Goal: Task Accomplishment & Management: Manage account settings

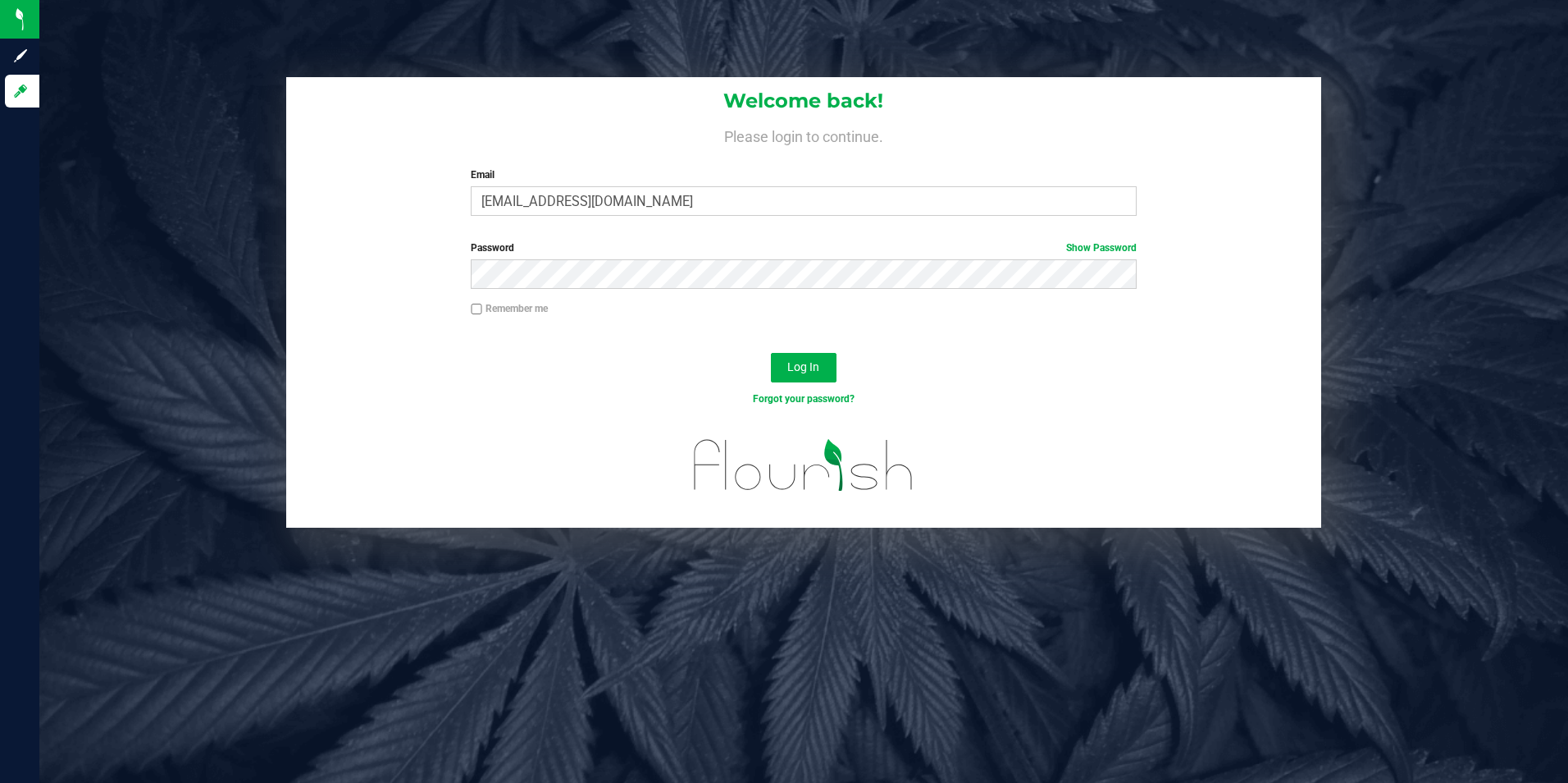
click at [1306, 82] on div "Welcome back! Please login to continue. Email [PERSON_NAME][EMAIL_ADDRESS][DOMA…" at bounding box center [803, 152] width 1035 height 152
click at [812, 373] on span "Log In" at bounding box center [803, 367] width 32 height 13
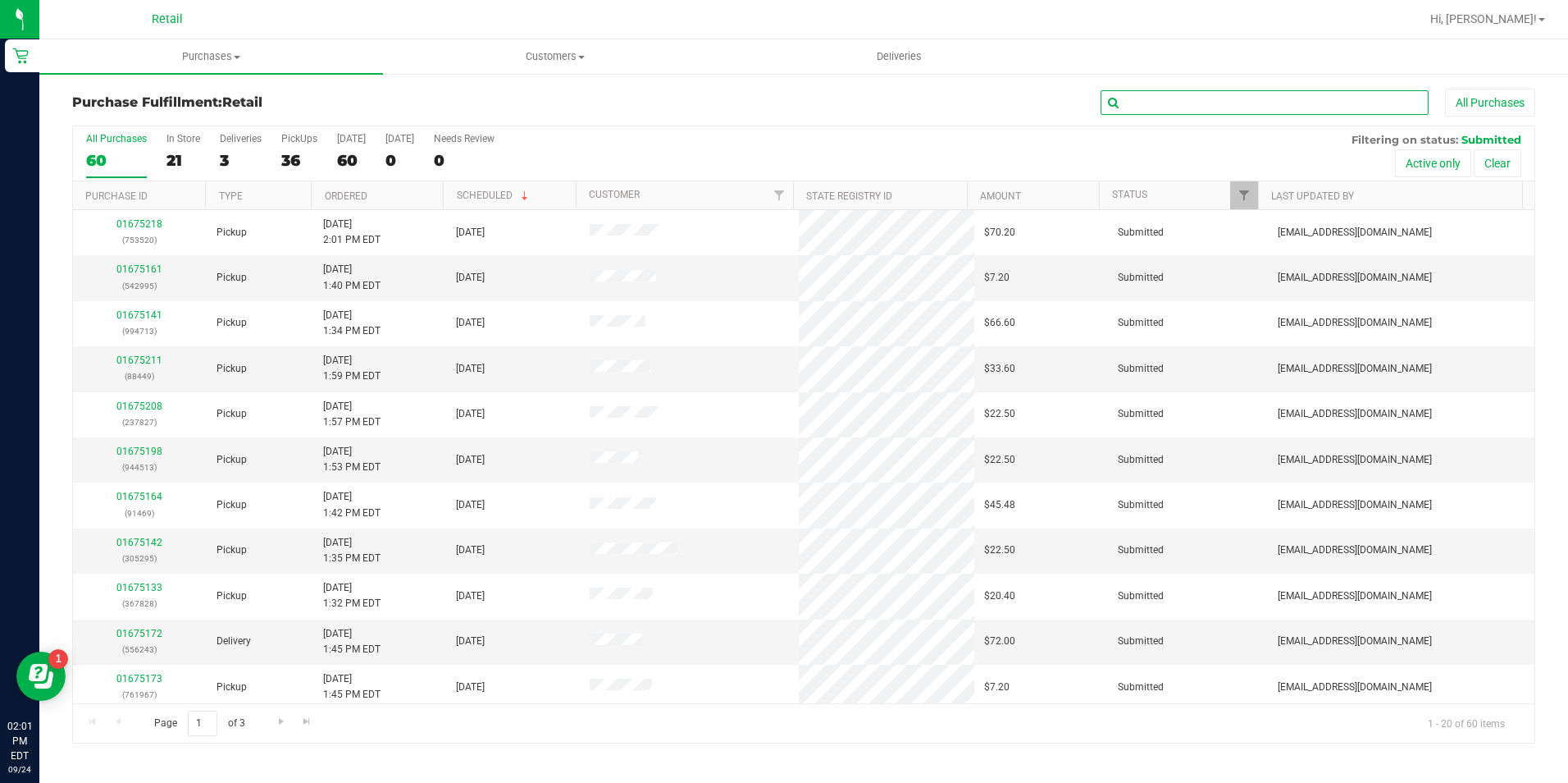
click at [1157, 109] on input "text" at bounding box center [1264, 102] width 328 height 24
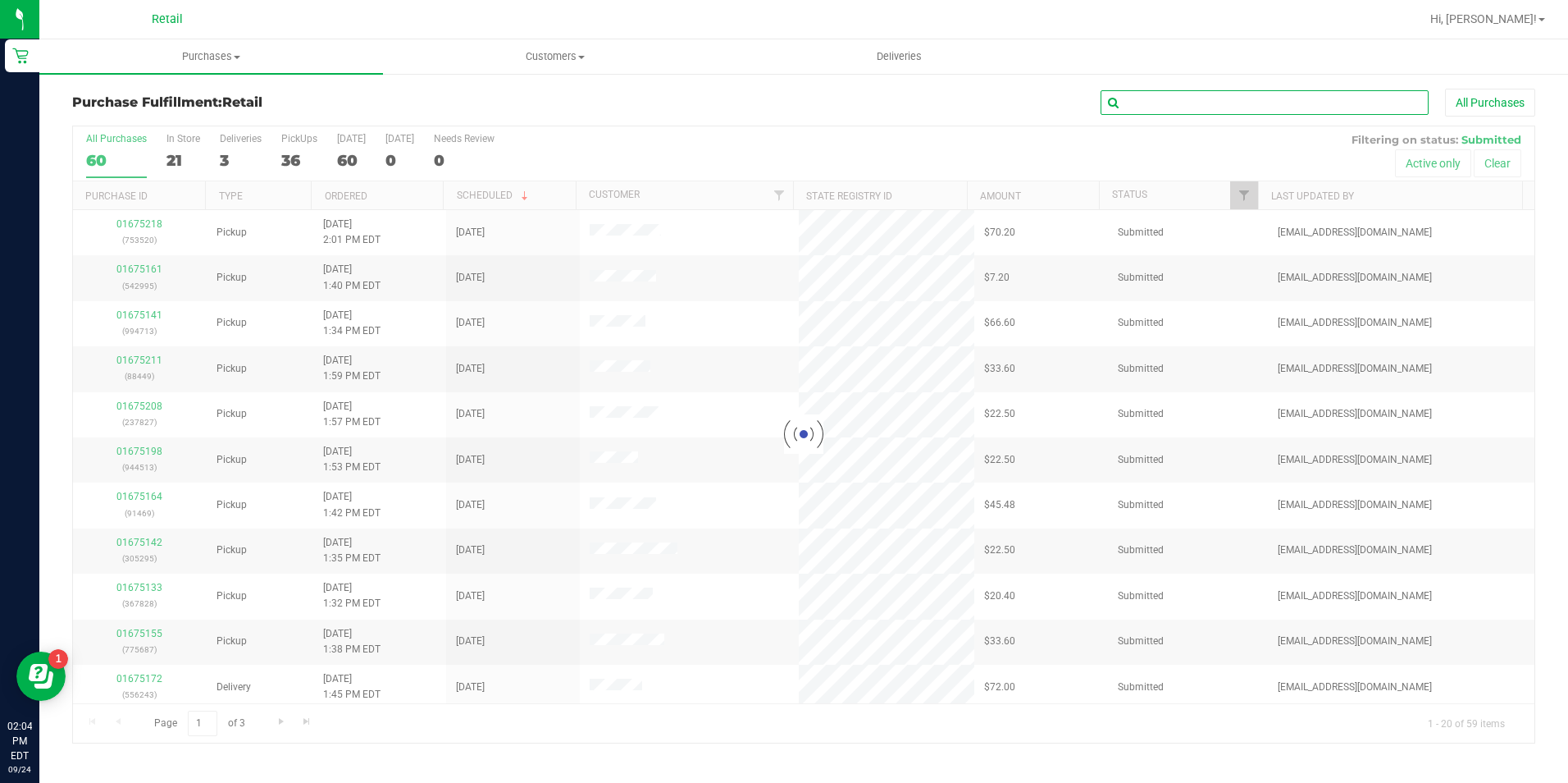
click at [1143, 110] on input "text" at bounding box center [1264, 102] width 328 height 24
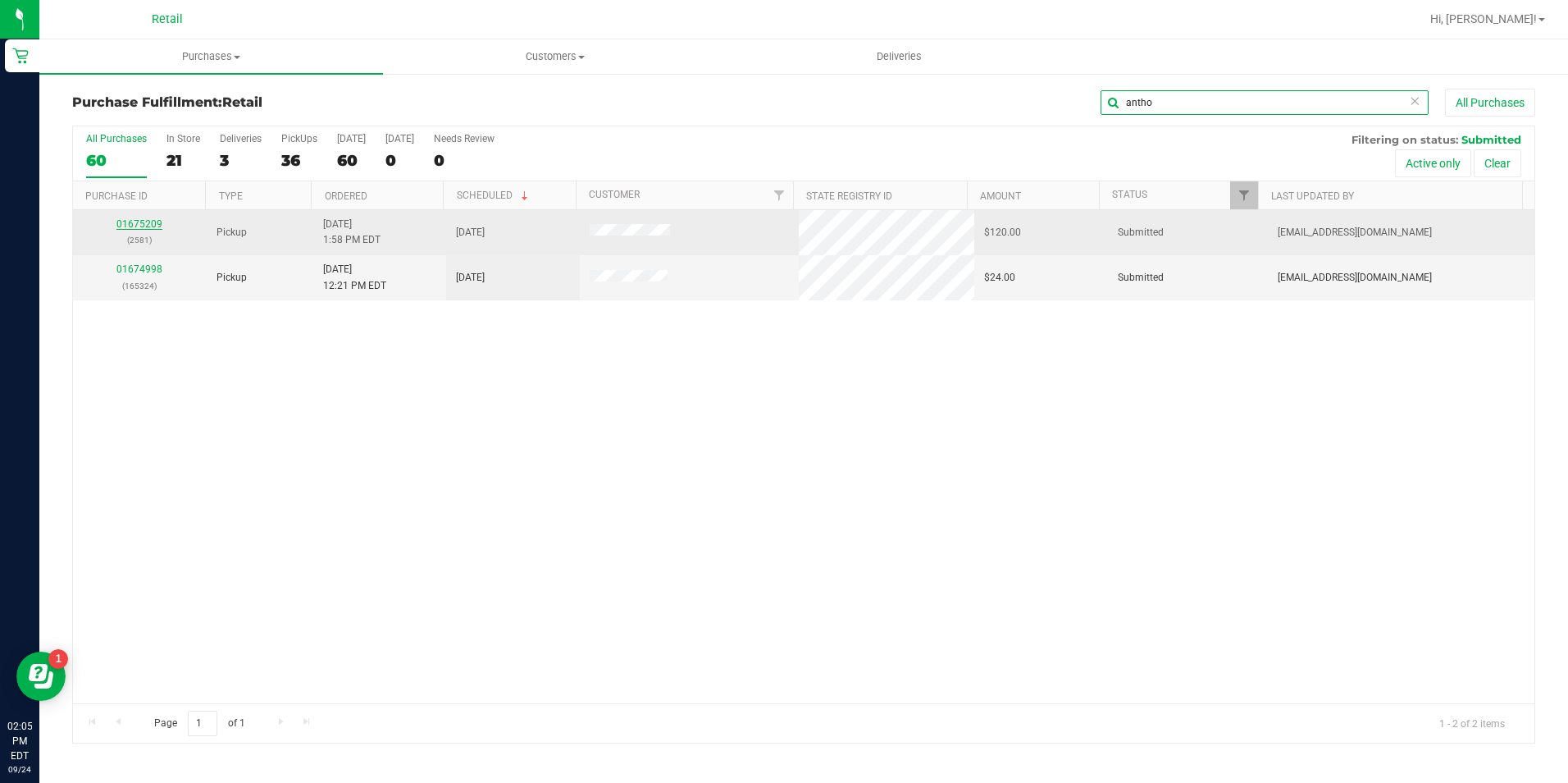
type input "antho"
click at [146, 218] on link "01675209" at bounding box center [139, 223] width 46 height 12
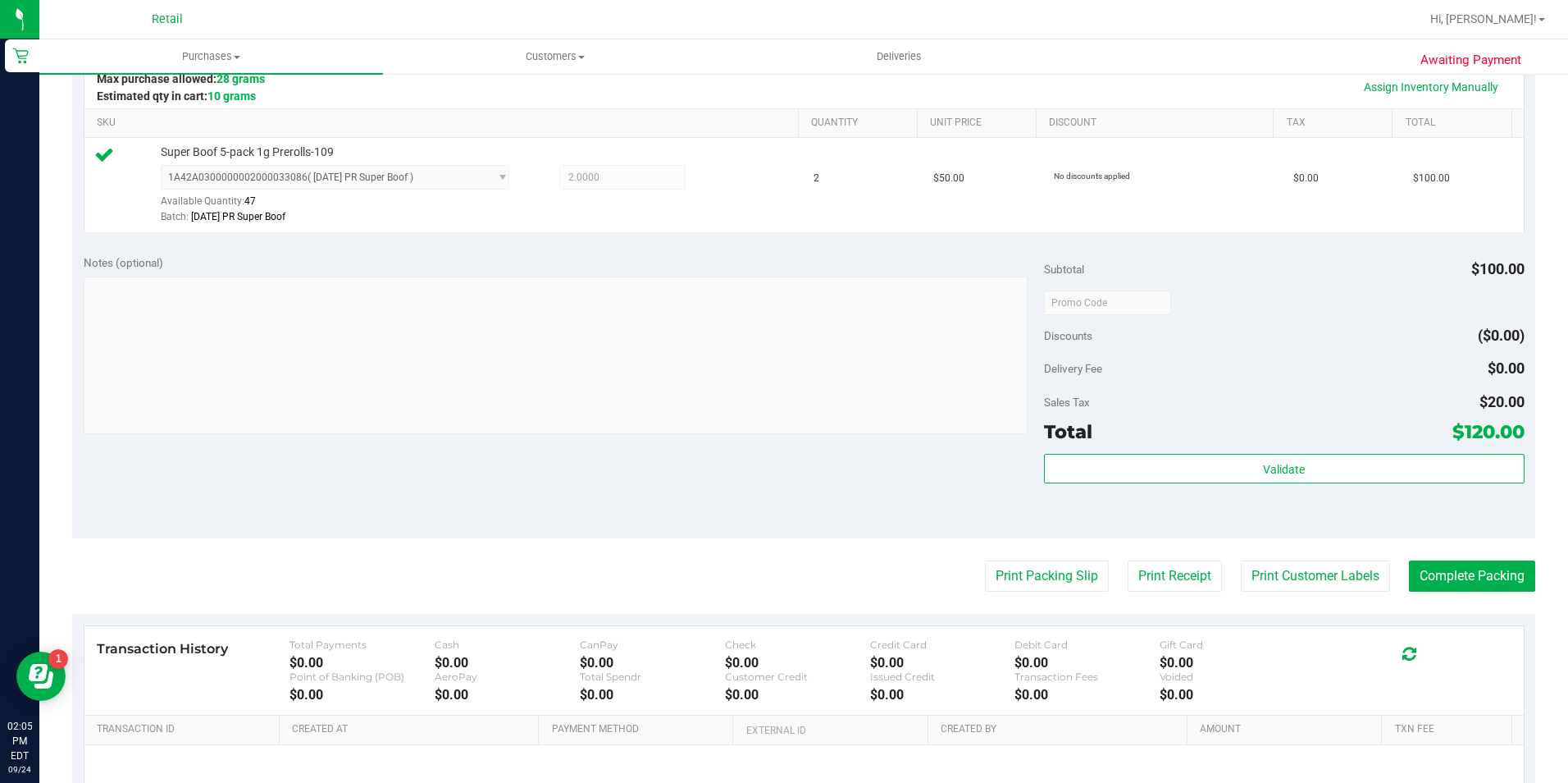
scroll to position [410, 0]
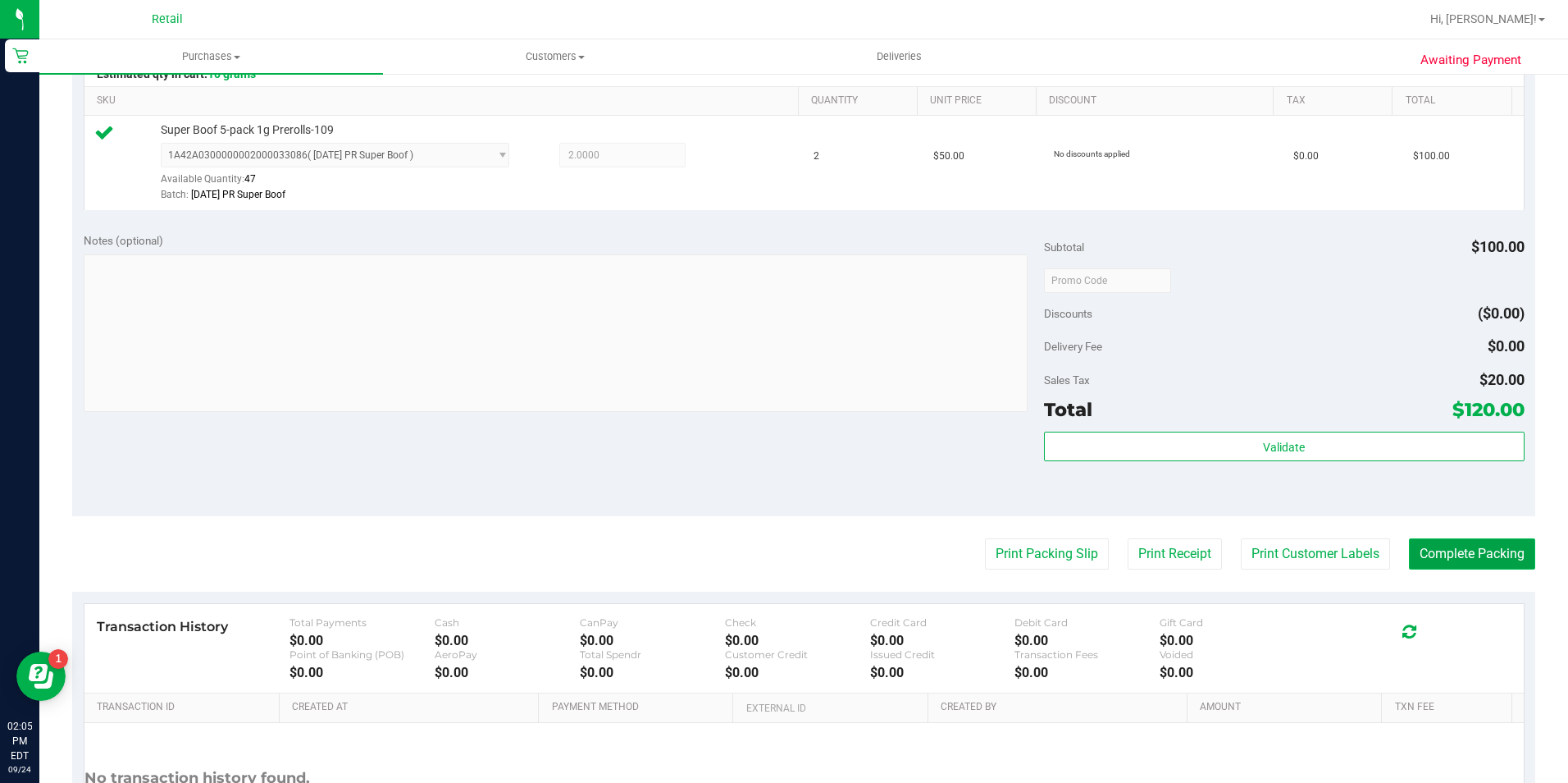
click at [1470, 562] on button "Complete Packing" at bounding box center [1471, 553] width 126 height 31
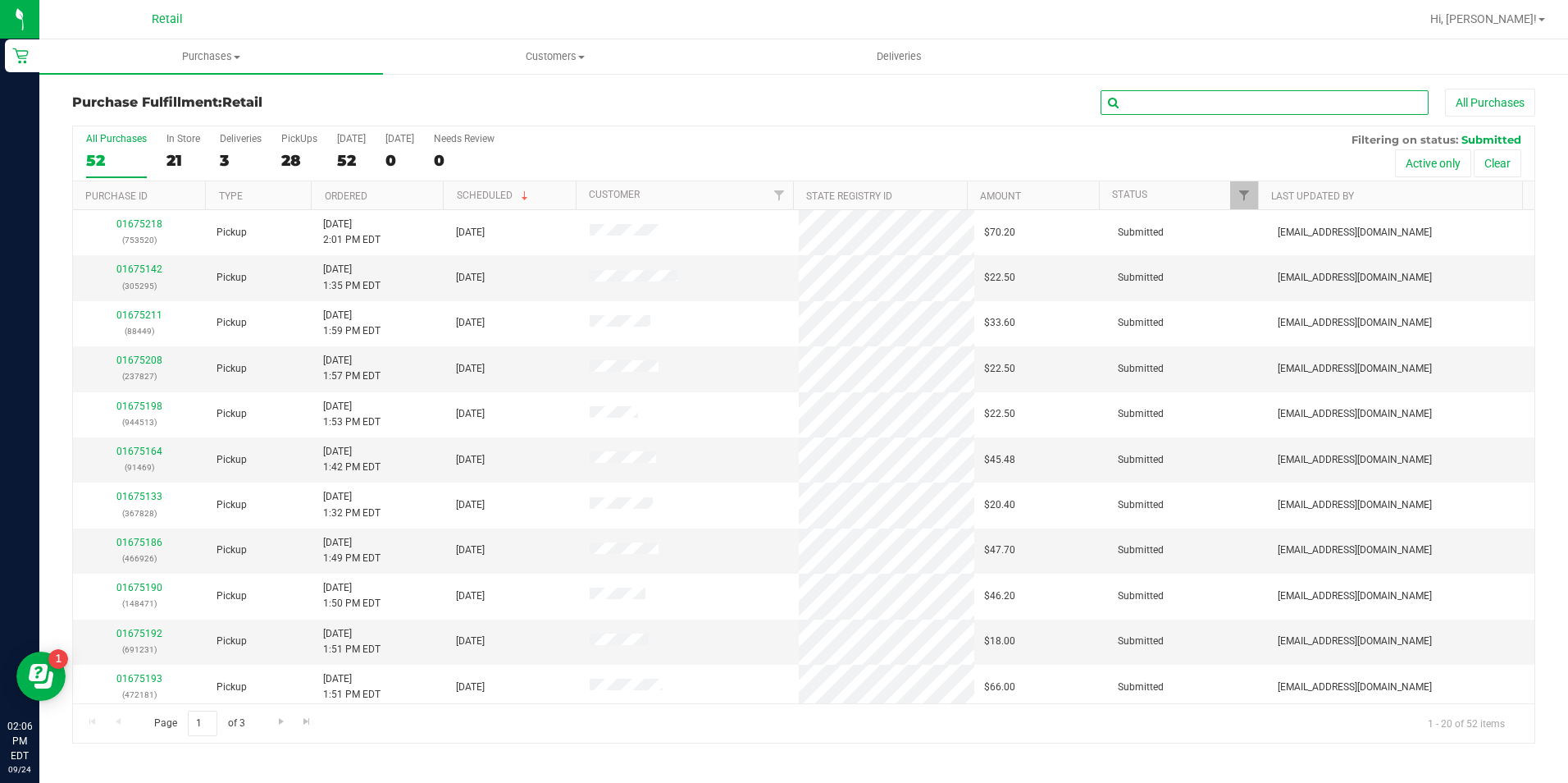
click at [1310, 108] on input "text" at bounding box center [1264, 102] width 328 height 24
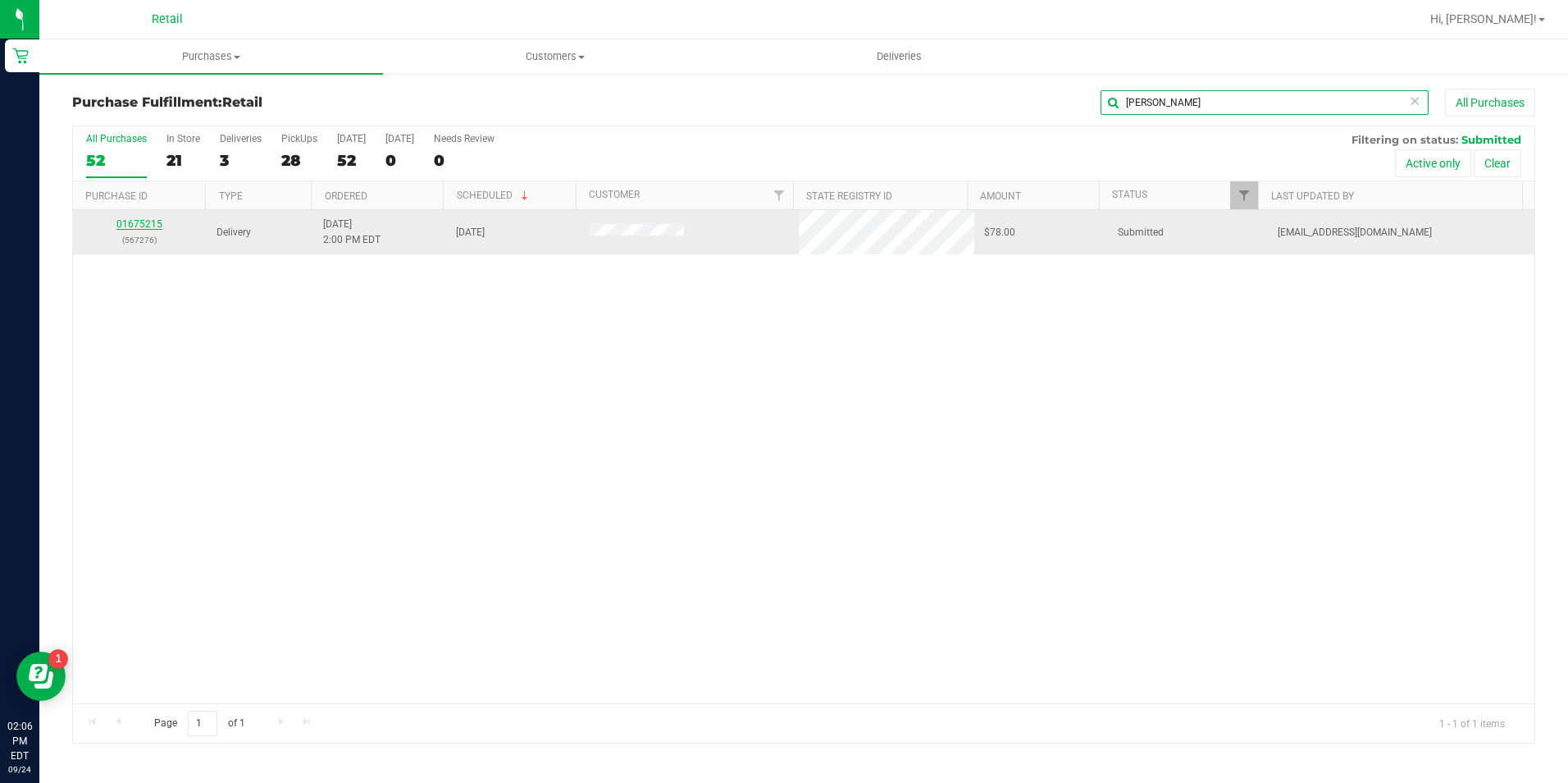
type input "[PERSON_NAME]"
click at [136, 222] on link "01675215" at bounding box center [139, 223] width 46 height 12
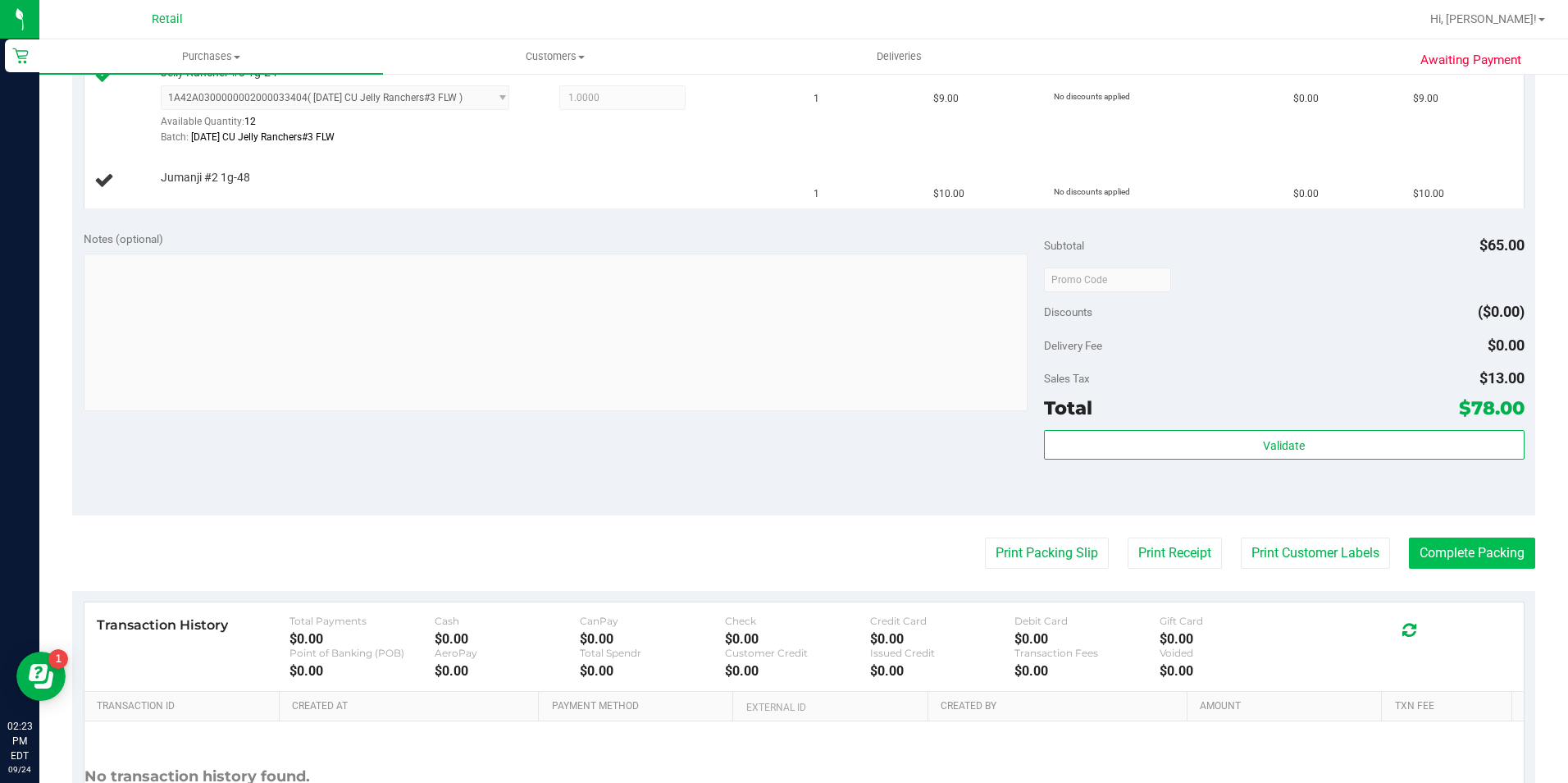
scroll to position [657, 0]
click at [1421, 544] on button "Complete Packing" at bounding box center [1471, 550] width 126 height 31
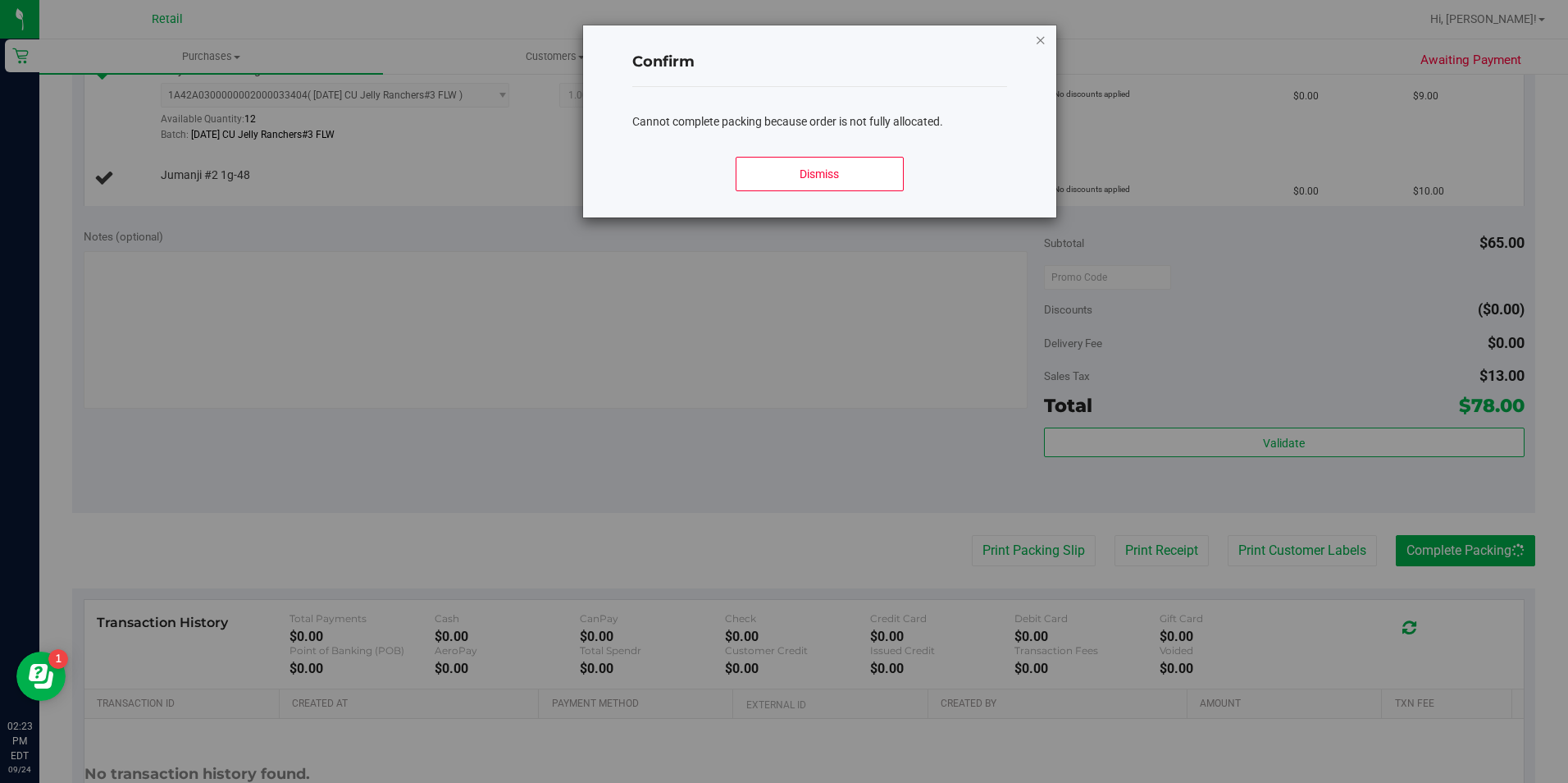
click at [1039, 48] on icon "Close modal" at bounding box center [1040, 39] width 12 height 20
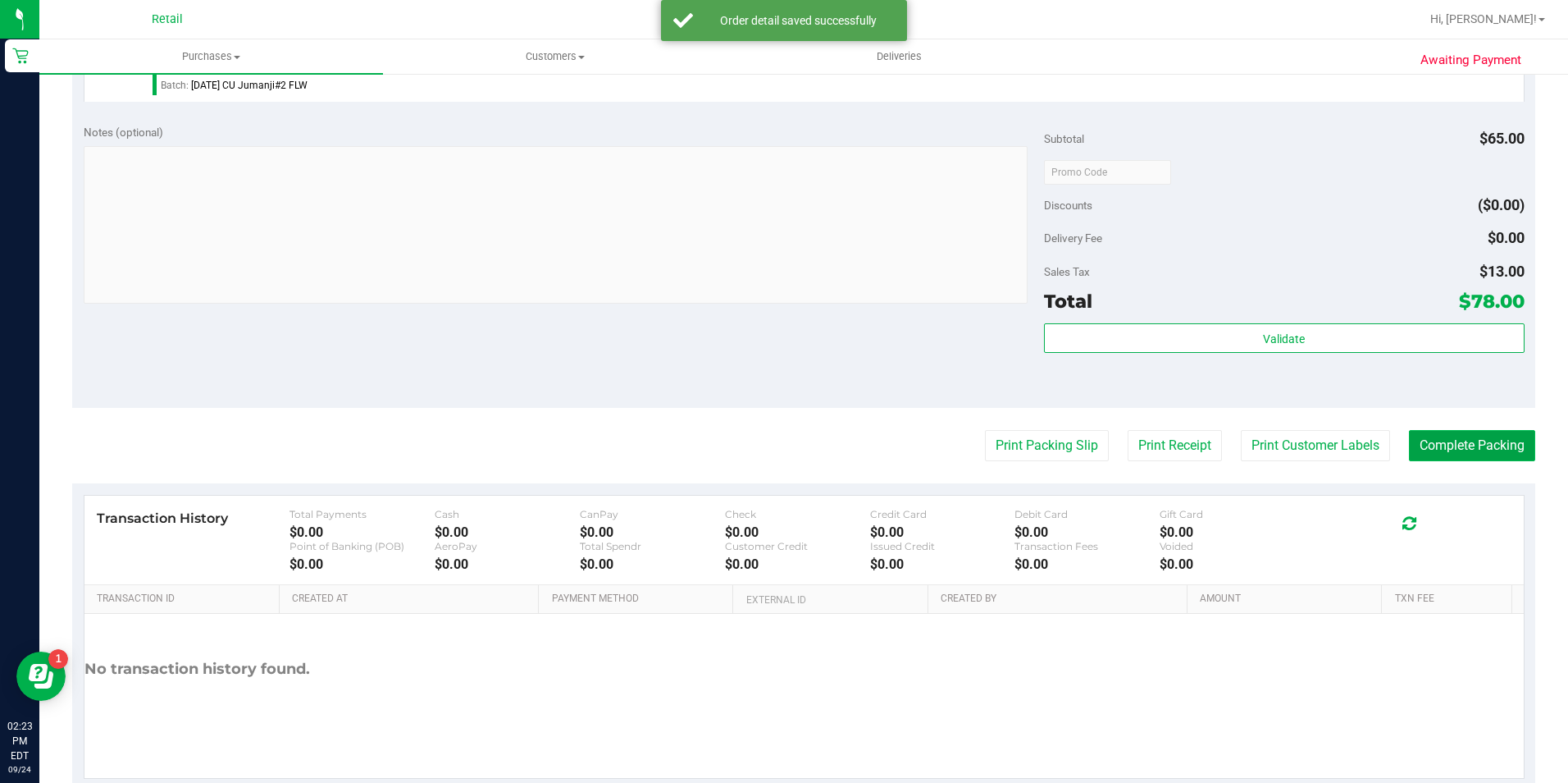
scroll to position [821, 0]
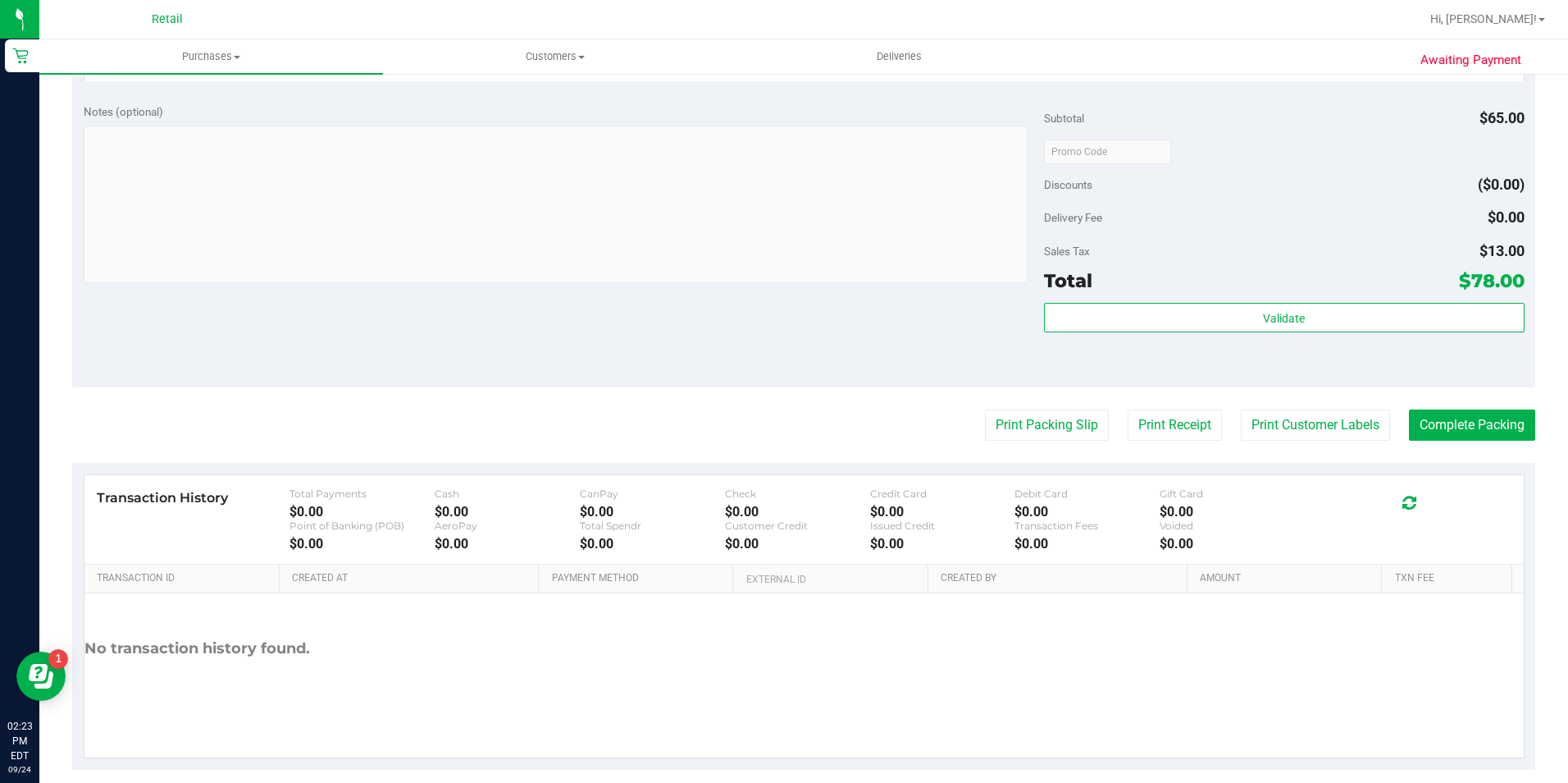
click at [1395, 404] on purchase-details "Back Edit Purchase Cancel Purchase View Profile # 01675215 Med | Rec METRC ID: …" at bounding box center [803, 19] width 1463 height 1501
click at [1408, 422] on button "Complete Packing" at bounding box center [1471, 424] width 126 height 31
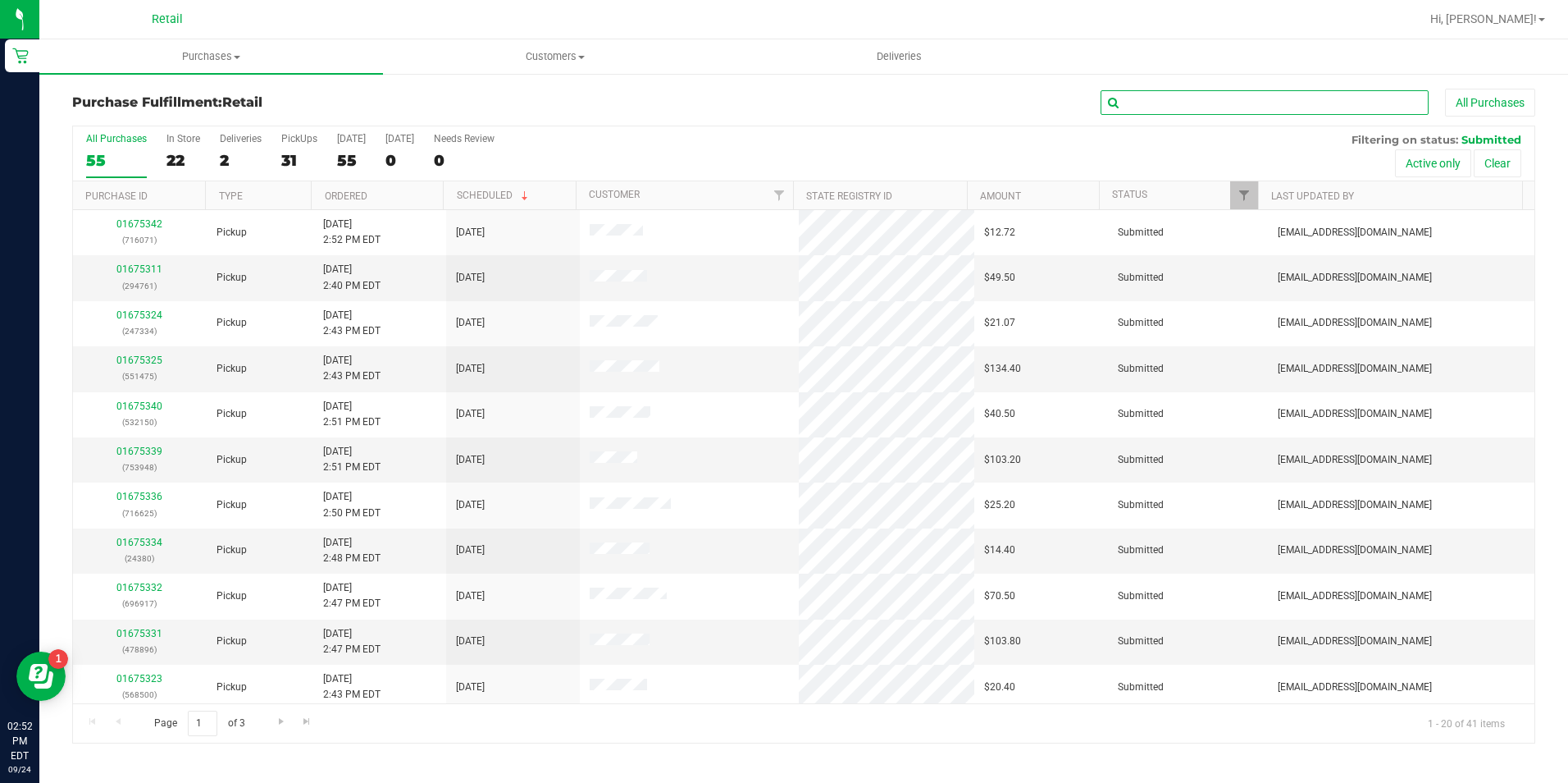
click at [1146, 100] on input "text" at bounding box center [1264, 102] width 328 height 24
type input "ach"
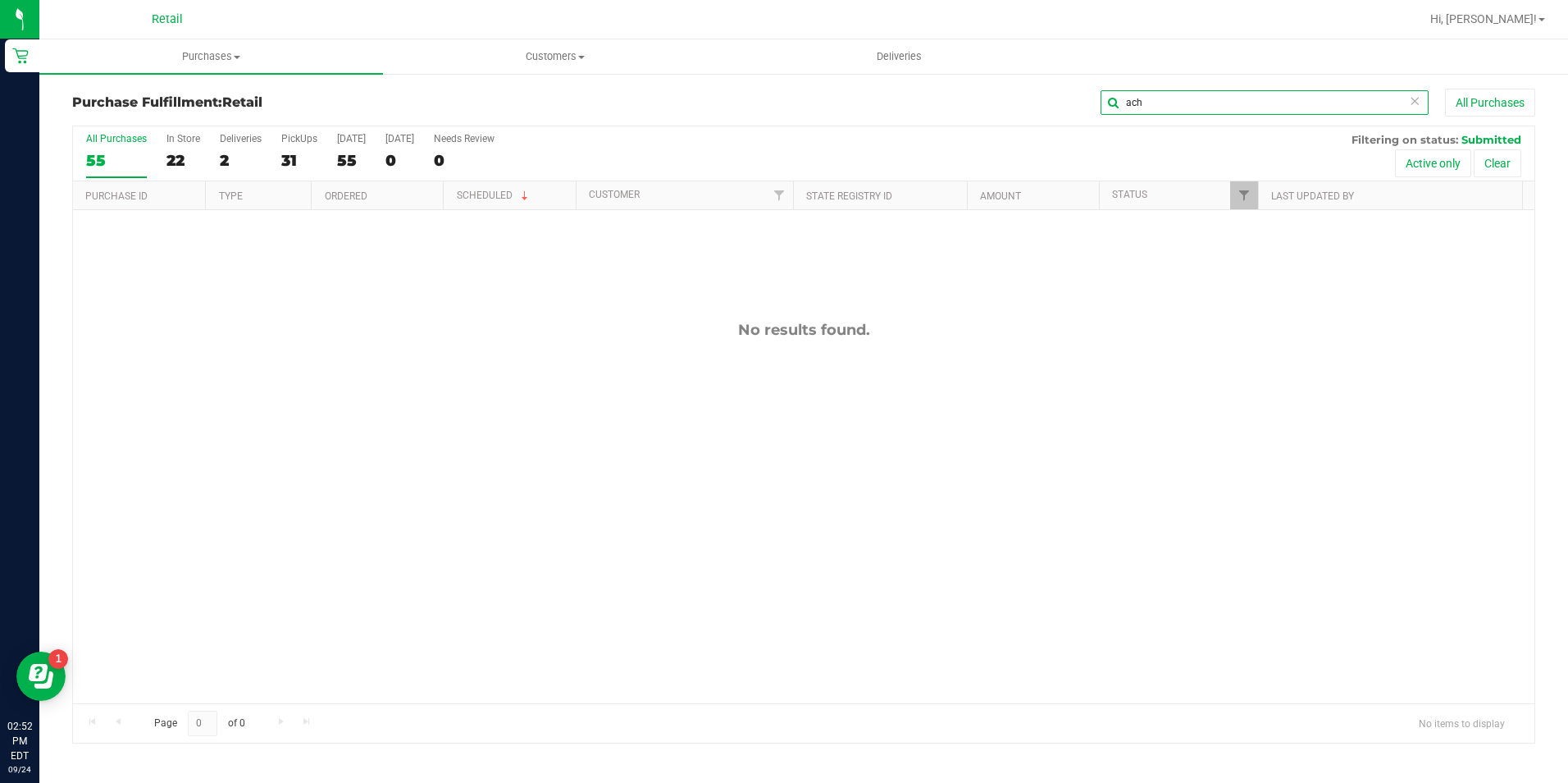
drag, startPoint x: 1169, startPoint y: 100, endPoint x: 1110, endPoint y: 100, distance: 59.0
click at [1110, 100] on input "ach" at bounding box center [1264, 102] width 328 height 24
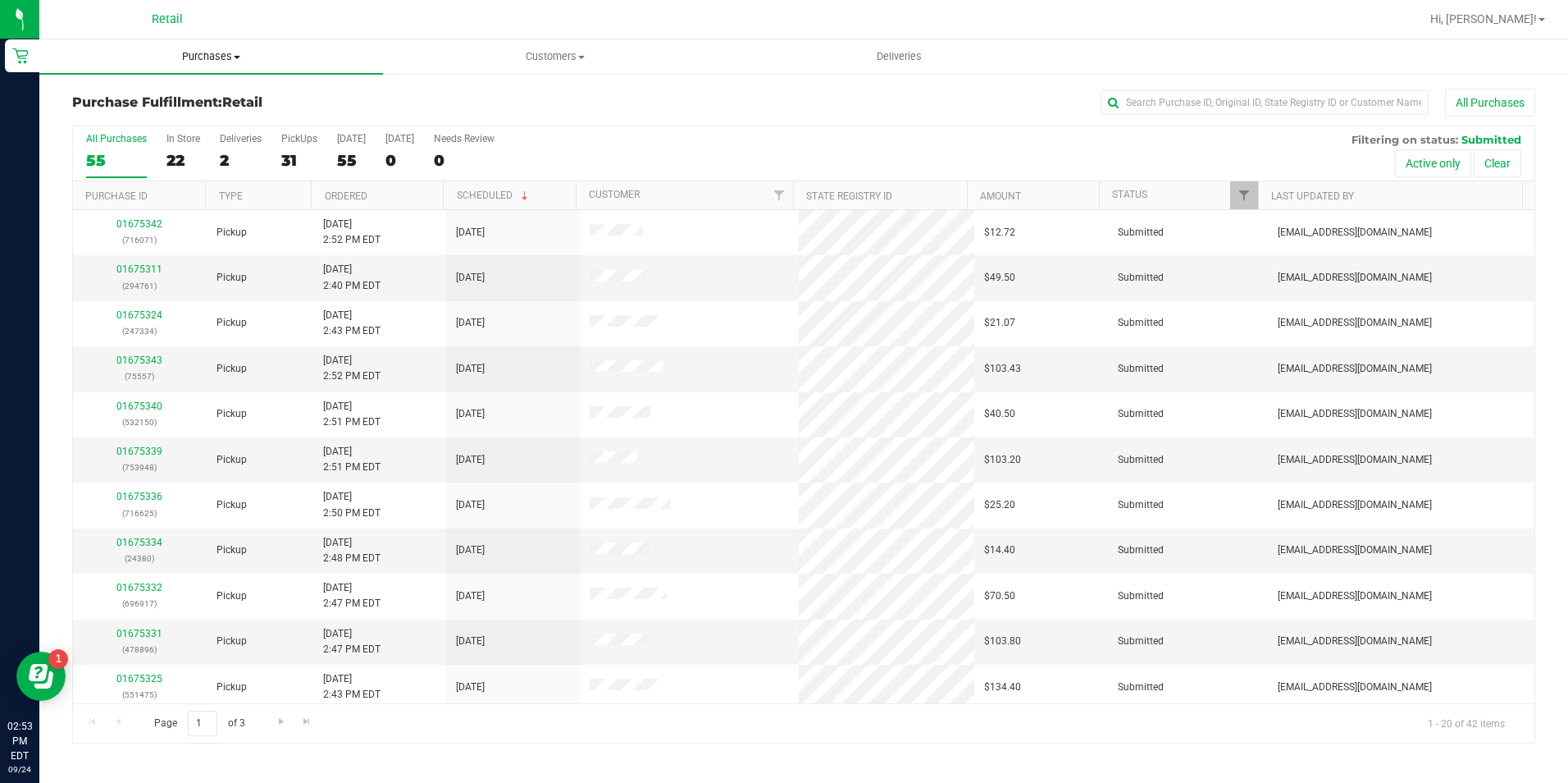
click at [183, 43] on uib-tab-heading "Purchases Summary of purchases Fulfillment All purchases" at bounding box center [211, 57] width 343 height 34
click at [171, 91] on li "Summary of purchases" at bounding box center [211, 100] width 343 height 20
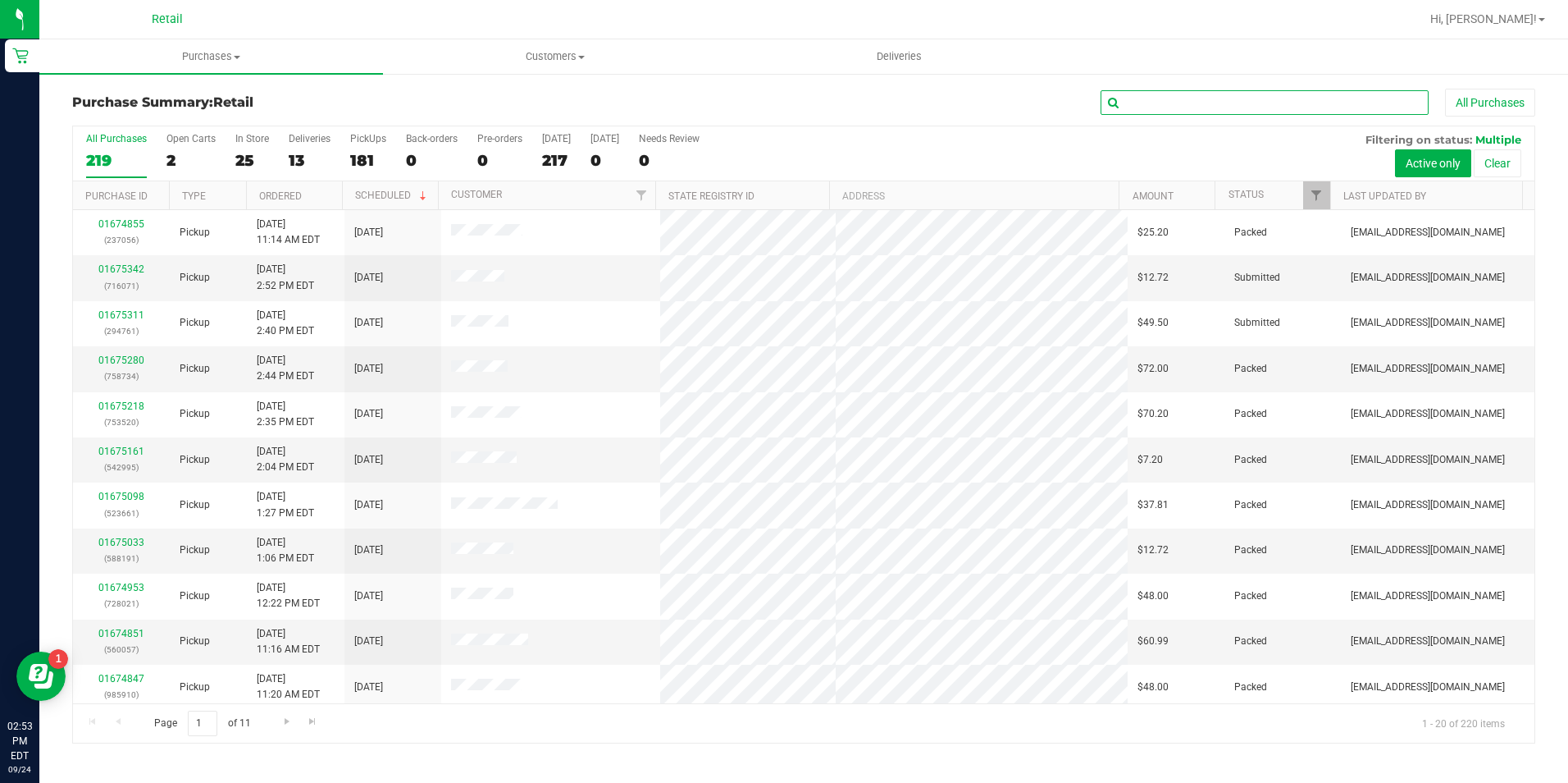
click at [1174, 111] on input "text" at bounding box center [1264, 102] width 328 height 24
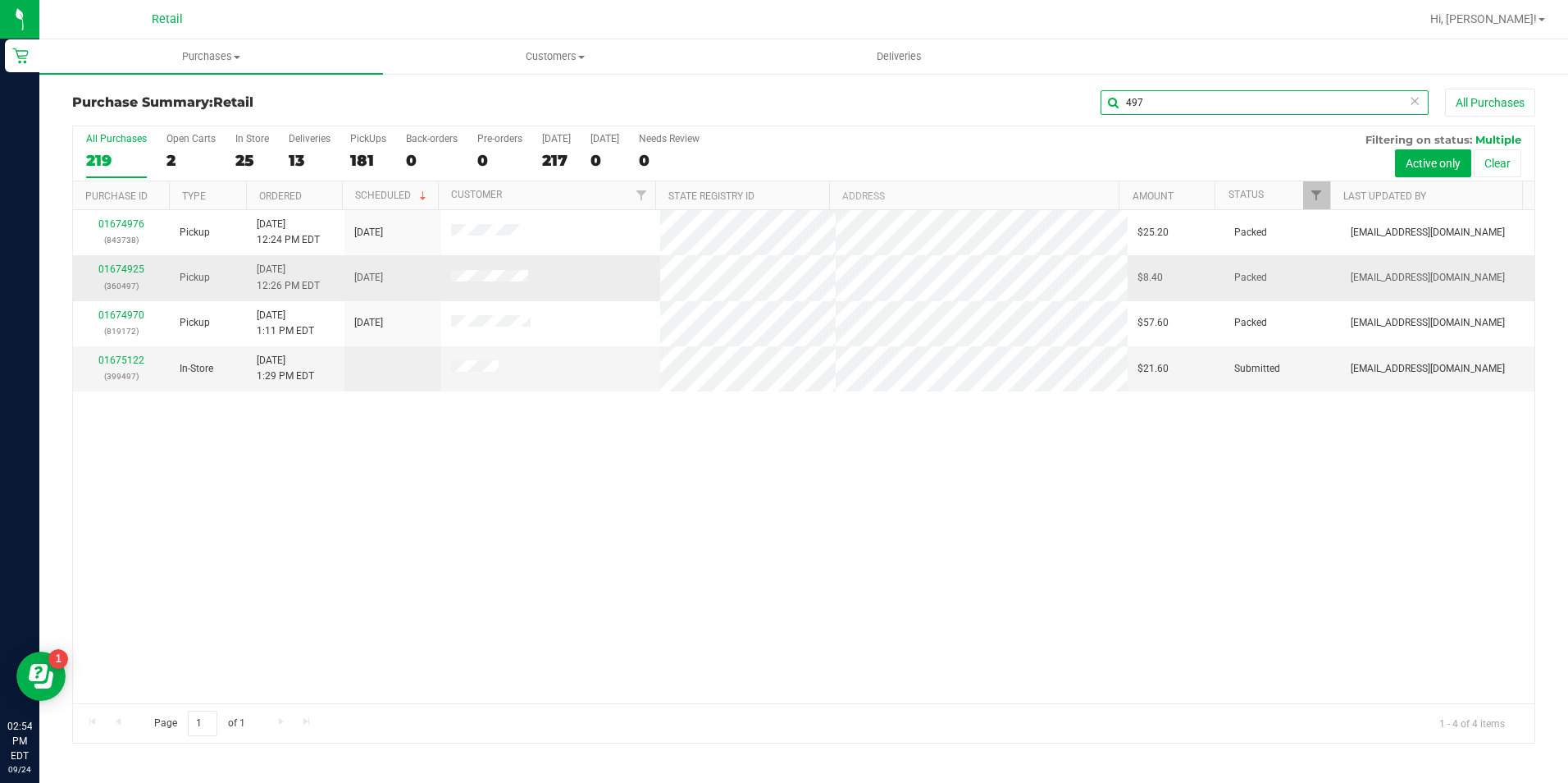
type input "497"
click at [125, 265] on td "01674925 (360497)" at bounding box center [121, 277] width 97 height 45
click at [124, 268] on link "01674925" at bounding box center [121, 269] width 46 height 12
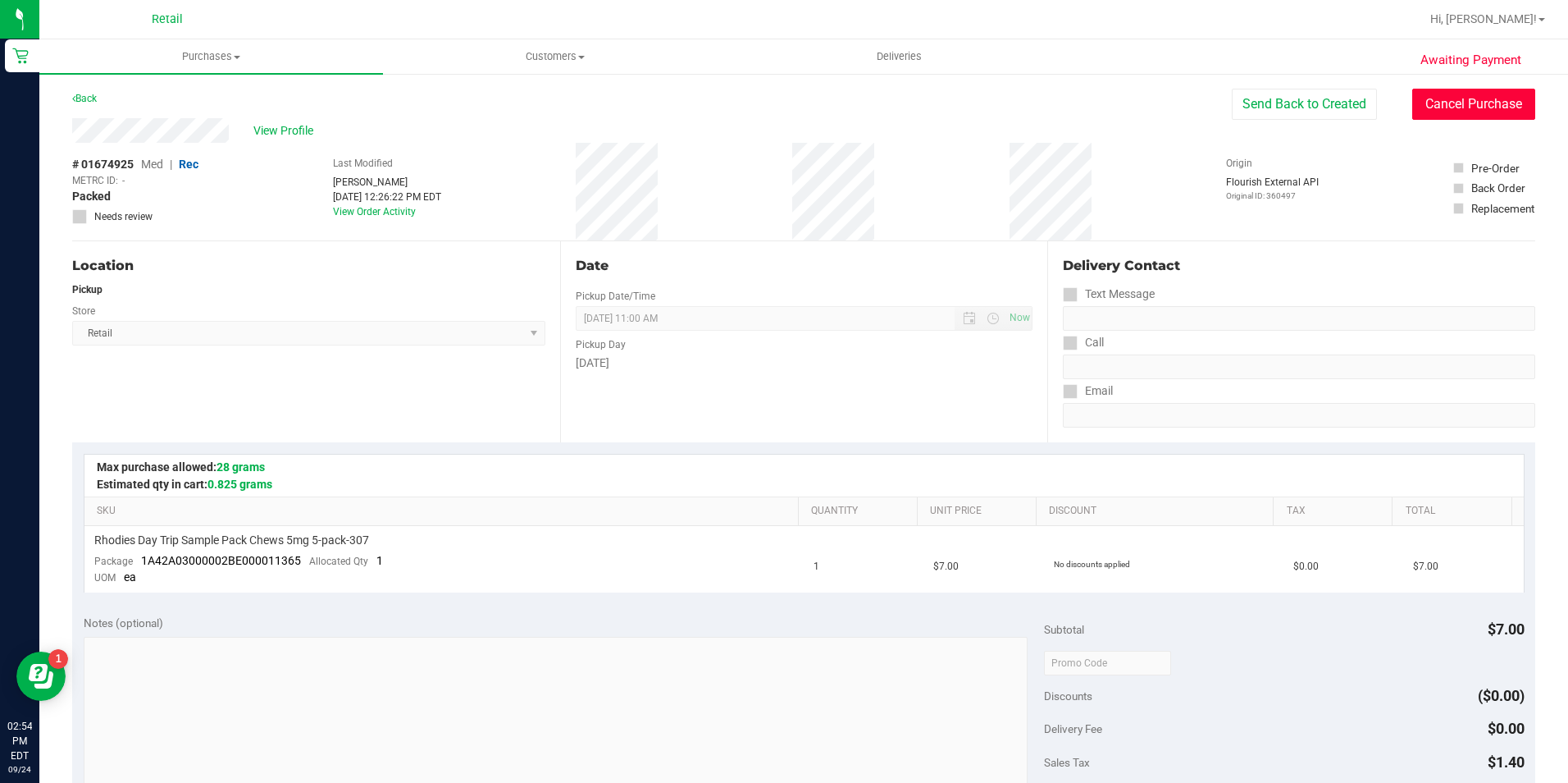
click at [1476, 93] on button "Cancel Purchase" at bounding box center [1473, 104] width 123 height 31
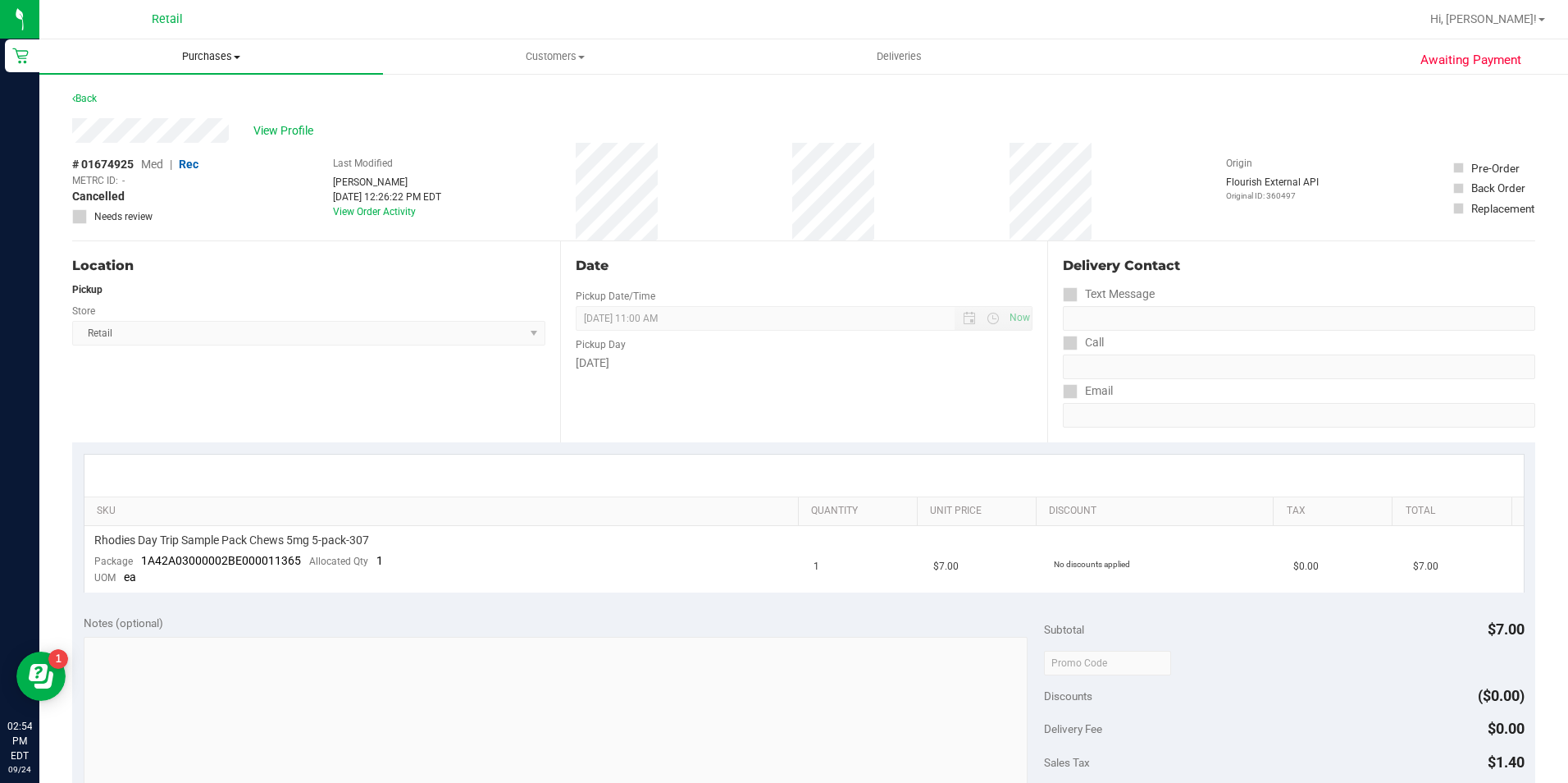
click at [249, 51] on span "Purchases" at bounding box center [211, 57] width 343 height 14
click at [178, 101] on span "Summary of purchases" at bounding box center [123, 99] width 168 height 14
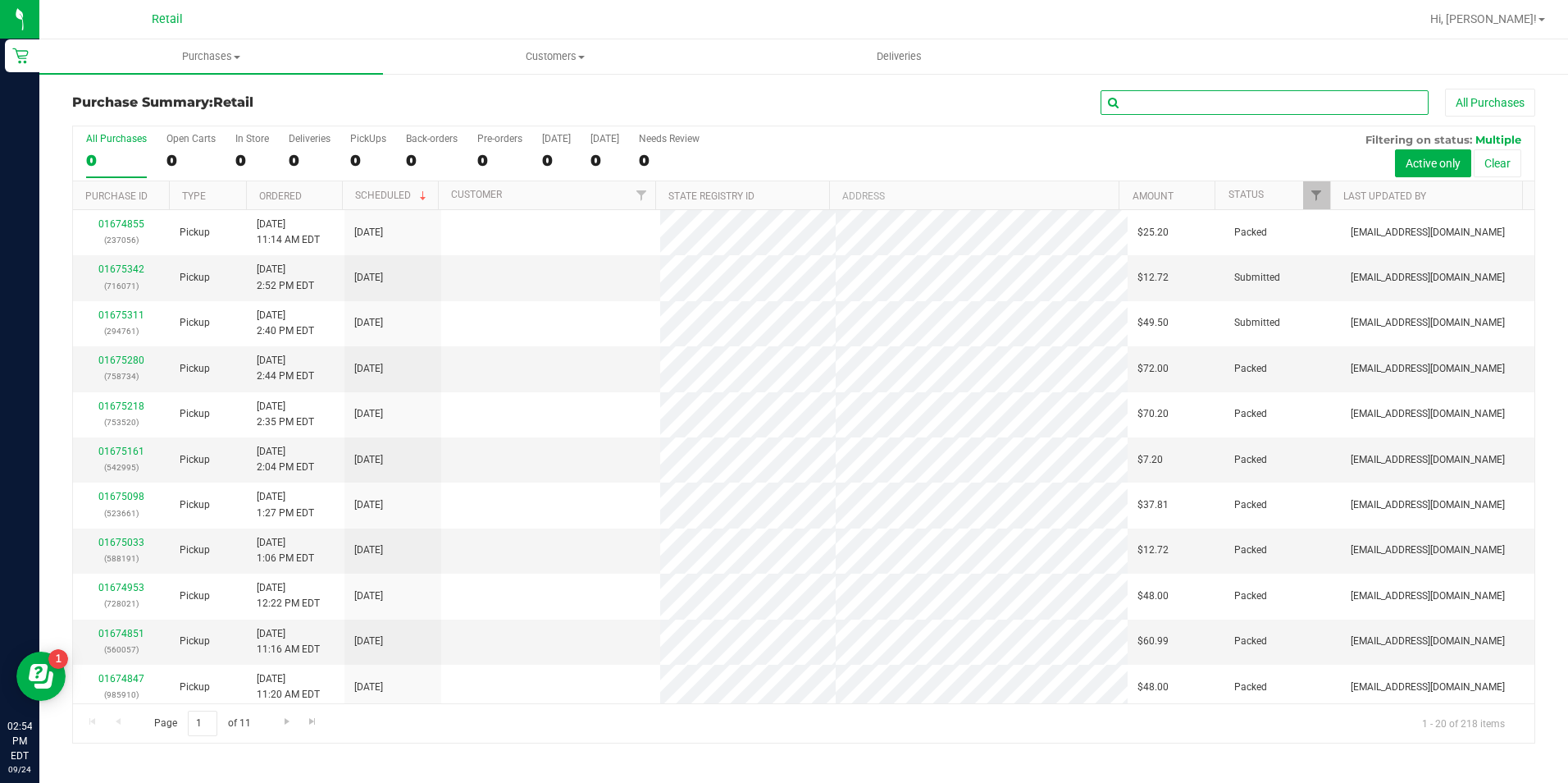
click at [1223, 104] on input "text" at bounding box center [1264, 102] width 328 height 24
type input "6"
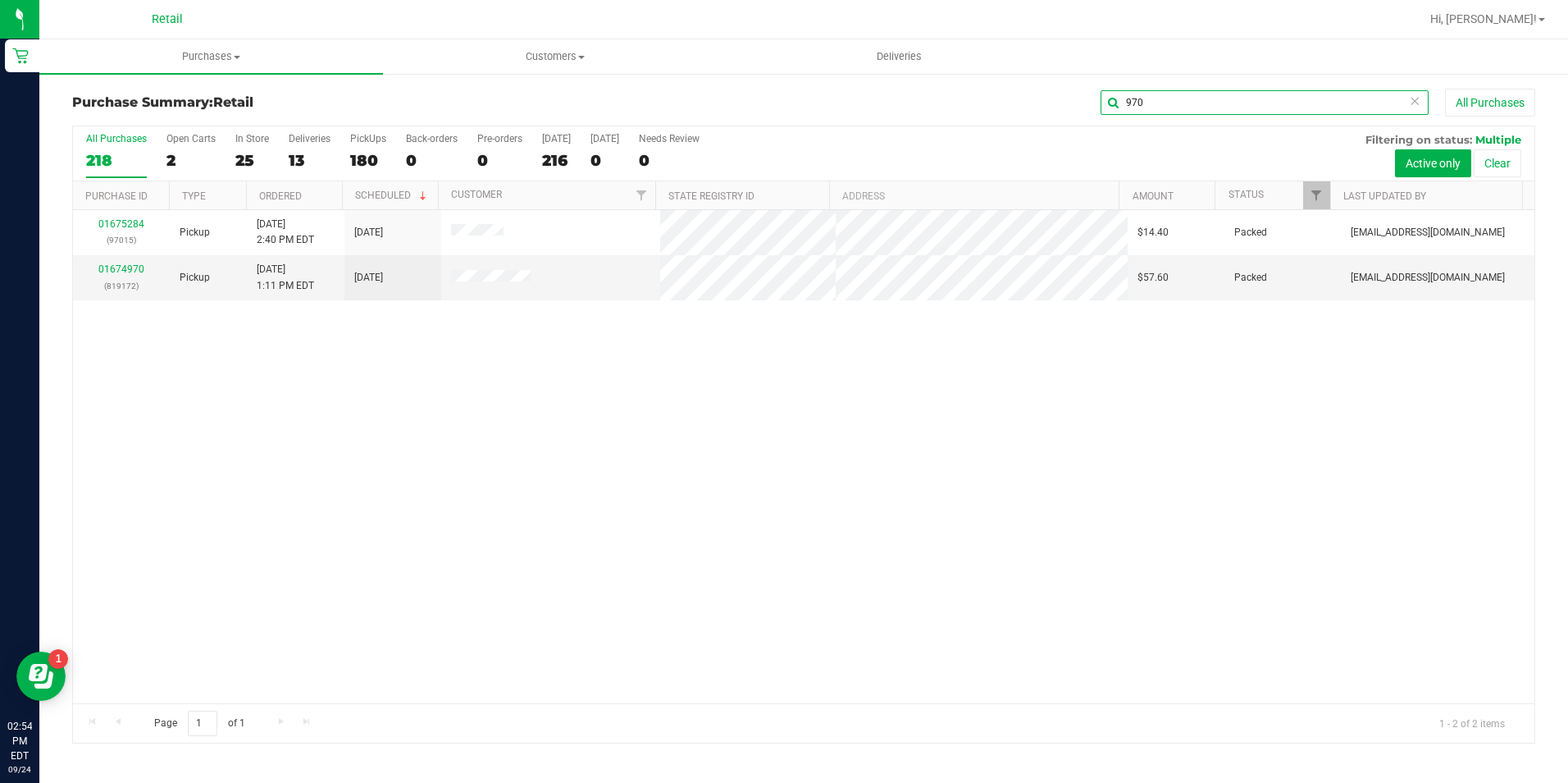
drag, startPoint x: 1154, startPoint y: 113, endPoint x: 1099, endPoint y: 113, distance: 55.0
click at [1100, 113] on input "970" at bounding box center [1264, 102] width 328 height 24
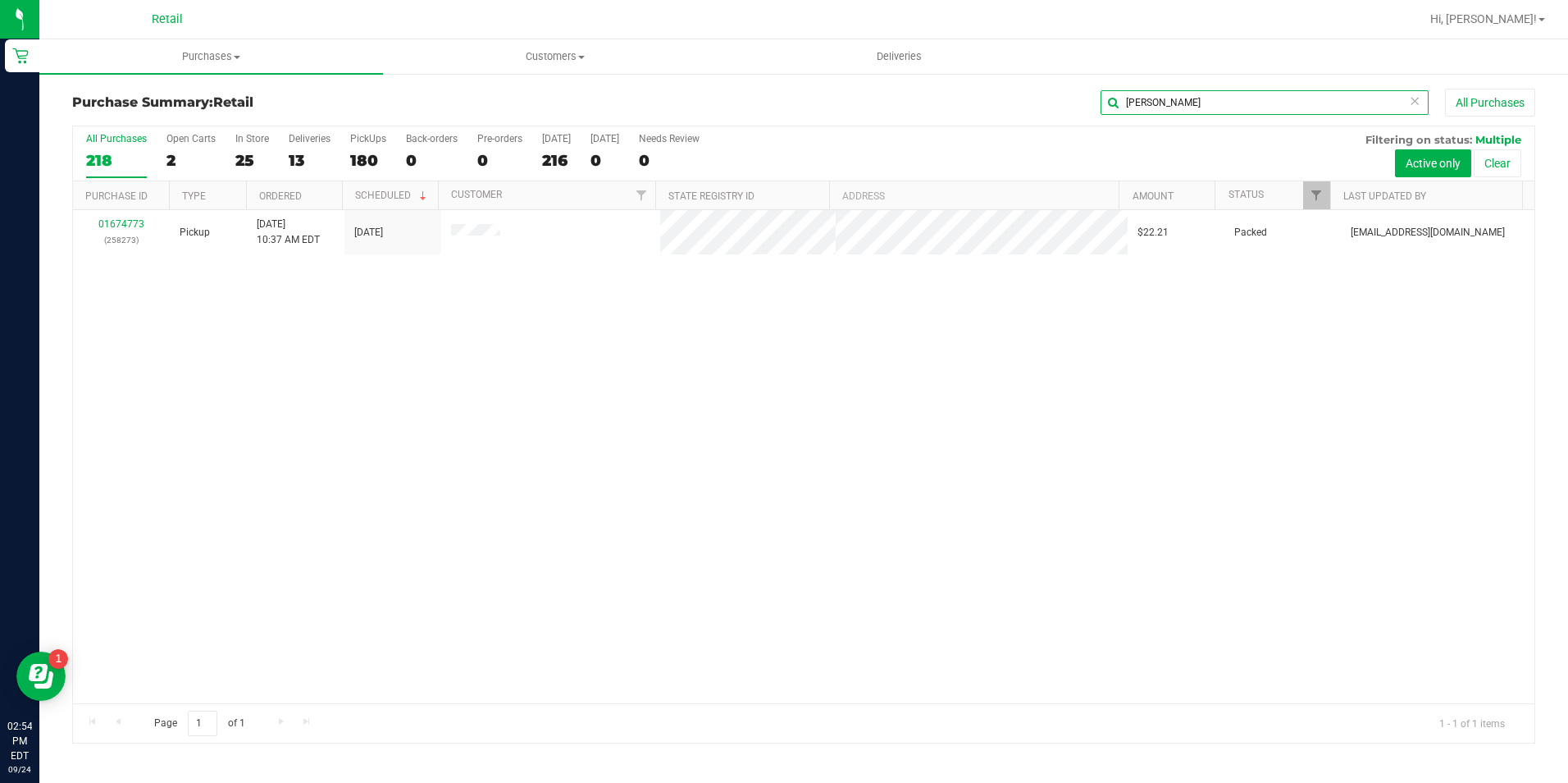
drag, startPoint x: 1182, startPoint y: 103, endPoint x: 1063, endPoint y: 115, distance: 119.6
click at [1070, 110] on div "[PERSON_NAME] All Purchases" at bounding box center [1047, 102] width 975 height 28
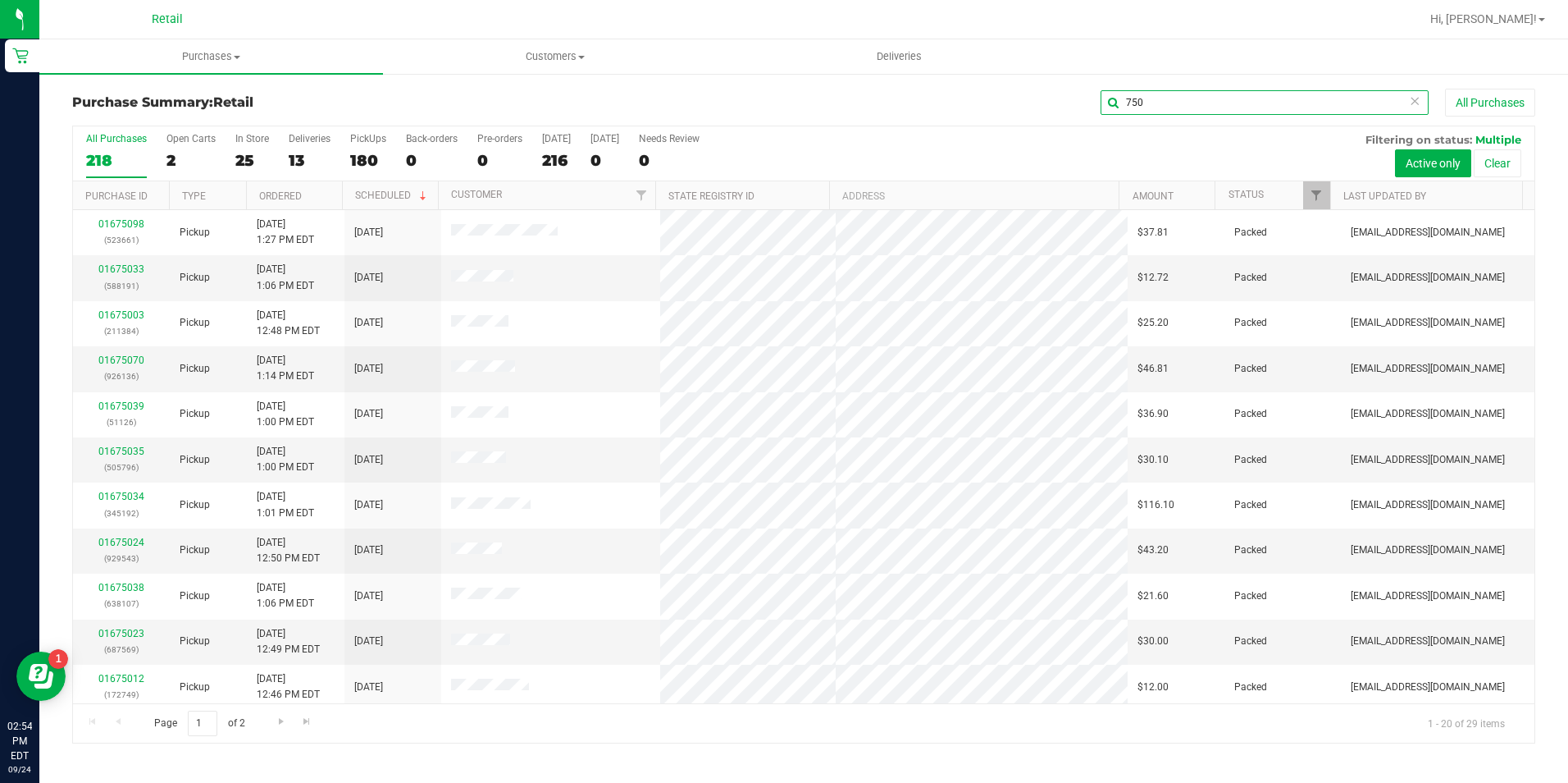
drag, startPoint x: 1218, startPoint y: 110, endPoint x: 1115, endPoint y: 109, distance: 103.0
click at [1115, 109] on input "750" at bounding box center [1264, 102] width 328 height 24
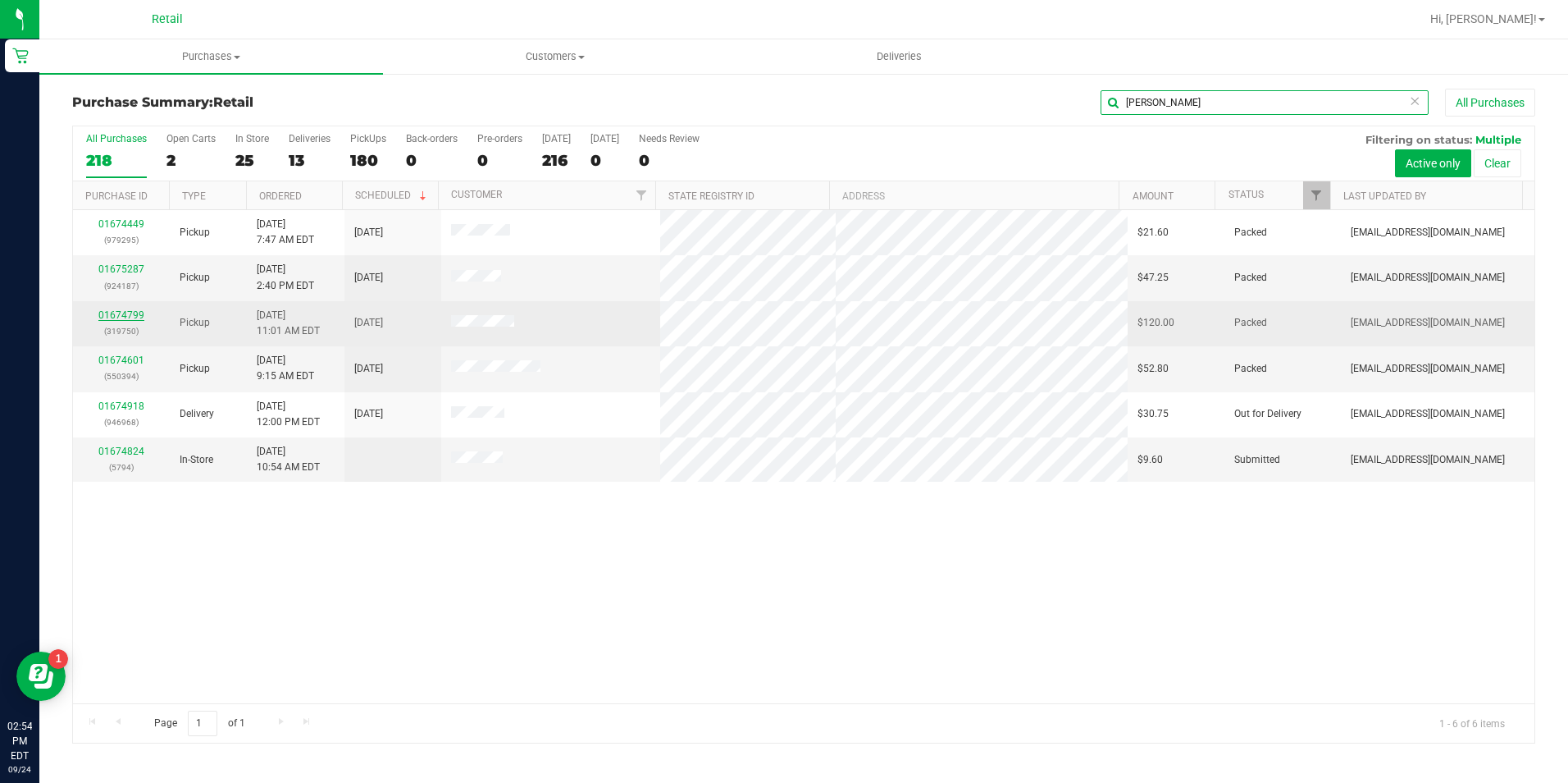
type input "[PERSON_NAME]"
click at [128, 317] on link "01674799" at bounding box center [121, 315] width 46 height 12
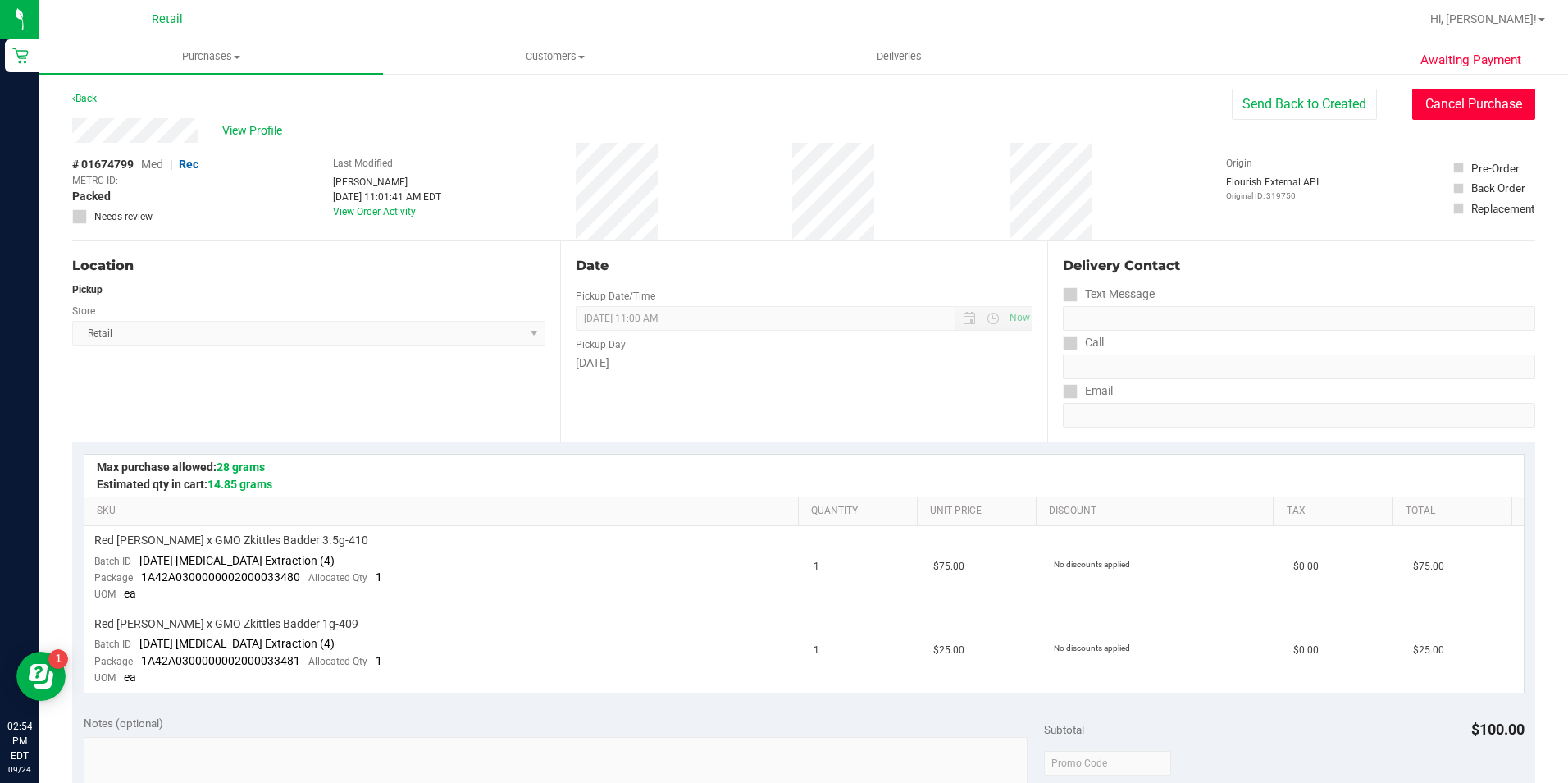
click at [1445, 94] on button "Cancel Purchase" at bounding box center [1473, 104] width 123 height 31
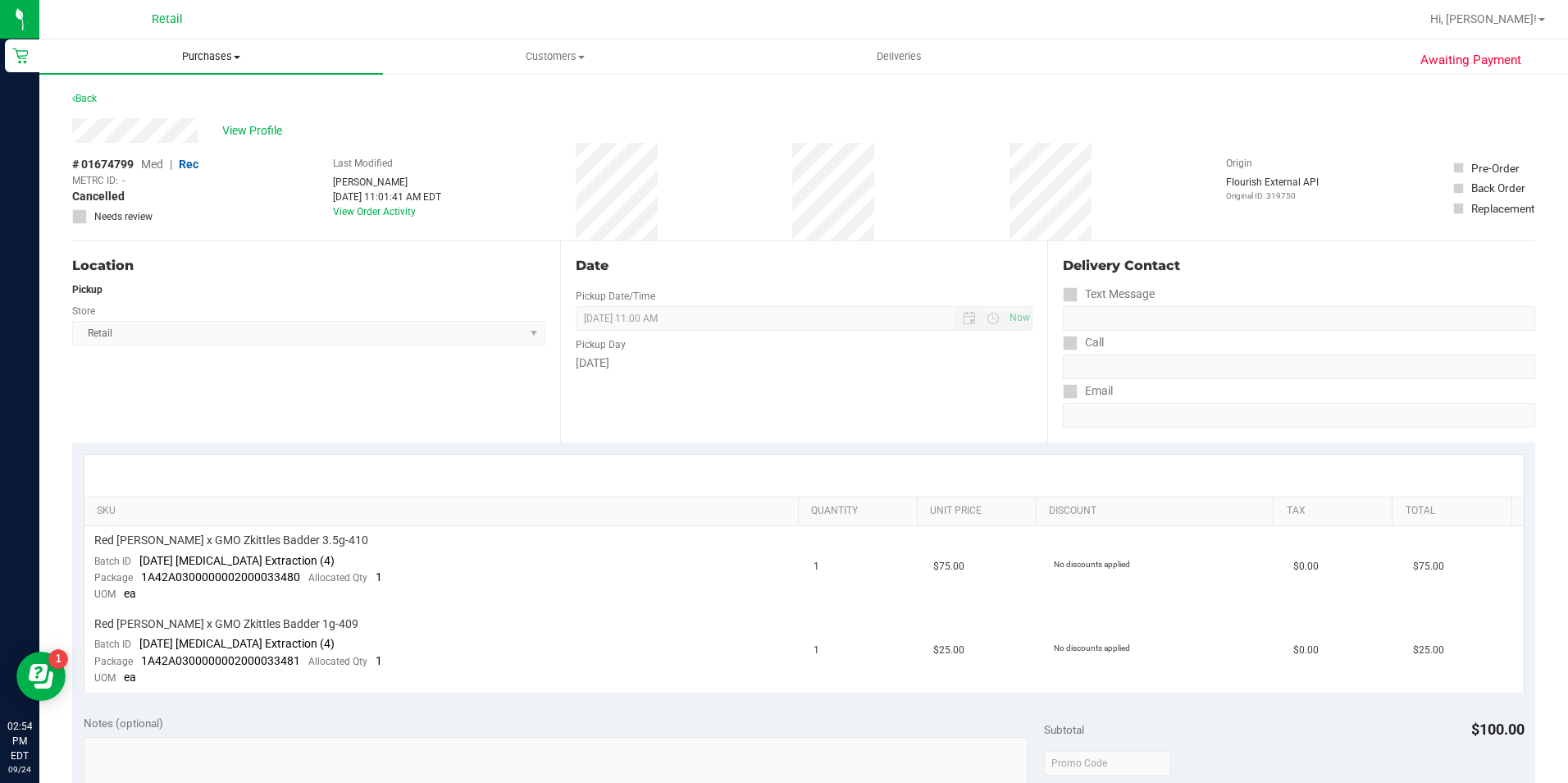
click at [222, 58] on span "Purchases" at bounding box center [211, 57] width 343 height 14
click at [208, 91] on li "Summary of purchases" at bounding box center [211, 100] width 343 height 20
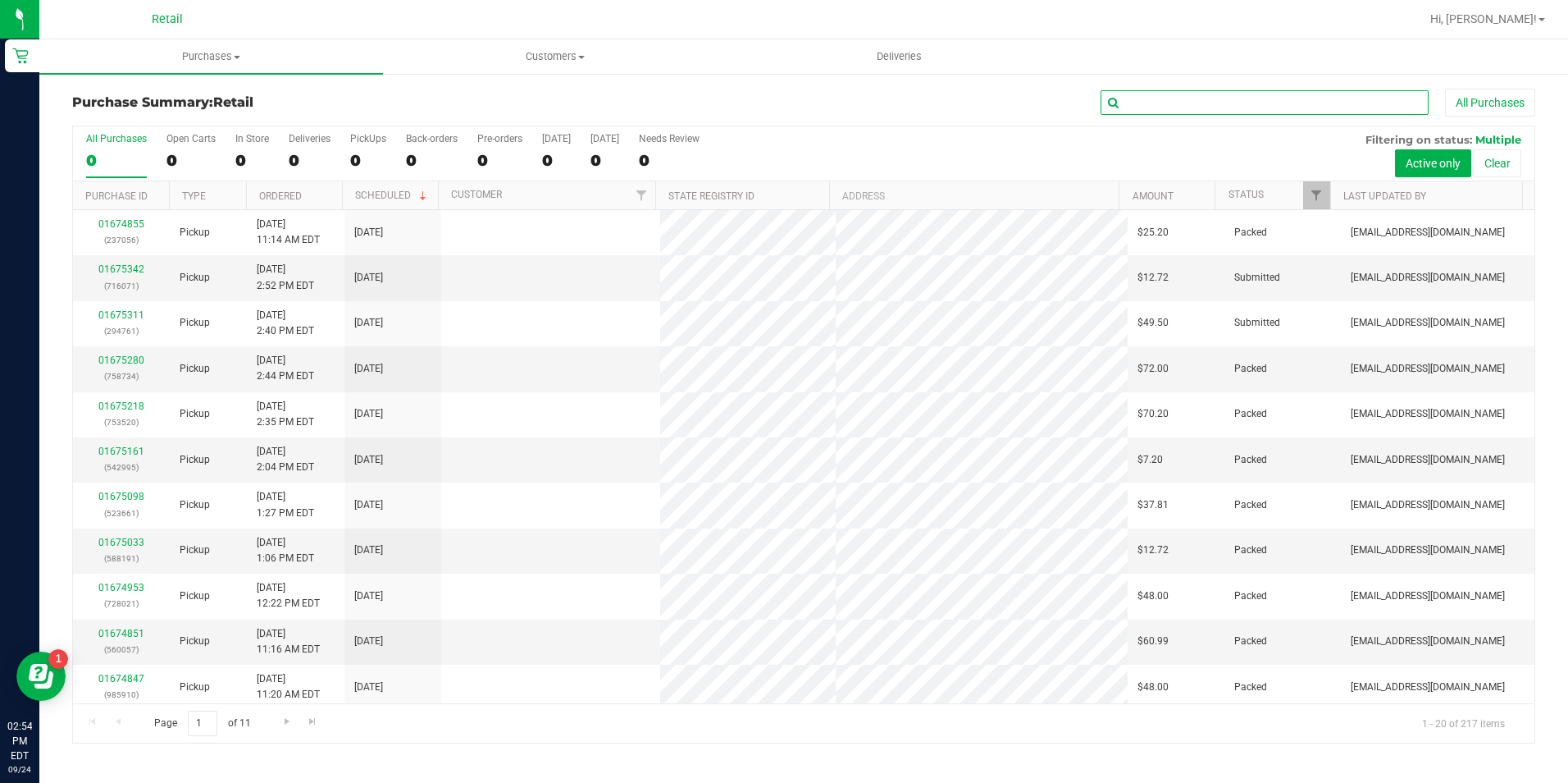
click at [1315, 98] on input "text" at bounding box center [1264, 102] width 328 height 24
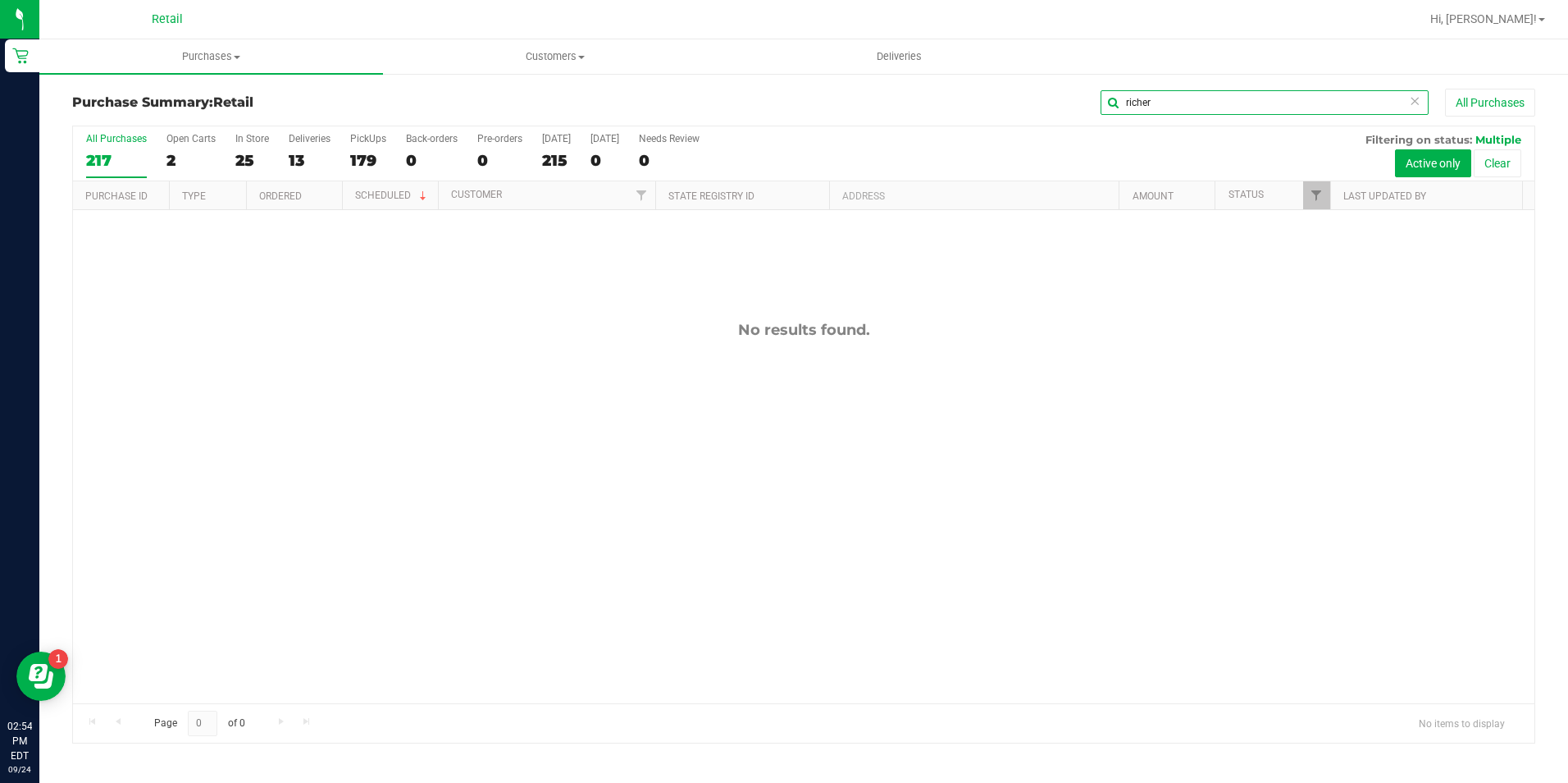
drag, startPoint x: 1195, startPoint y: 114, endPoint x: 1071, endPoint y: 100, distance: 124.8
click at [1071, 100] on div "richer All Purchases" at bounding box center [1047, 102] width 975 height 28
drag, startPoint x: 1137, startPoint y: 100, endPoint x: 1033, endPoint y: 100, distance: 104.0
click at [1033, 100] on div "962 All Purchases" at bounding box center [1047, 102] width 975 height 28
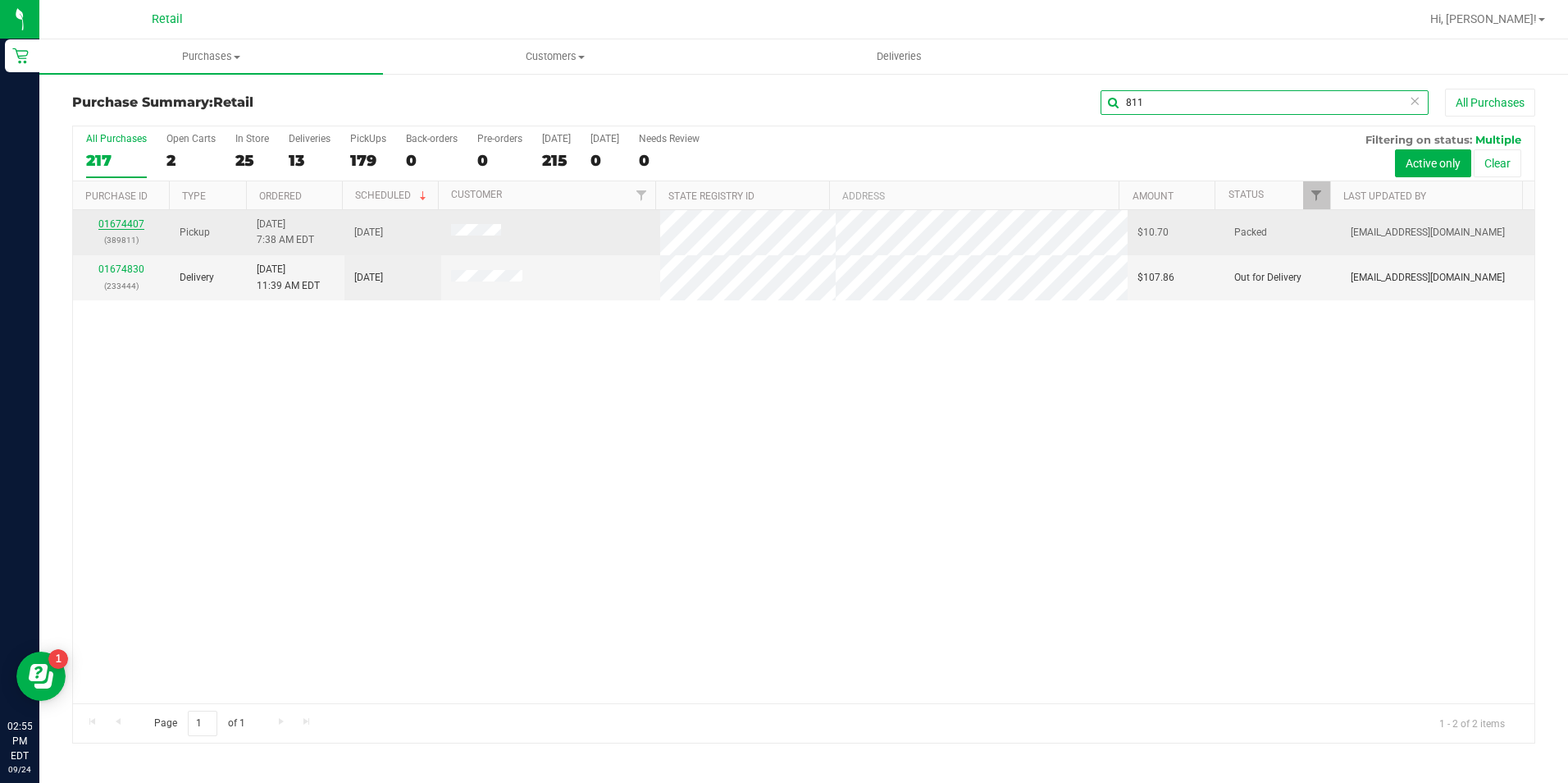
type input "811"
click at [135, 218] on link "01674407" at bounding box center [121, 223] width 46 height 12
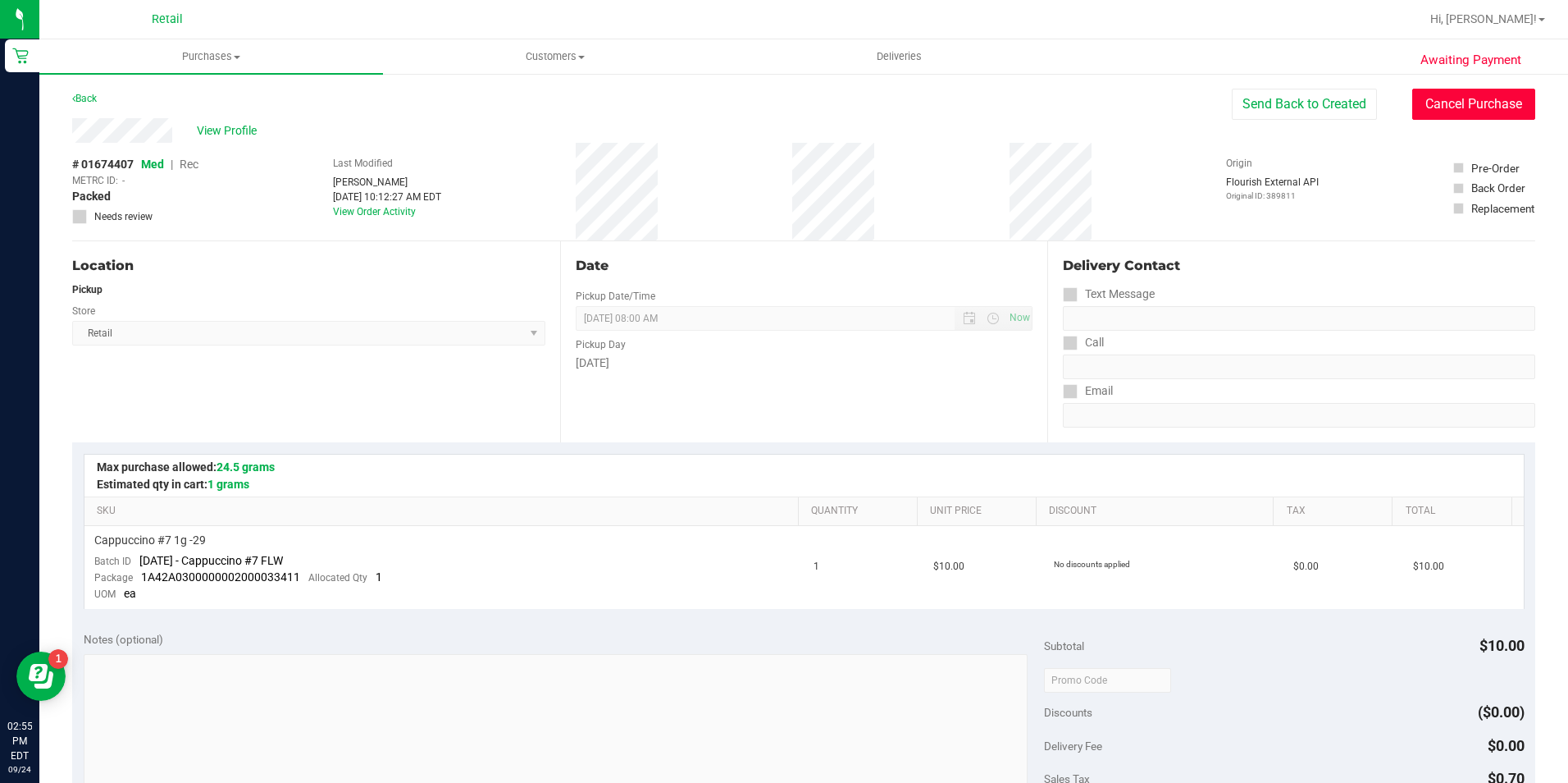
click at [1420, 106] on button "Cancel Purchase" at bounding box center [1473, 104] width 123 height 31
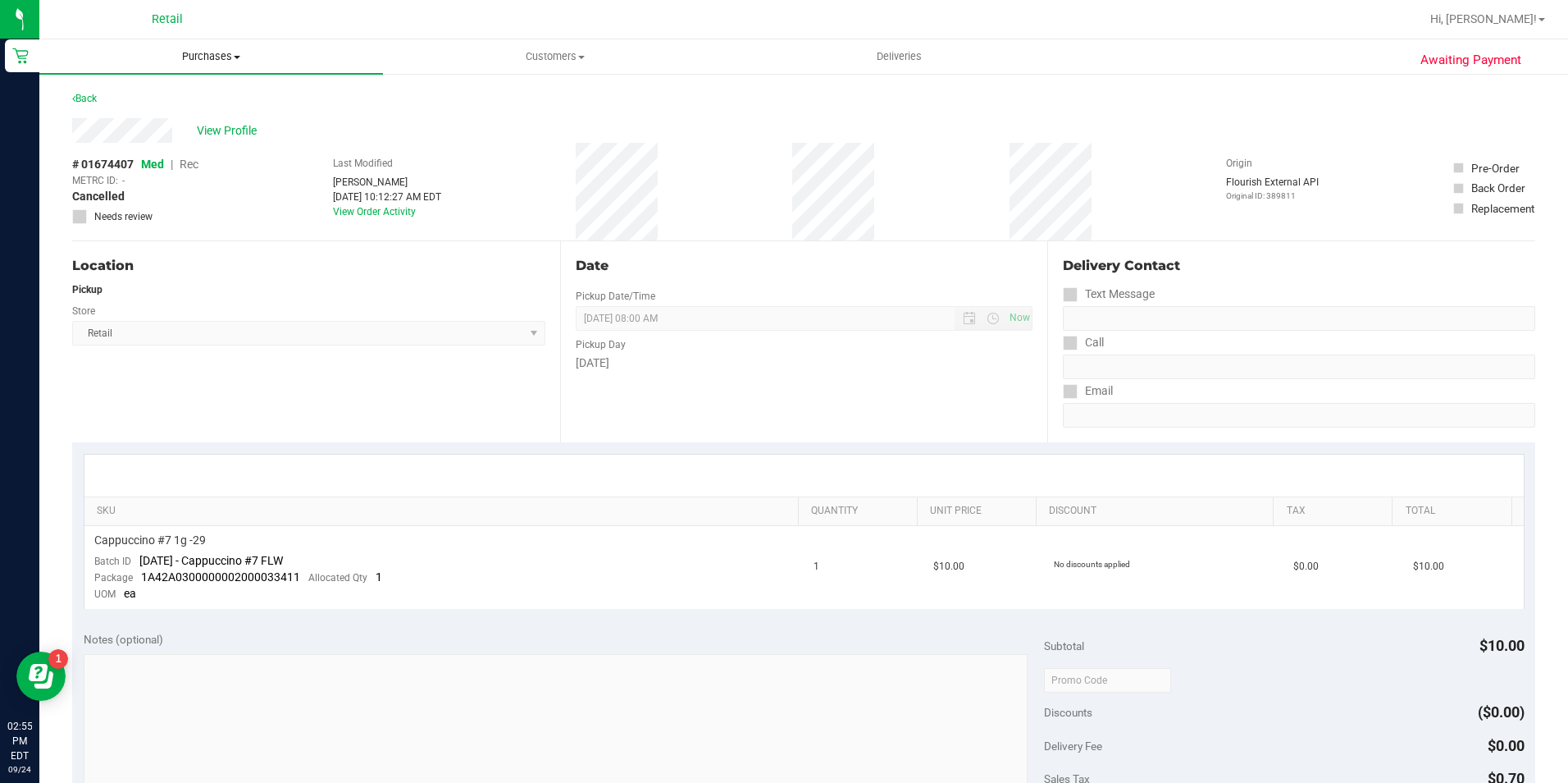
click at [212, 45] on uib-tab-heading "Purchases Summary of purchases Fulfillment All purchases" at bounding box center [211, 57] width 343 height 34
click at [197, 95] on span "Summary of purchases" at bounding box center [123, 99] width 168 height 14
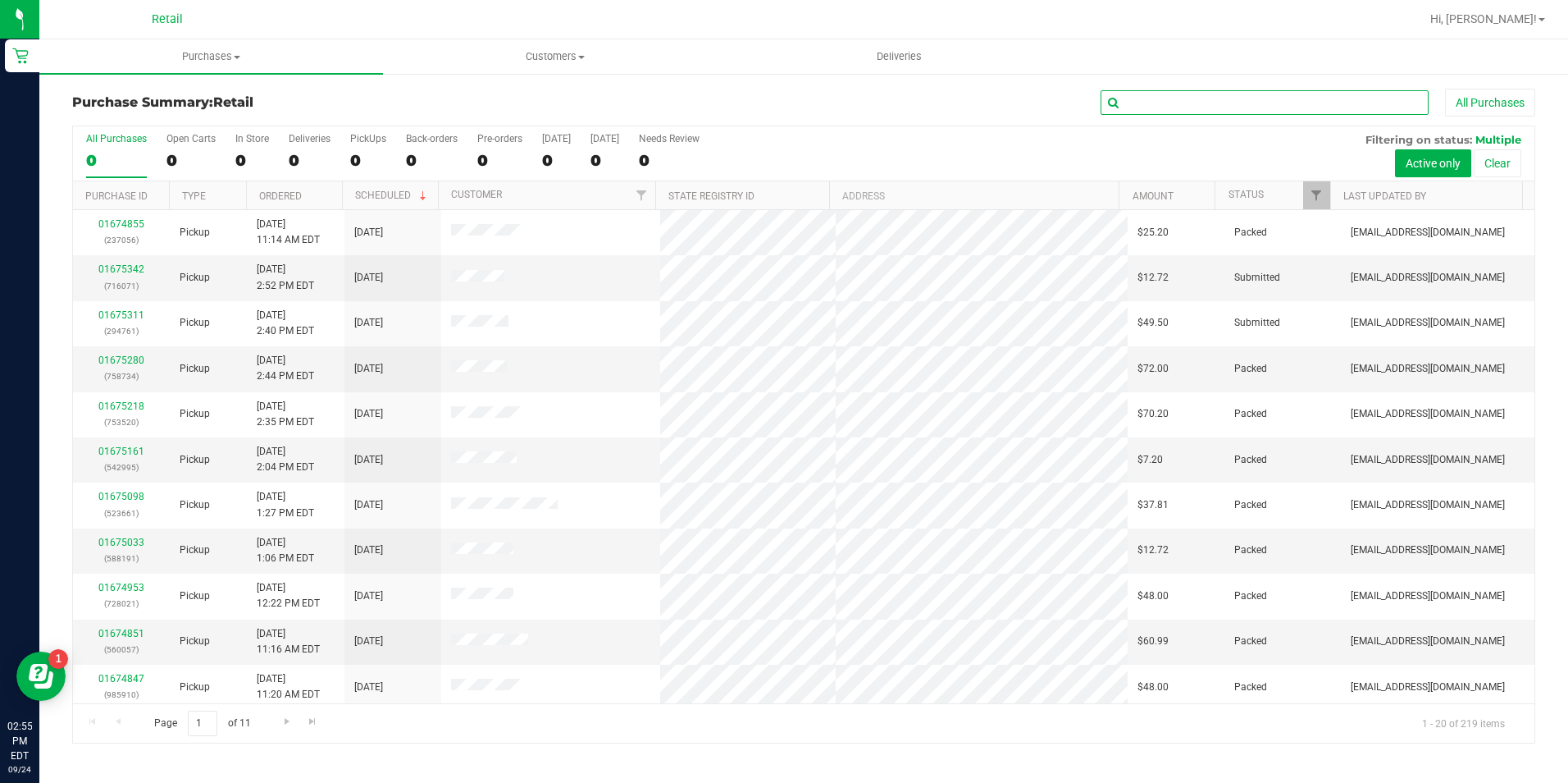
click at [1193, 109] on input "text" at bounding box center [1264, 102] width 328 height 24
click at [1182, 98] on input "text" at bounding box center [1264, 102] width 328 height 24
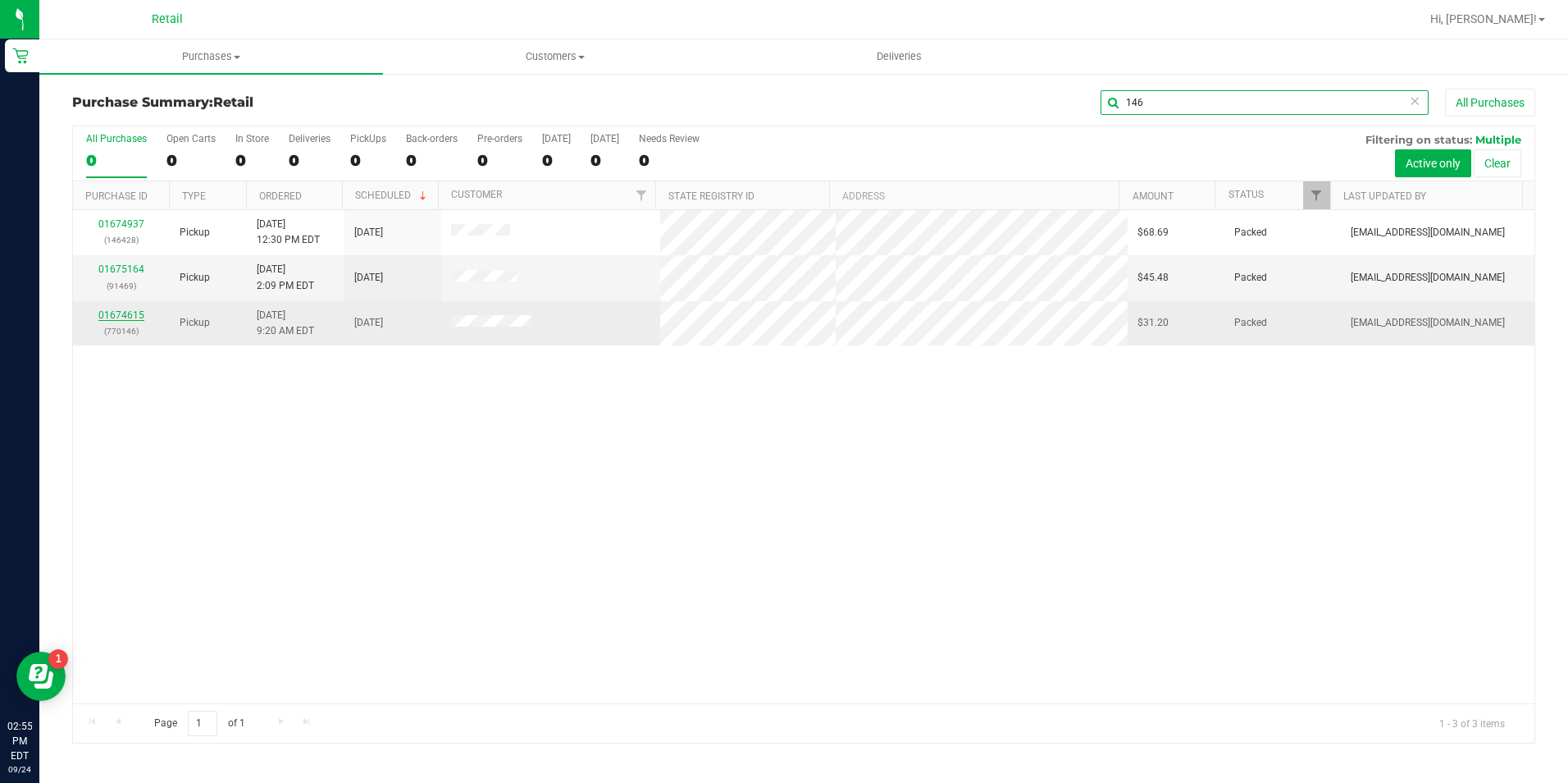
type input "146"
click at [129, 309] on link "01674615" at bounding box center [121, 315] width 46 height 12
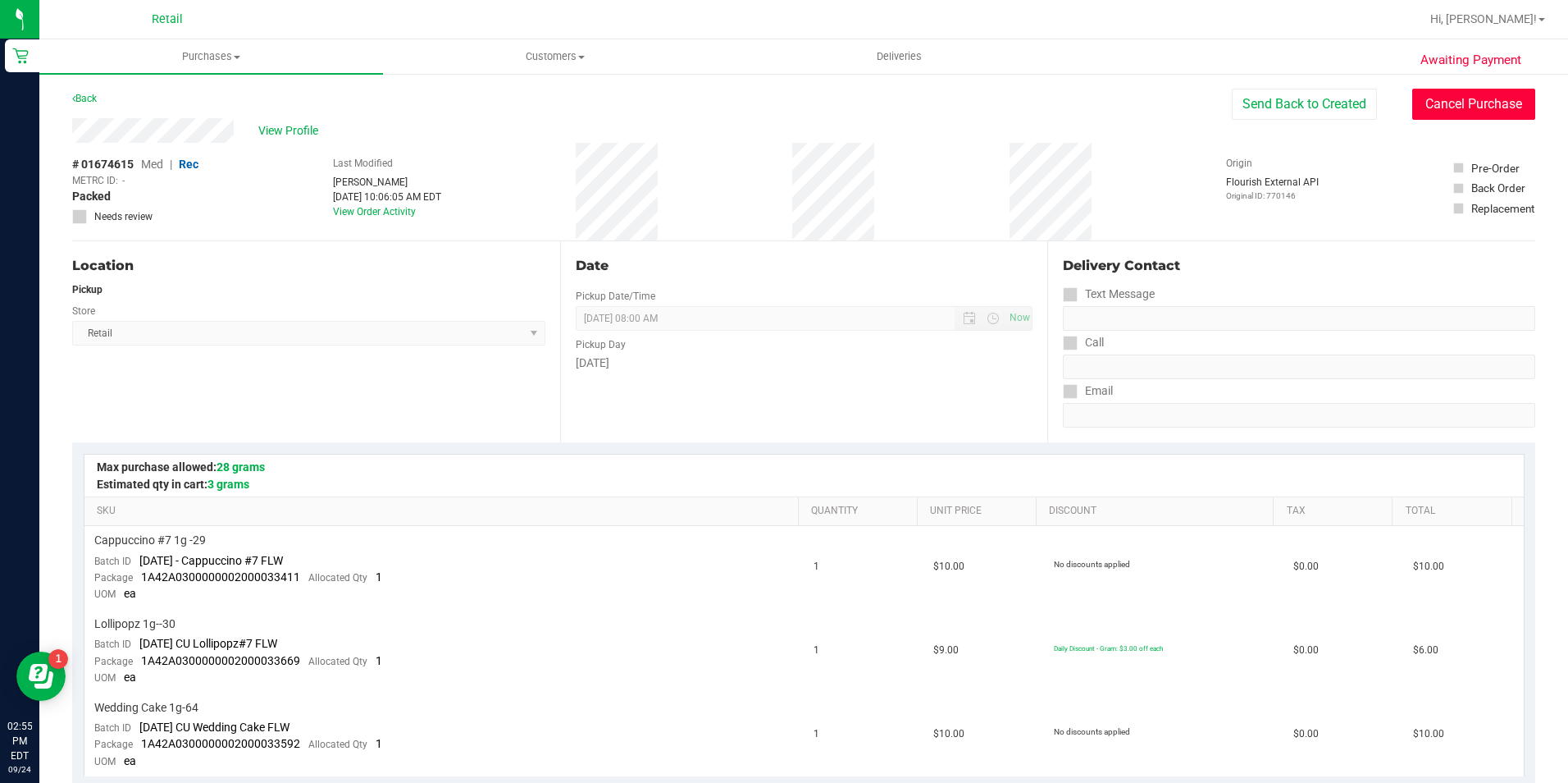
click at [1423, 101] on button "Cancel Purchase" at bounding box center [1473, 104] width 123 height 31
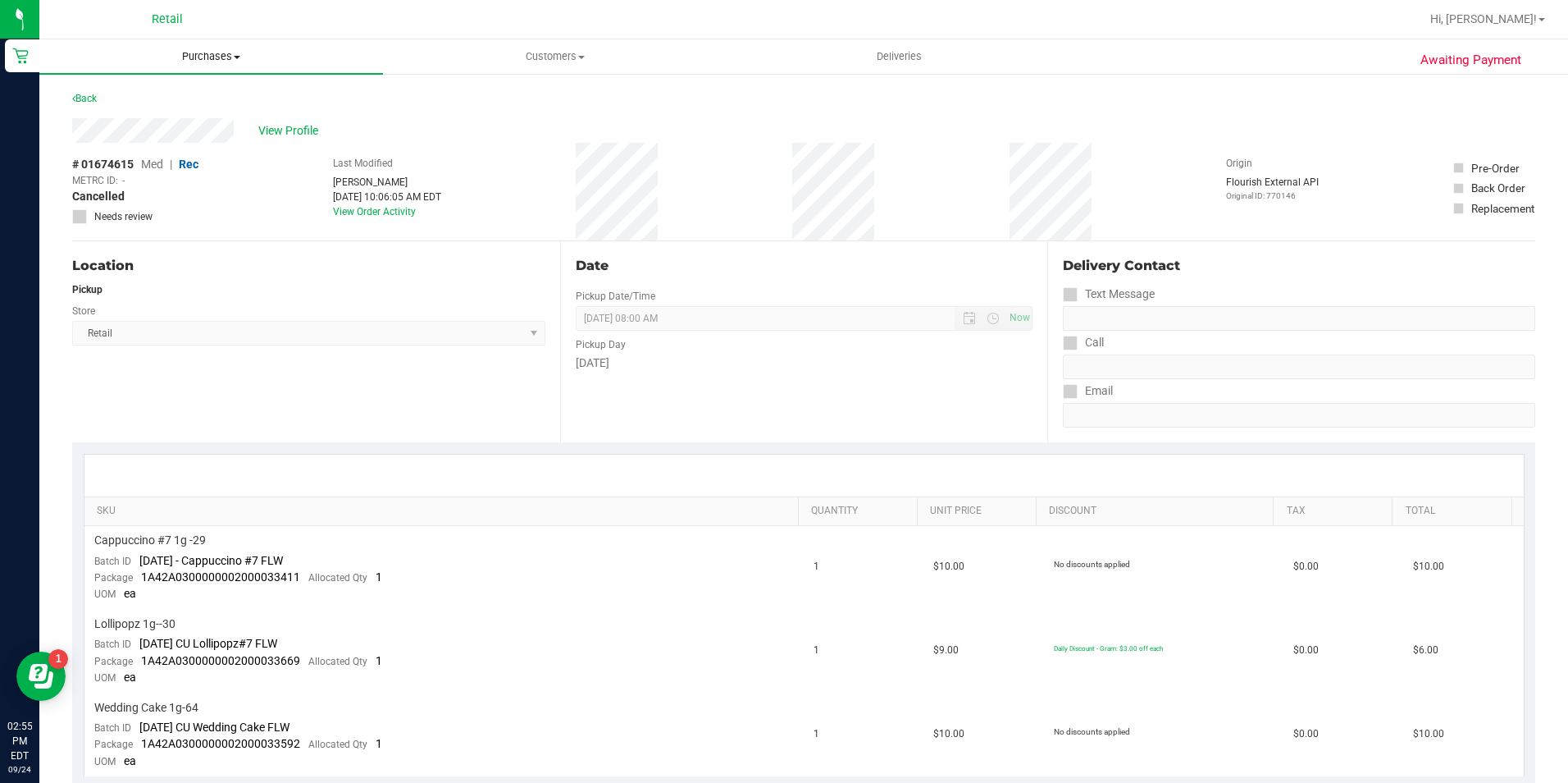
click at [186, 55] on span "Purchases" at bounding box center [211, 57] width 343 height 14
click at [139, 90] on li "Summary of purchases" at bounding box center [211, 100] width 343 height 20
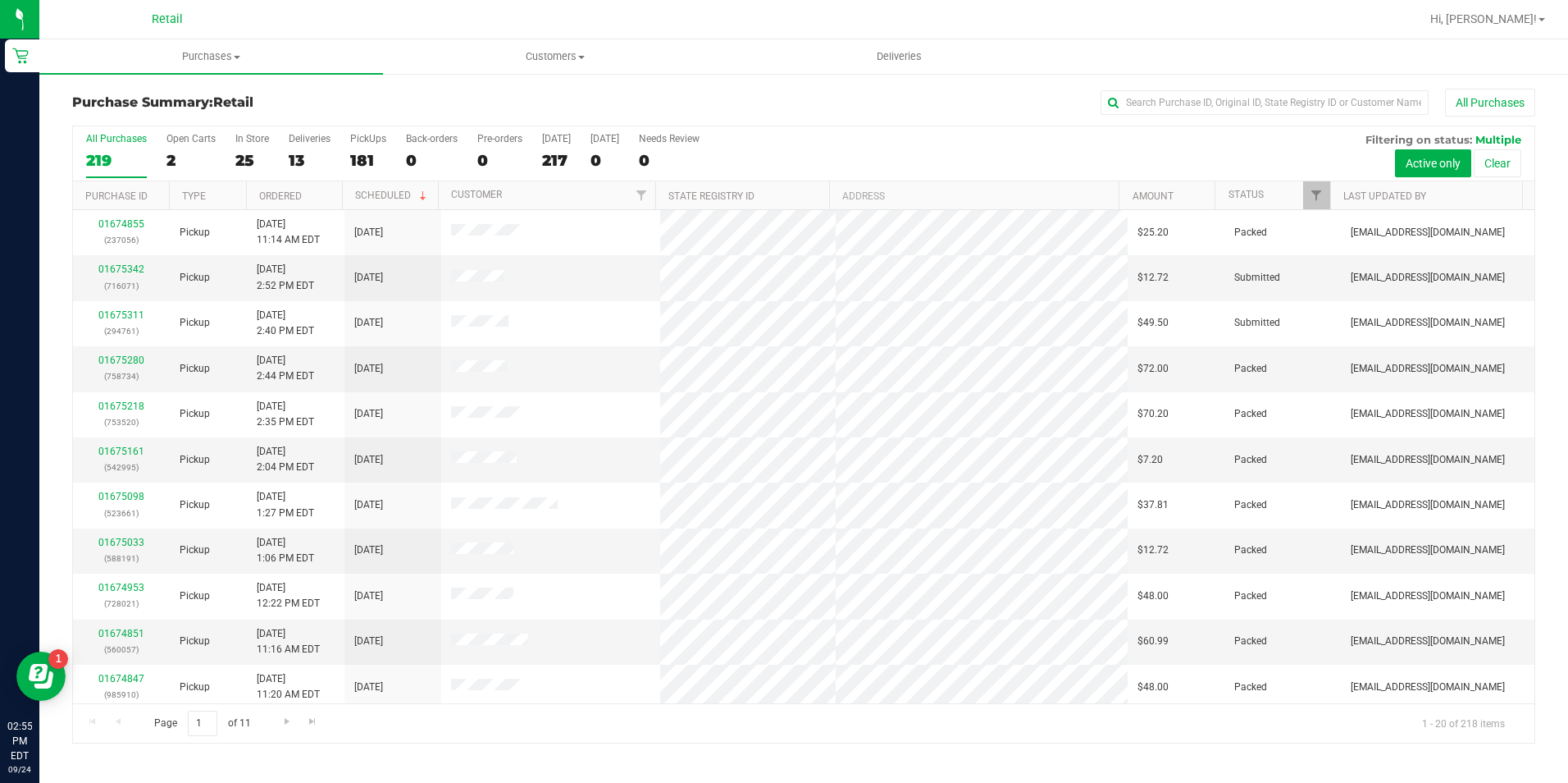
click at [1182, 89] on div "All Purchases" at bounding box center [1047, 102] width 975 height 28
click at [1180, 103] on input "text" at bounding box center [1264, 102] width 328 height 24
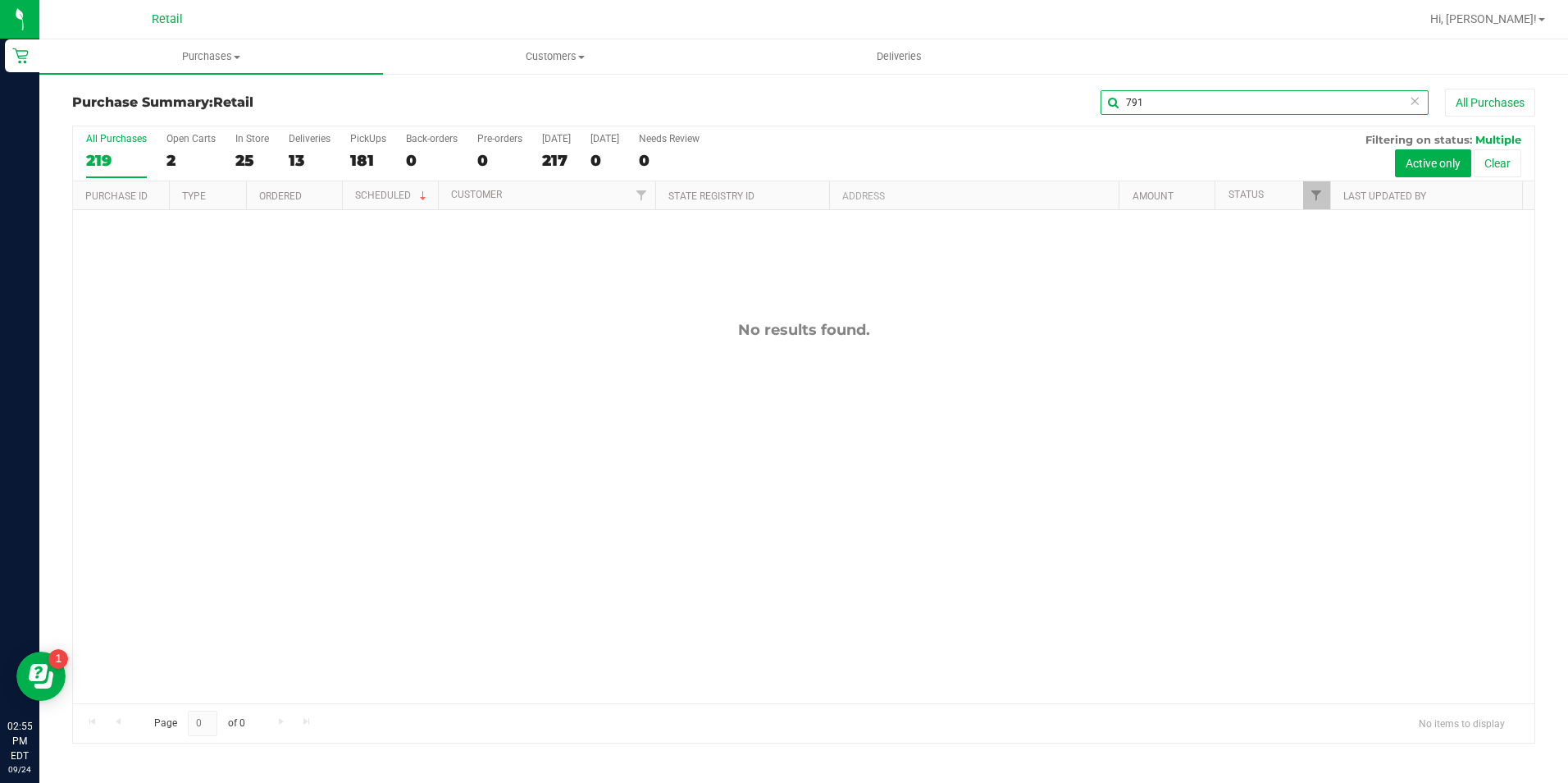
drag, startPoint x: 1176, startPoint y: 97, endPoint x: 1018, endPoint y: 97, distance: 158.0
click at [1018, 97] on div "791 All Purchases" at bounding box center [1047, 102] width 975 height 28
drag, startPoint x: 1186, startPoint y: 112, endPoint x: 1125, endPoint y: 109, distance: 61.1
click at [1125, 109] on input "flem" at bounding box center [1264, 102] width 328 height 24
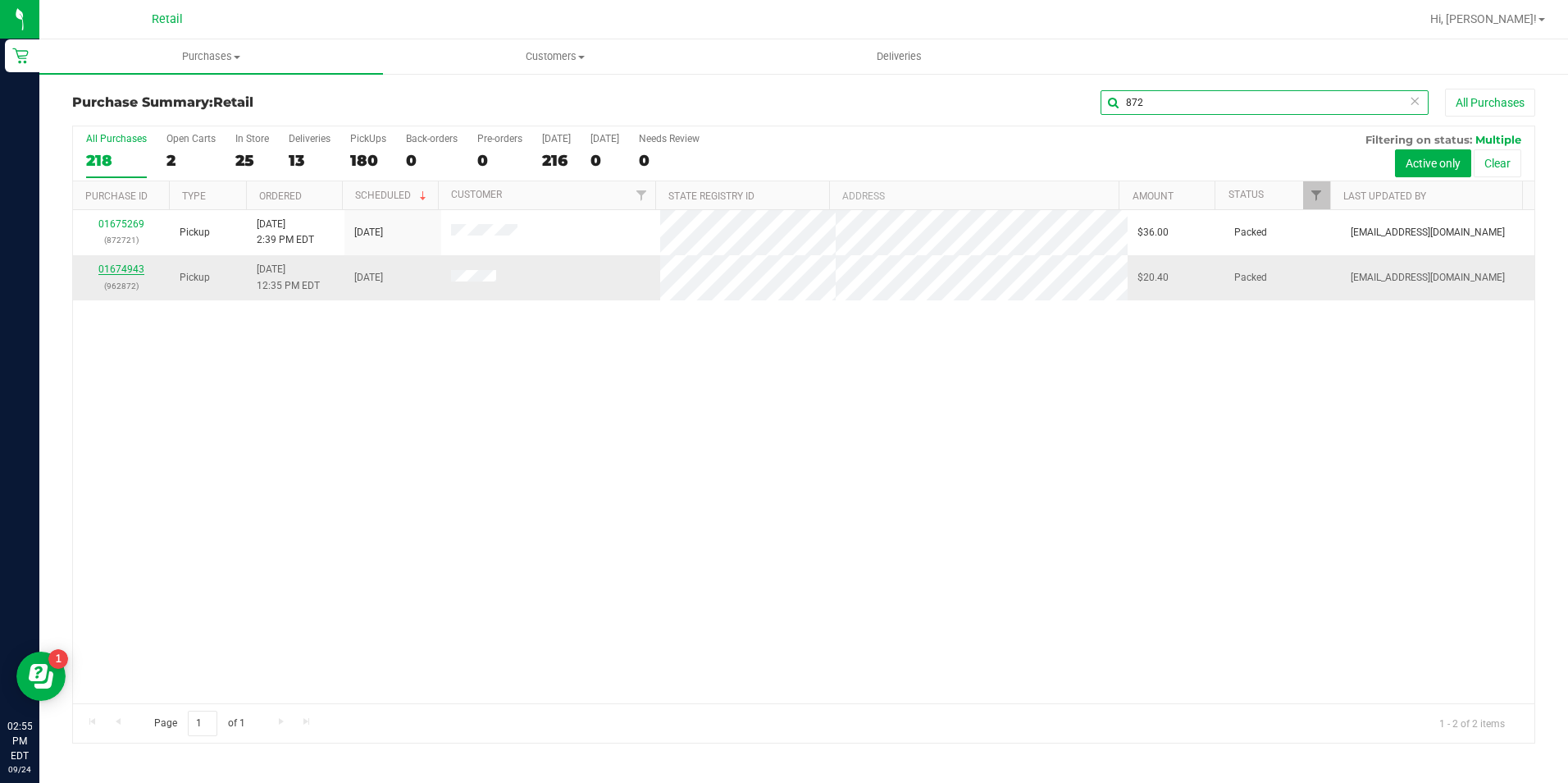
type input "872"
click at [120, 265] on link "01674943" at bounding box center [121, 269] width 46 height 12
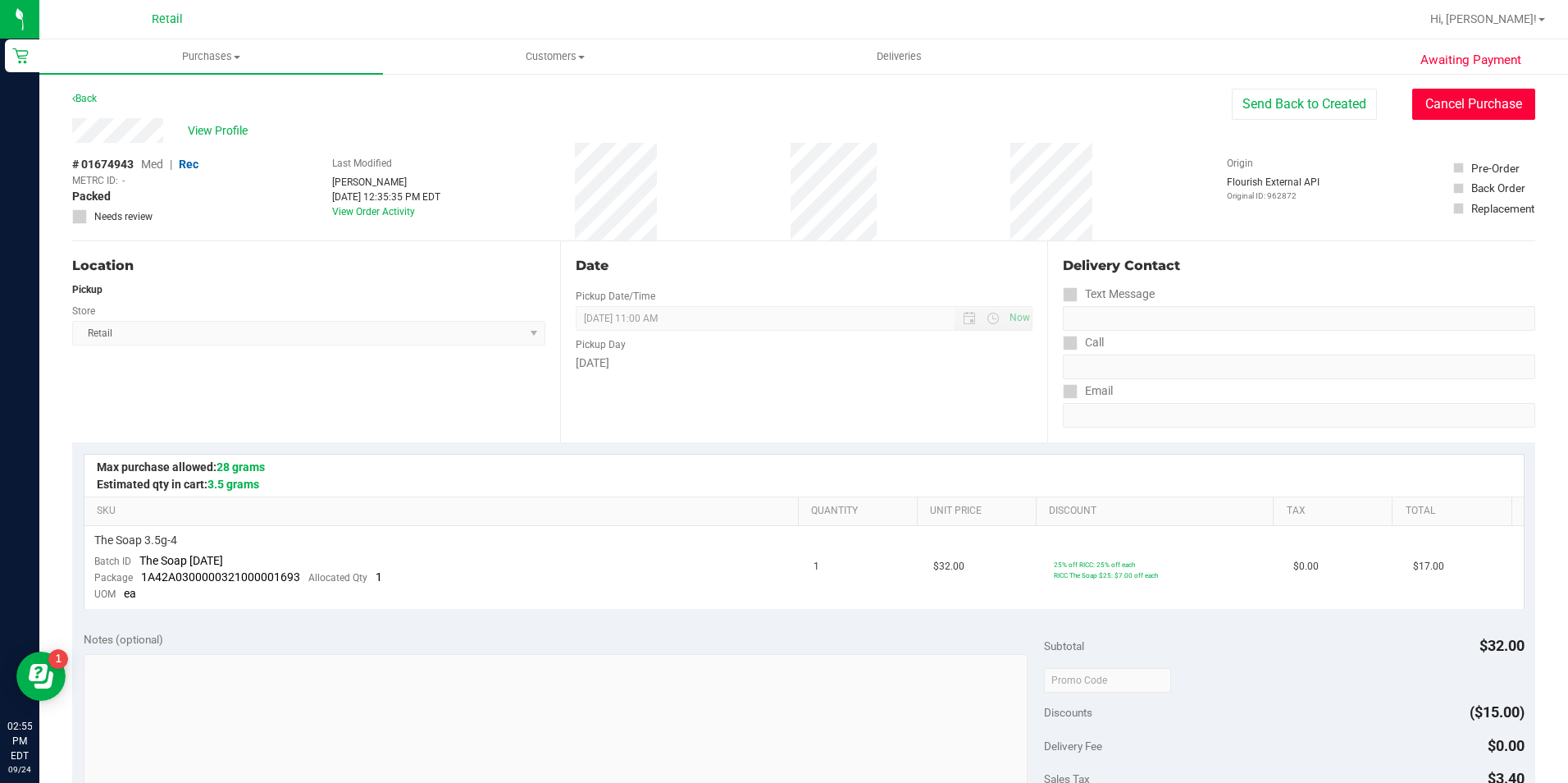
click at [1447, 105] on button "Cancel Purchase" at bounding box center [1473, 104] width 123 height 31
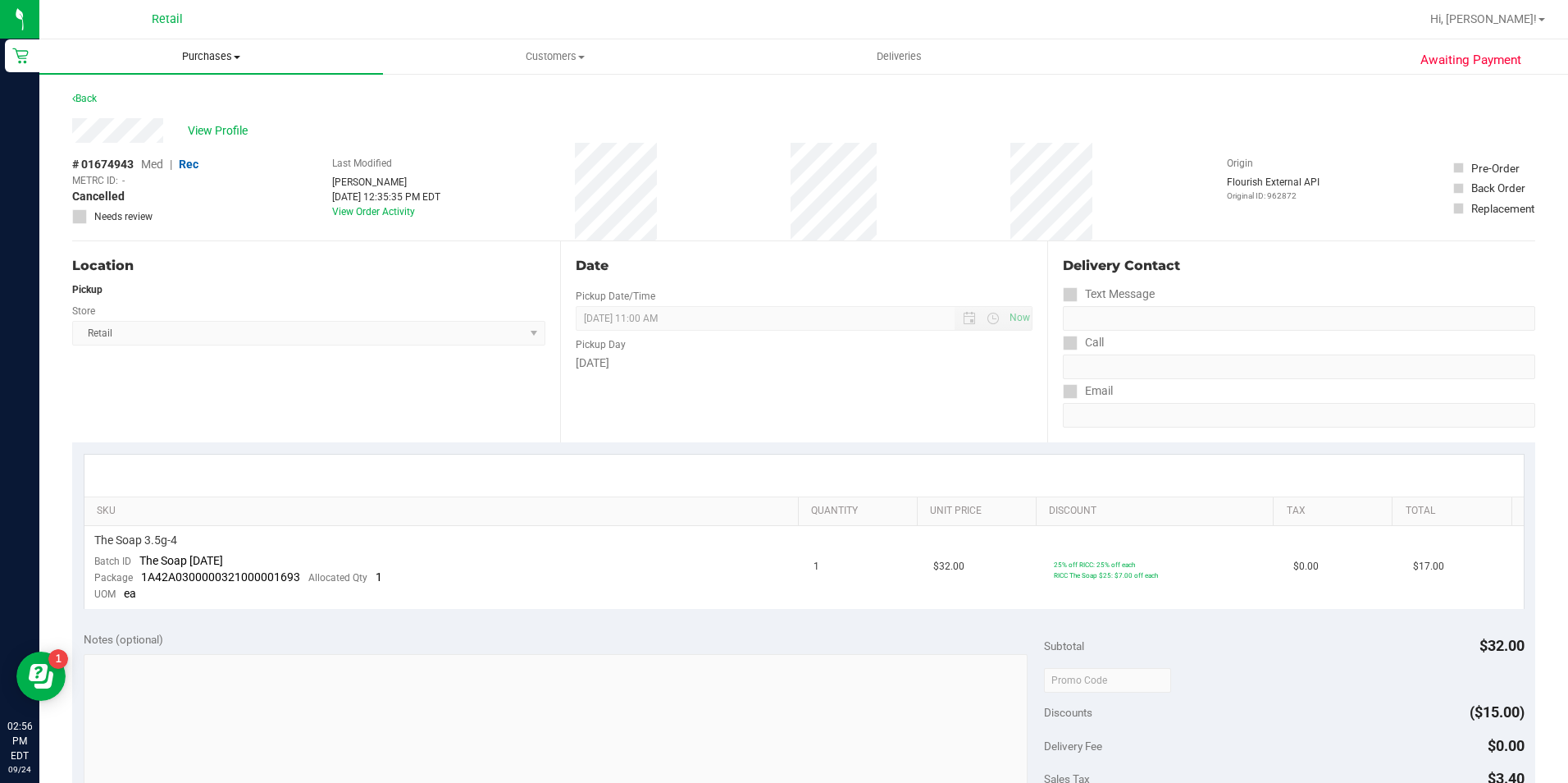
click at [224, 59] on span "Purchases" at bounding box center [211, 57] width 343 height 14
click at [154, 101] on span "Summary of purchases" at bounding box center [123, 99] width 168 height 14
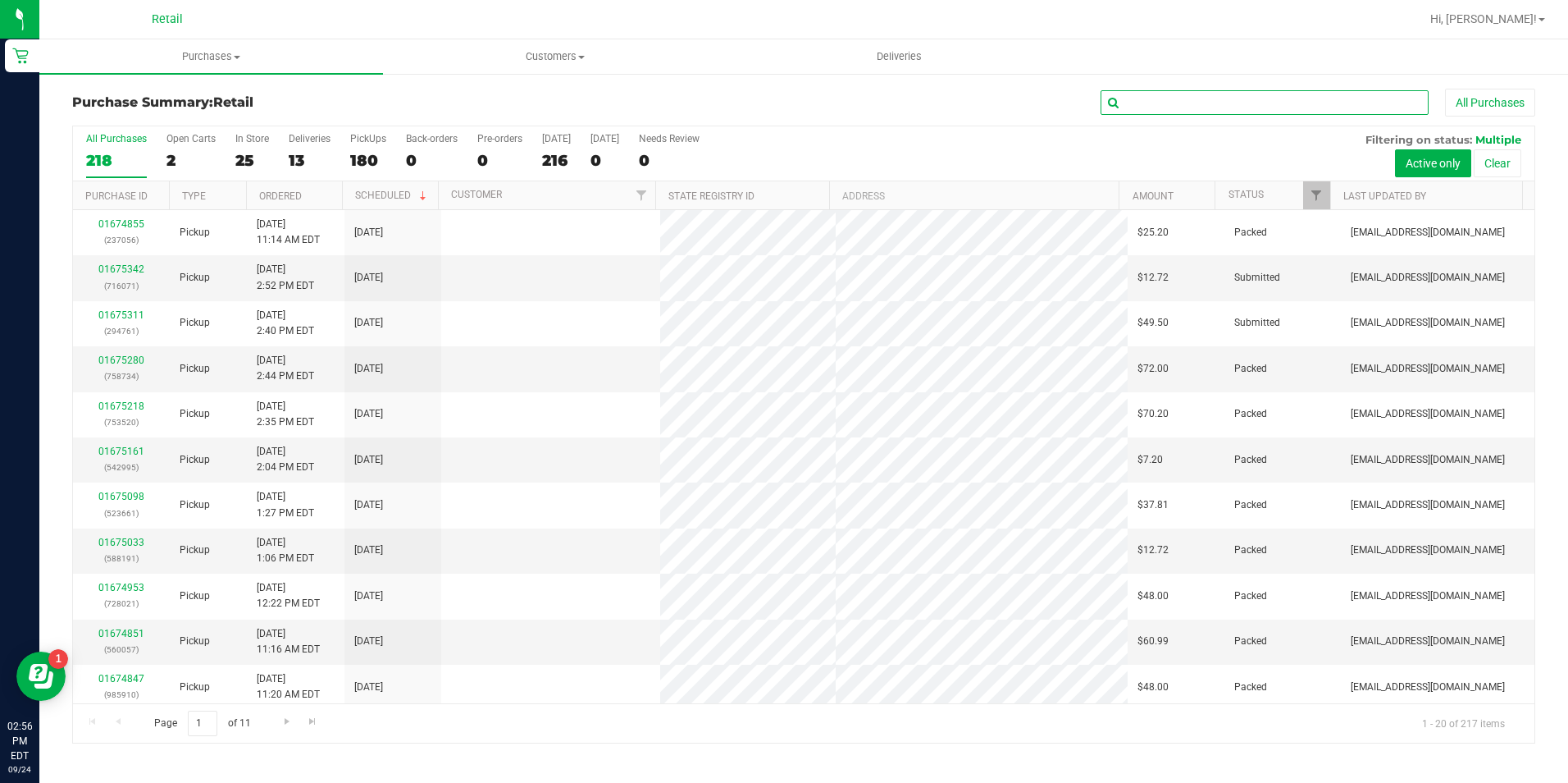
click at [1157, 100] on input "text" at bounding box center [1264, 102] width 328 height 24
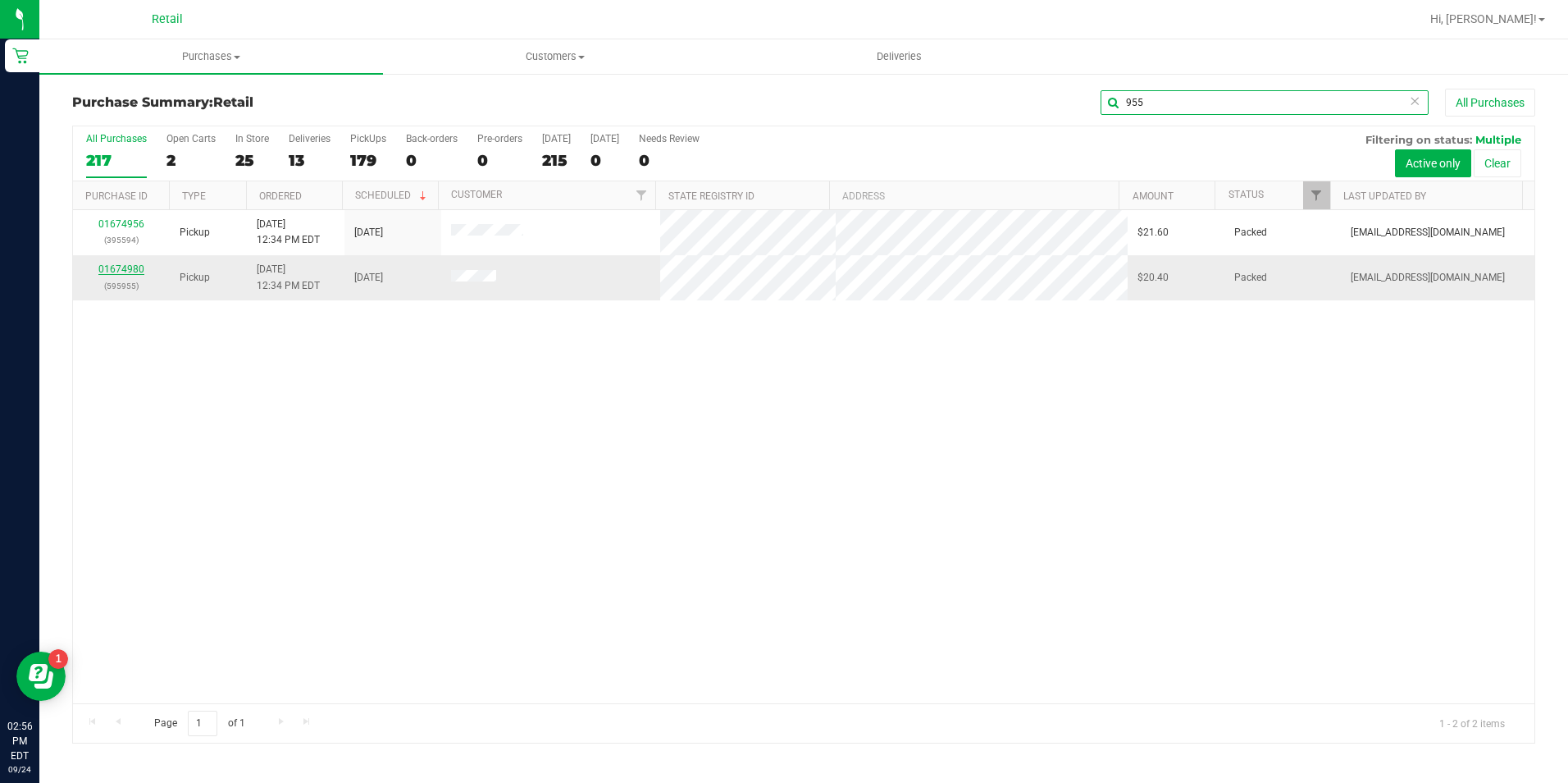
type input "955"
click at [117, 265] on link "01674980" at bounding box center [121, 269] width 46 height 12
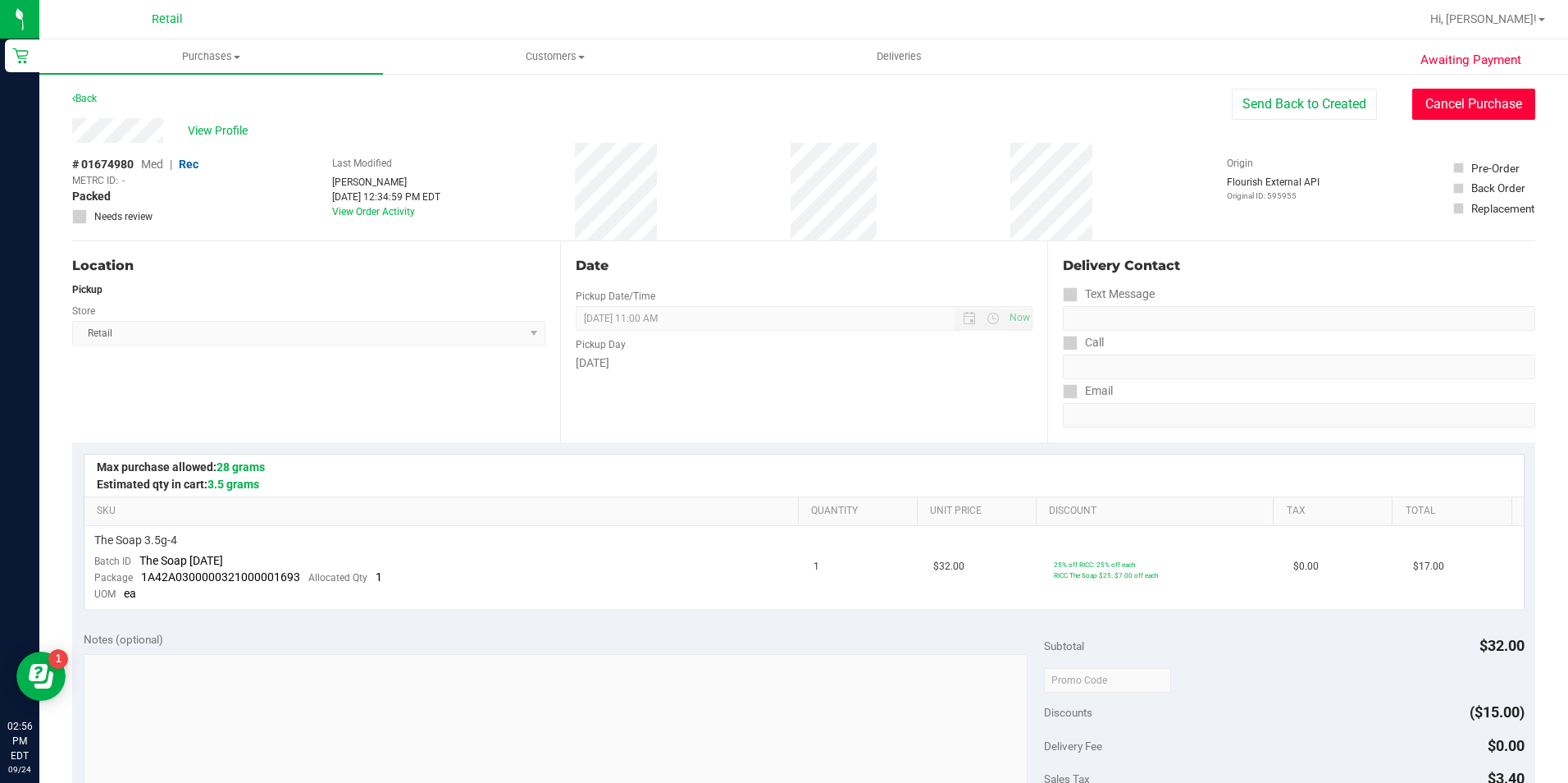
click at [1455, 100] on button "Cancel Purchase" at bounding box center [1473, 104] width 123 height 31
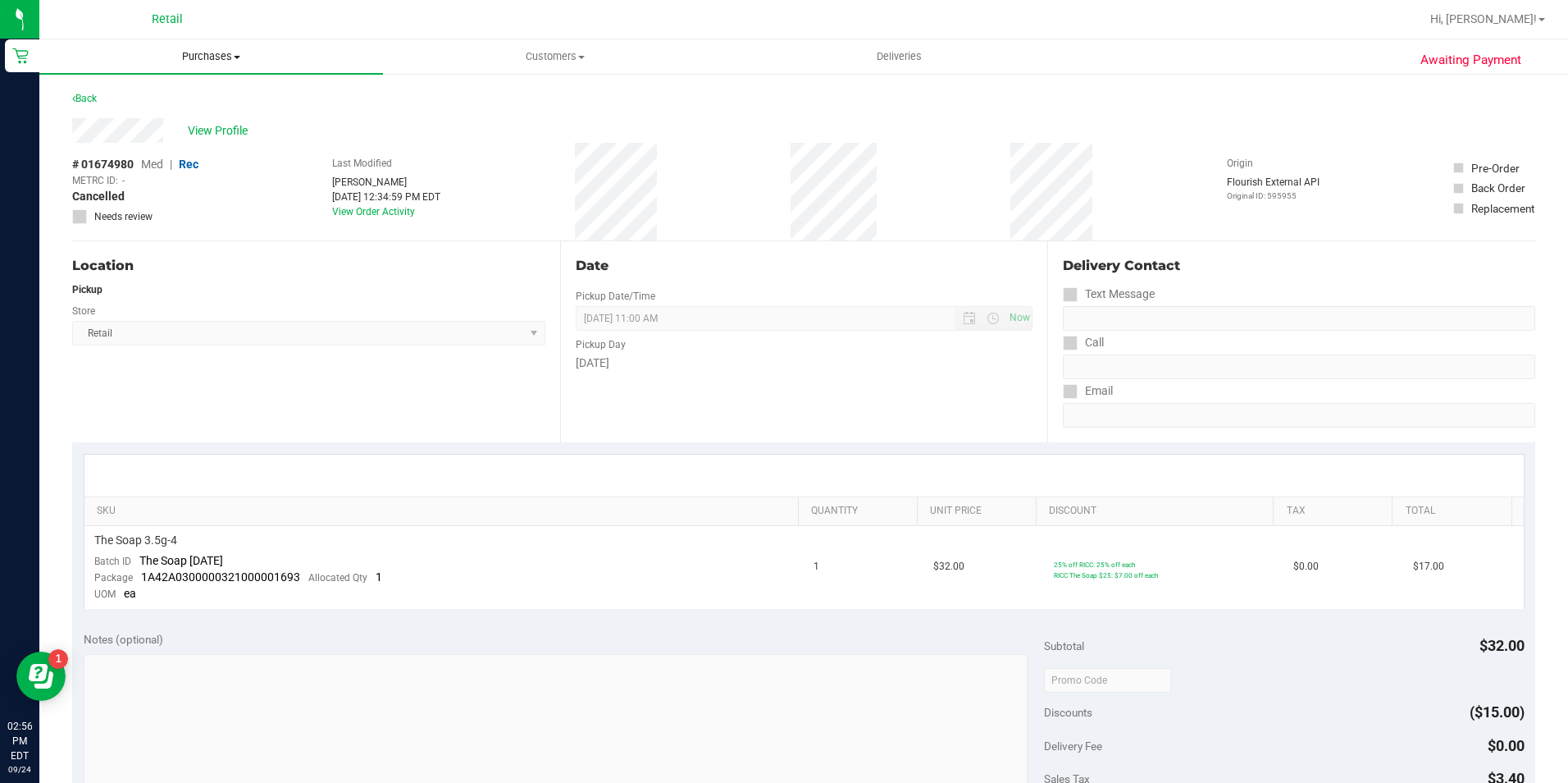
click at [230, 61] on span "Purchases" at bounding box center [211, 57] width 343 height 14
click at [213, 98] on li "Summary of purchases" at bounding box center [211, 100] width 343 height 20
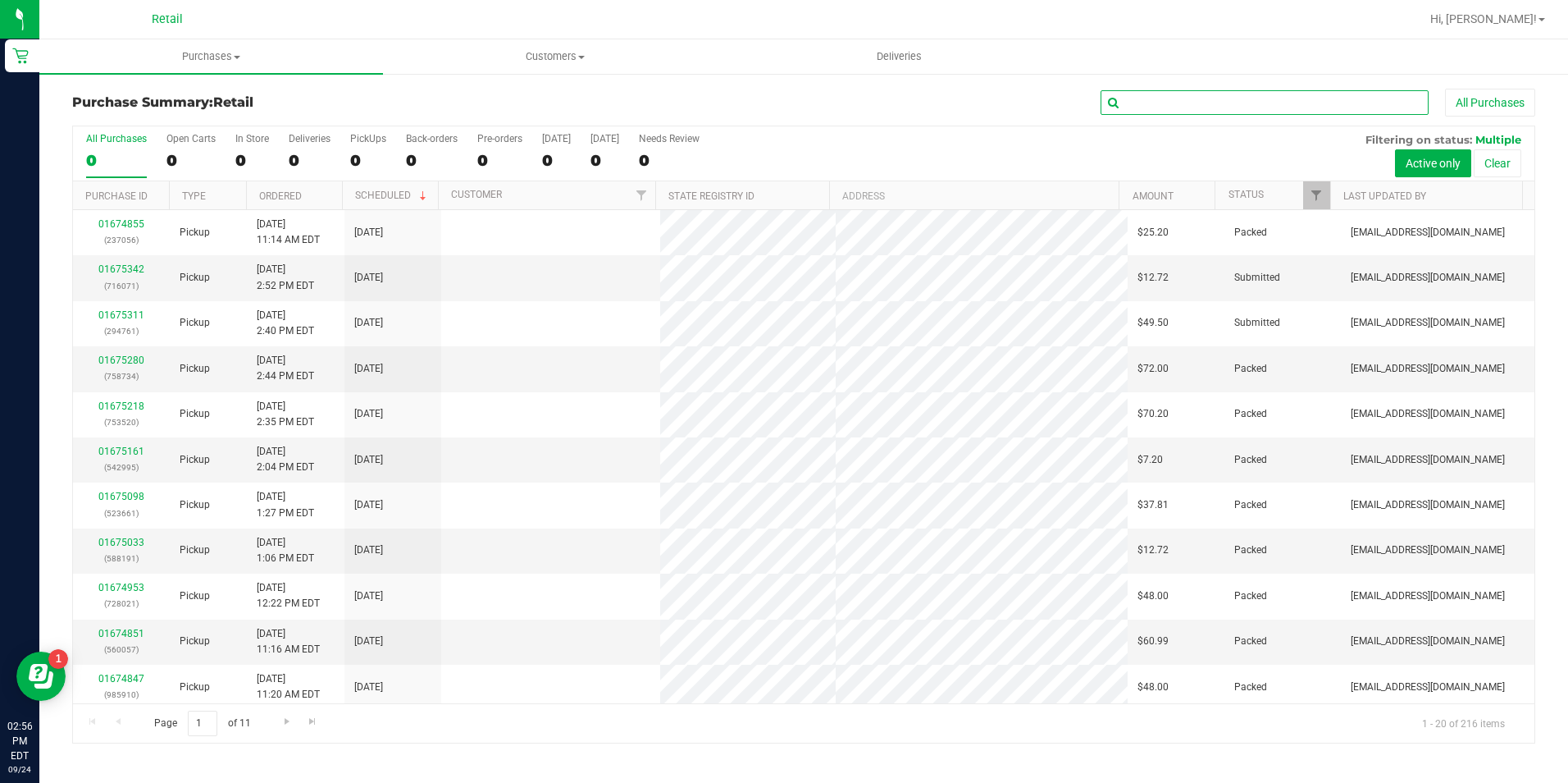
click at [1206, 105] on input "text" at bounding box center [1264, 102] width 328 height 24
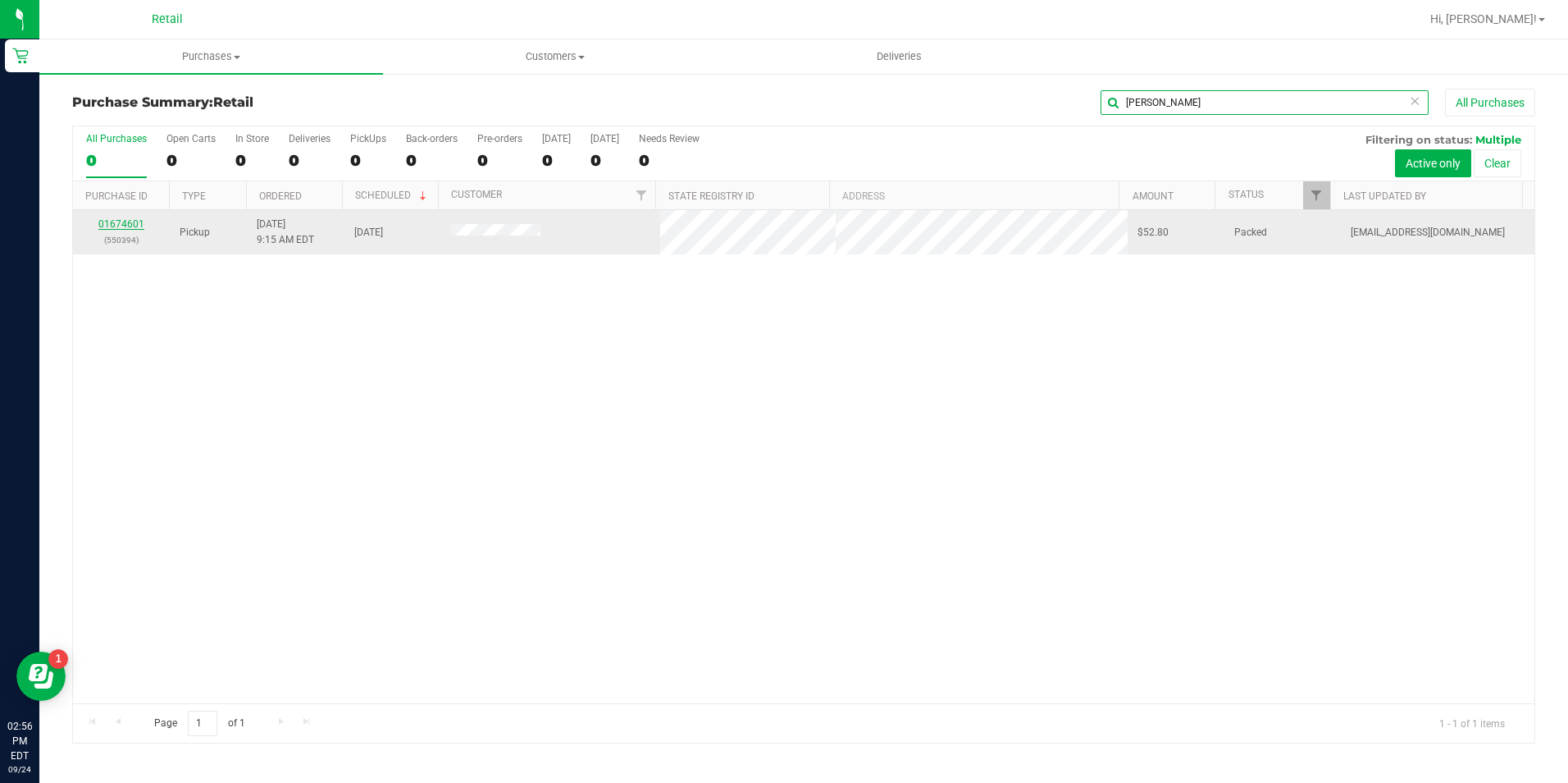
type input "[PERSON_NAME]"
click at [130, 220] on link "01674601" at bounding box center [121, 223] width 46 height 12
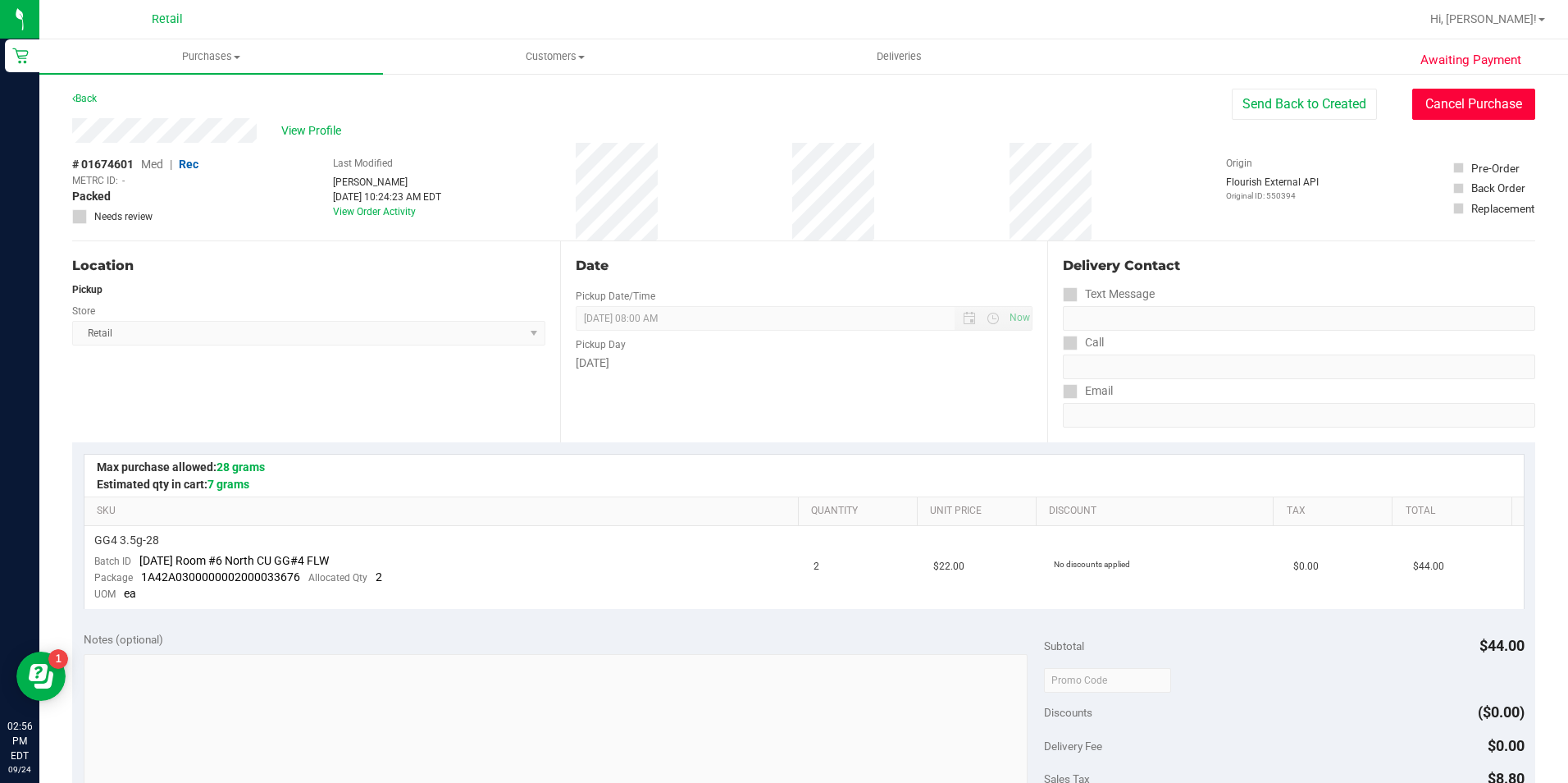
click at [1412, 100] on button "Cancel Purchase" at bounding box center [1473, 104] width 123 height 31
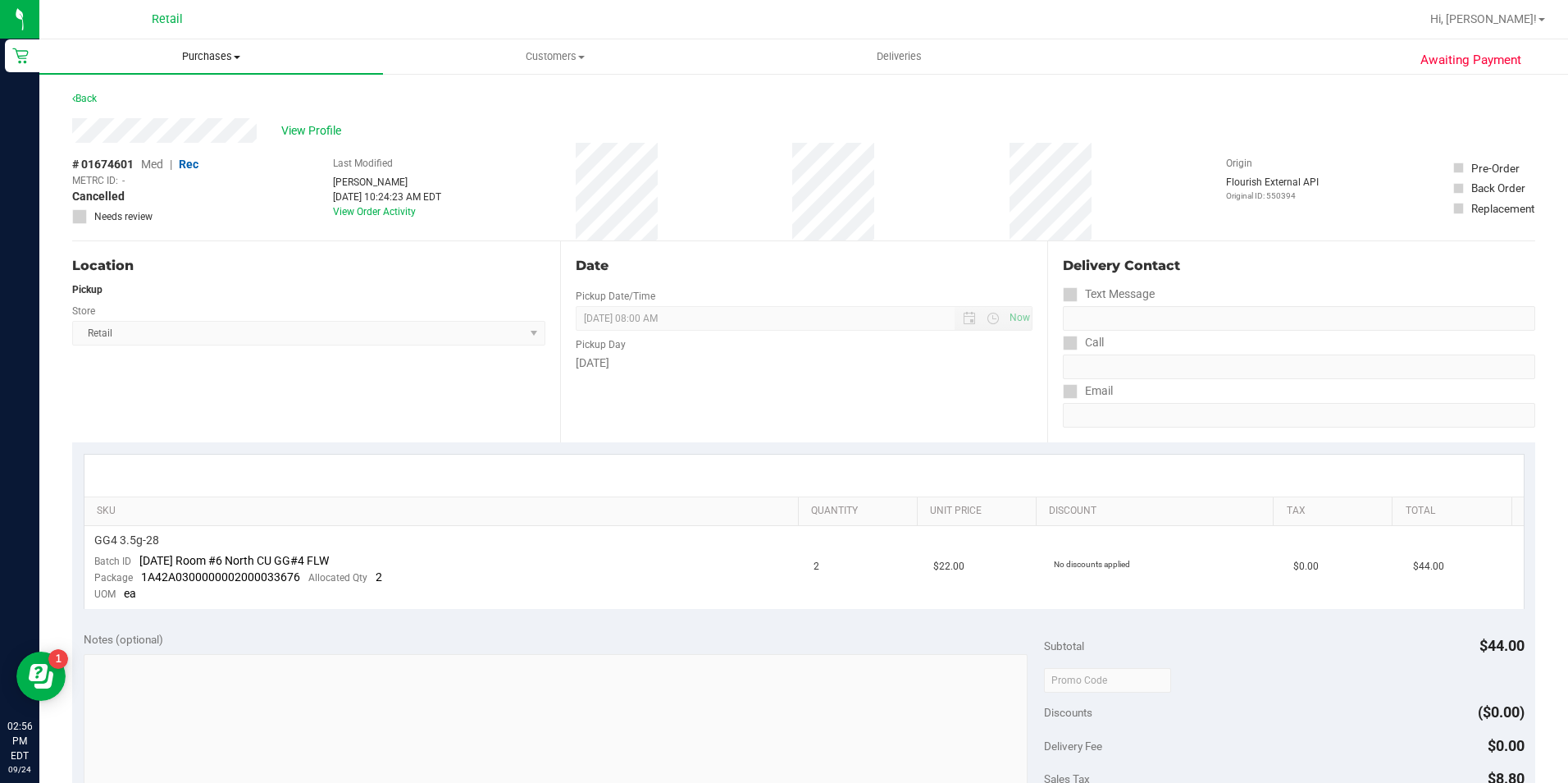
click at [195, 66] on uib-tab-heading "Purchases Summary of purchases Fulfillment All purchases" at bounding box center [211, 57] width 343 height 34
click at [193, 95] on span "Summary of purchases" at bounding box center [123, 99] width 168 height 14
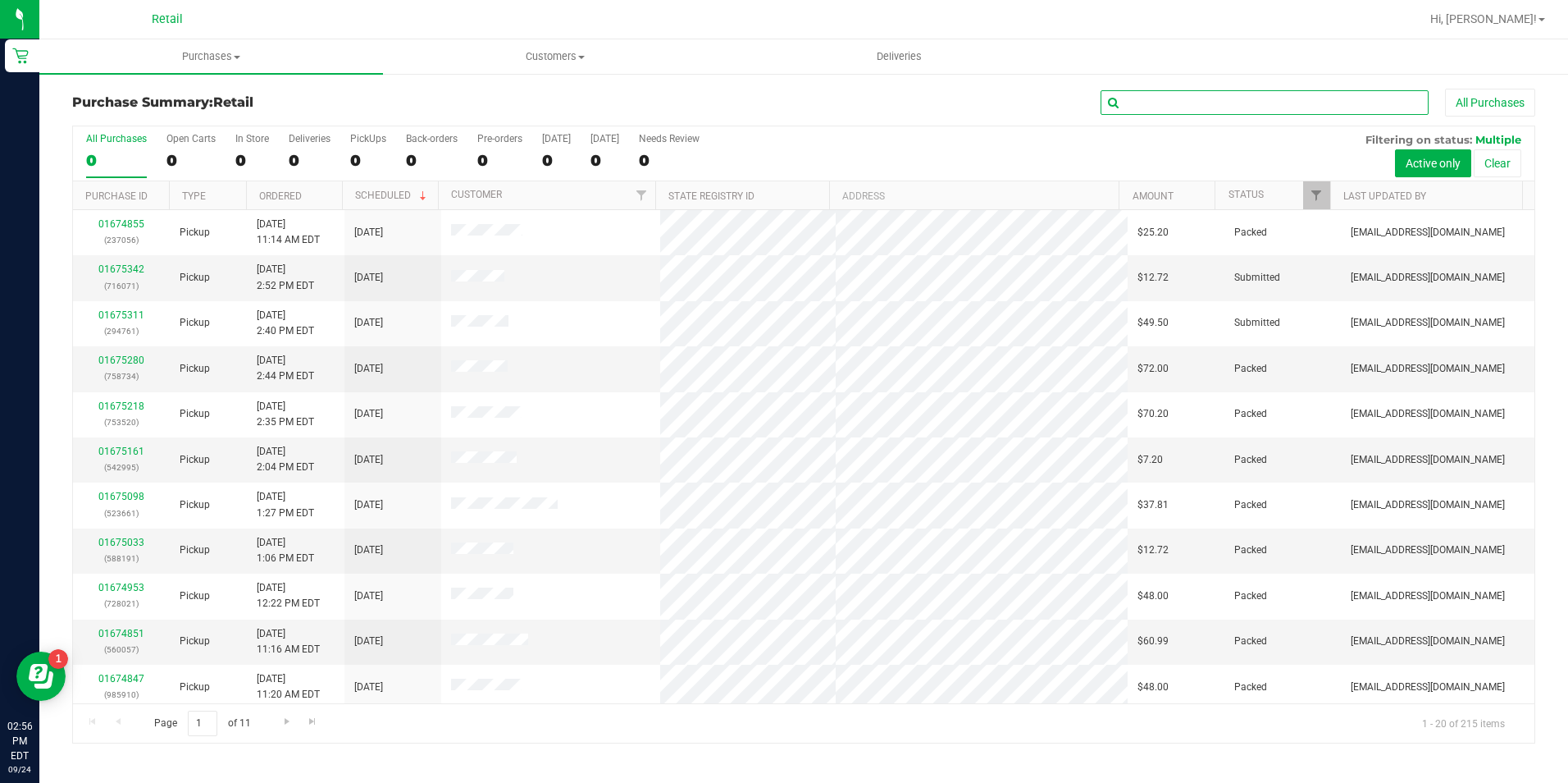
click at [1151, 95] on input "text" at bounding box center [1264, 102] width 328 height 24
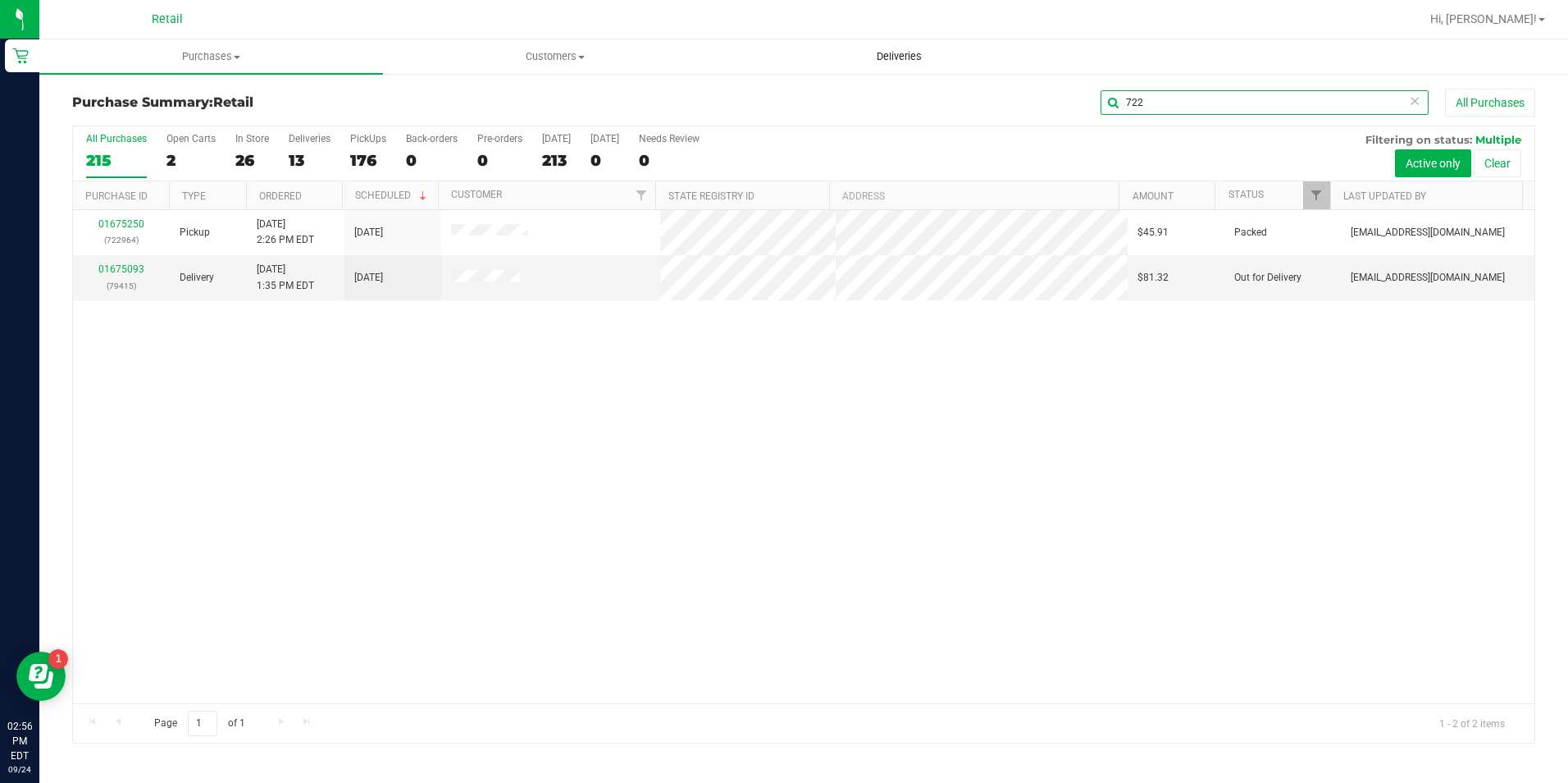
drag, startPoint x: 1271, startPoint y: 109, endPoint x: 999, endPoint y: 72, distance: 274.5
click at [1000, 72] on retail "Purchases Summary of purchases Fulfillment All purchases Customers All customer…" at bounding box center [803, 399] width 1529 height 720
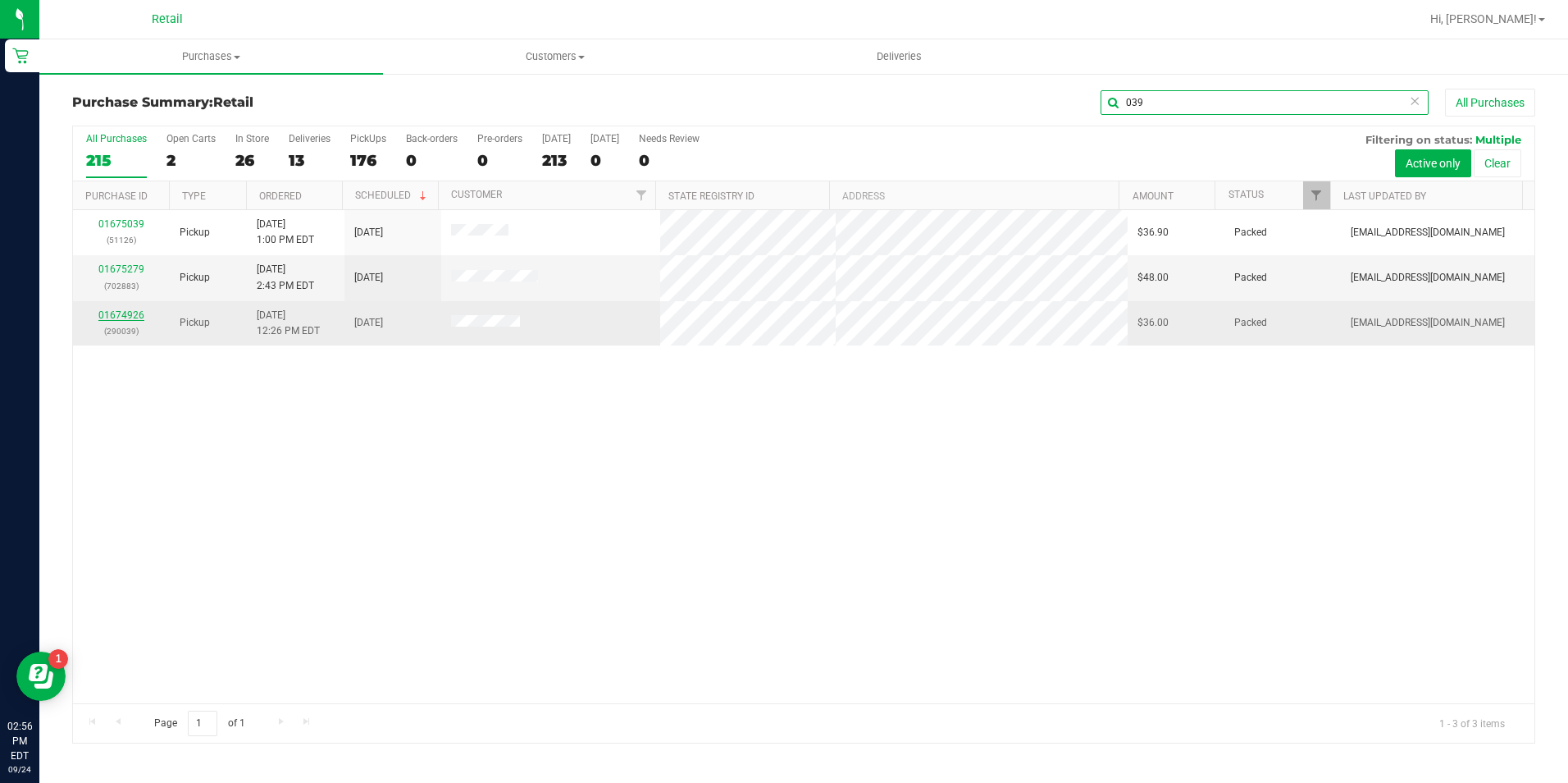
type input "039"
click at [127, 314] on link "01674926" at bounding box center [121, 315] width 46 height 12
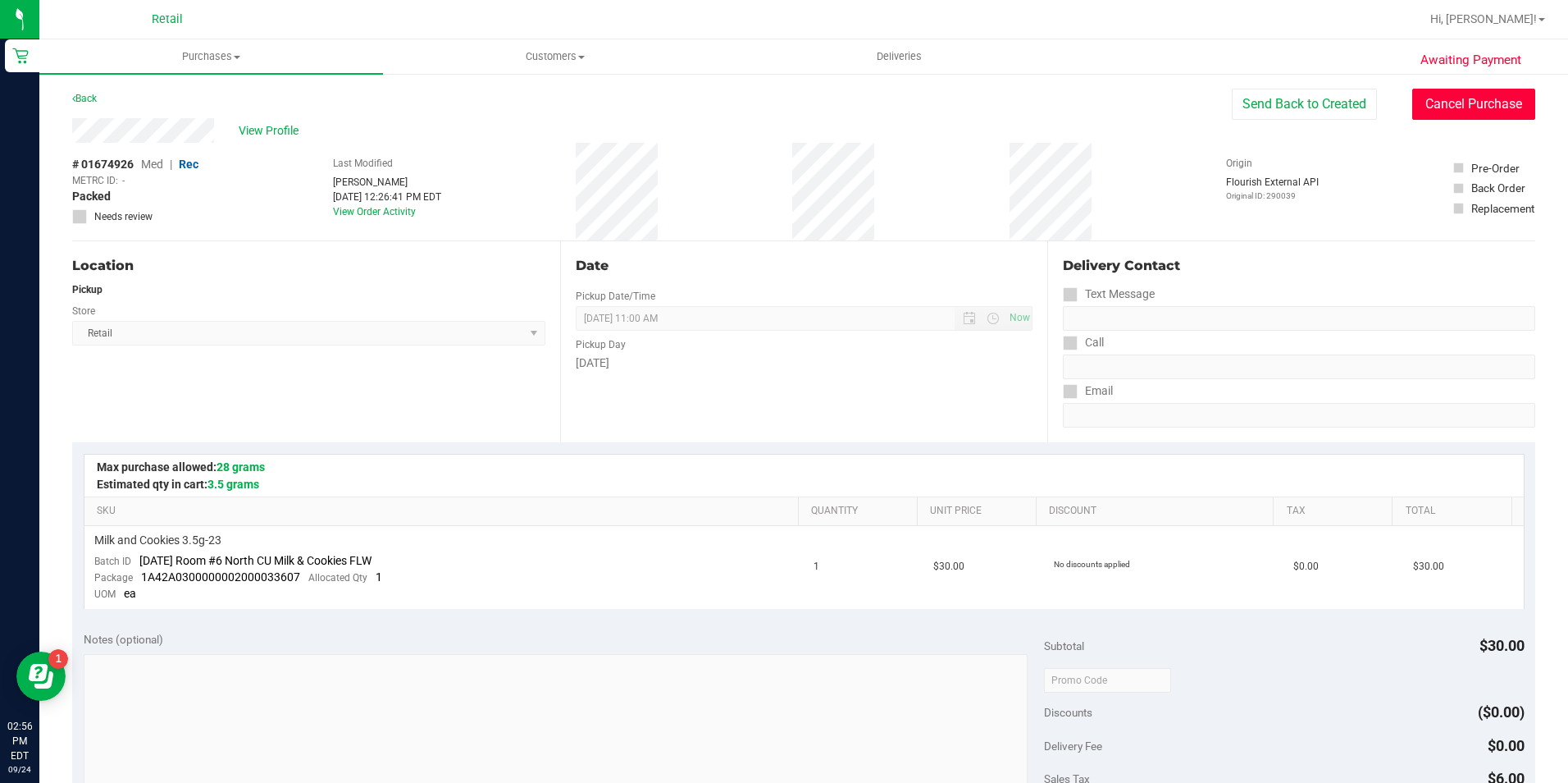
click at [1424, 112] on button "Cancel Purchase" at bounding box center [1473, 104] width 123 height 31
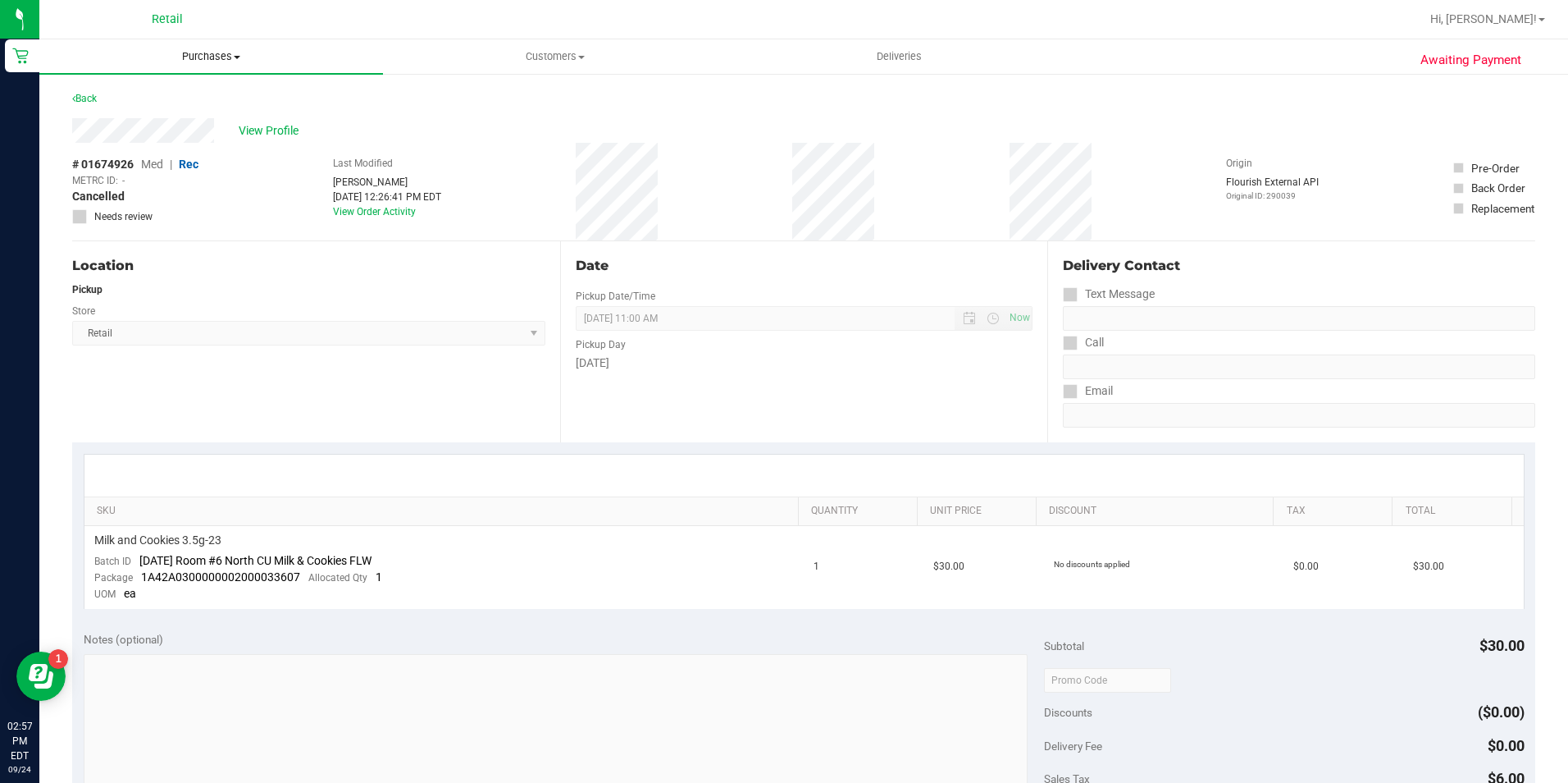
click at [226, 59] on span "Purchases" at bounding box center [211, 57] width 343 height 14
click at [205, 100] on li "Summary of purchases" at bounding box center [211, 100] width 343 height 20
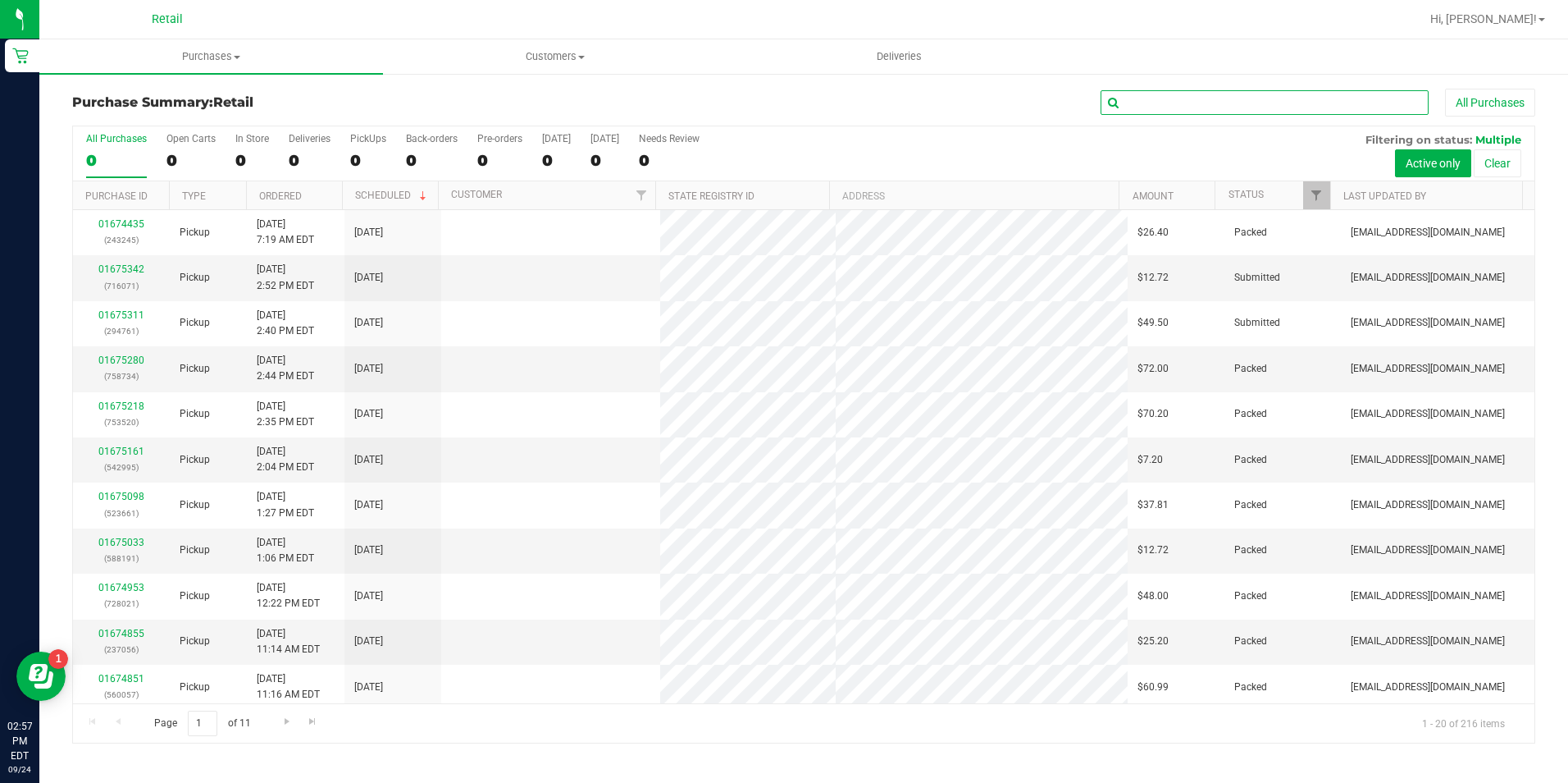
click at [1232, 106] on input "text" at bounding box center [1264, 102] width 328 height 24
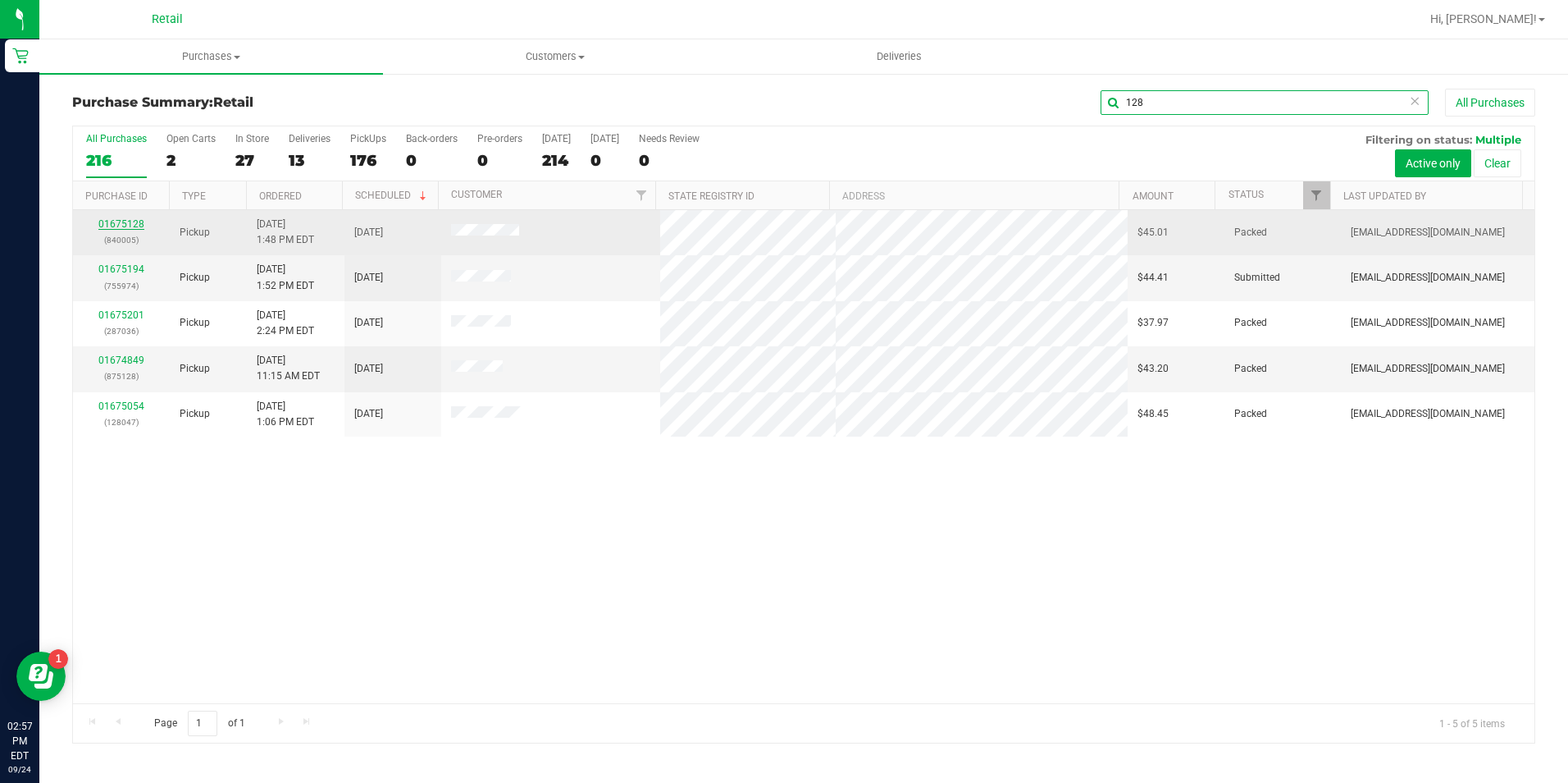
type input "128"
click at [139, 222] on link "01675128" at bounding box center [121, 223] width 46 height 12
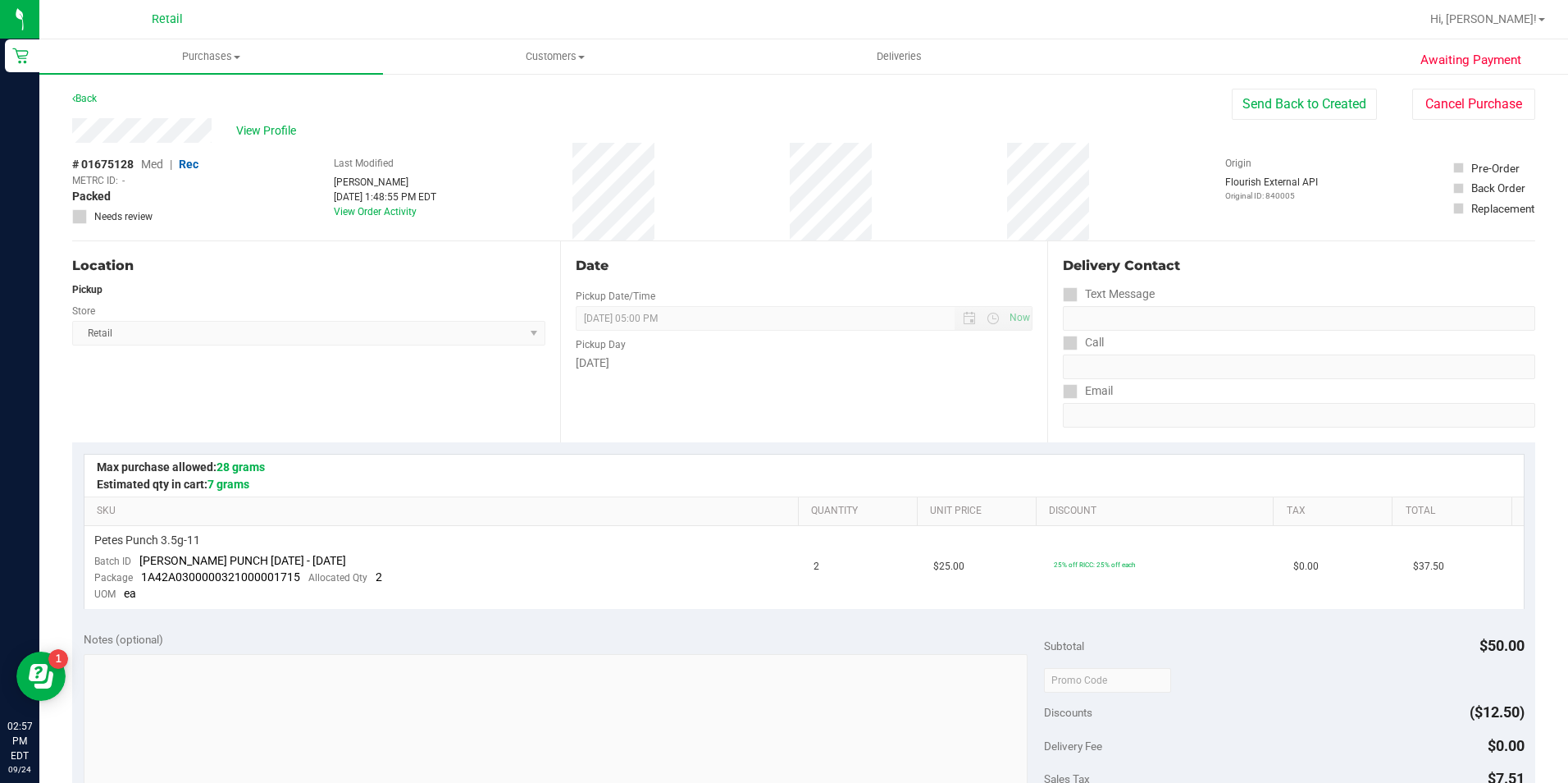
click at [82, 91] on div "Back" at bounding box center [83, 99] width 24 height 20
click at [214, 67] on uib-tab-heading "Purchases Summary of purchases Fulfillment All purchases" at bounding box center [211, 57] width 343 height 34
click at [207, 91] on li "Summary of purchases" at bounding box center [211, 100] width 343 height 20
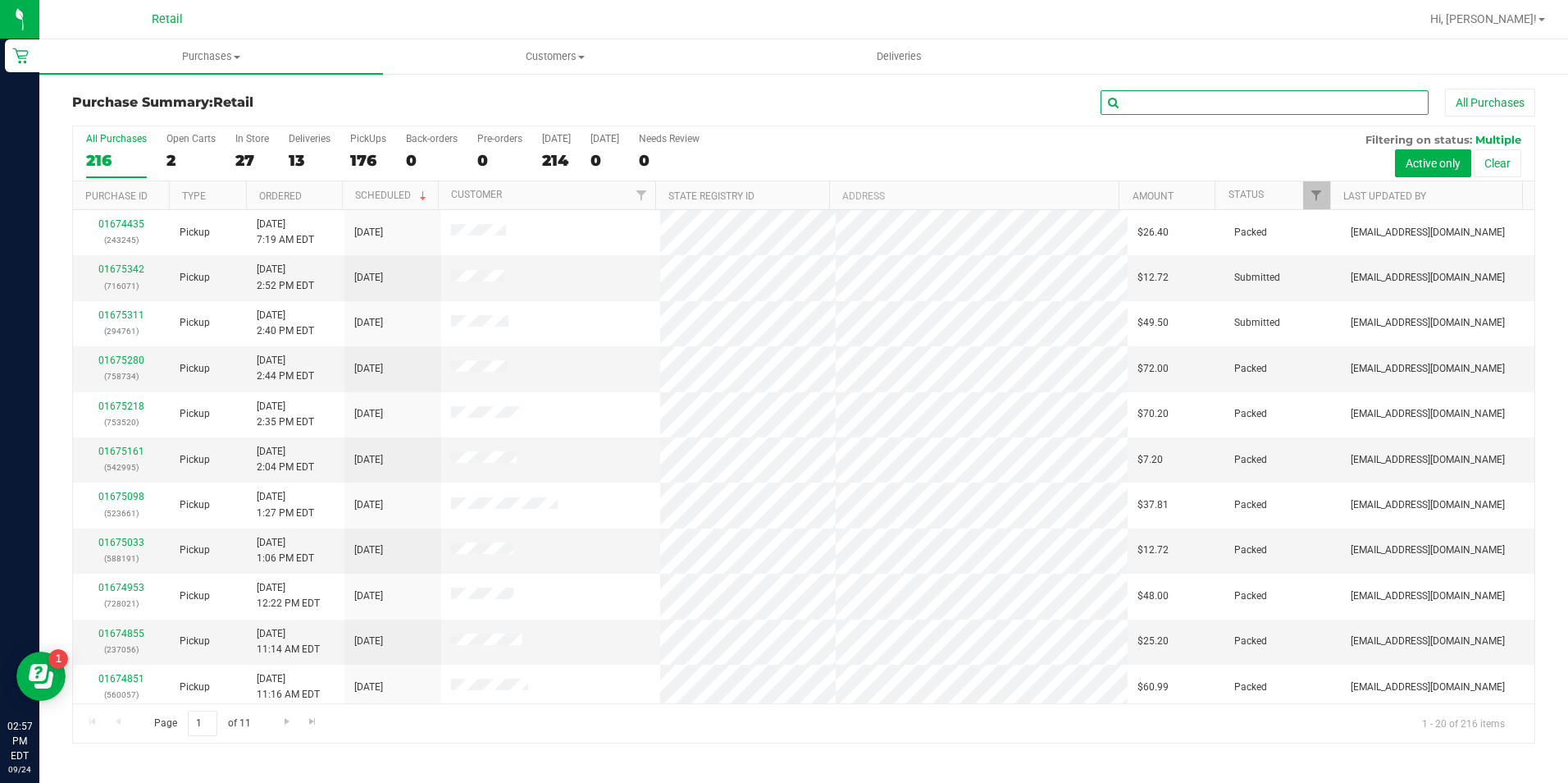
click at [1147, 106] on input "text" at bounding box center [1264, 102] width 328 height 24
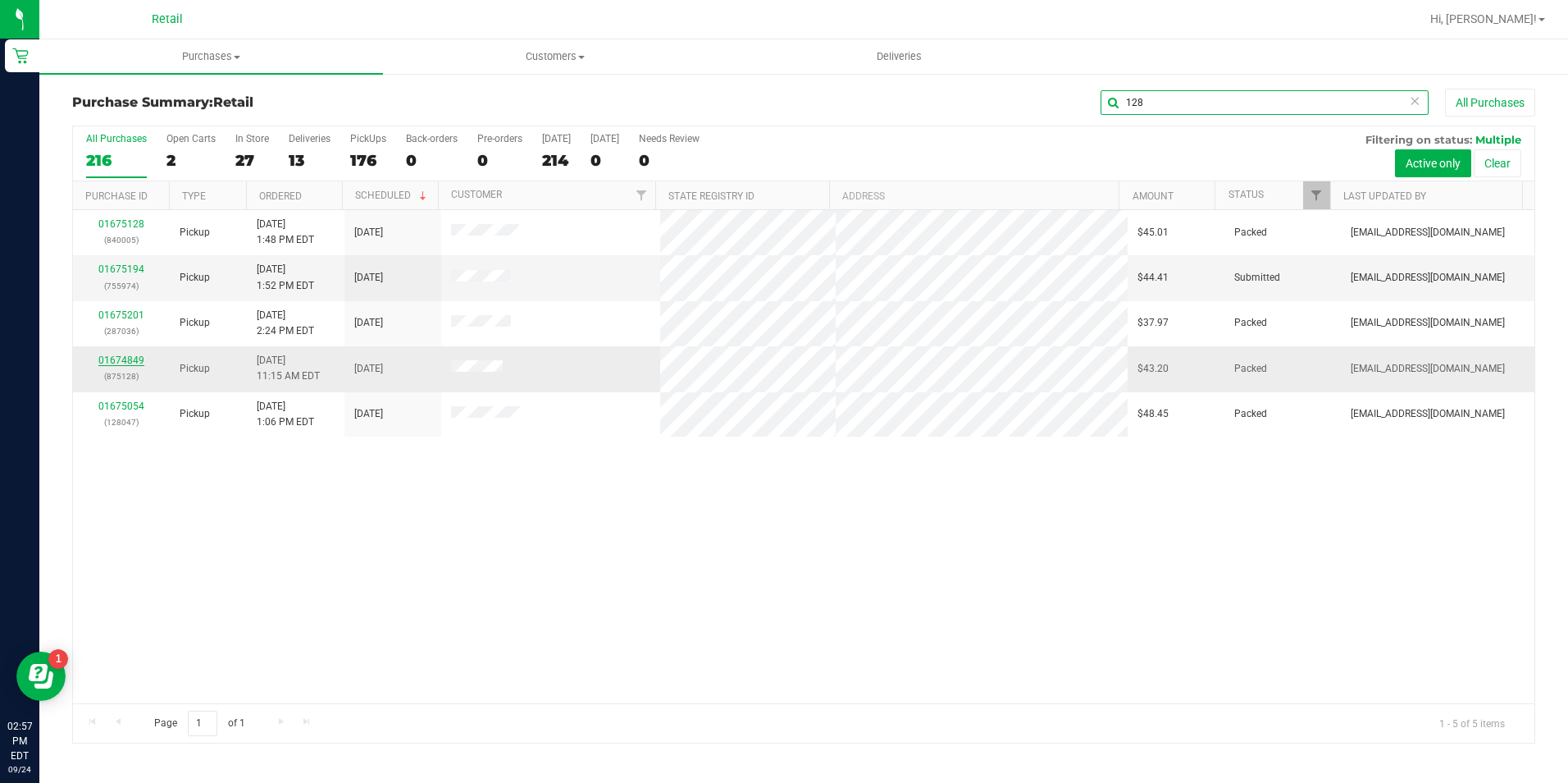
type input "128"
click at [117, 354] on link "01674849" at bounding box center [121, 360] width 46 height 12
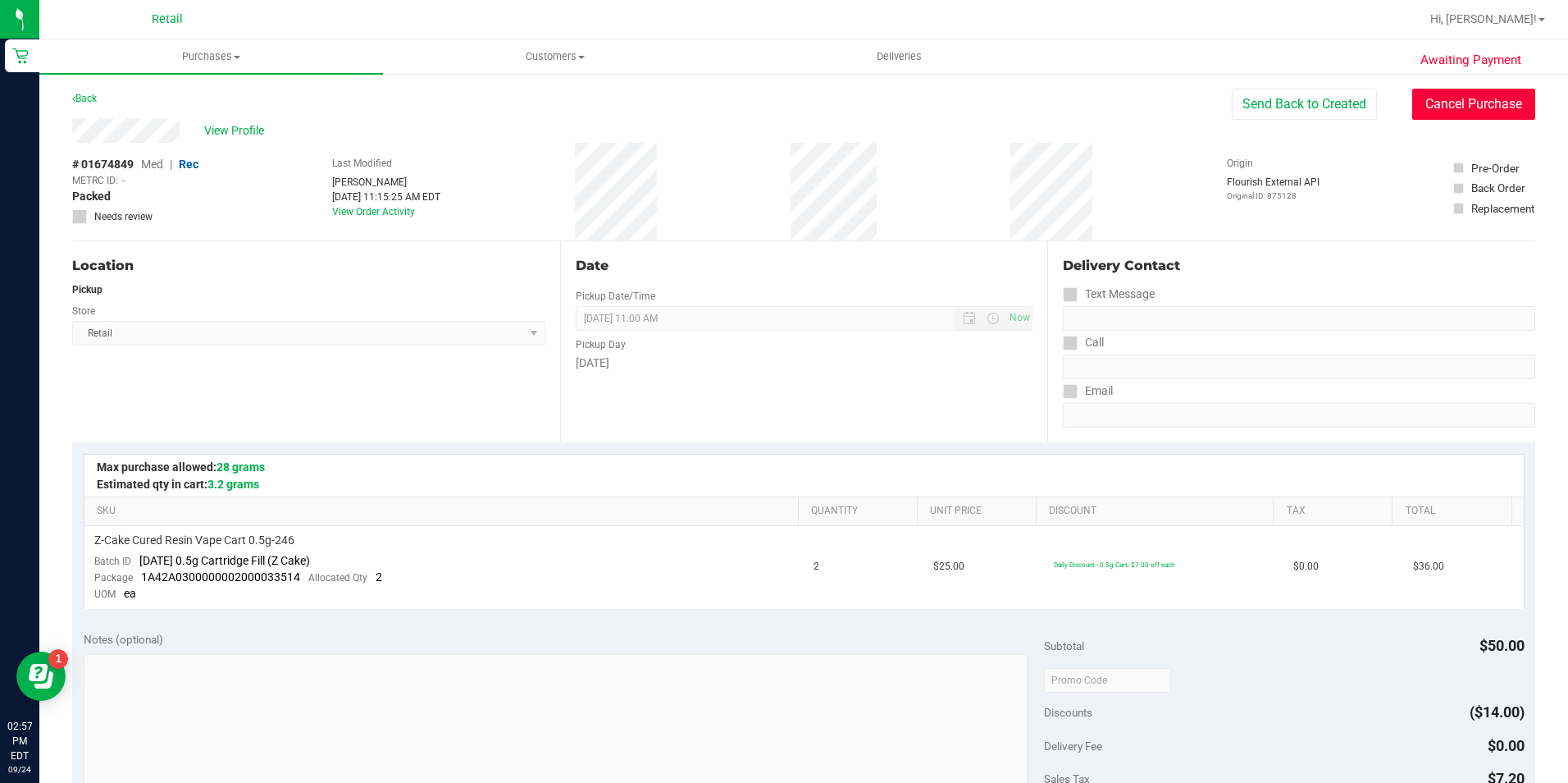
click at [1427, 109] on button "Cancel Purchase" at bounding box center [1473, 104] width 123 height 31
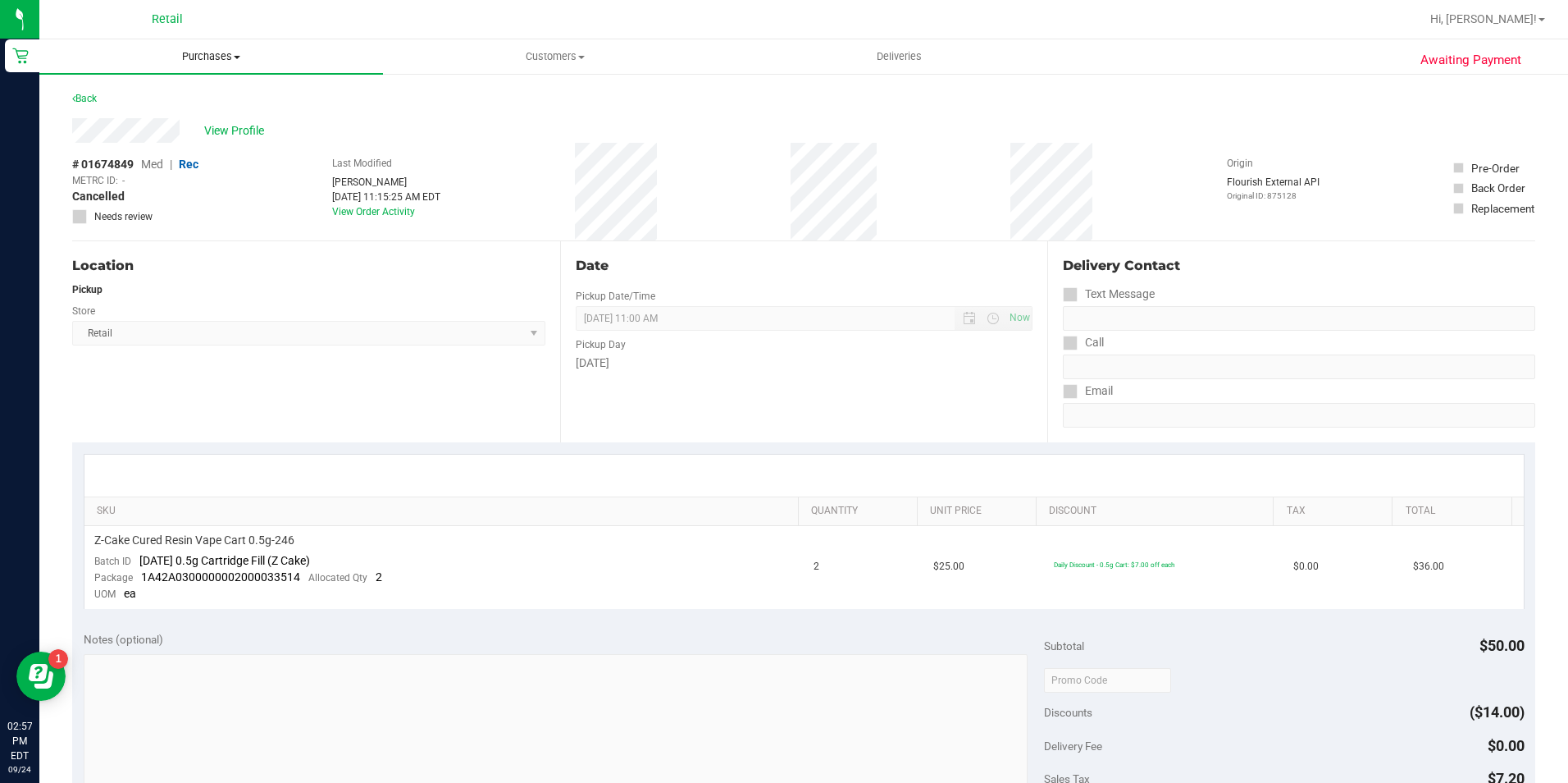
click at [238, 43] on uib-tab-heading "Purchases Summary of purchases Fulfillment All purchases" at bounding box center [211, 57] width 343 height 34
click at [225, 102] on li "Summary of purchases" at bounding box center [211, 100] width 343 height 20
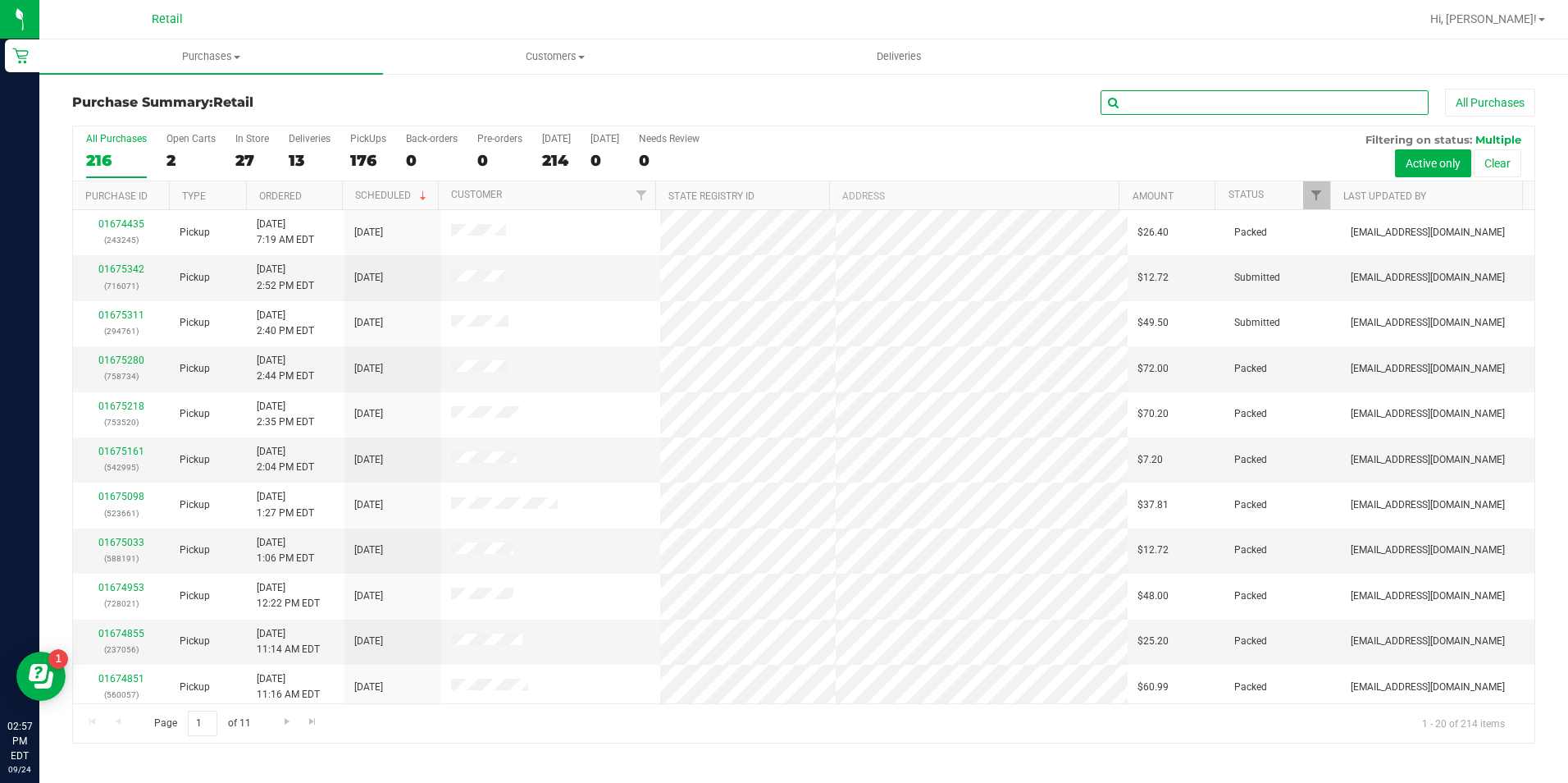
click at [1208, 105] on input "text" at bounding box center [1264, 102] width 328 height 24
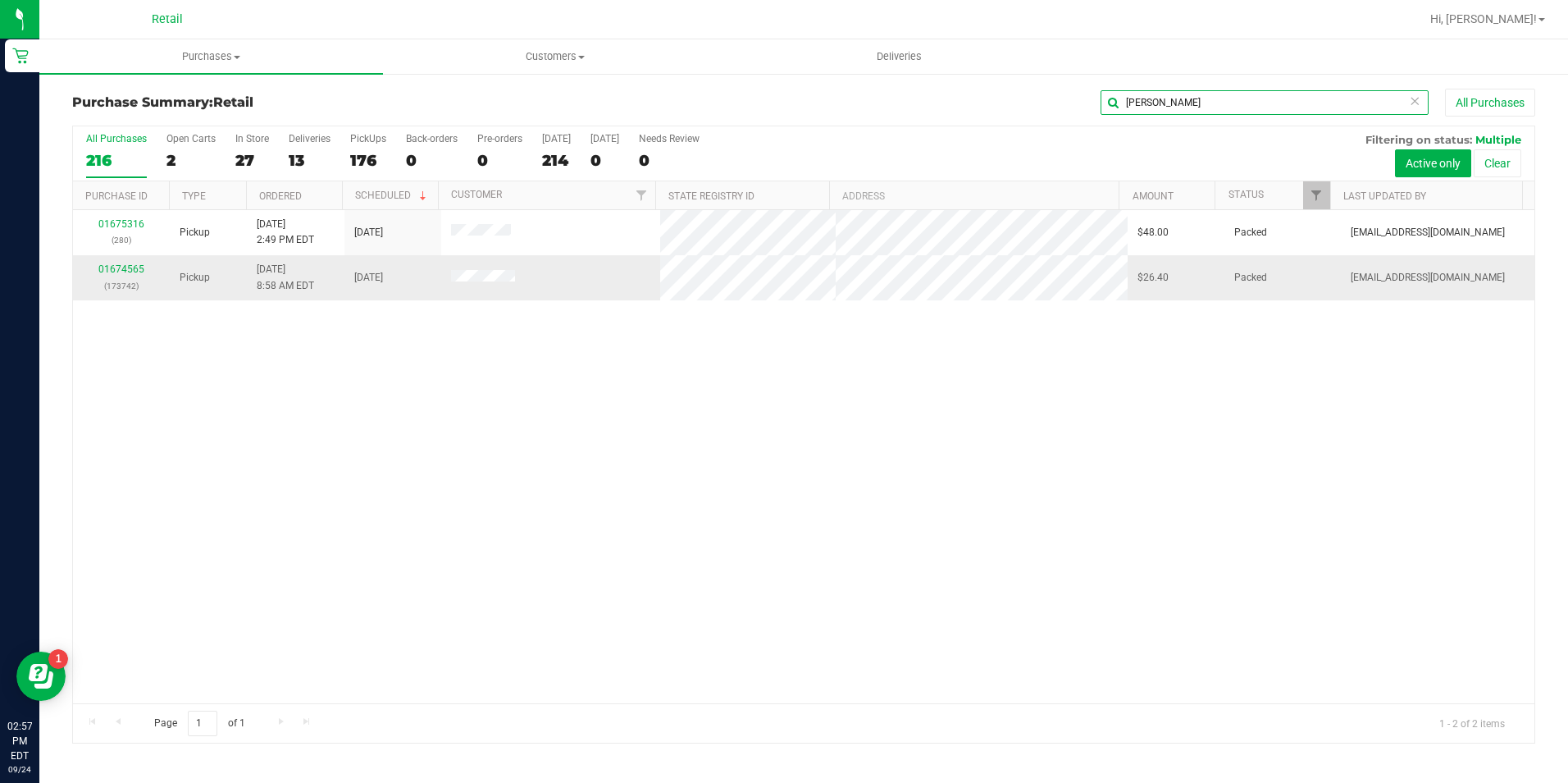
type input "[PERSON_NAME]"
click at [126, 262] on div "01674565 (173742)" at bounding box center [121, 277] width 77 height 31
click at [122, 264] on link "01674565" at bounding box center [121, 269] width 46 height 12
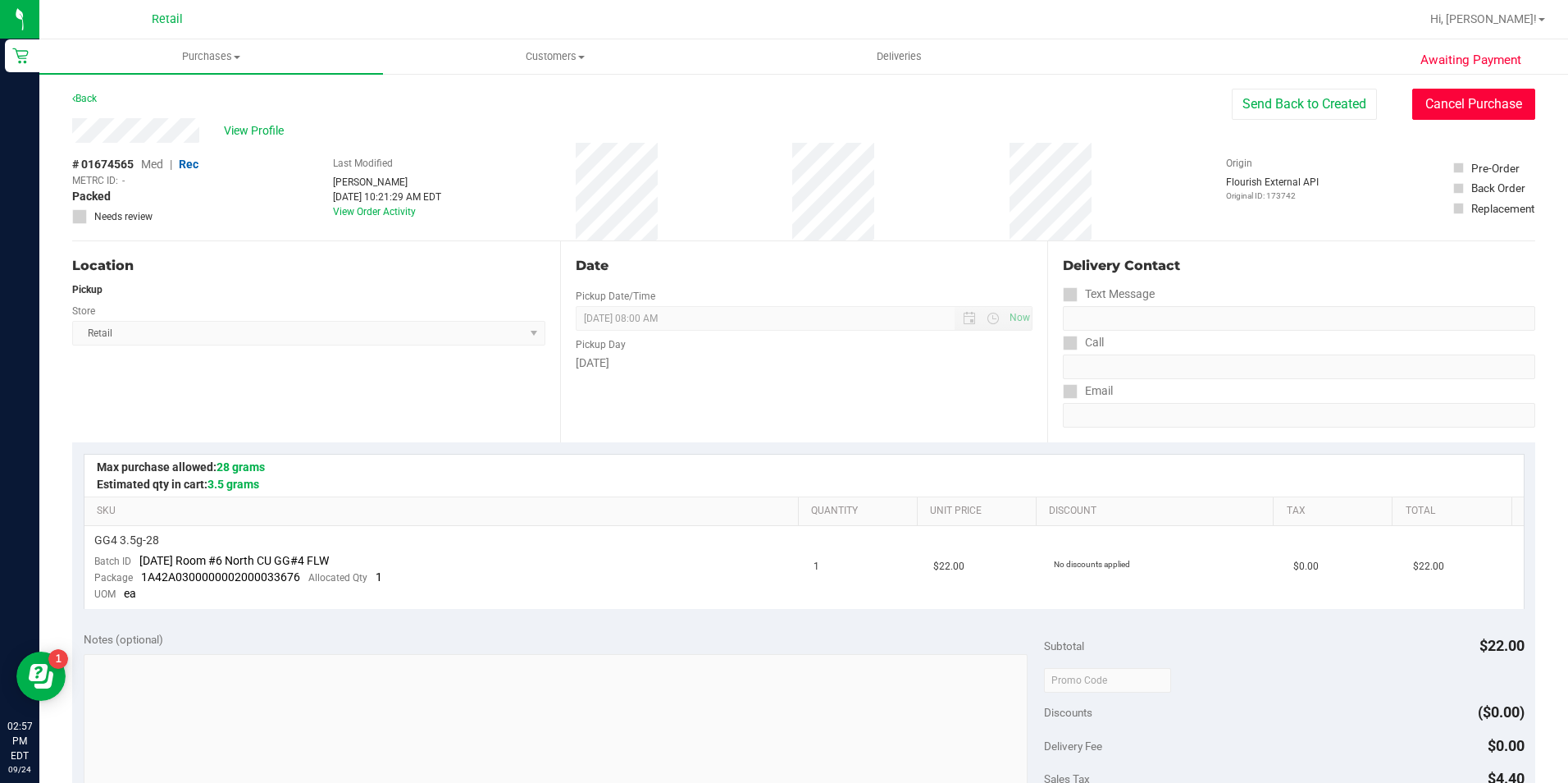
click at [1489, 95] on button "Cancel Purchase" at bounding box center [1473, 104] width 123 height 31
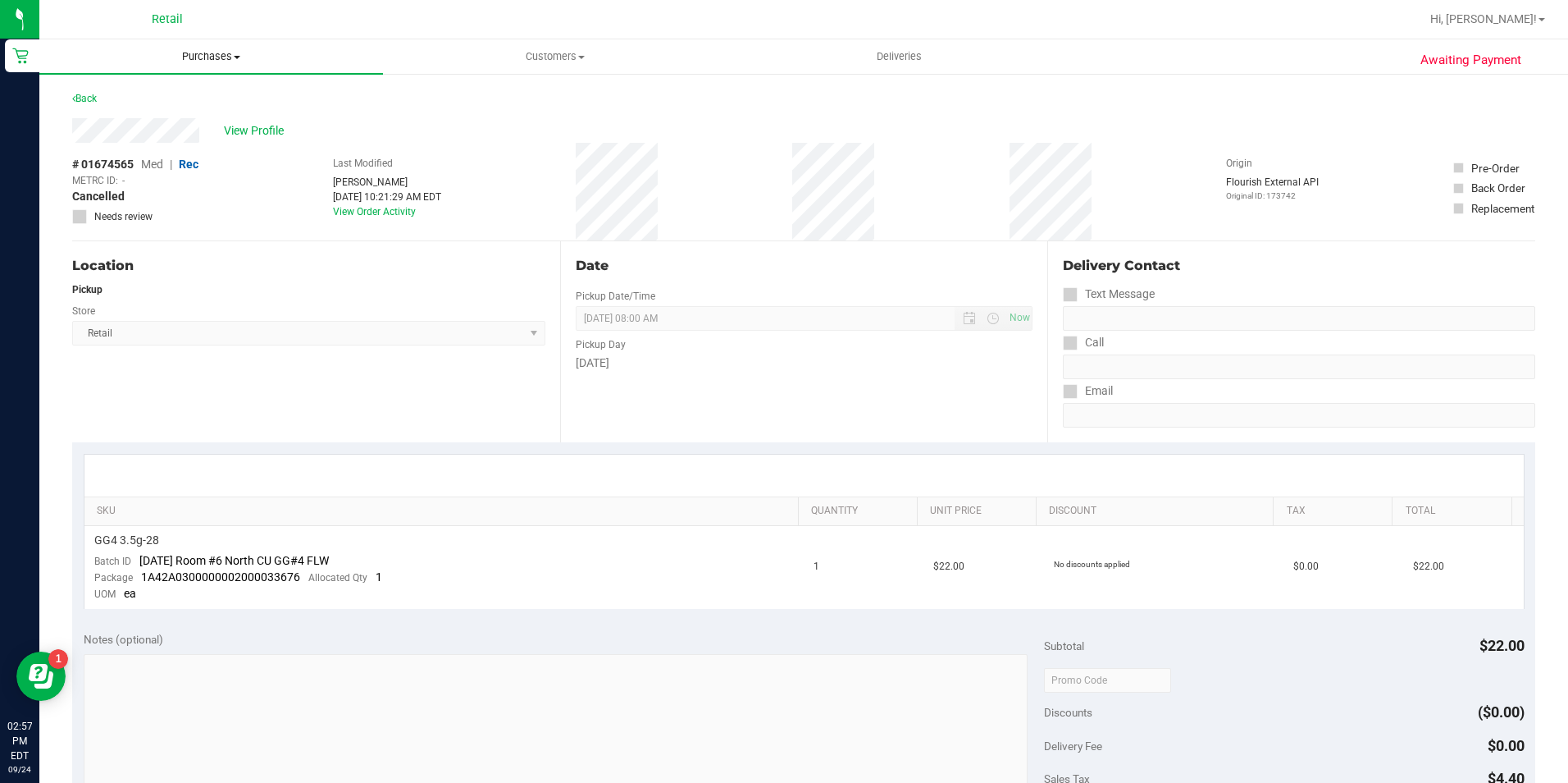
click at [197, 52] on span "Purchases" at bounding box center [211, 57] width 343 height 14
click at [173, 90] on li "Summary of purchases" at bounding box center [211, 100] width 343 height 20
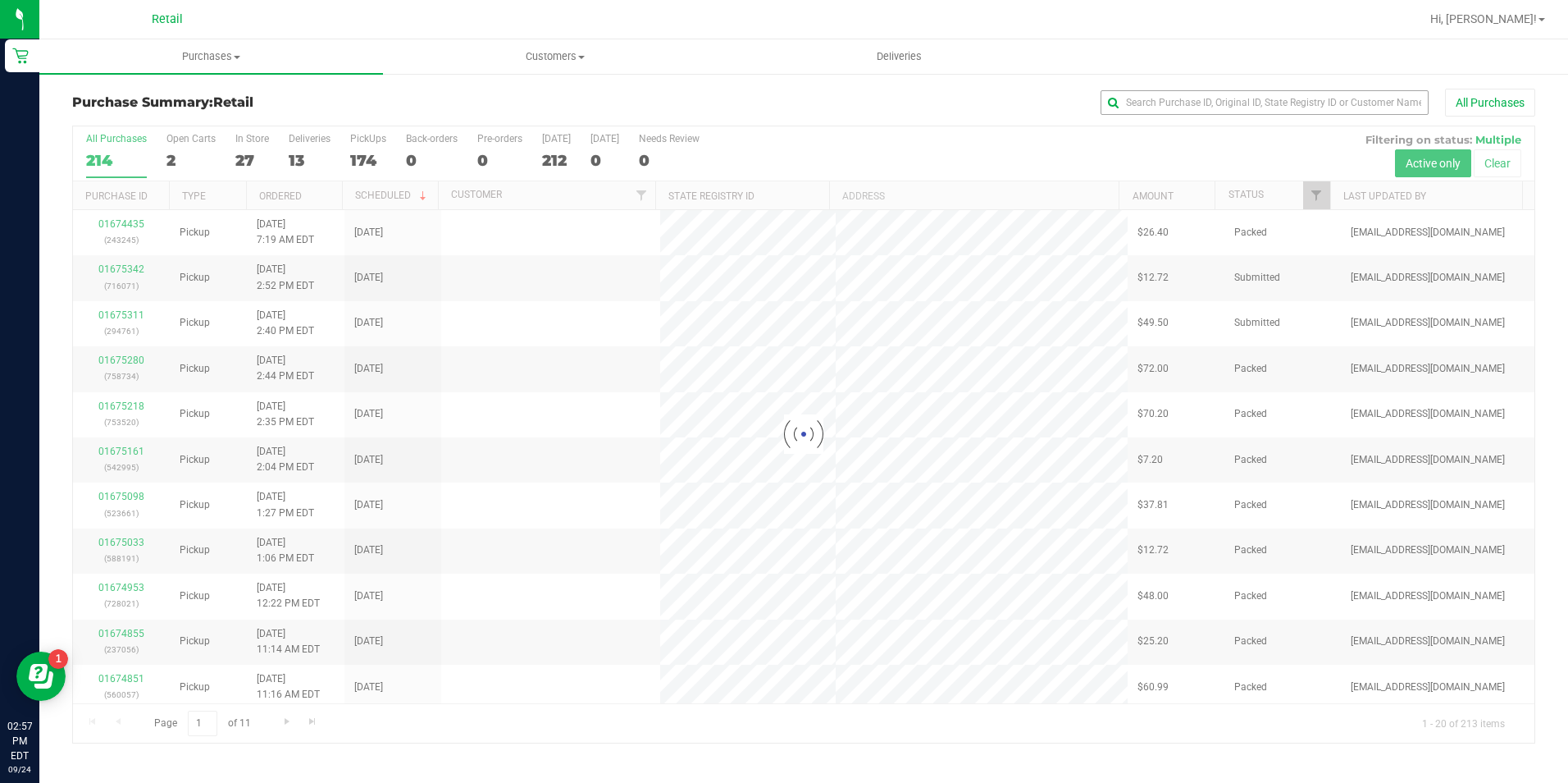
click at [1157, 87] on div "Purchase Summary: Retail All Purchases Loading... All Purchases 214 Open Carts …" at bounding box center [803, 415] width 1529 height 687
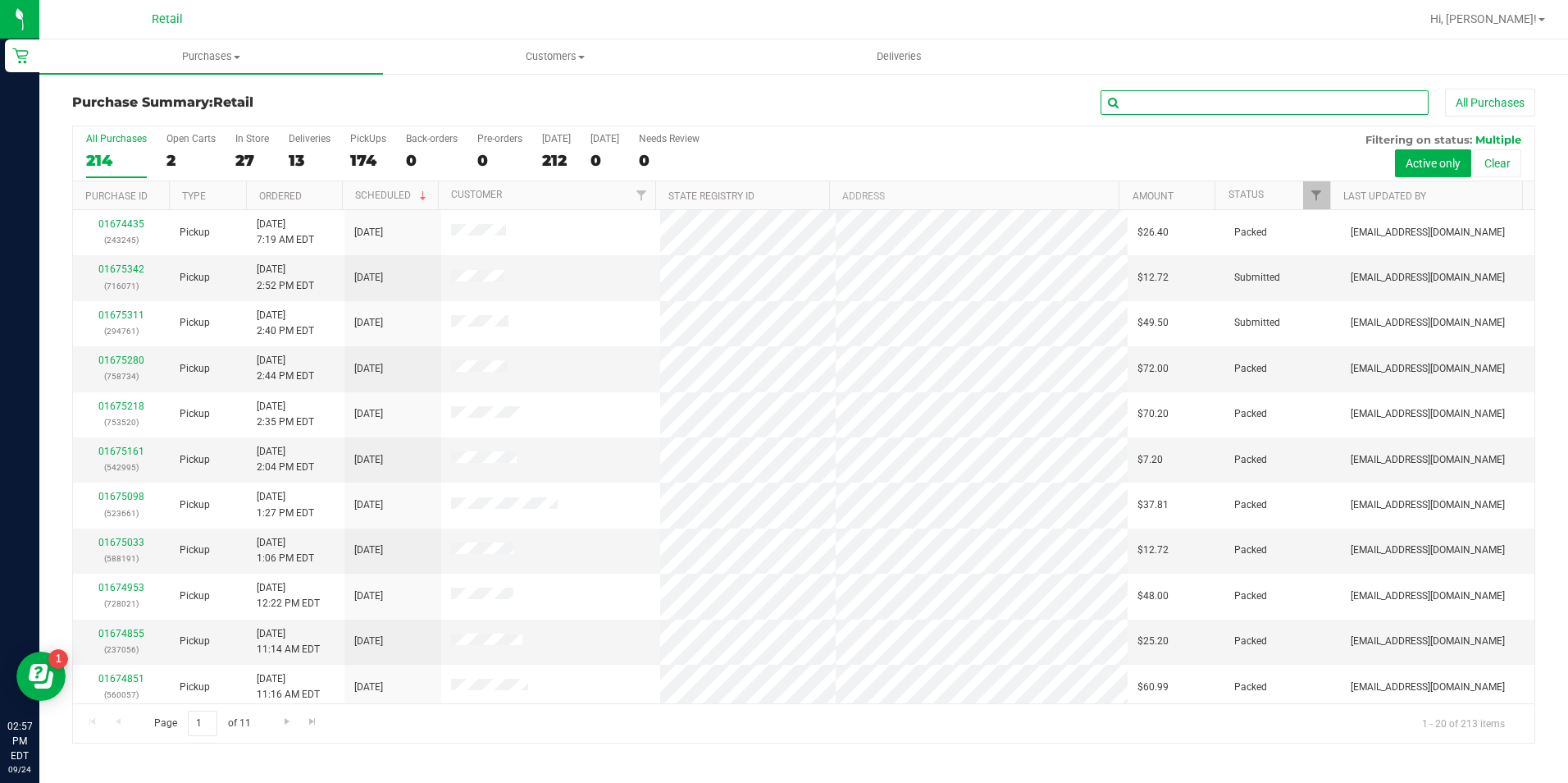
click at [1157, 103] on input "text" at bounding box center [1264, 102] width 328 height 24
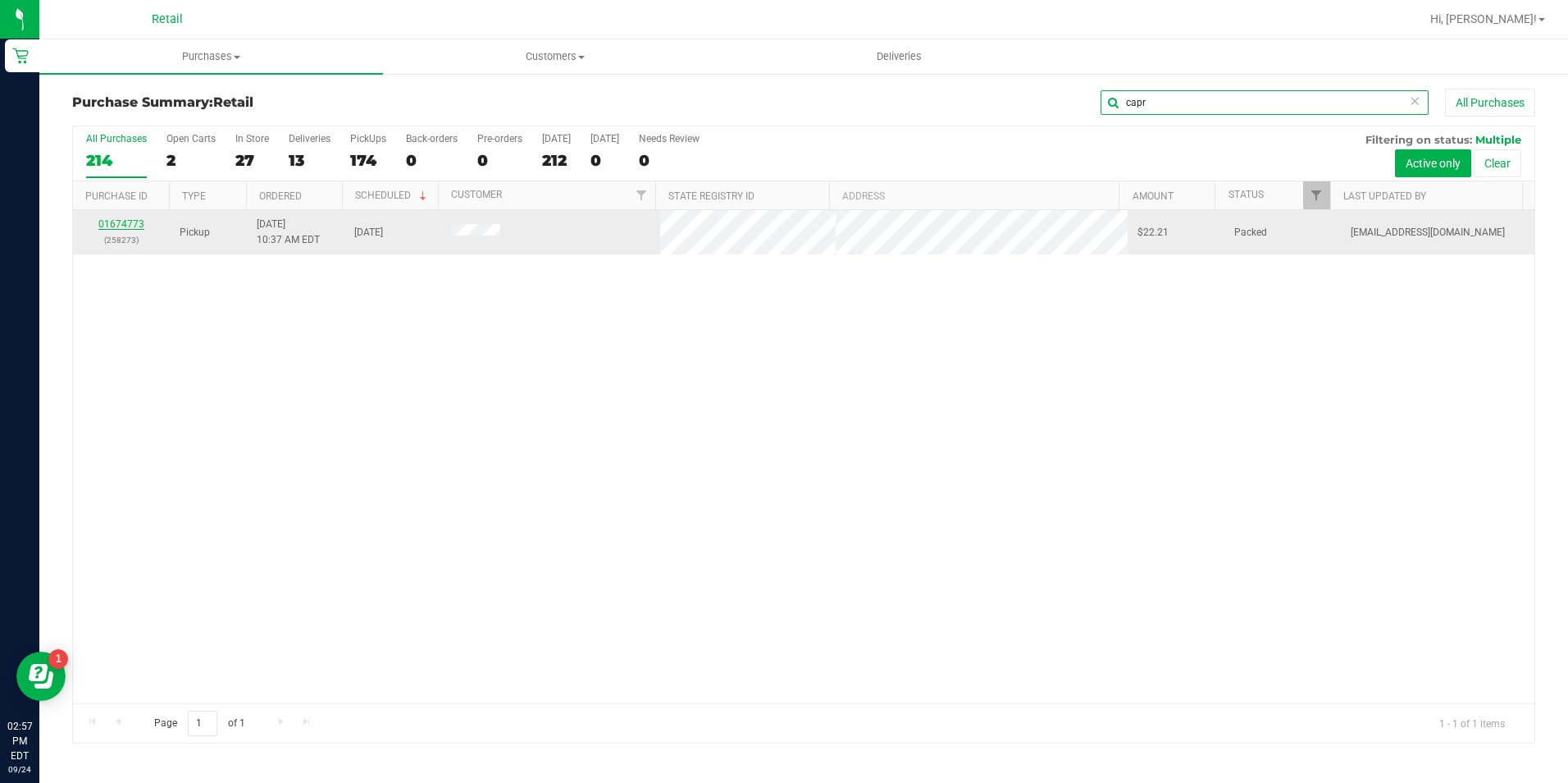
type input "capr"
click at [131, 219] on link "01674773" at bounding box center [121, 223] width 46 height 12
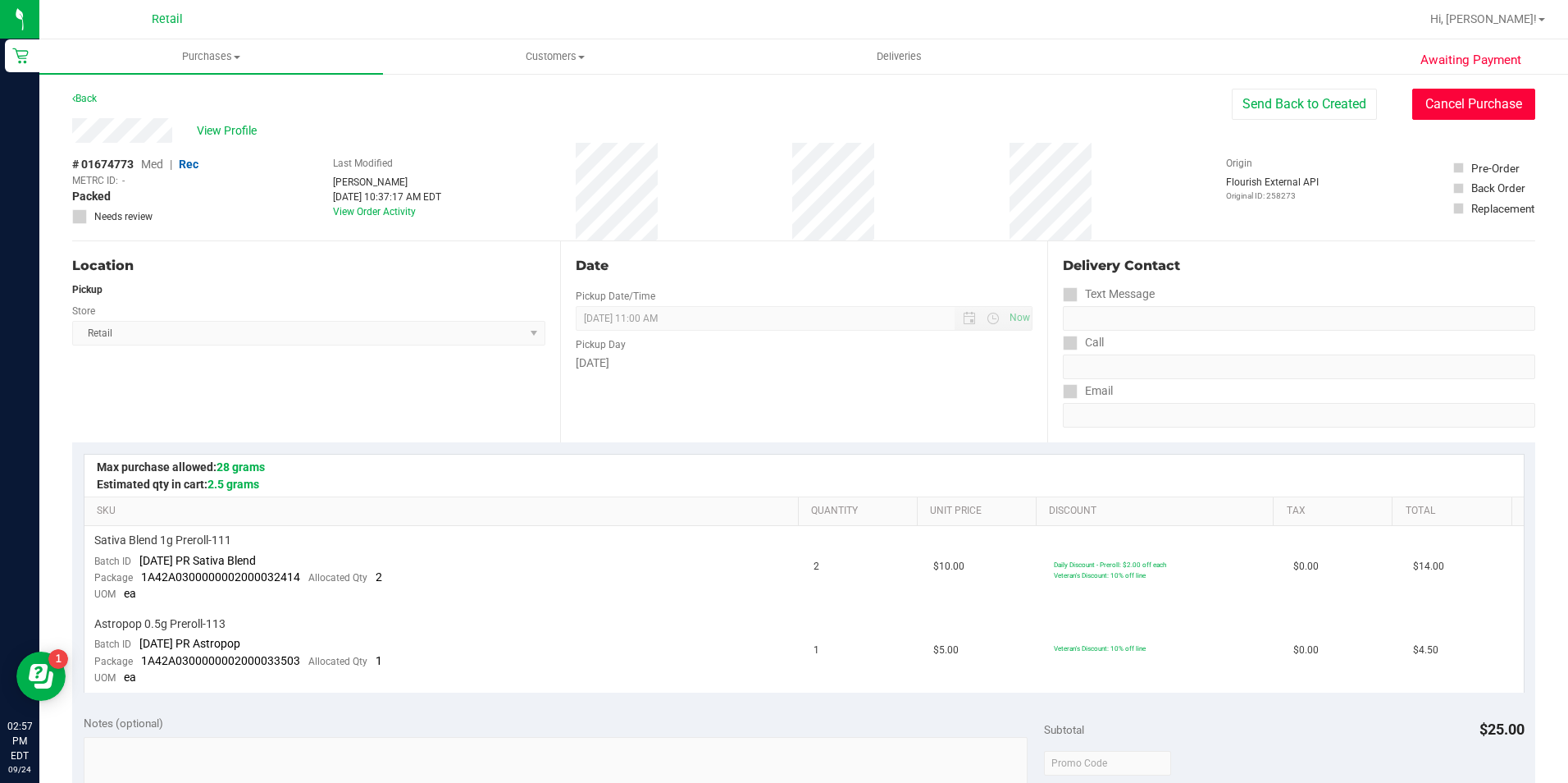
click at [1412, 112] on button "Cancel Purchase" at bounding box center [1473, 104] width 123 height 31
click at [1417, 104] on button "Cancel Purchase" at bounding box center [1473, 104] width 123 height 31
click at [176, 79] on div "Awaiting Payment Back View Profile # 01674773 Med | Rec METRC ID: - Cancelled N…" at bounding box center [803, 742] width 1529 height 1341
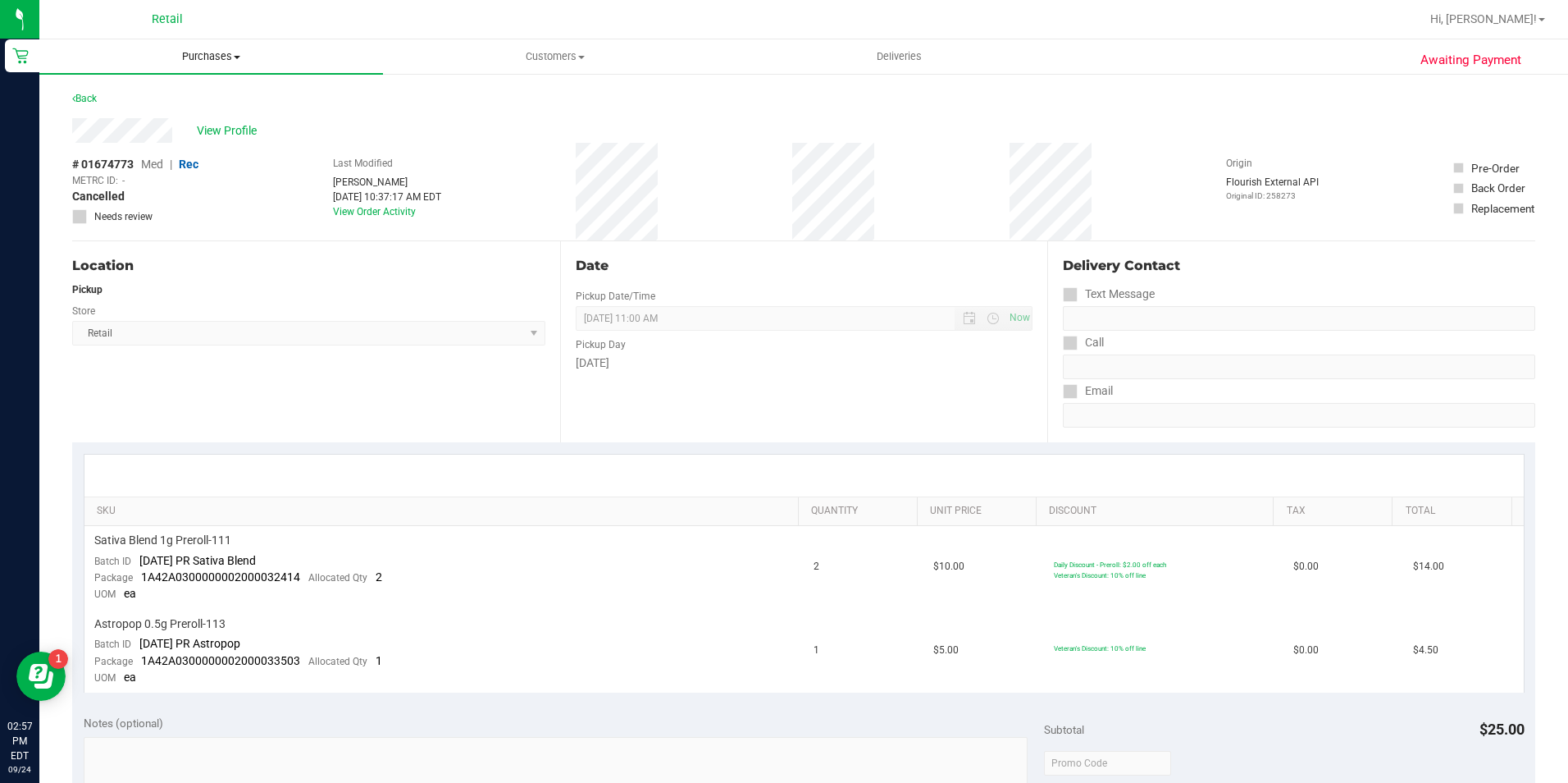
click at [177, 49] on span "Purchases" at bounding box center [211, 57] width 343 height 14
click at [140, 124] on li "Fulfillment" at bounding box center [211, 119] width 343 height 20
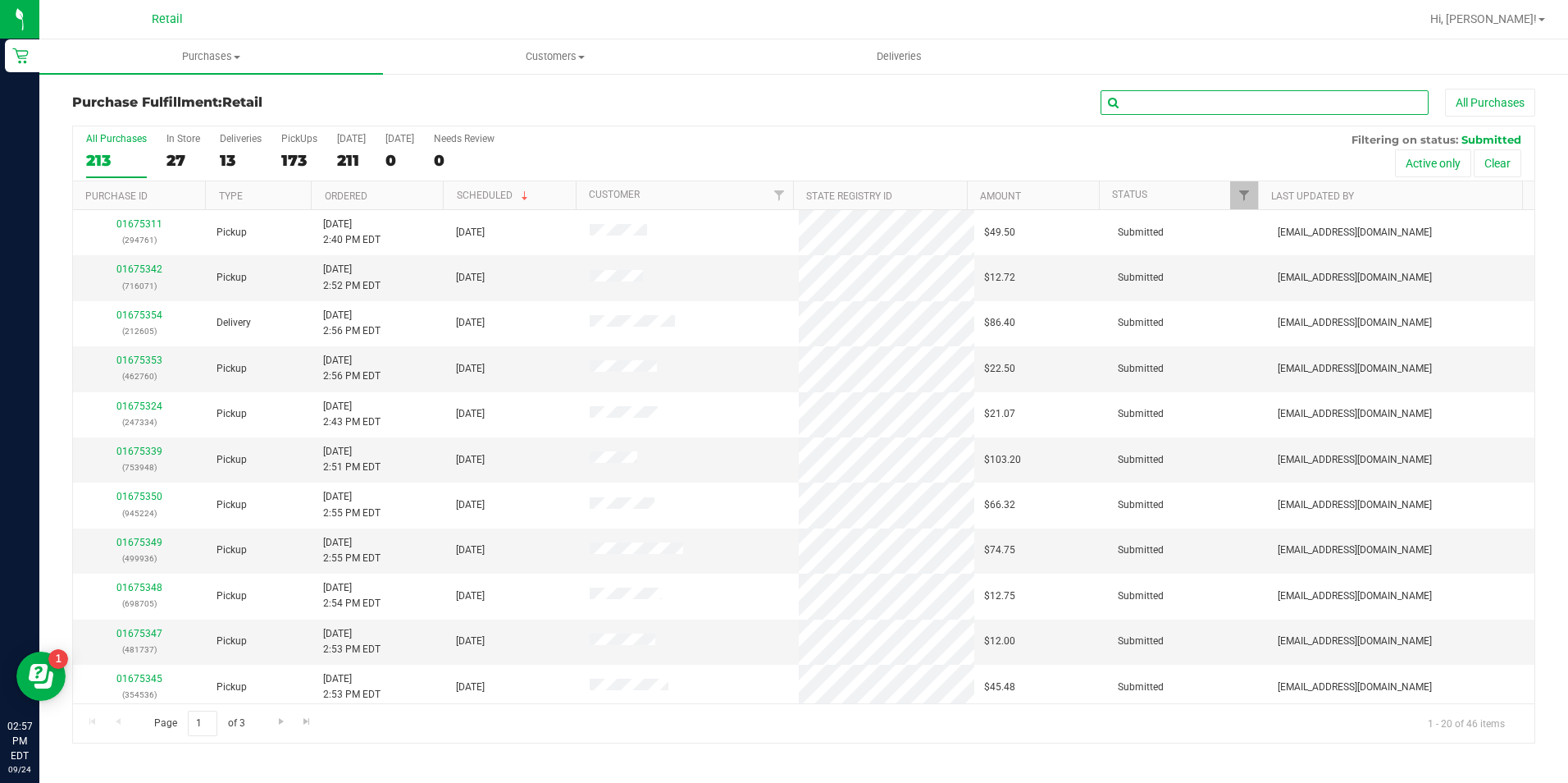
click at [1230, 97] on input "text" at bounding box center [1264, 102] width 328 height 24
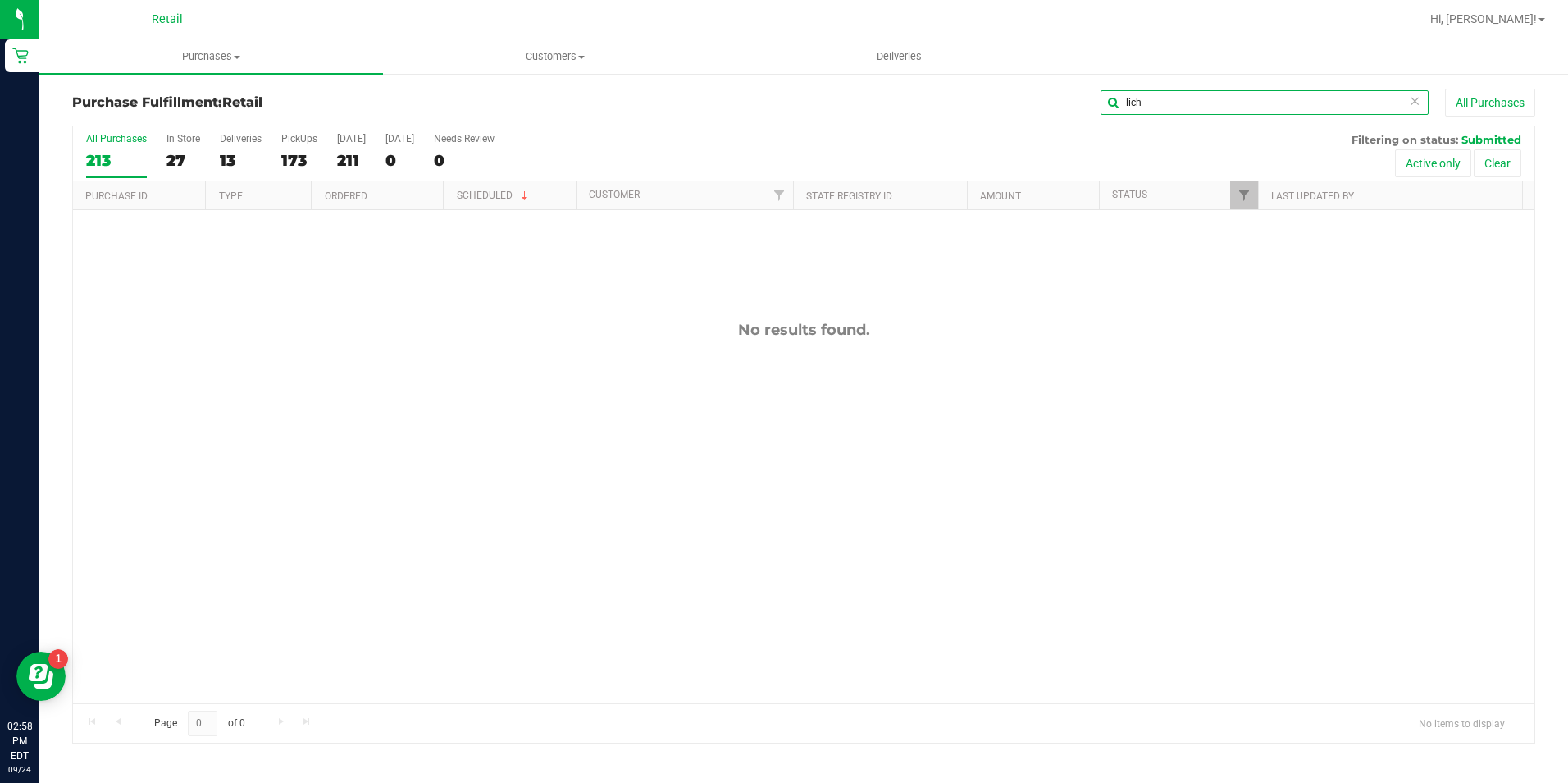
drag, startPoint x: 1147, startPoint y: 108, endPoint x: 1101, endPoint y: 97, distance: 47.3
click at [1101, 97] on input "lich" at bounding box center [1264, 102] width 328 height 24
drag, startPoint x: 1174, startPoint y: 96, endPoint x: 954, endPoint y: 56, distance: 223.6
click at [957, 57] on retail "Purchases Summary of purchases Fulfillment All purchases Customers All customer…" at bounding box center [803, 399] width 1529 height 720
drag, startPoint x: 1182, startPoint y: 107, endPoint x: 1034, endPoint y: 104, distance: 148.0
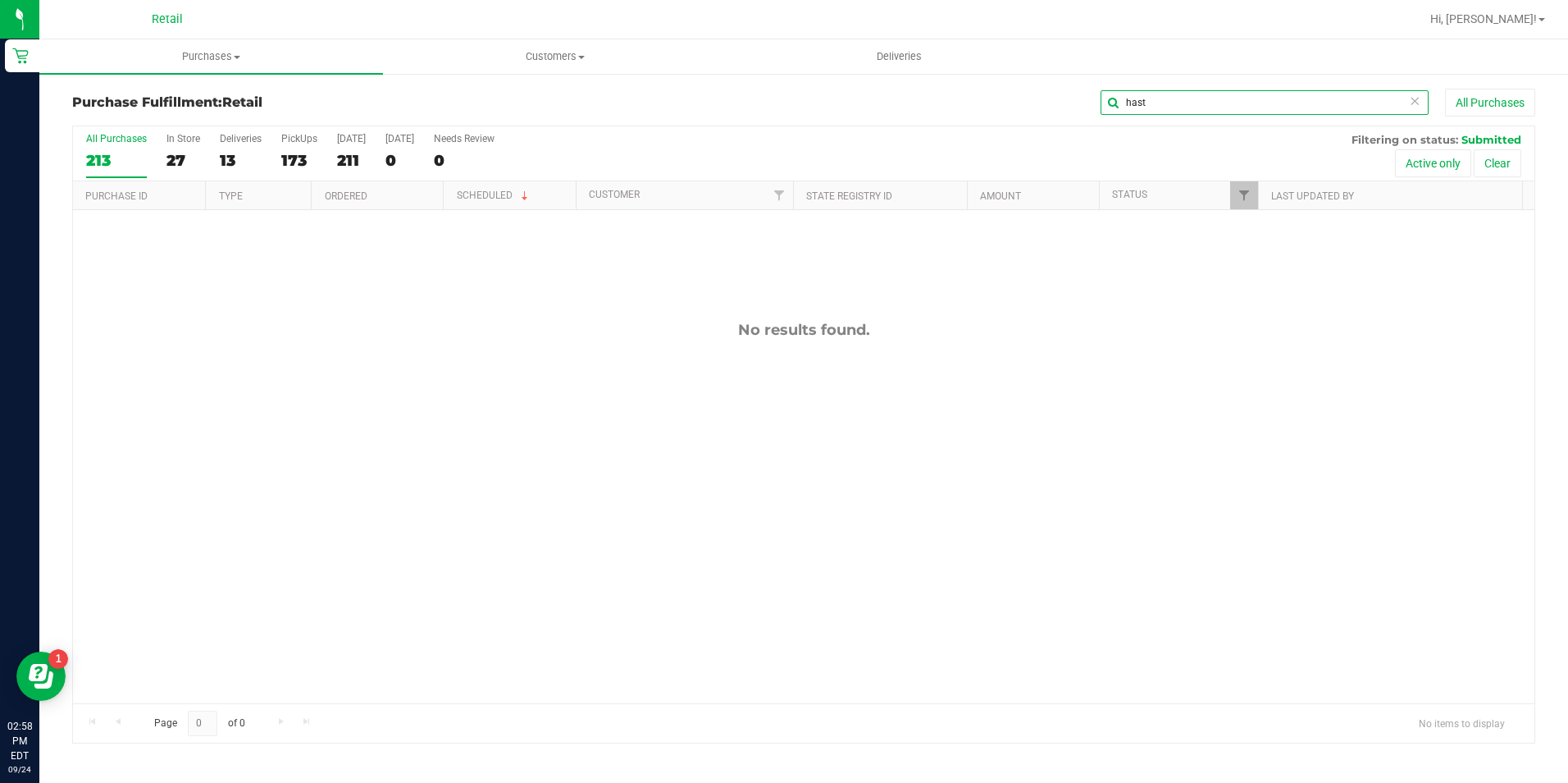
click at [1034, 104] on div "hast All Purchases" at bounding box center [1047, 102] width 975 height 28
drag, startPoint x: 1165, startPoint y: 90, endPoint x: 1027, endPoint y: 91, distance: 138.0
click at [1027, 91] on div "636 All Purchases" at bounding box center [1047, 102] width 975 height 28
drag, startPoint x: 1154, startPoint y: 100, endPoint x: 1084, endPoint y: 91, distance: 70.6
click at [1084, 91] on div "636 All Purchases" at bounding box center [1047, 102] width 975 height 28
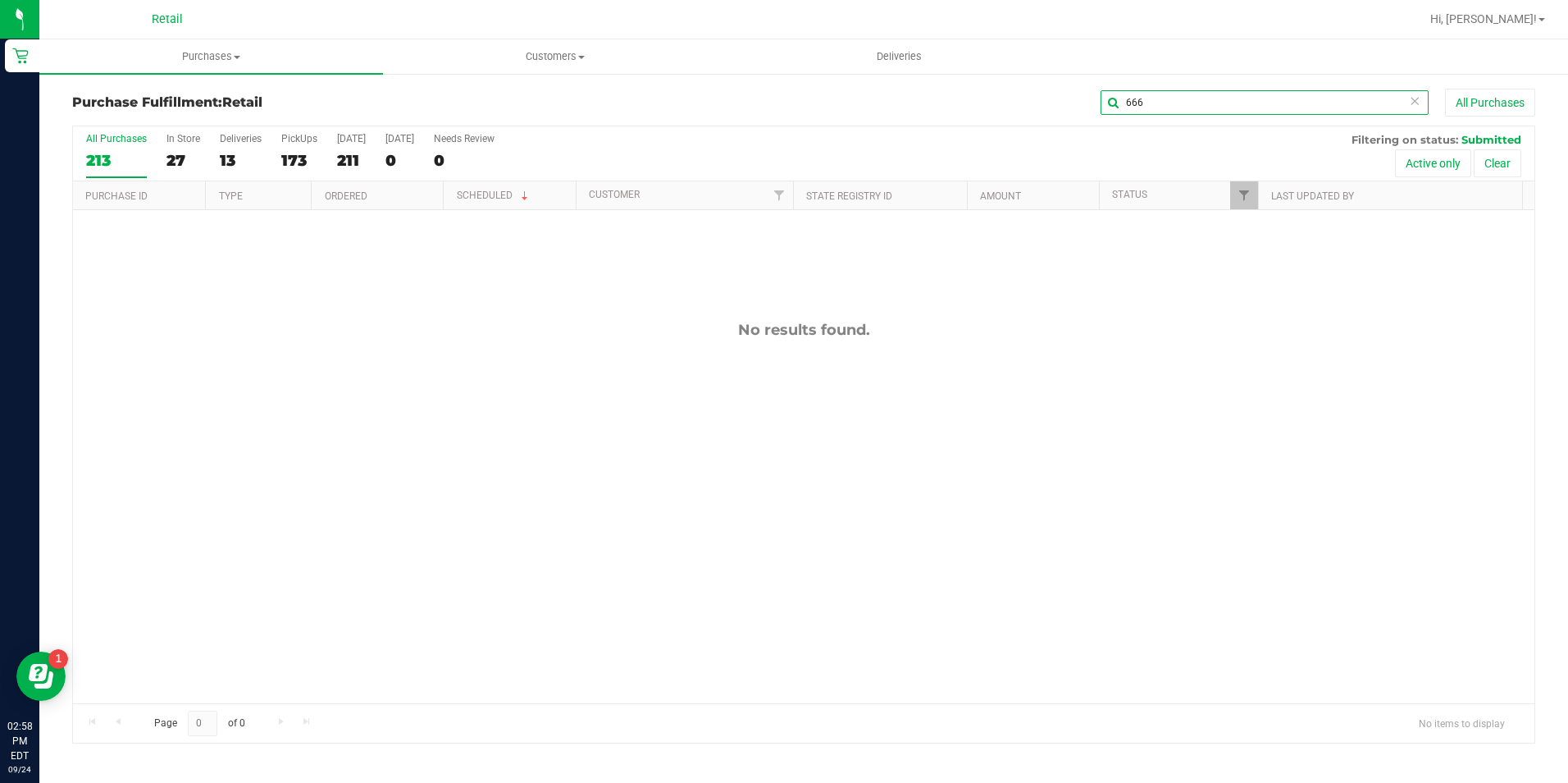
drag, startPoint x: 1156, startPoint y: 109, endPoint x: 956, endPoint y: 110, distance: 200.0
click at [962, 110] on div "666 All Purchases" at bounding box center [1047, 102] width 975 height 28
drag, startPoint x: 1170, startPoint y: 100, endPoint x: 1030, endPoint y: 95, distance: 140.1
click at [1031, 95] on div "673 All Purchases" at bounding box center [1047, 102] width 975 height 28
type input "673"
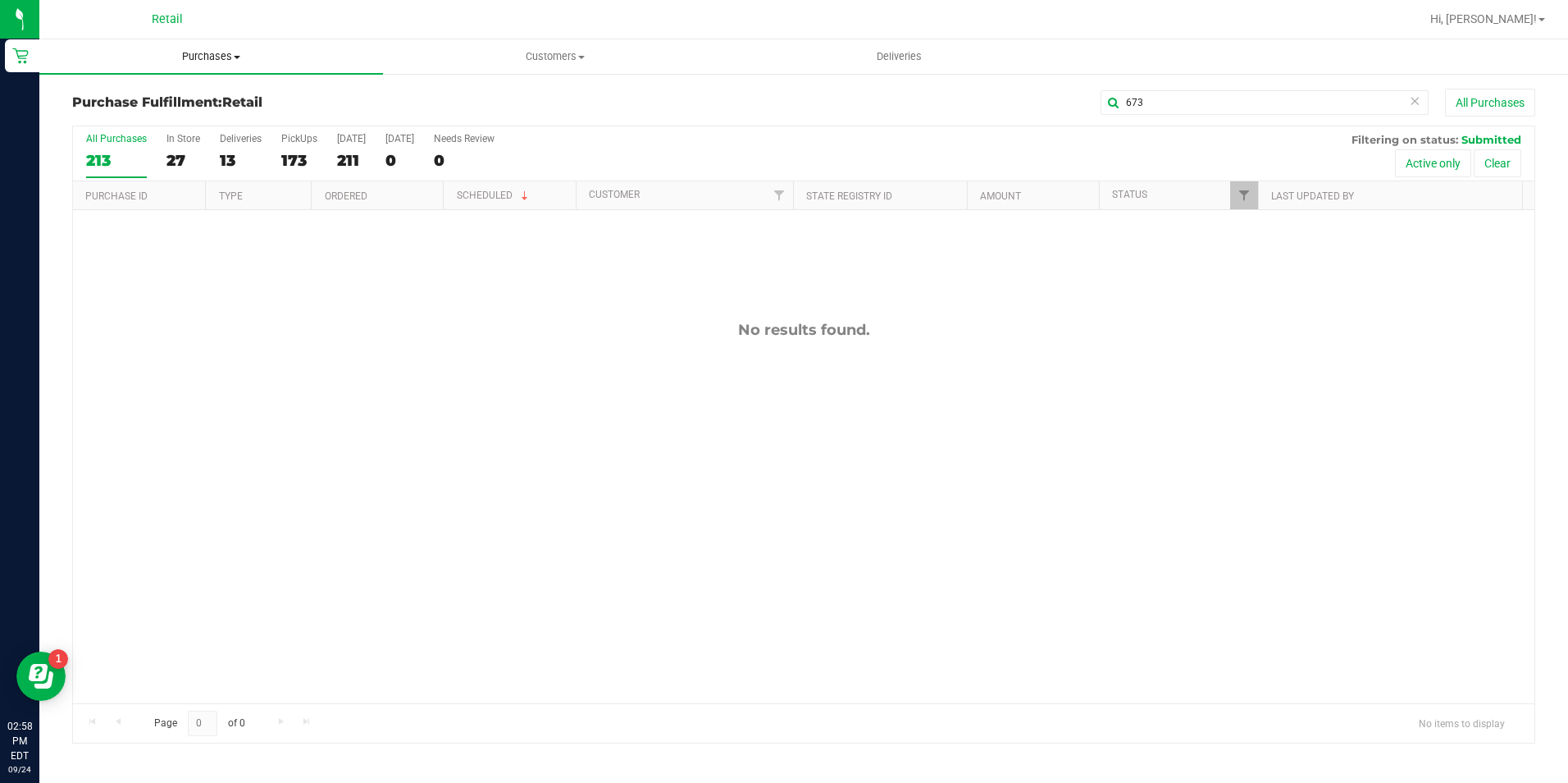
click at [235, 57] on span at bounding box center [237, 57] width 6 height 4
click at [220, 93] on li "Summary of purchases" at bounding box center [211, 100] width 343 height 20
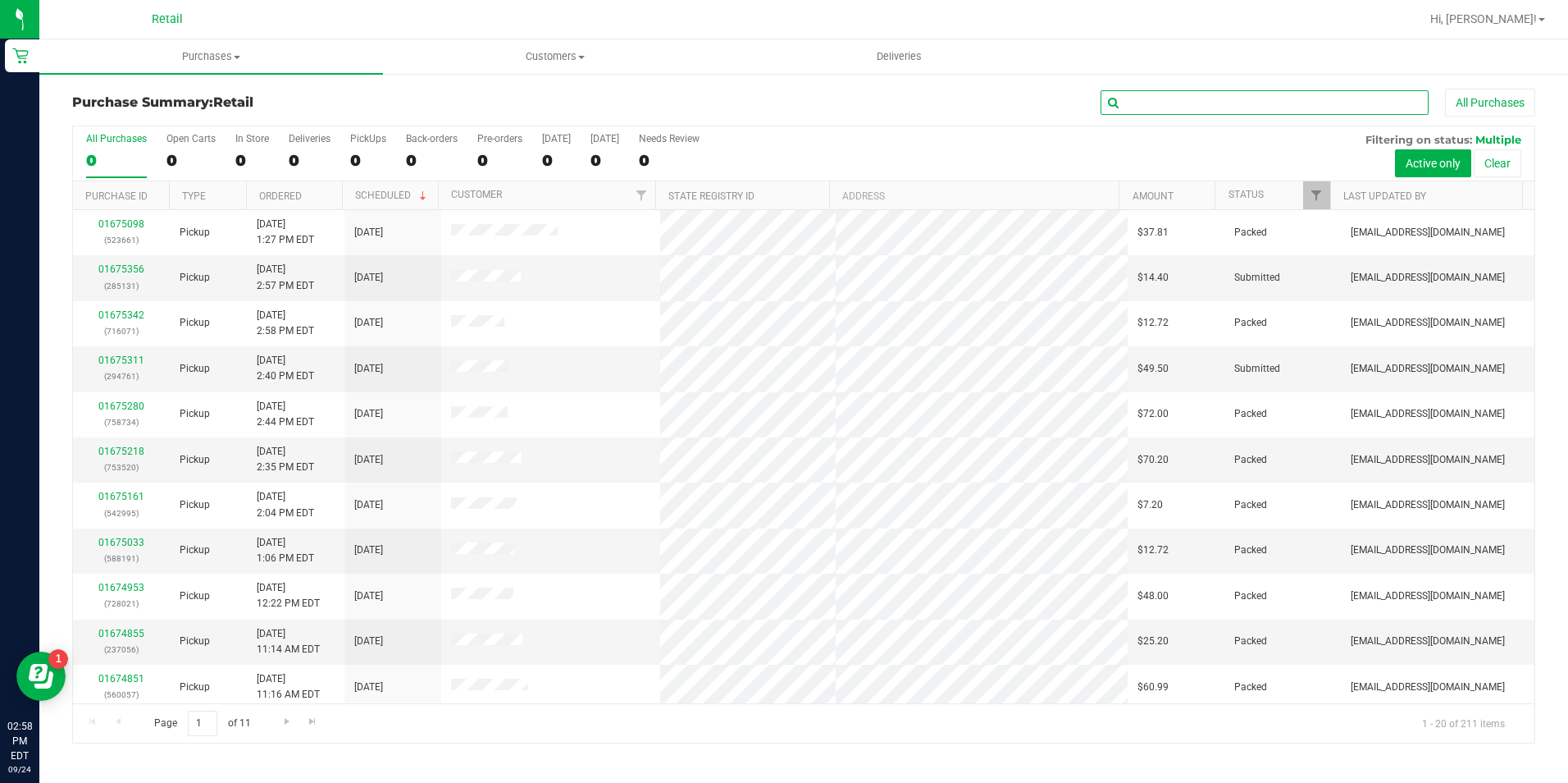
click at [1179, 91] on input "text" at bounding box center [1264, 102] width 328 height 24
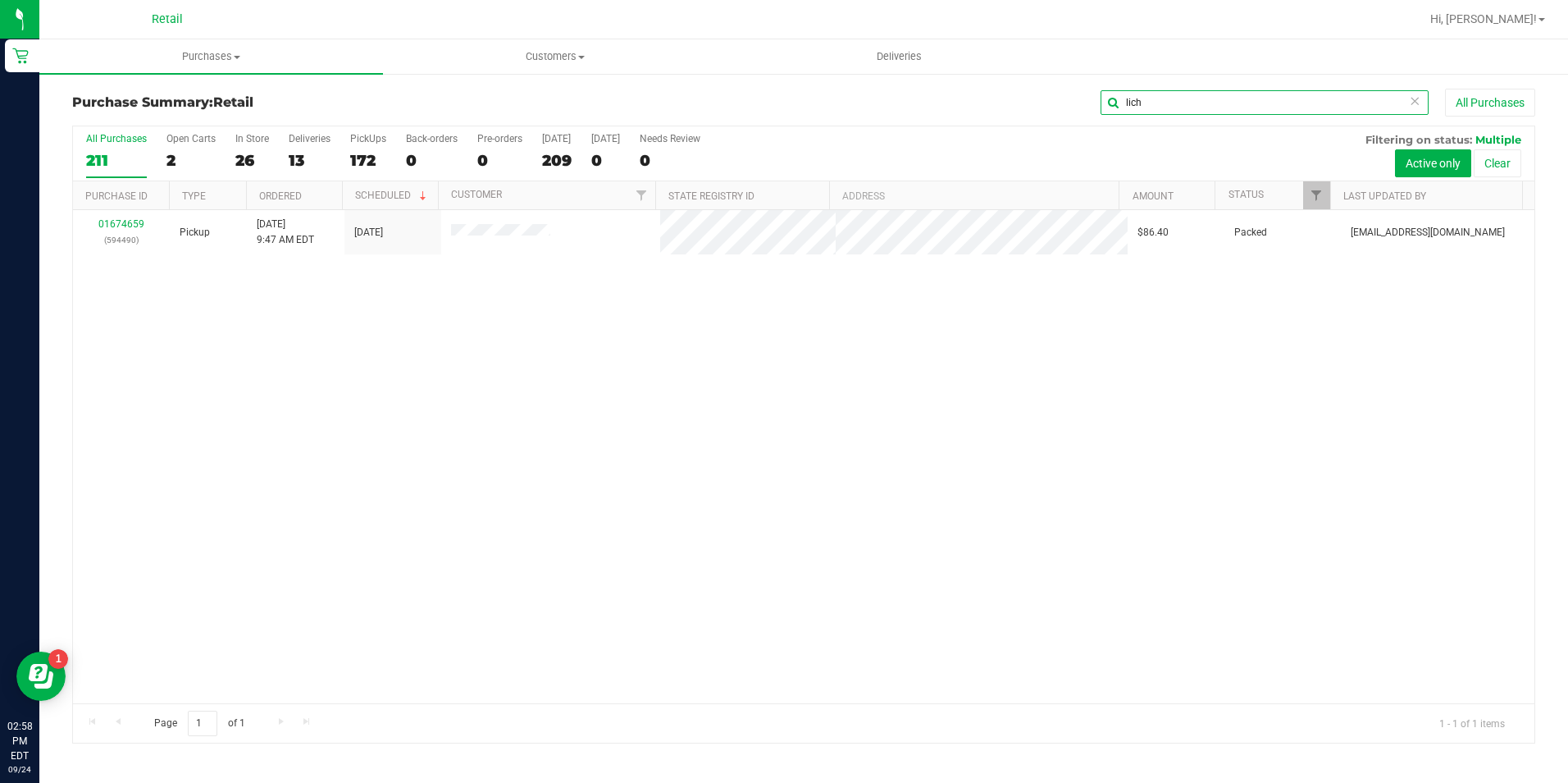
type input "lich"
click at [126, 224] on link "01674659" at bounding box center [121, 223] width 46 height 12
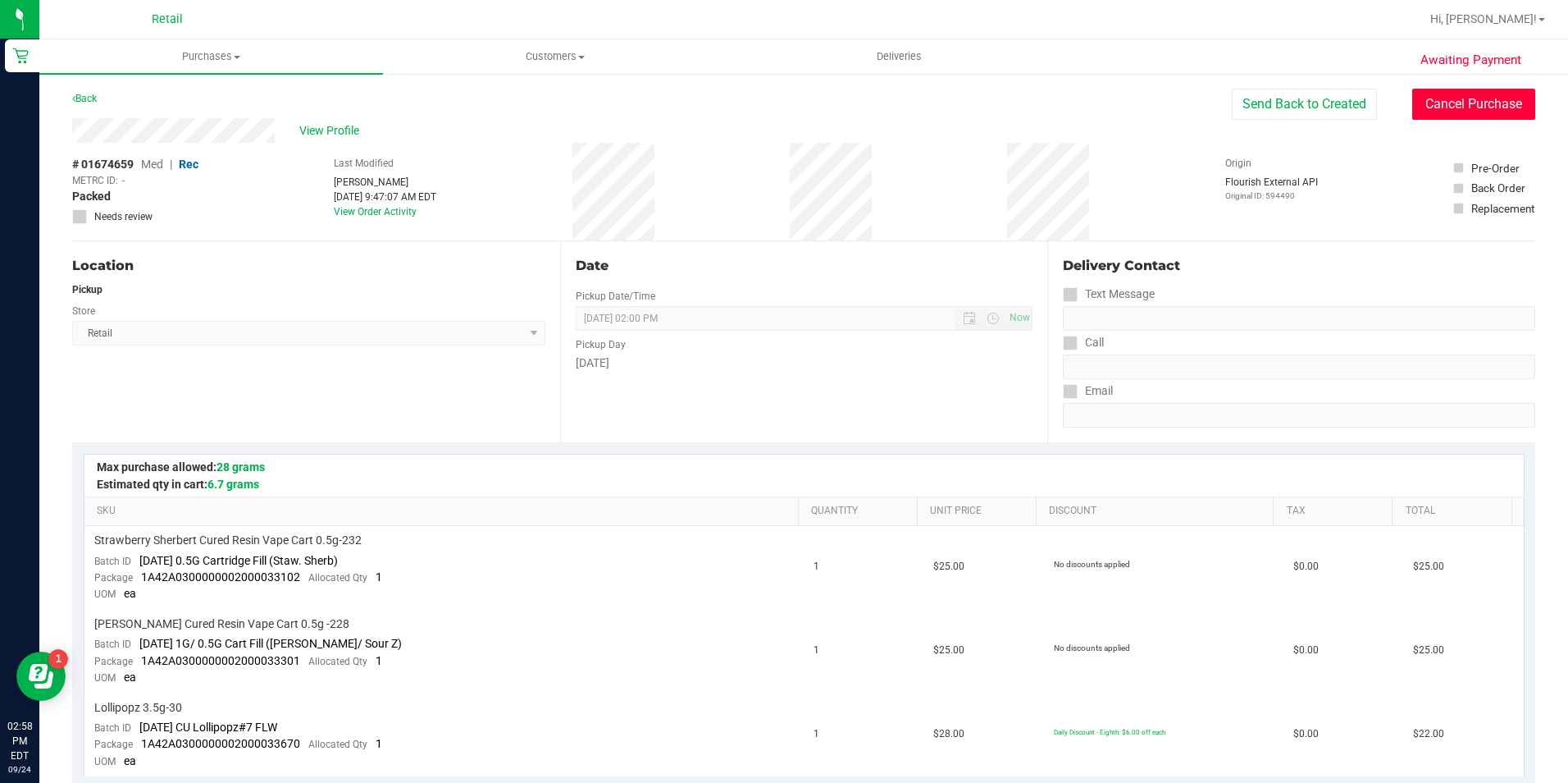
click at [1454, 101] on button "Cancel Purchase" at bounding box center [1473, 104] width 123 height 31
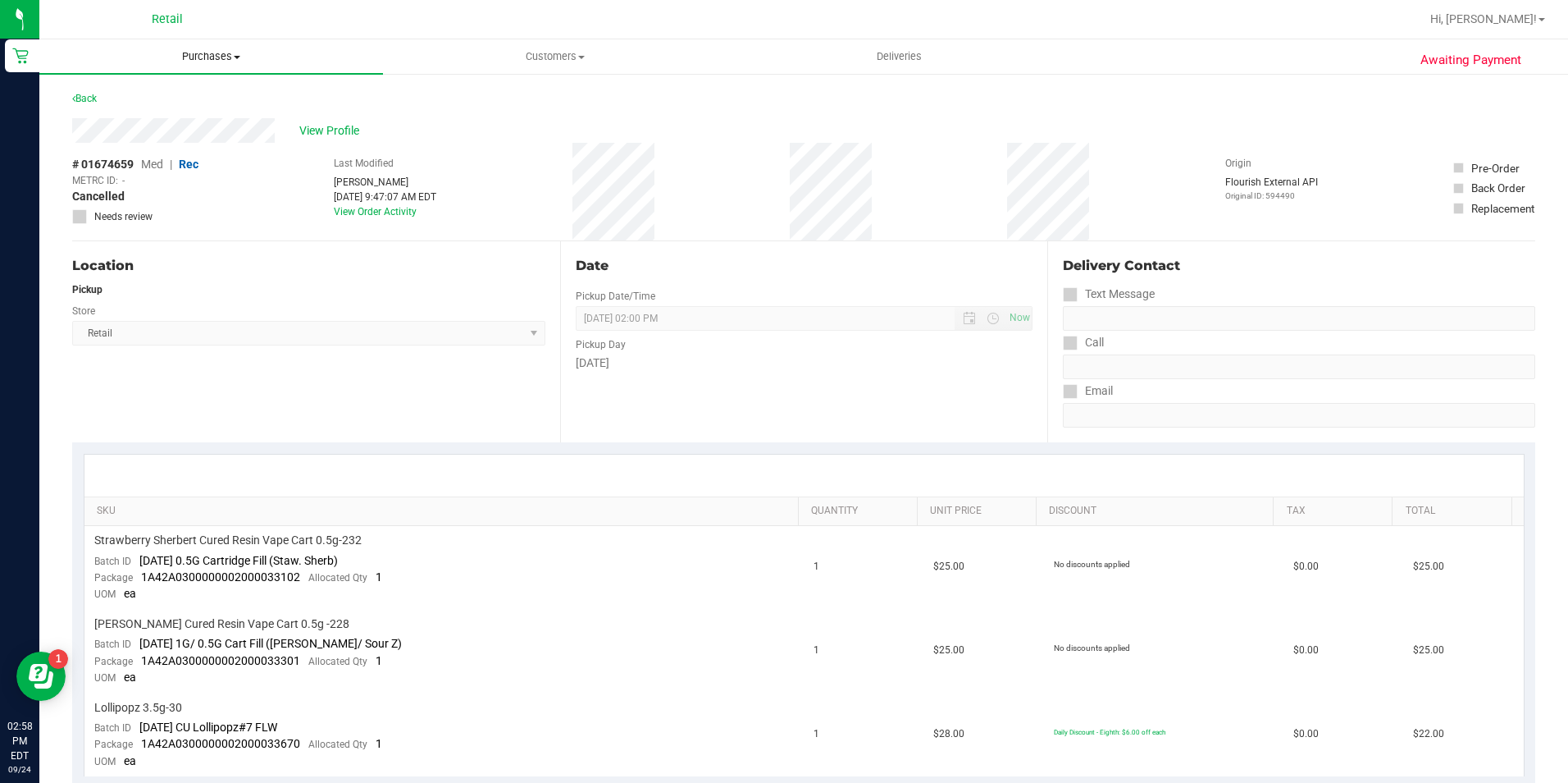
click at [254, 48] on uib-tab-heading "Purchases Summary of purchases Fulfillment All purchases" at bounding box center [211, 57] width 343 height 34
click at [186, 94] on span "Summary of purchases" at bounding box center [123, 99] width 168 height 14
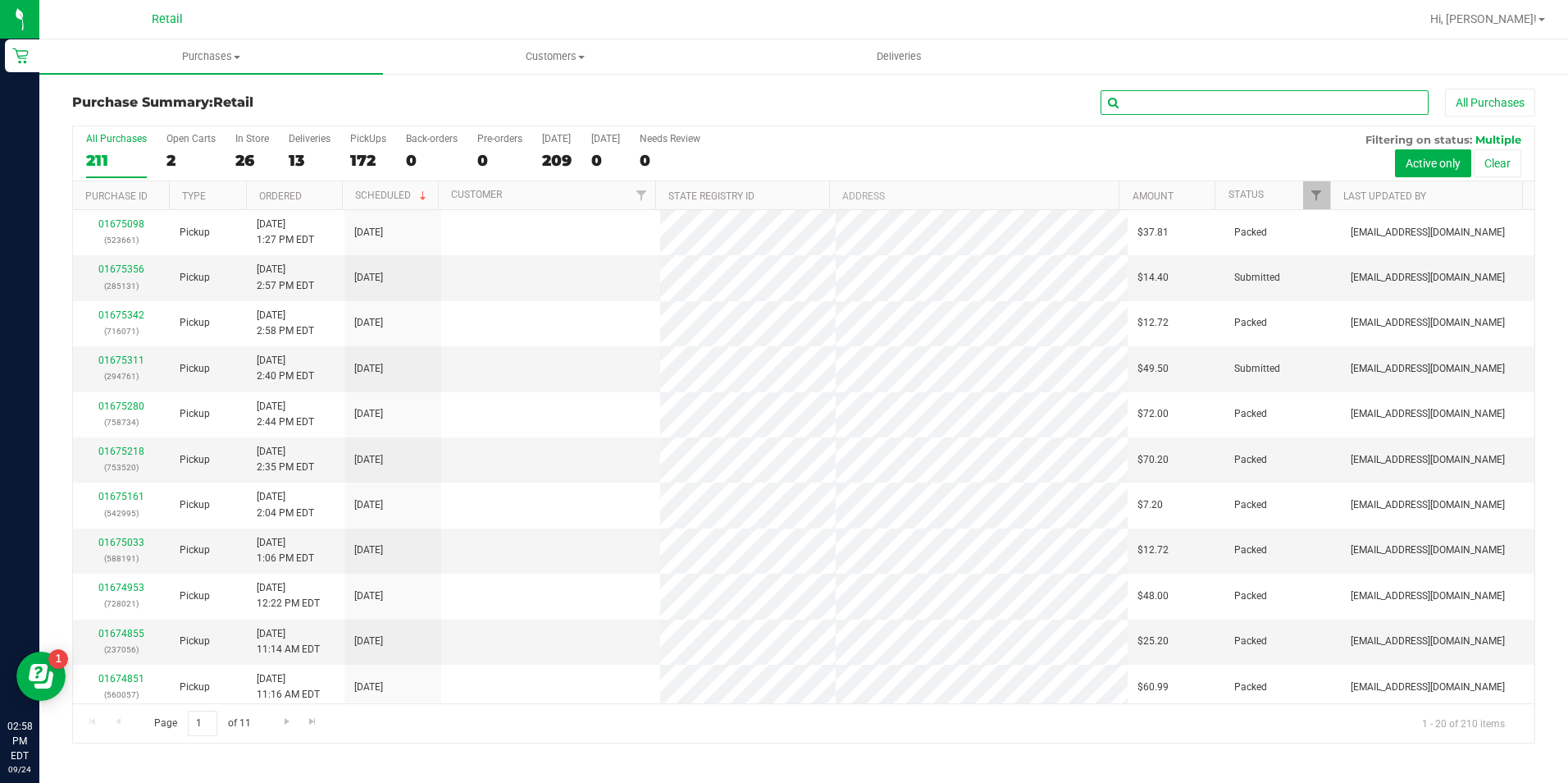
click at [1190, 95] on input "text" at bounding box center [1264, 102] width 328 height 24
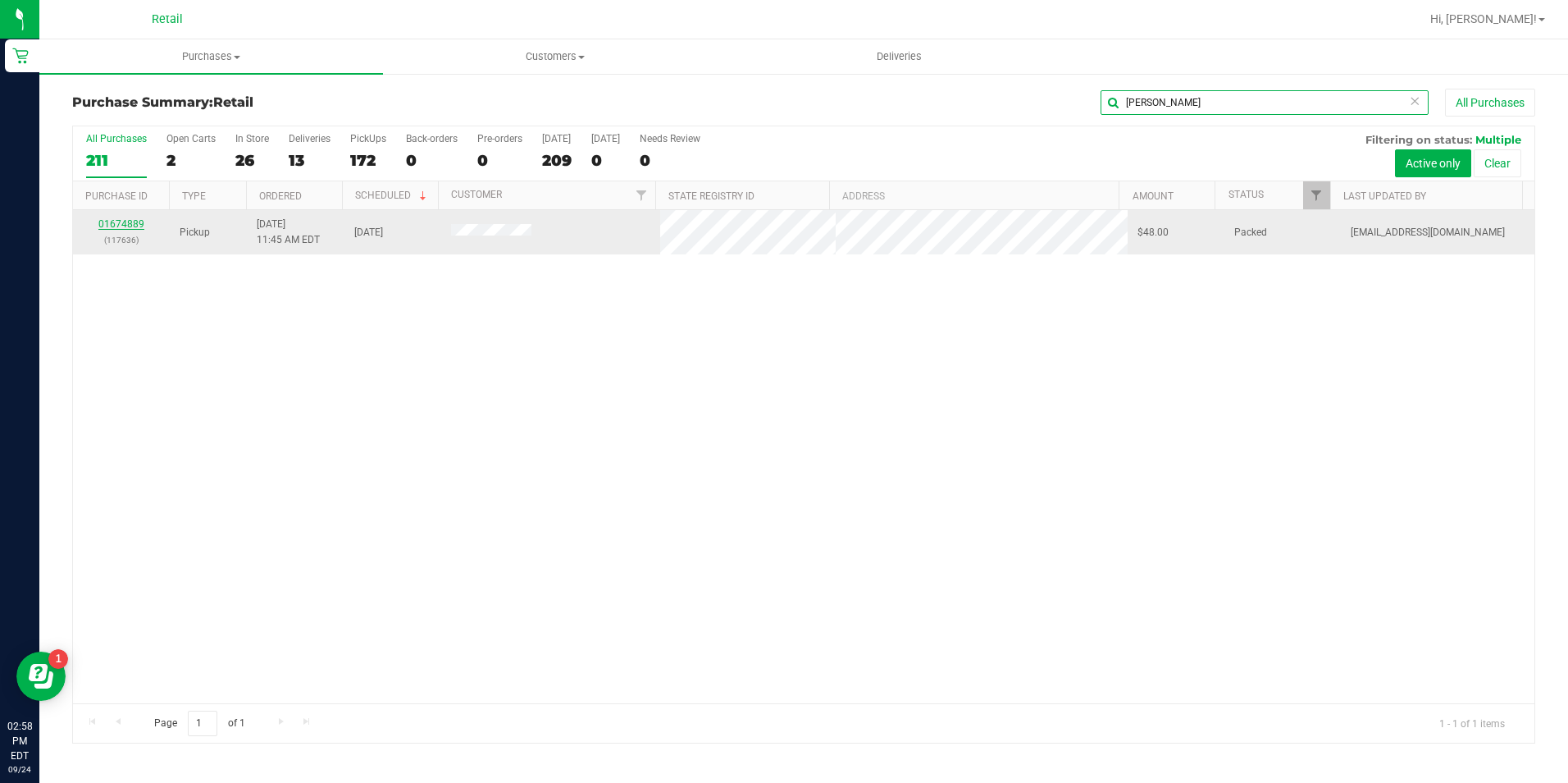
type input "[PERSON_NAME]"
click at [129, 226] on link "01674889" at bounding box center [121, 223] width 46 height 12
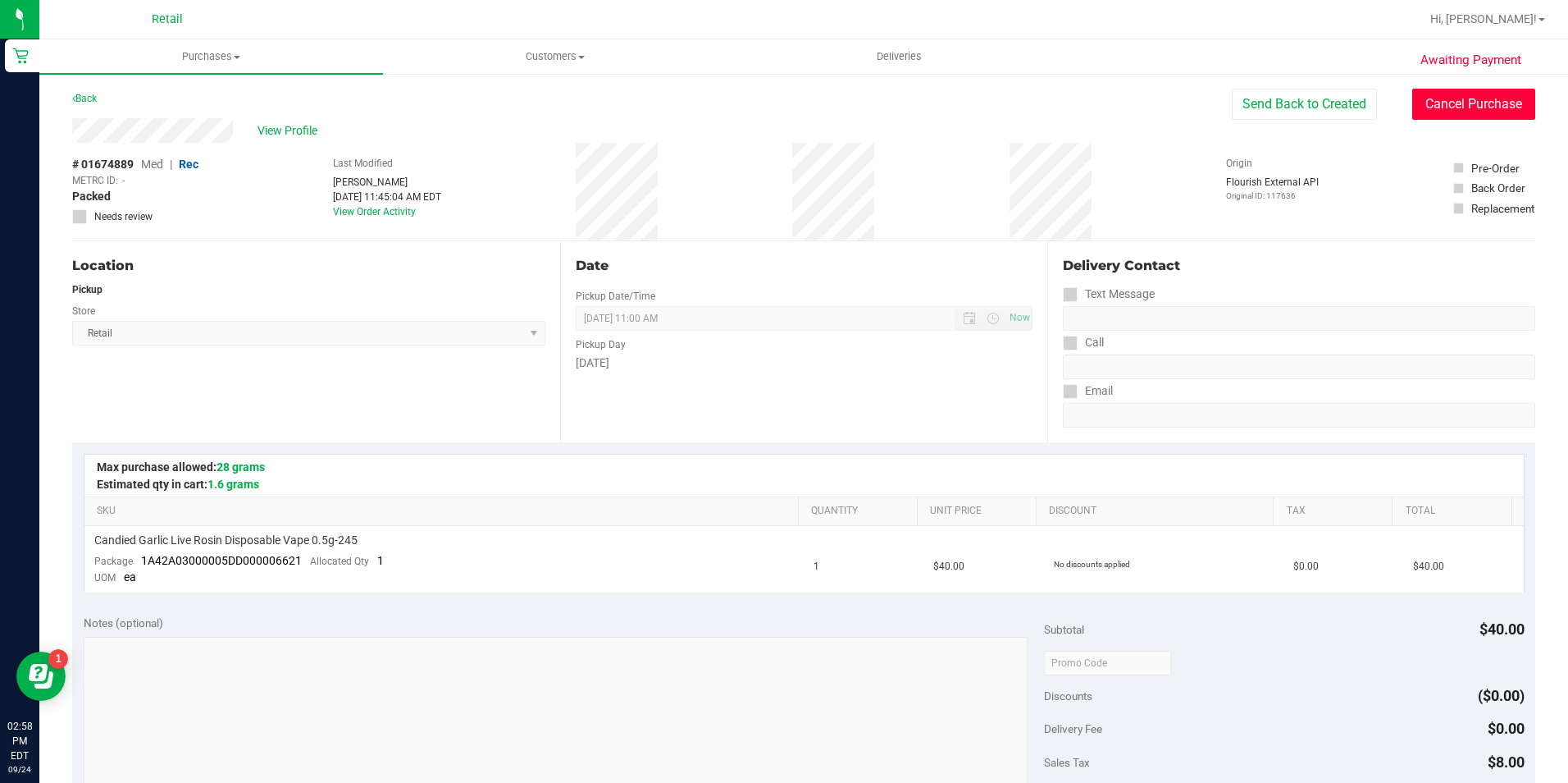
click at [1426, 106] on button "Cancel Purchase" at bounding box center [1473, 104] width 123 height 31
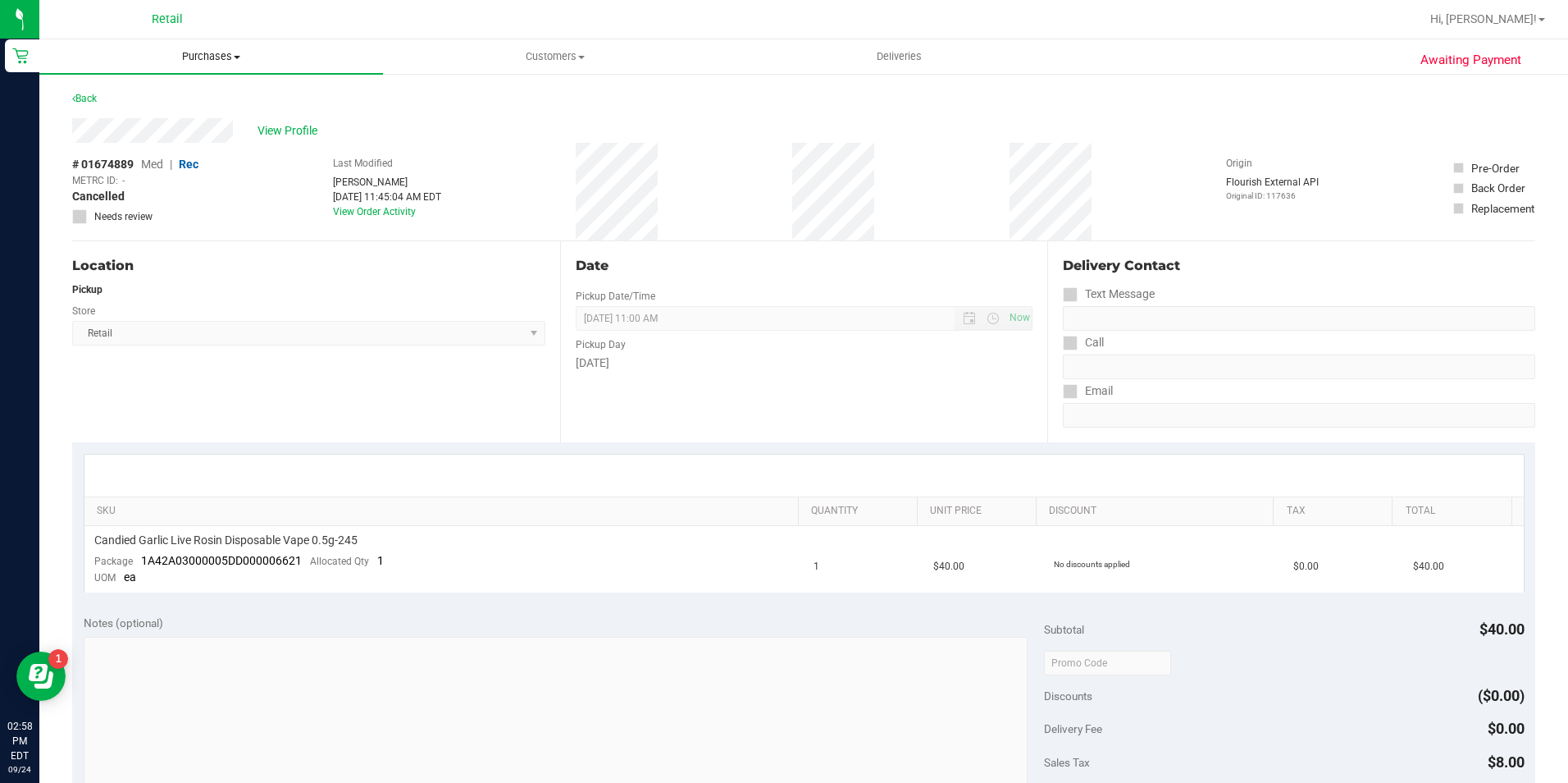
click at [203, 61] on span "Purchases" at bounding box center [211, 57] width 343 height 14
click at [197, 91] on span "Summary of purchases" at bounding box center [123, 99] width 168 height 14
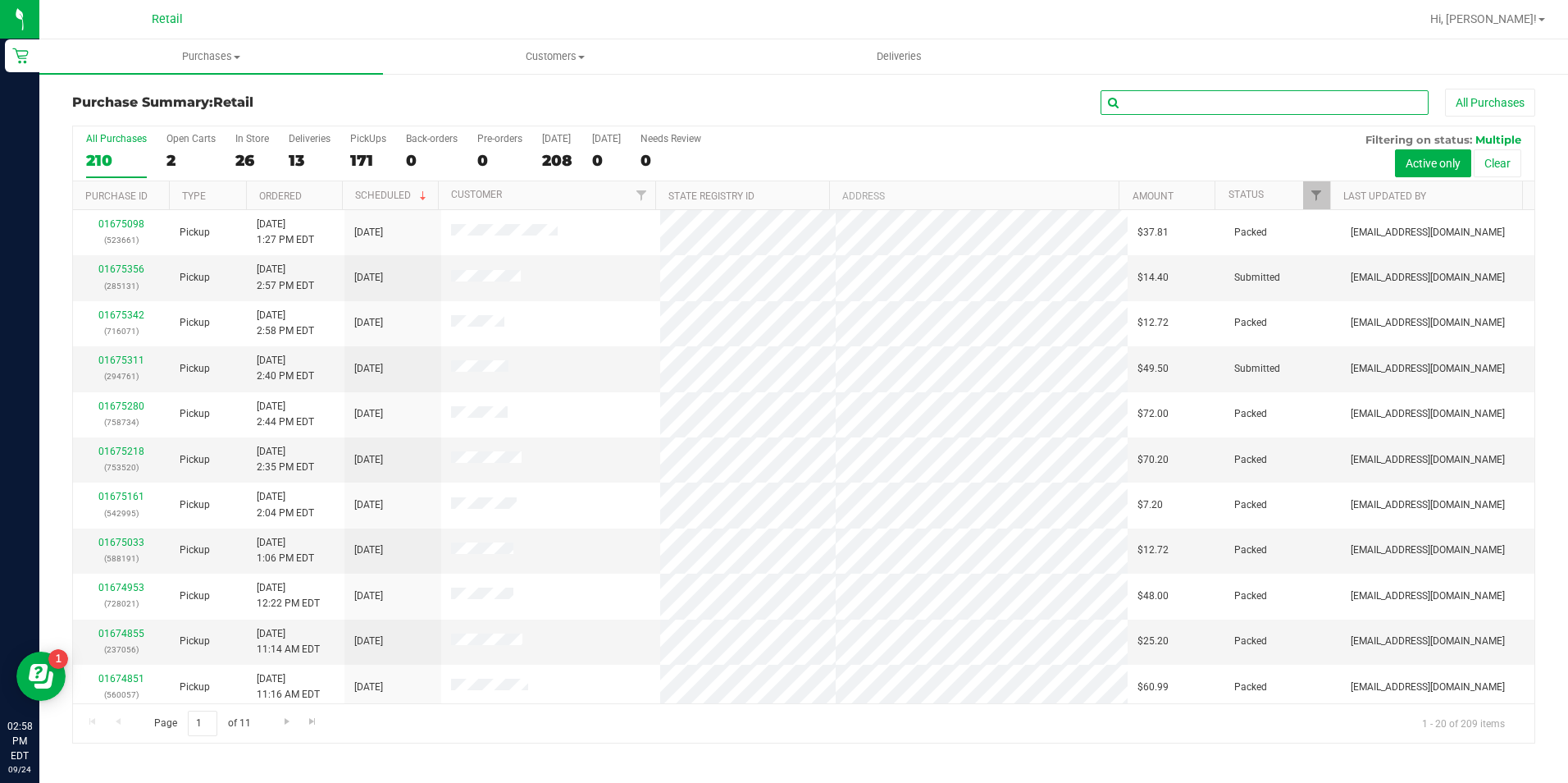
click at [1234, 114] on input "text" at bounding box center [1264, 102] width 328 height 24
click at [1234, 100] on input "text" at bounding box center [1264, 102] width 328 height 24
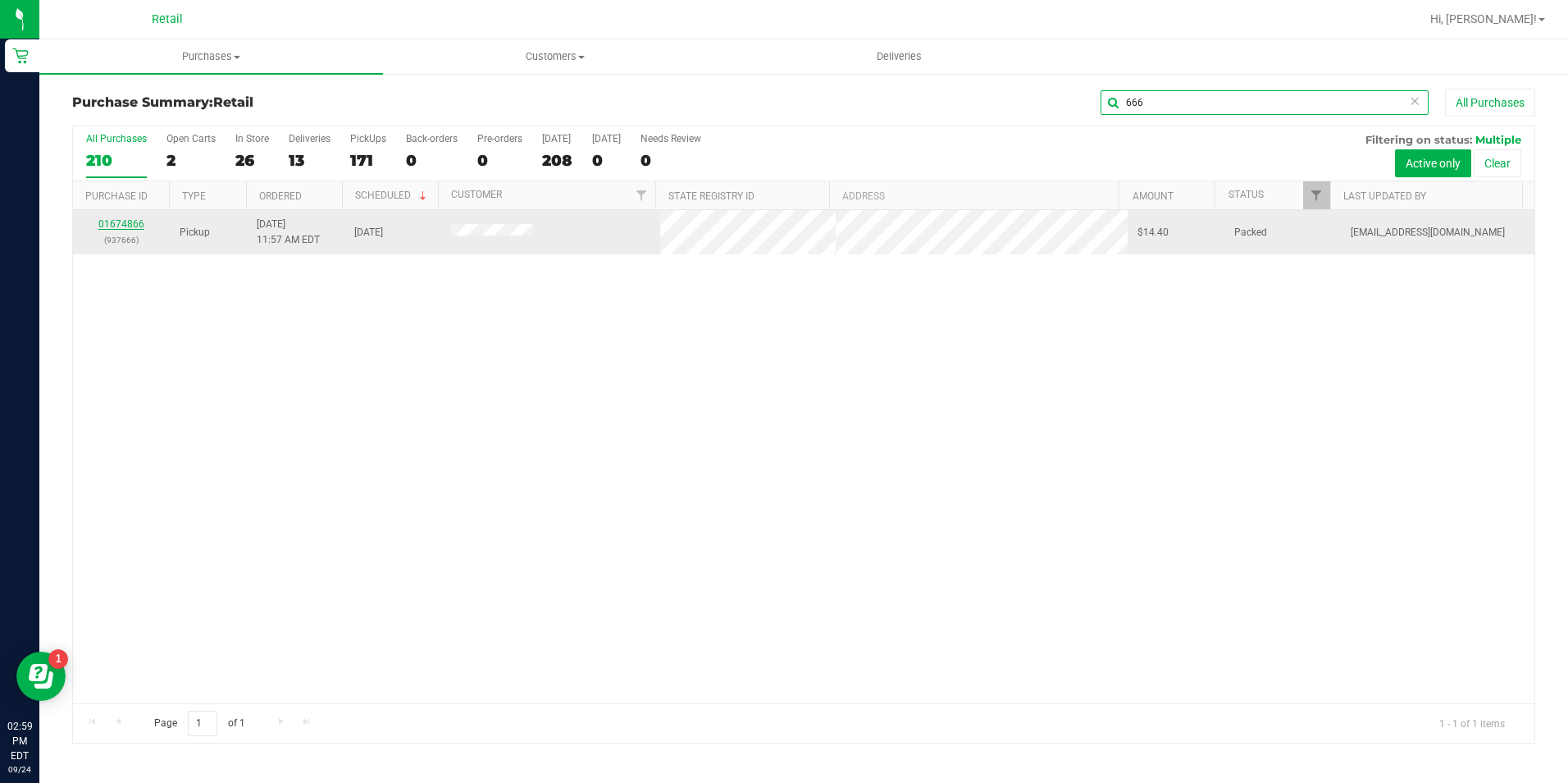
type input "666"
click at [110, 223] on link "01674866" at bounding box center [121, 223] width 46 height 12
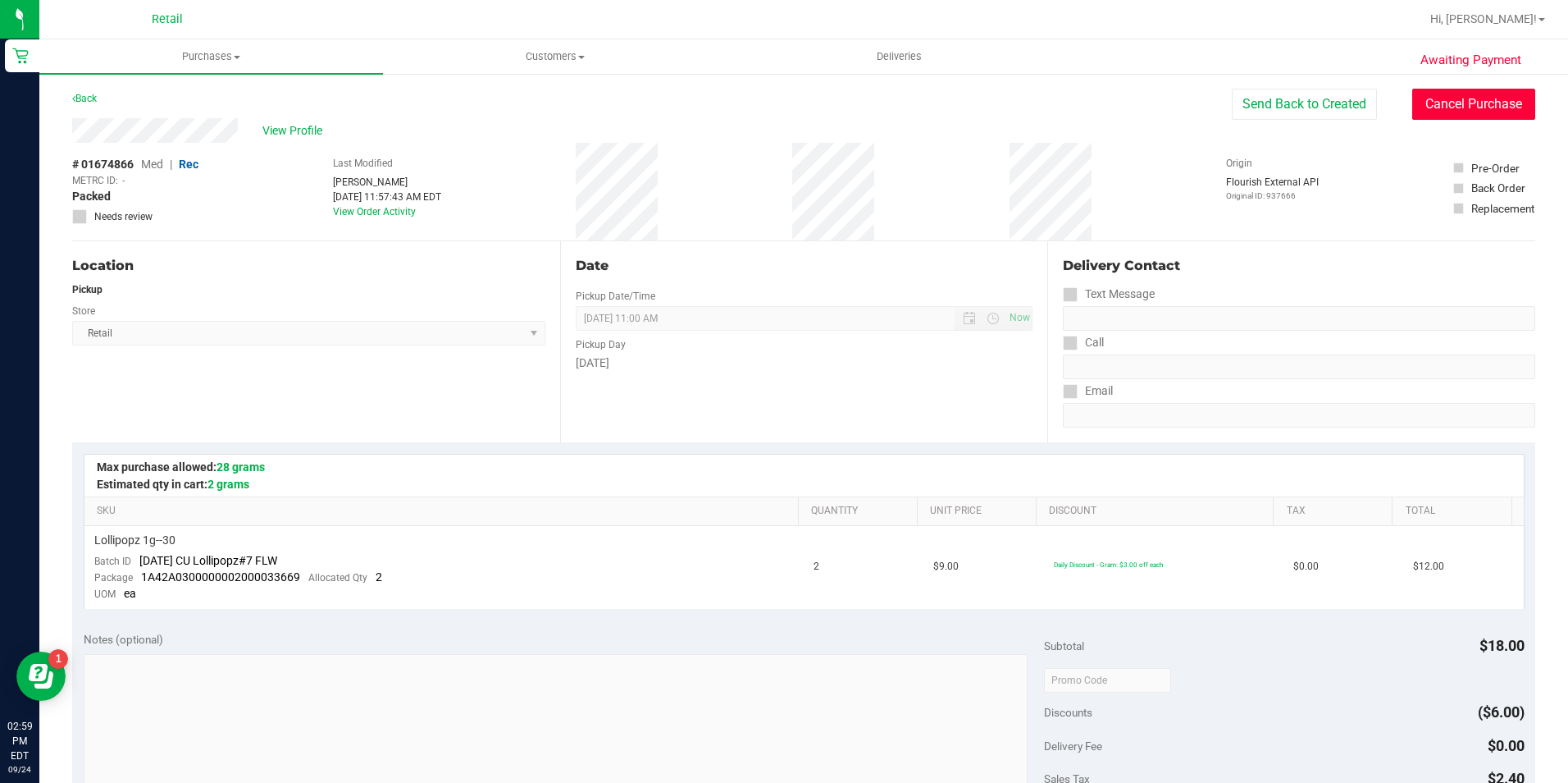
click at [1430, 98] on button "Cancel Purchase" at bounding box center [1473, 104] width 123 height 31
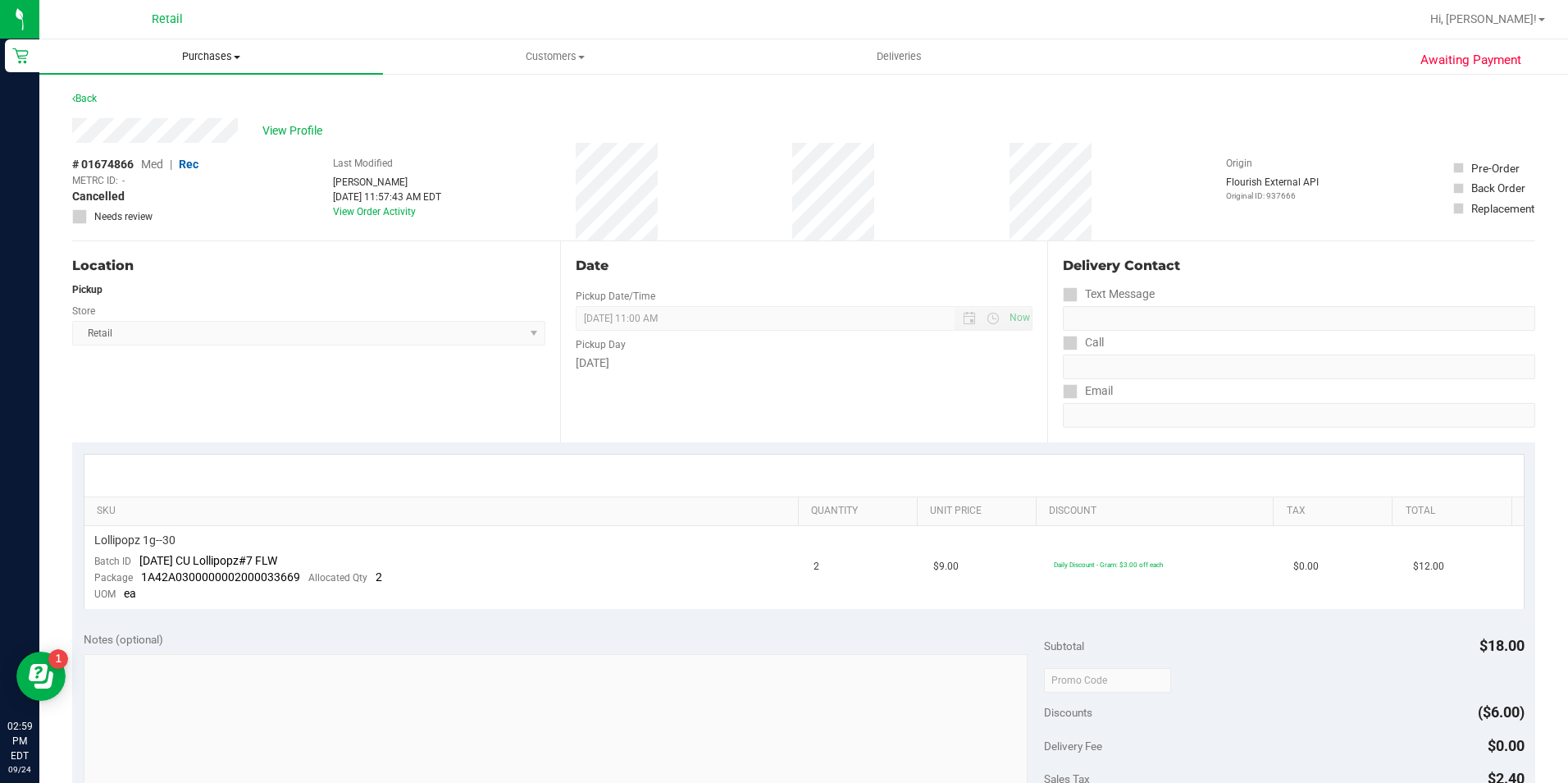
click at [231, 54] on span "Purchases" at bounding box center [211, 57] width 343 height 14
click at [194, 91] on span "Summary of purchases" at bounding box center [123, 99] width 168 height 14
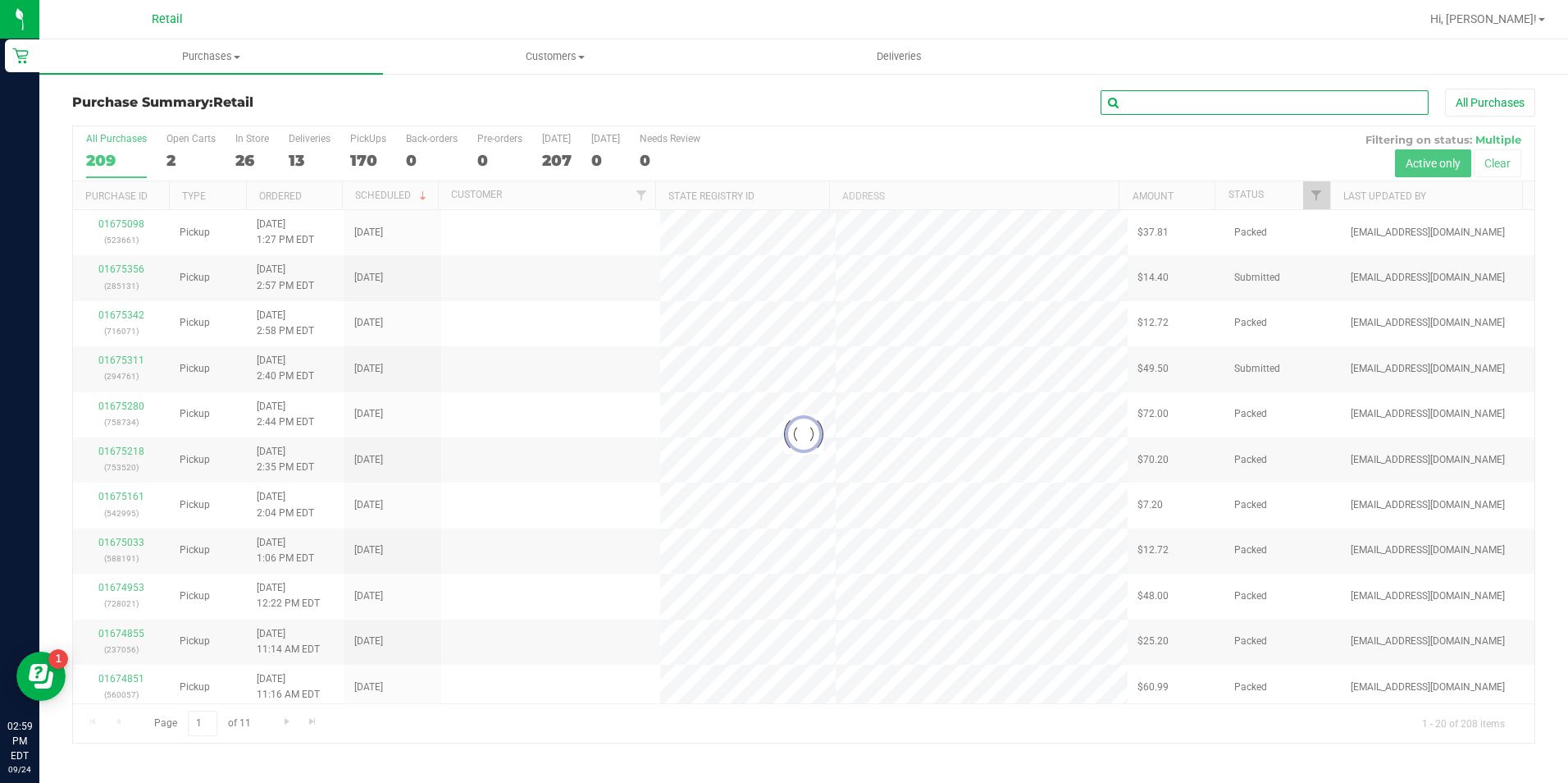
click at [1200, 103] on input "text" at bounding box center [1264, 102] width 328 height 24
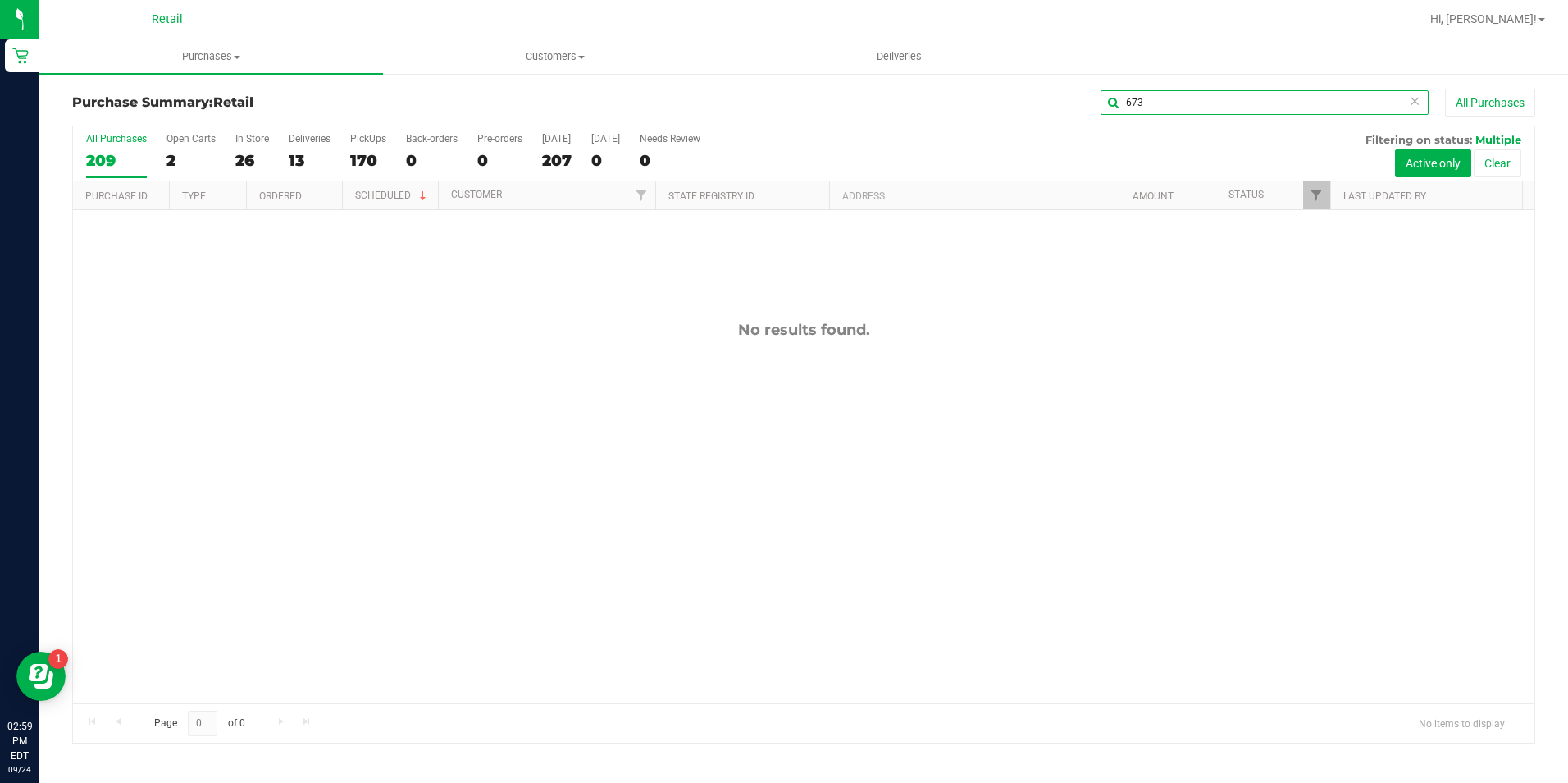
drag, startPoint x: 1159, startPoint y: 112, endPoint x: 1092, endPoint y: 100, distance: 68.1
click at [1095, 102] on div "673 All Purchases" at bounding box center [1047, 102] width 975 height 28
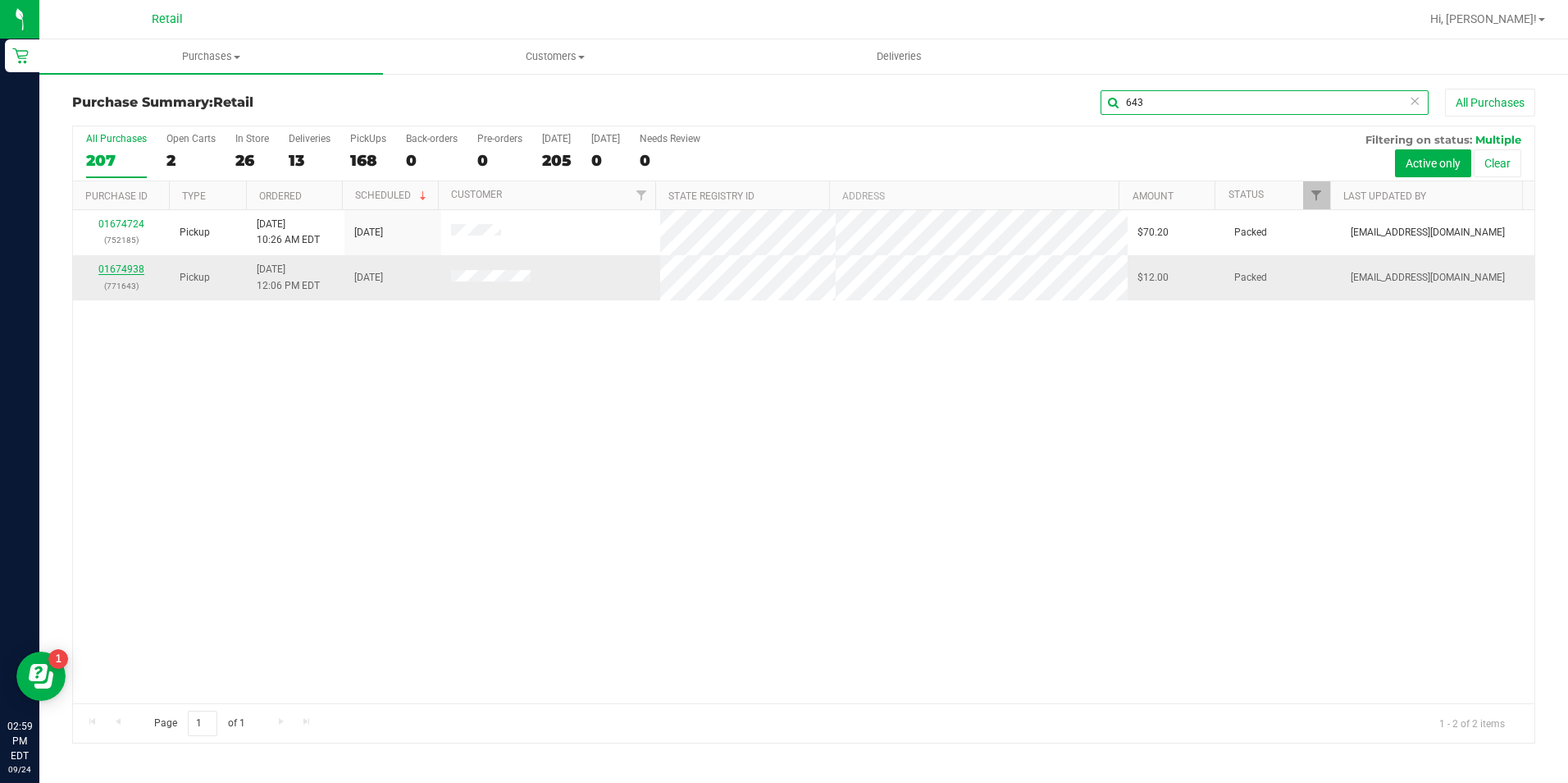
type input "643"
click at [115, 267] on link "01674938" at bounding box center [121, 269] width 46 height 12
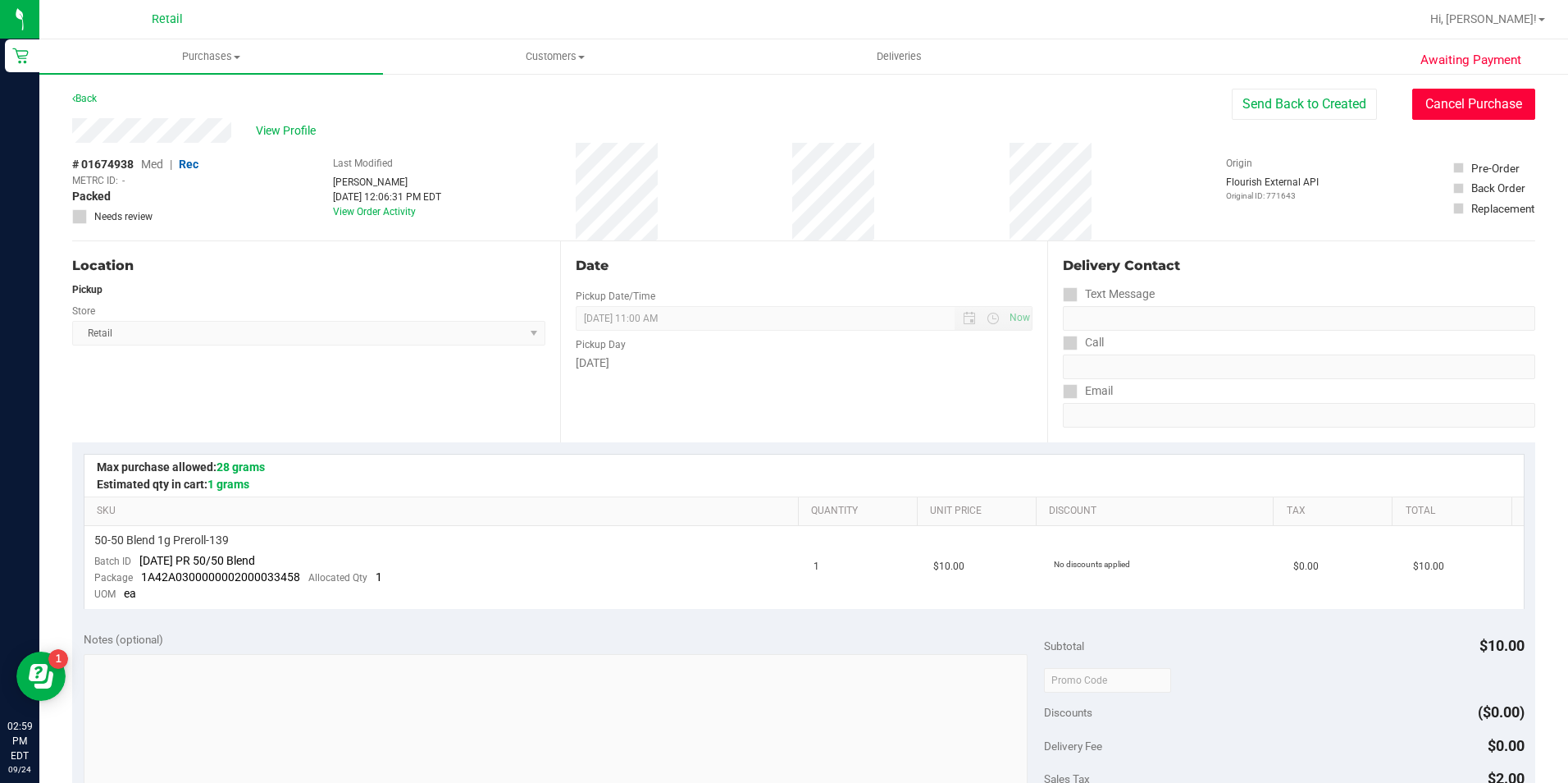
click at [1414, 115] on button "Cancel Purchase" at bounding box center [1473, 104] width 123 height 31
click at [297, 81] on div "Awaiting Payment Back View Profile # 01674938 Med | Rec METRC ID: - Cancelled N…" at bounding box center [803, 700] width 1529 height 1258
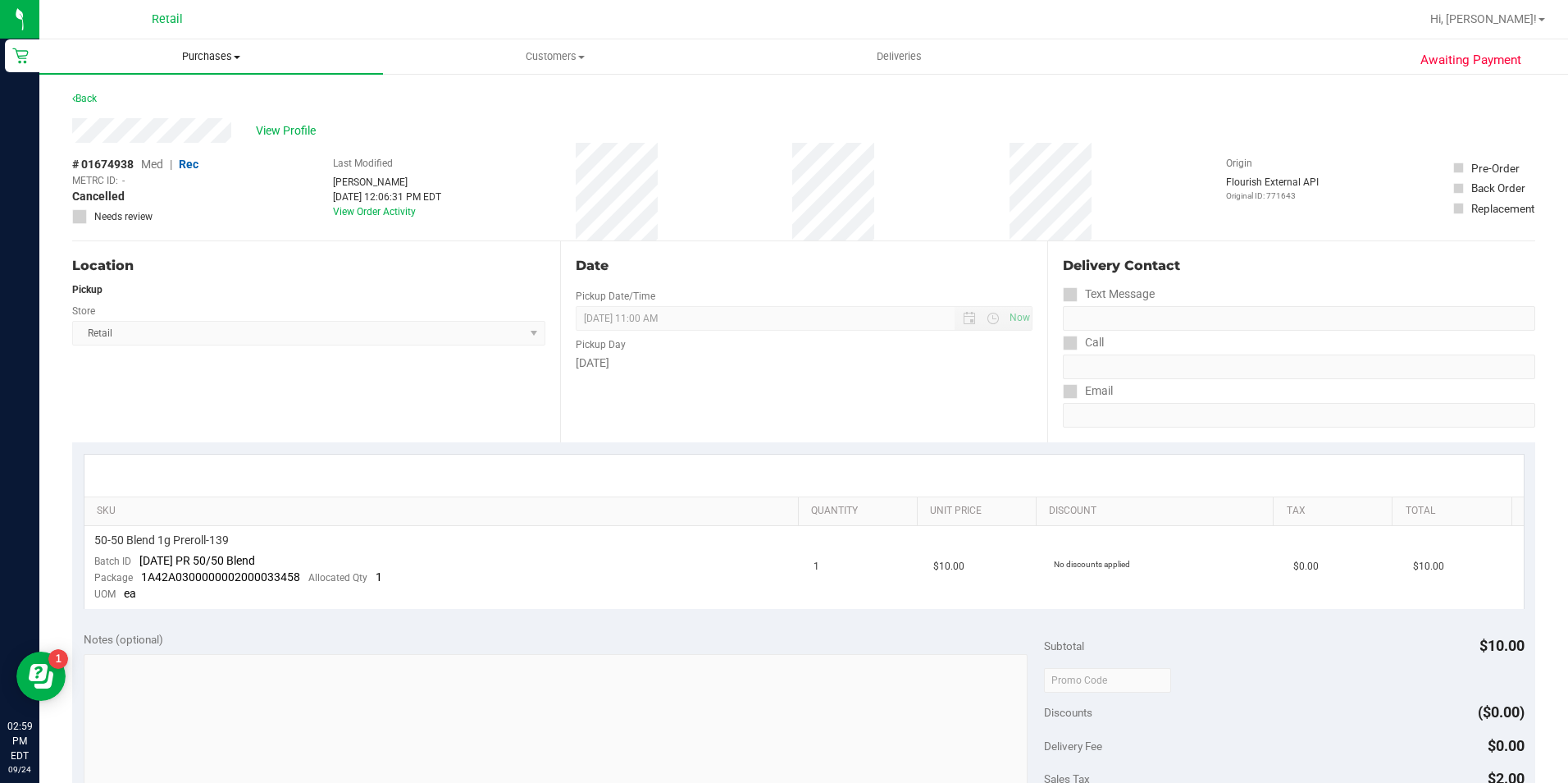
click at [230, 61] on span "Purchases" at bounding box center [211, 57] width 343 height 14
click at [192, 107] on li "Summary of purchases" at bounding box center [211, 100] width 343 height 20
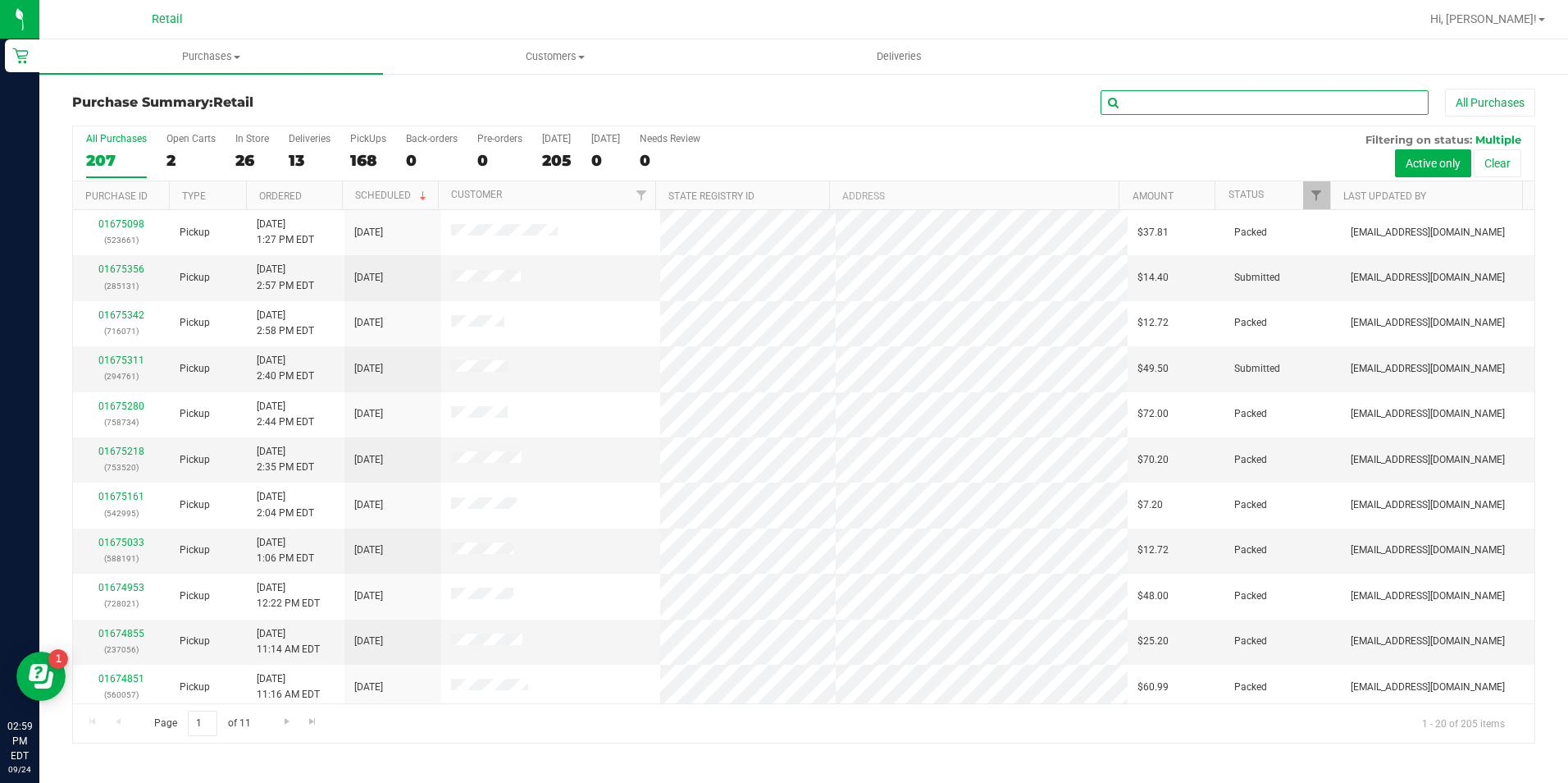
click at [1217, 105] on input "text" at bounding box center [1264, 102] width 328 height 24
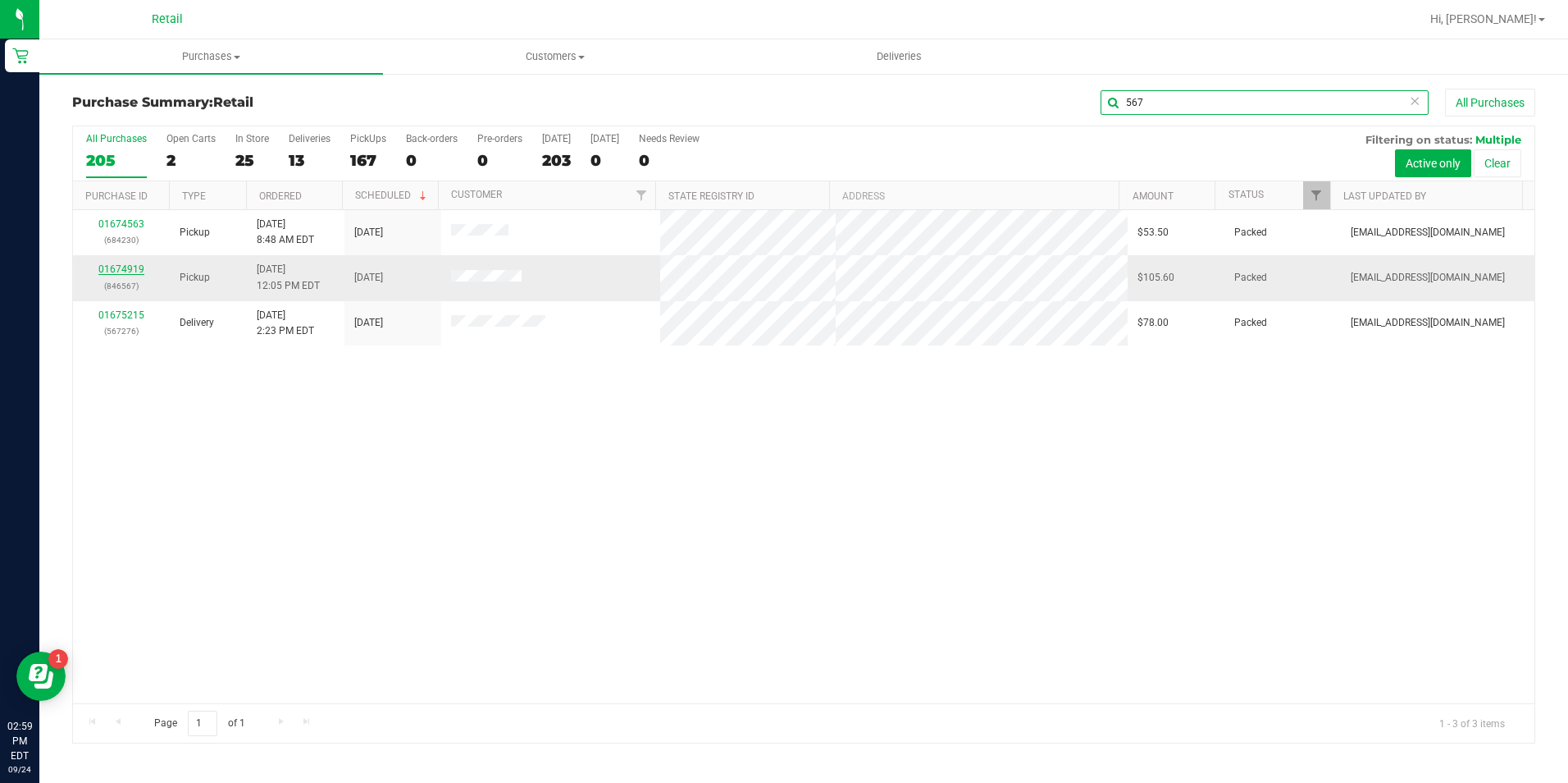
type input "567"
click at [121, 267] on link "01674919" at bounding box center [121, 269] width 46 height 12
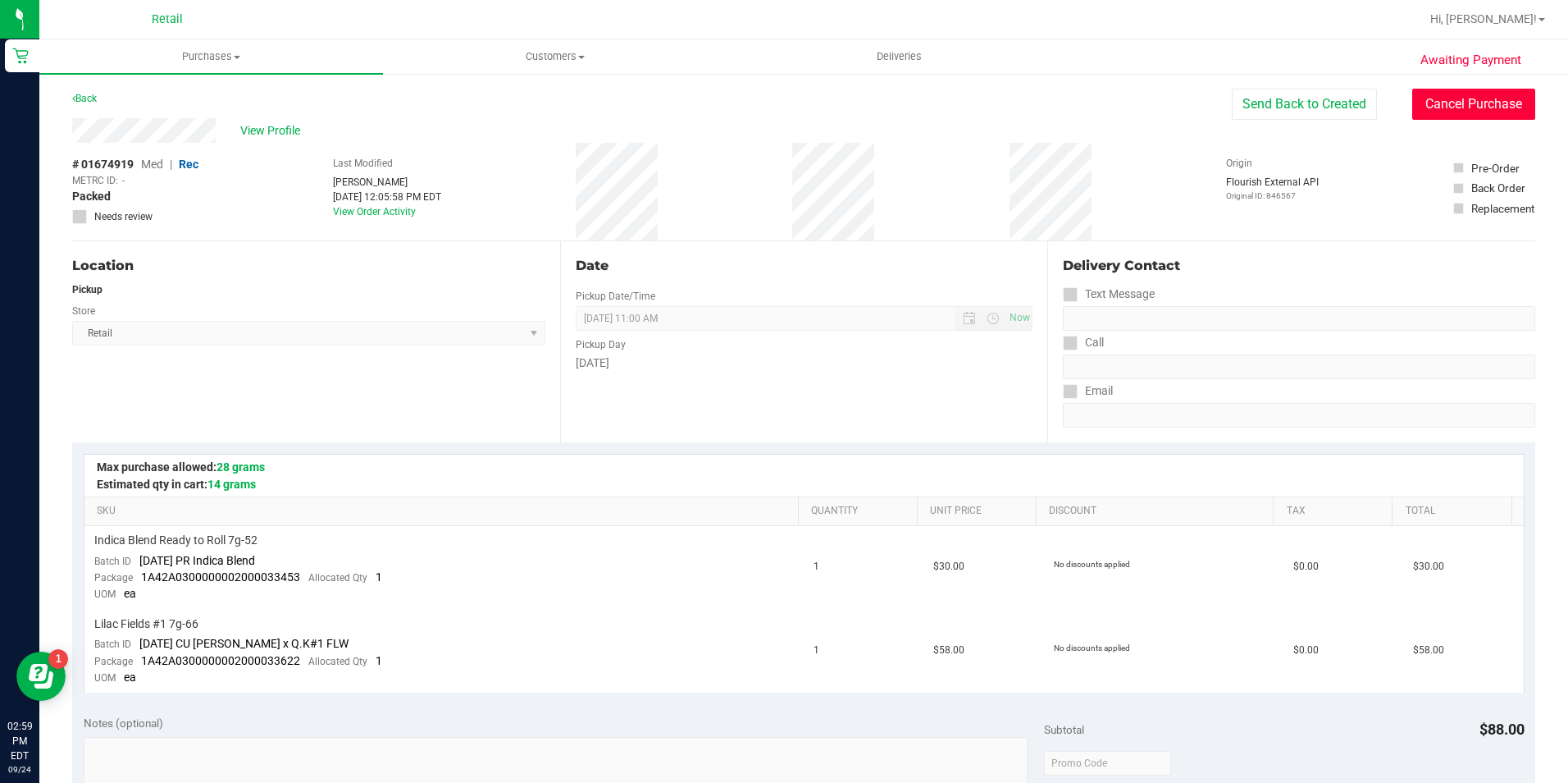
click at [1438, 100] on button "Cancel Purchase" at bounding box center [1473, 104] width 123 height 31
click at [212, 60] on span "Purchases" at bounding box center [211, 57] width 343 height 14
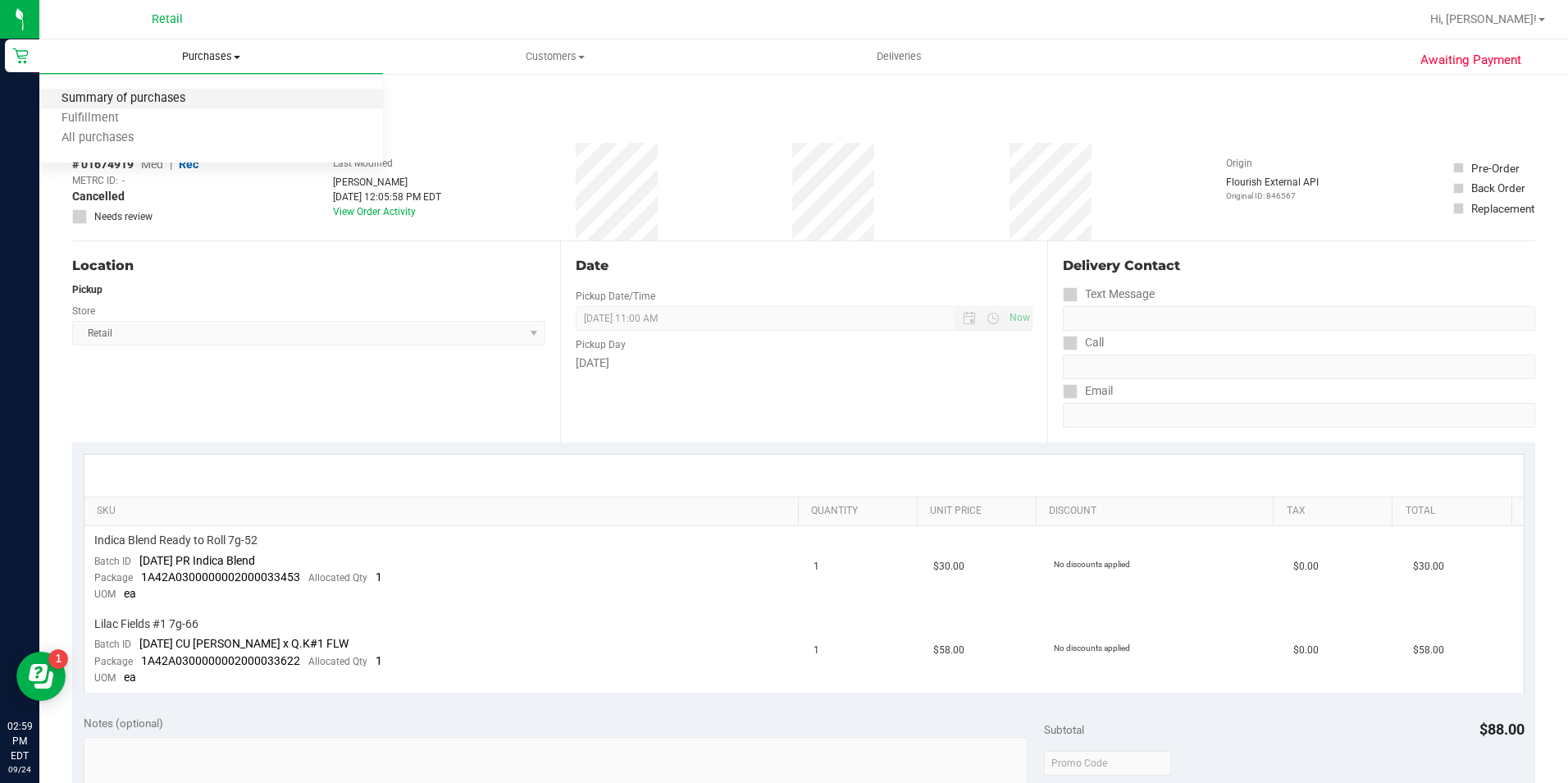
click at [195, 104] on span "Summary of purchases" at bounding box center [123, 99] width 168 height 14
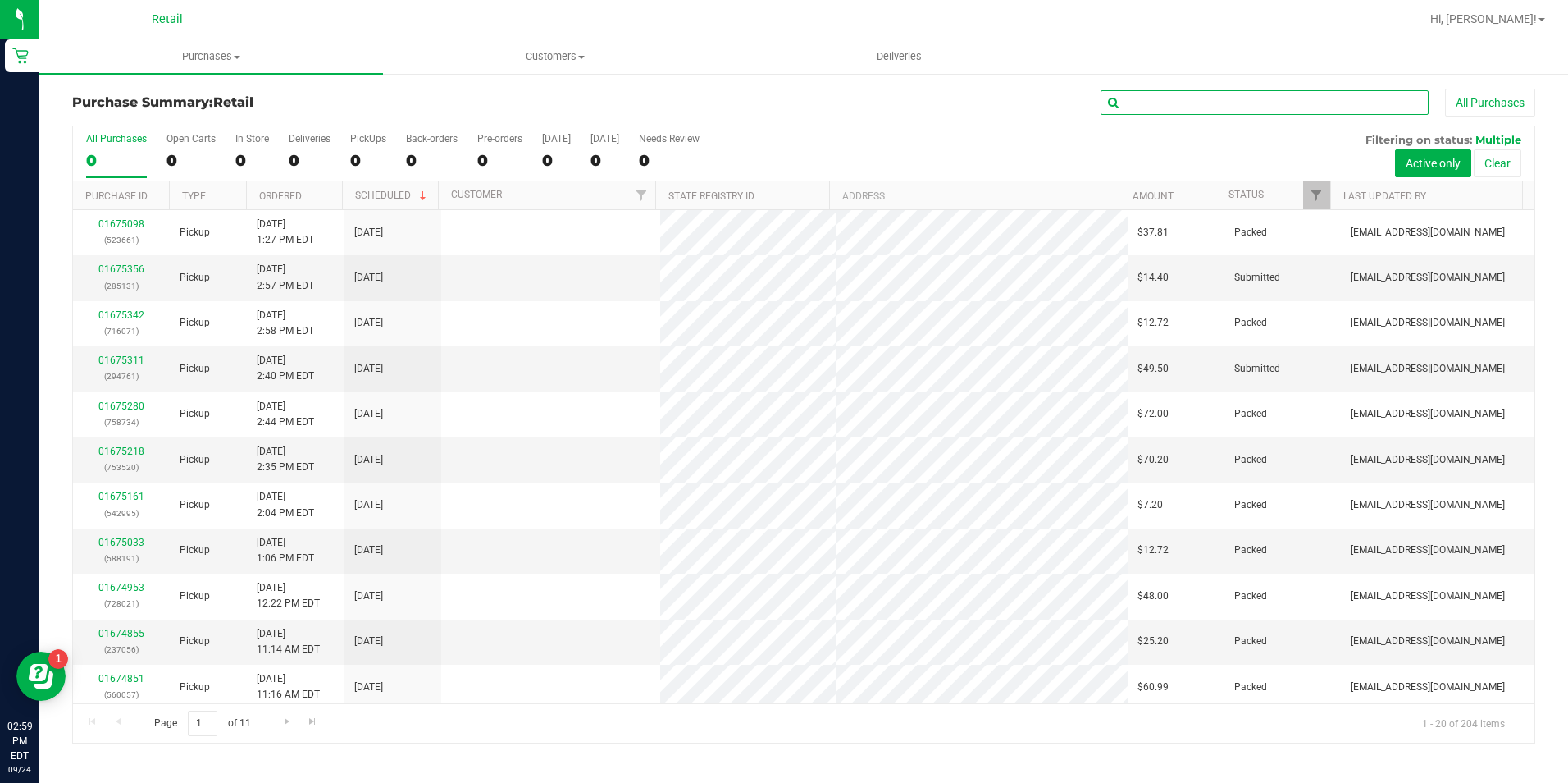
click at [1207, 104] on input "text" at bounding box center [1264, 102] width 328 height 24
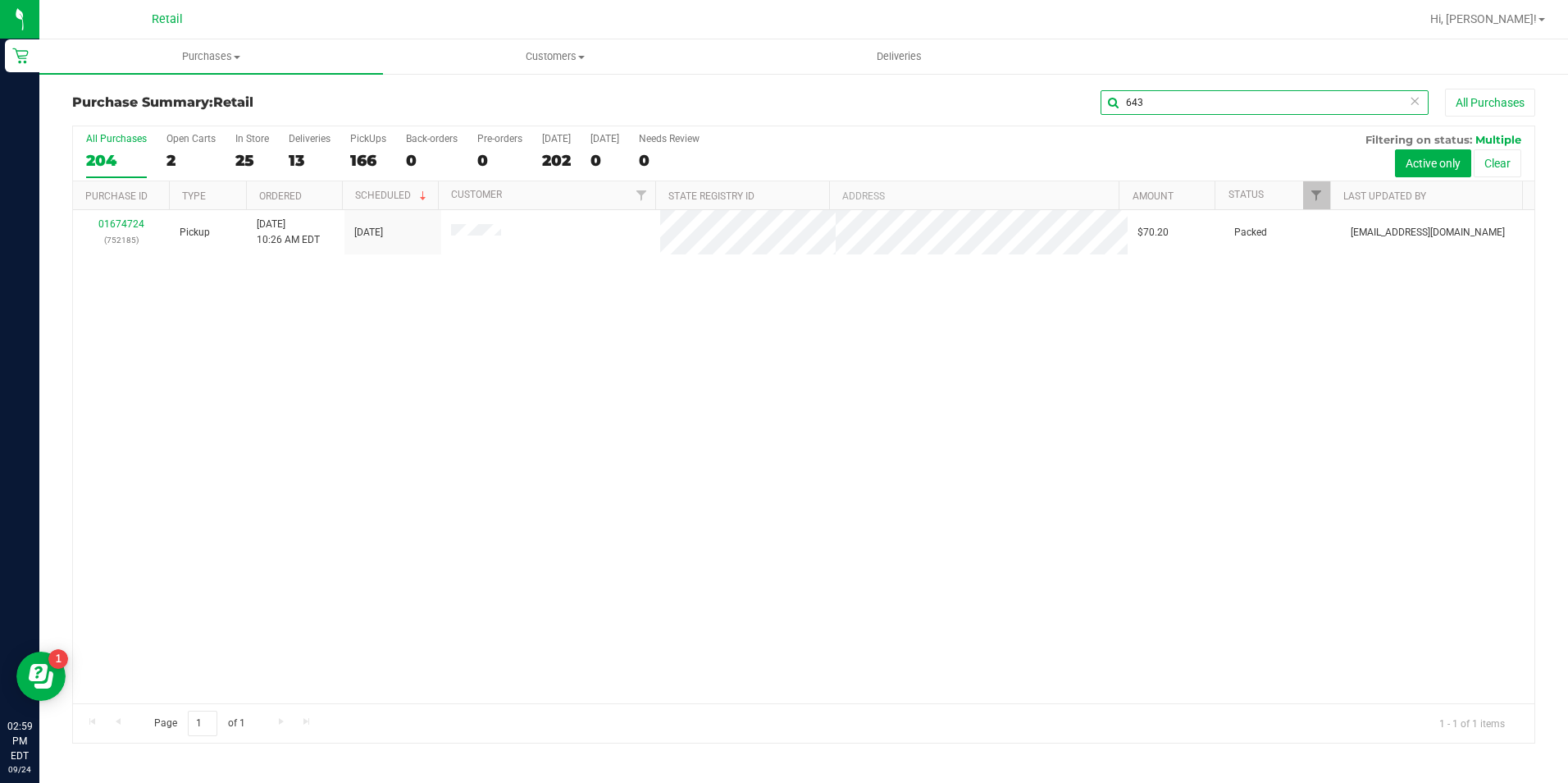
drag, startPoint x: 1199, startPoint y: 100, endPoint x: 1034, endPoint y: 104, distance: 165.0
click at [1034, 104] on div "643 All Purchases" at bounding box center [1047, 102] width 975 height 28
type input "673"
drag, startPoint x: 1158, startPoint y: 110, endPoint x: 1097, endPoint y: 102, distance: 61.5
click at [1097, 102] on div "673 All Purchases" at bounding box center [1047, 102] width 975 height 28
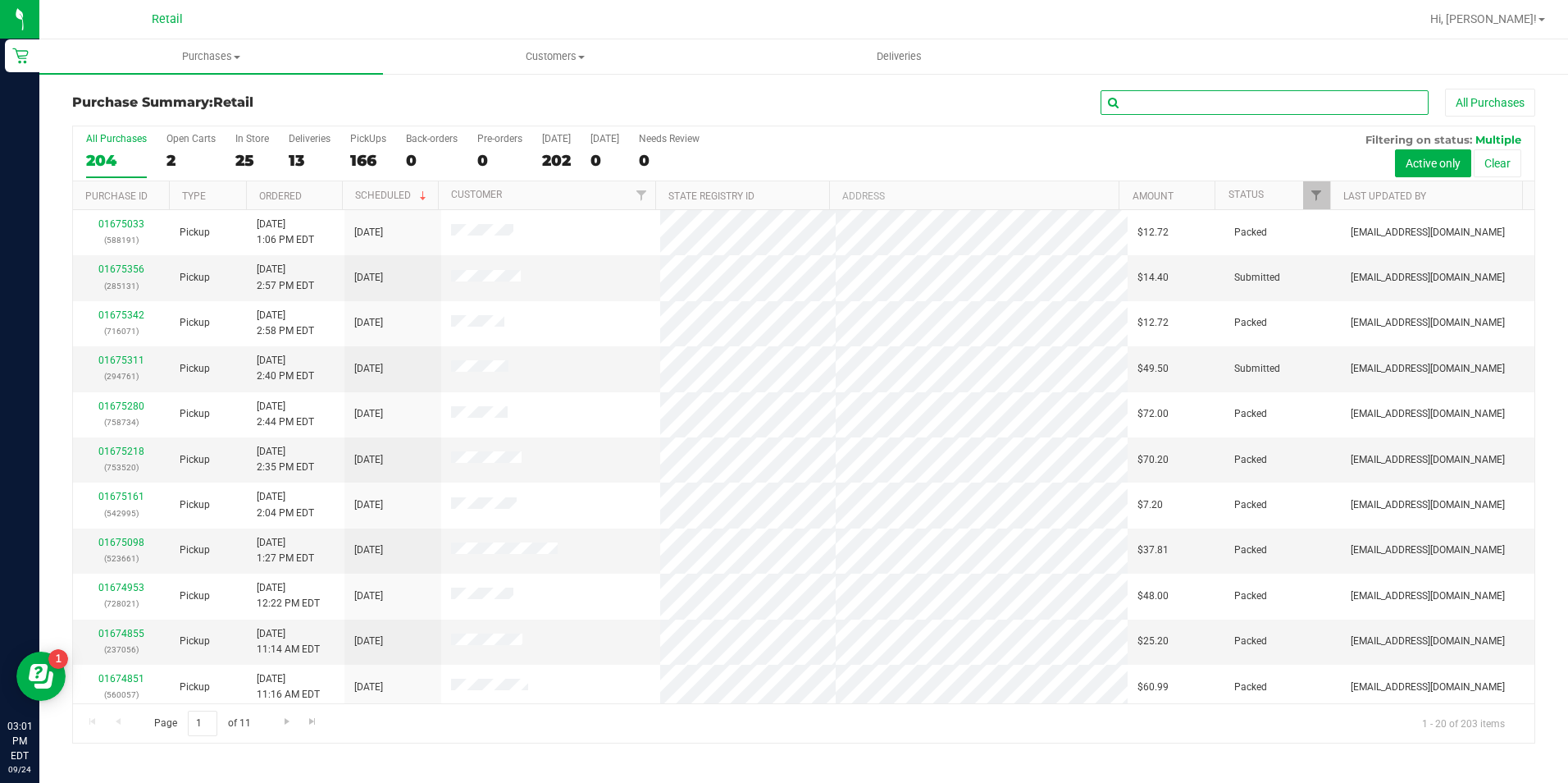
click at [1128, 107] on input "text" at bounding box center [1264, 102] width 328 height 24
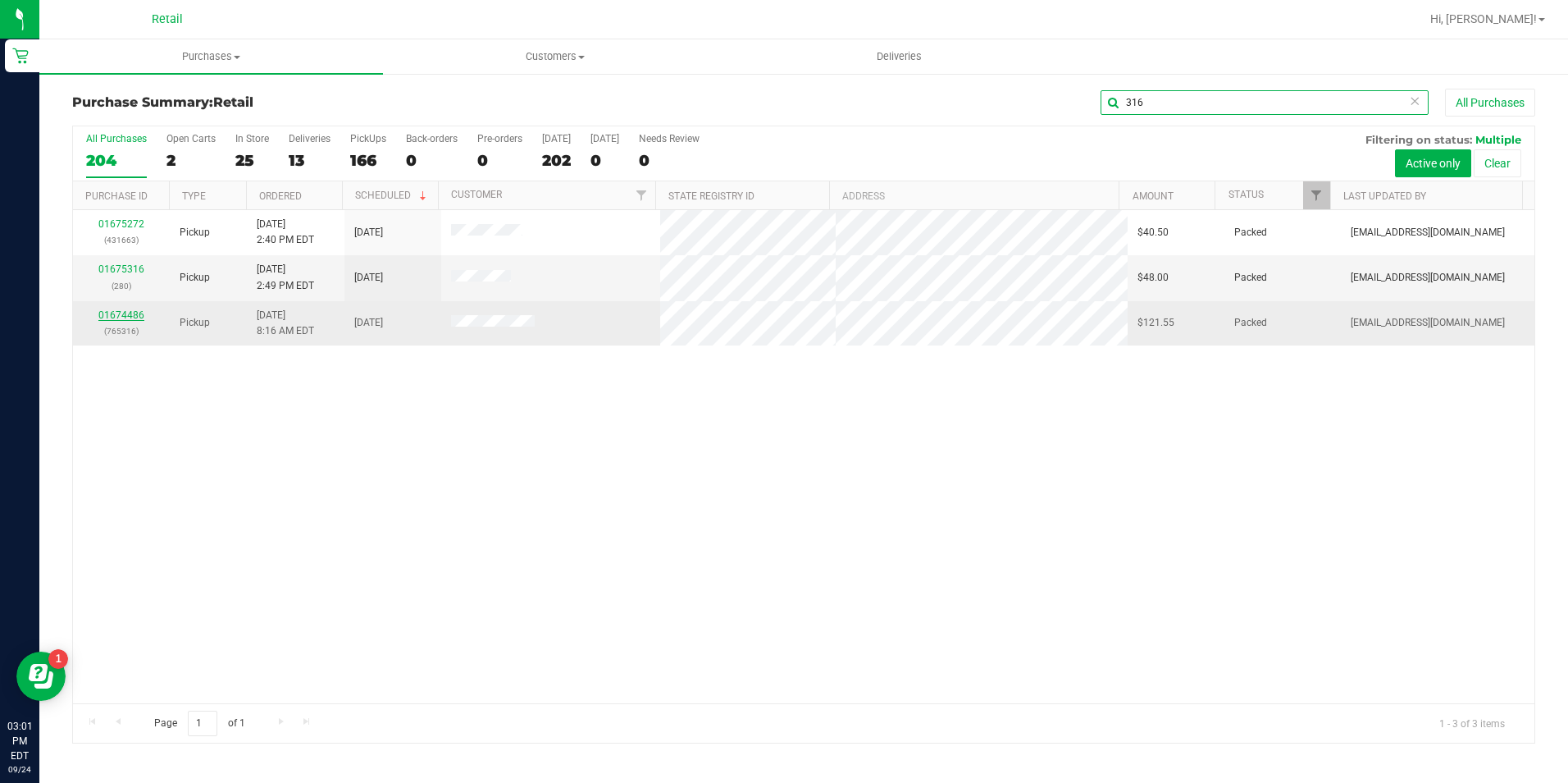
type input "316"
click at [107, 318] on link "01674486" at bounding box center [121, 315] width 46 height 12
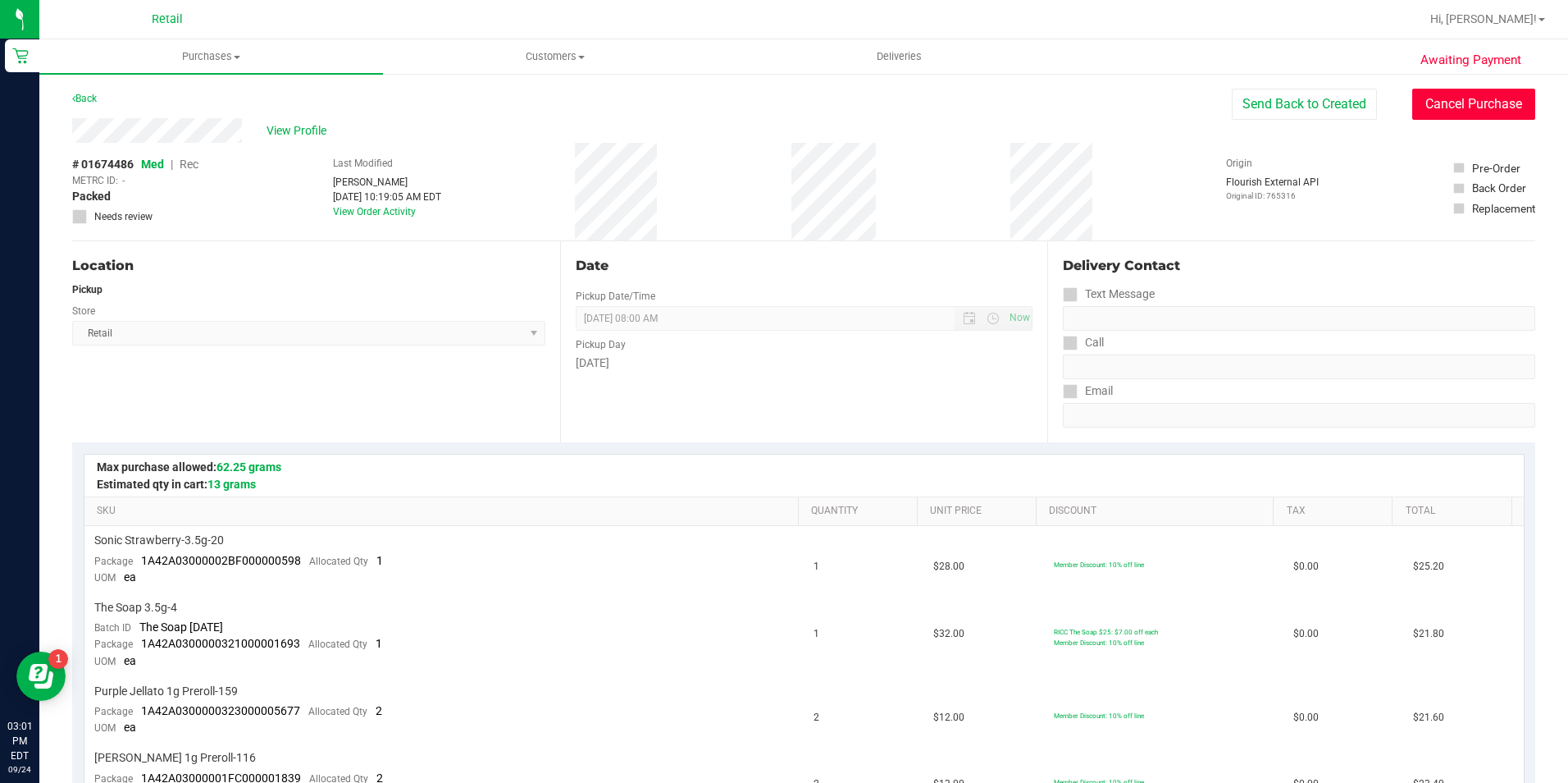
click at [1458, 102] on button "Cancel Purchase" at bounding box center [1473, 104] width 123 height 31
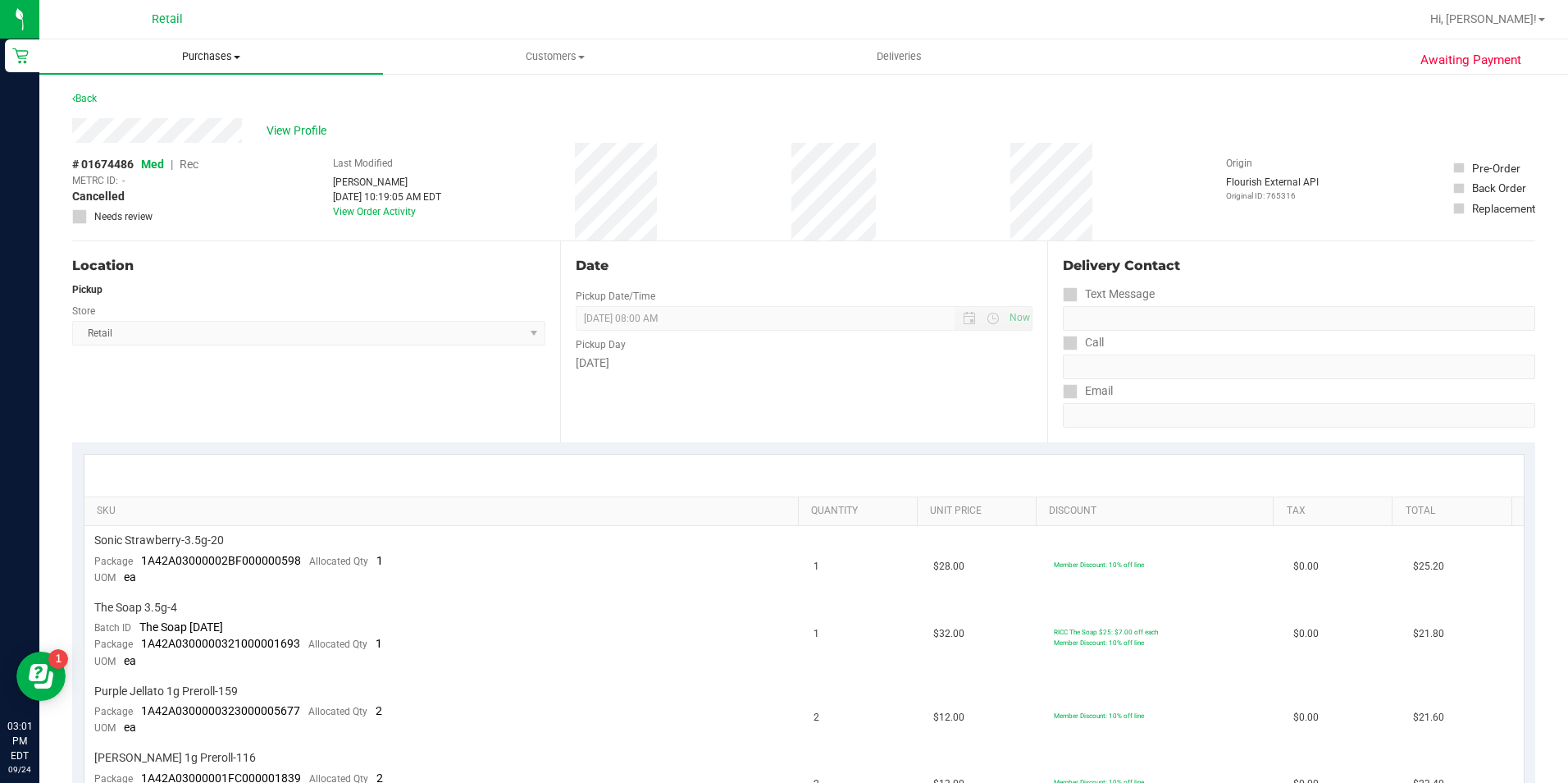
click at [225, 63] on span "Purchases" at bounding box center [211, 57] width 343 height 14
click at [192, 98] on span "Summary of purchases" at bounding box center [123, 99] width 168 height 14
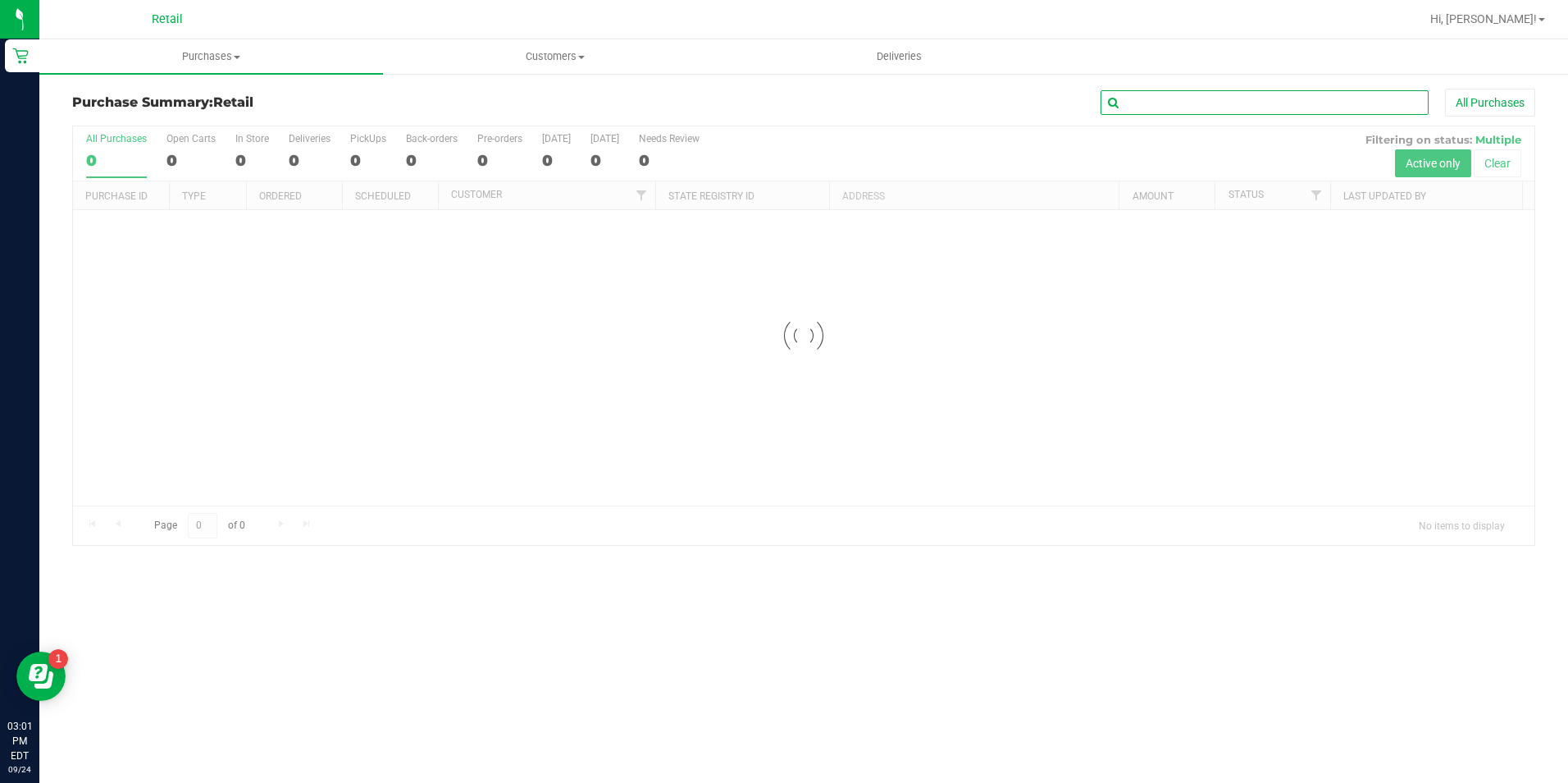
click at [1220, 103] on input "text" at bounding box center [1264, 102] width 328 height 24
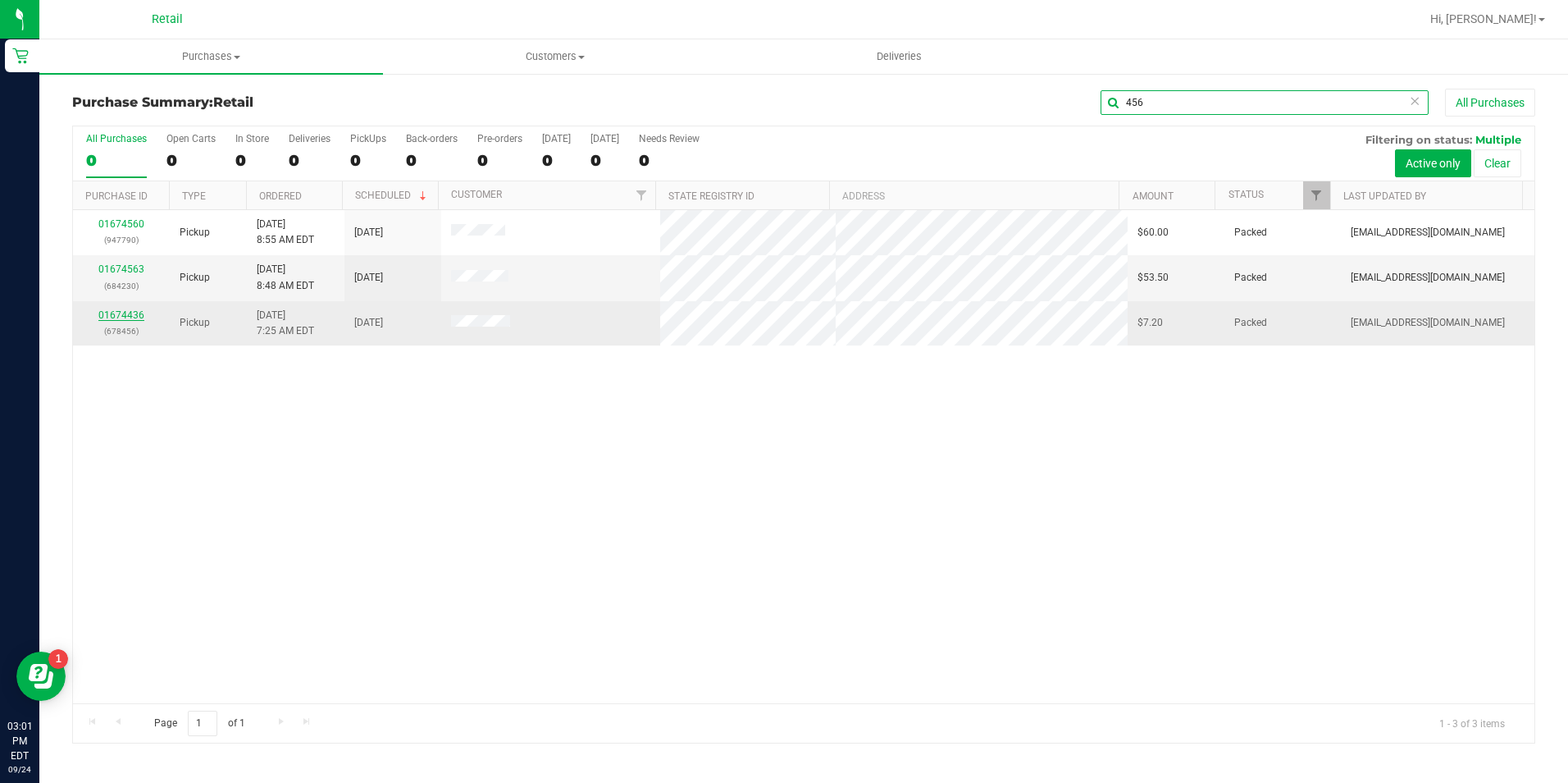
type input "456"
click at [124, 318] on link "01674436" at bounding box center [121, 315] width 46 height 12
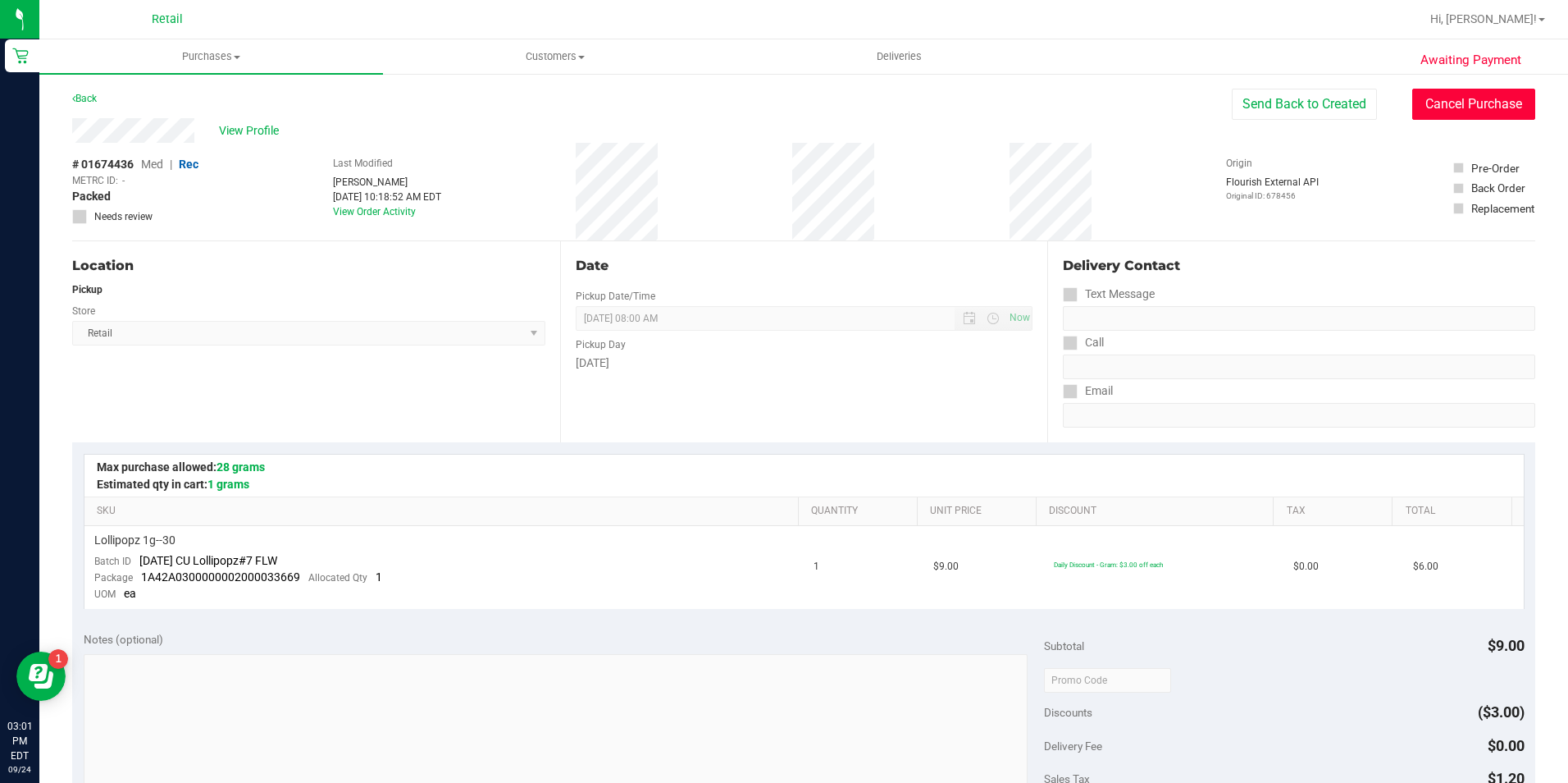
click at [1475, 108] on button "Cancel Purchase" at bounding box center [1473, 104] width 123 height 31
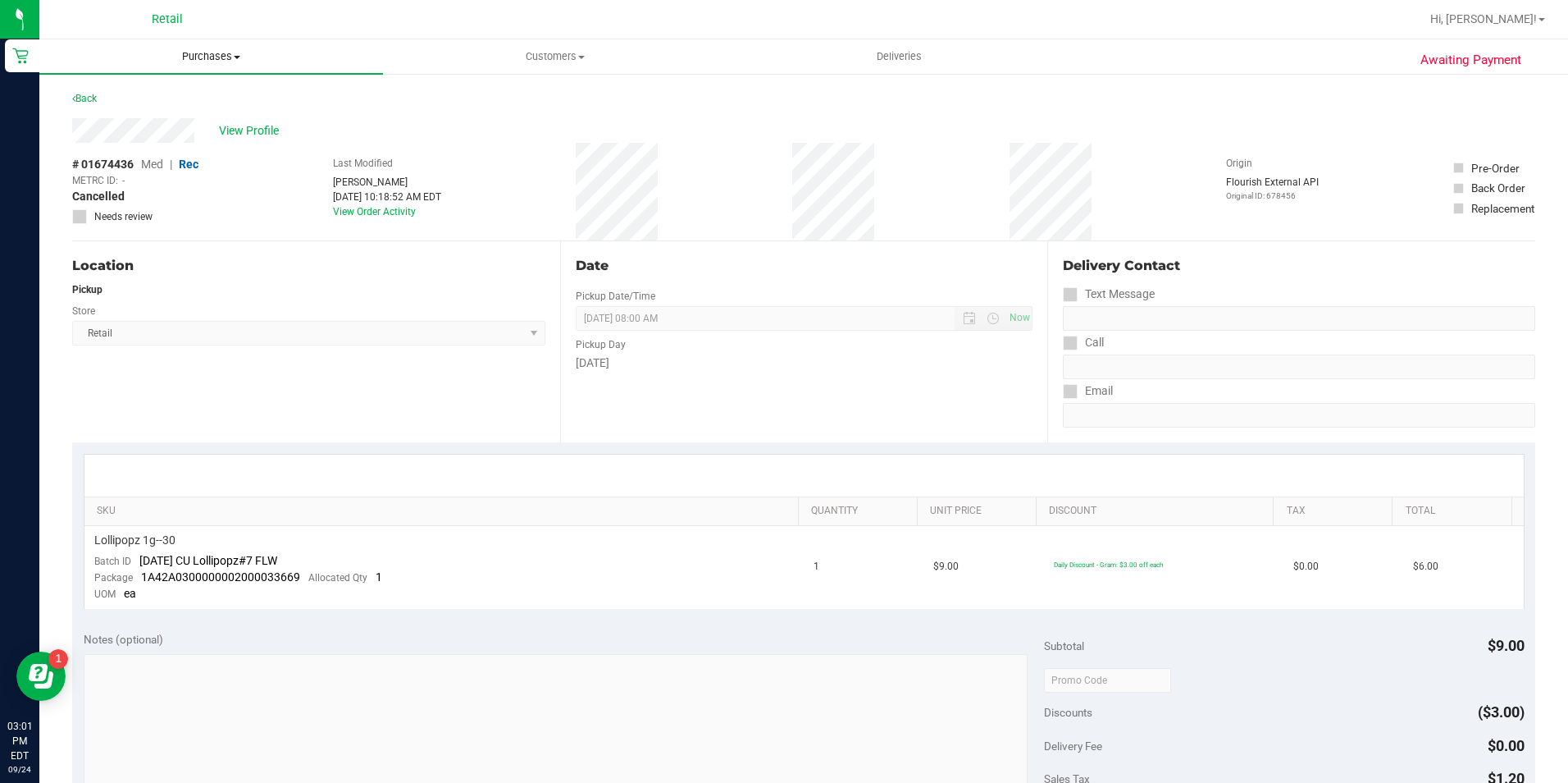
click at [280, 51] on span "Purchases" at bounding box center [211, 57] width 343 height 14
click at [292, 101] on li "Summary of purchases" at bounding box center [211, 100] width 343 height 20
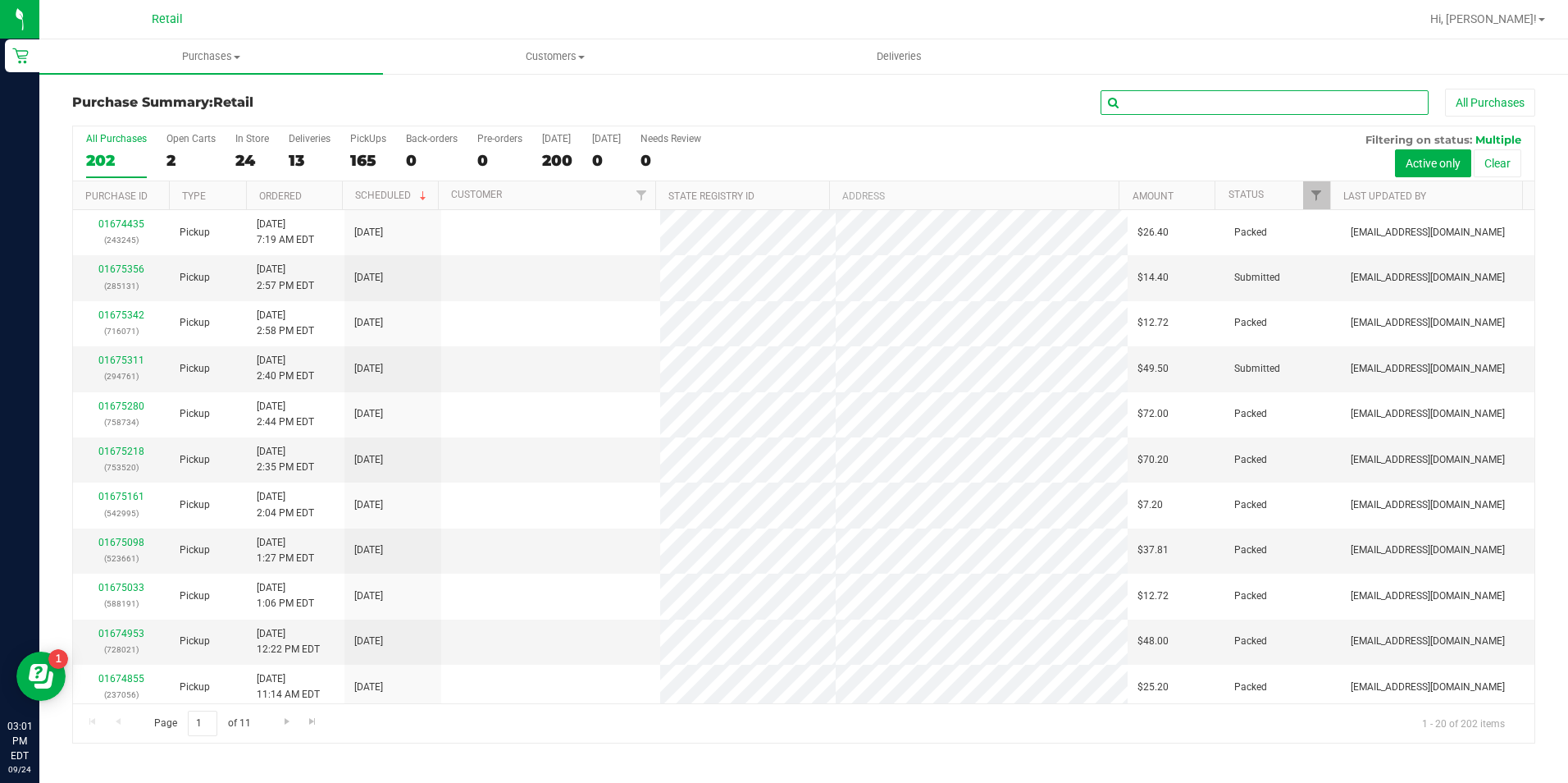
click at [1221, 93] on input "text" at bounding box center [1264, 102] width 328 height 24
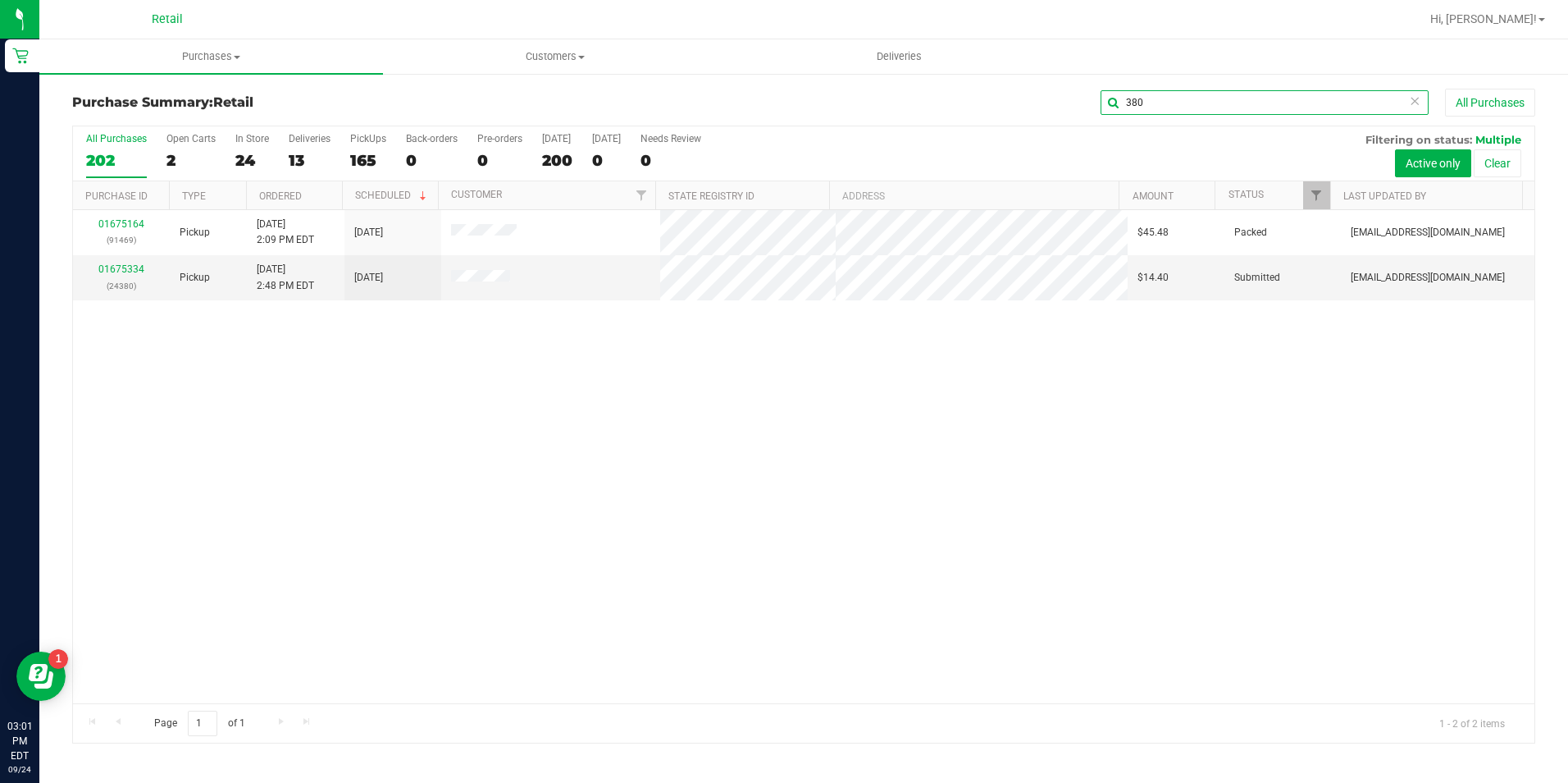
drag, startPoint x: 1186, startPoint y: 107, endPoint x: 1001, endPoint y: 126, distance: 186.0
click at [1001, 126] on div "Purchase Summary: Retail 380 All Purchases All Purchases 202 Open Carts 2 In St…" at bounding box center [803, 416] width 1463 height 655
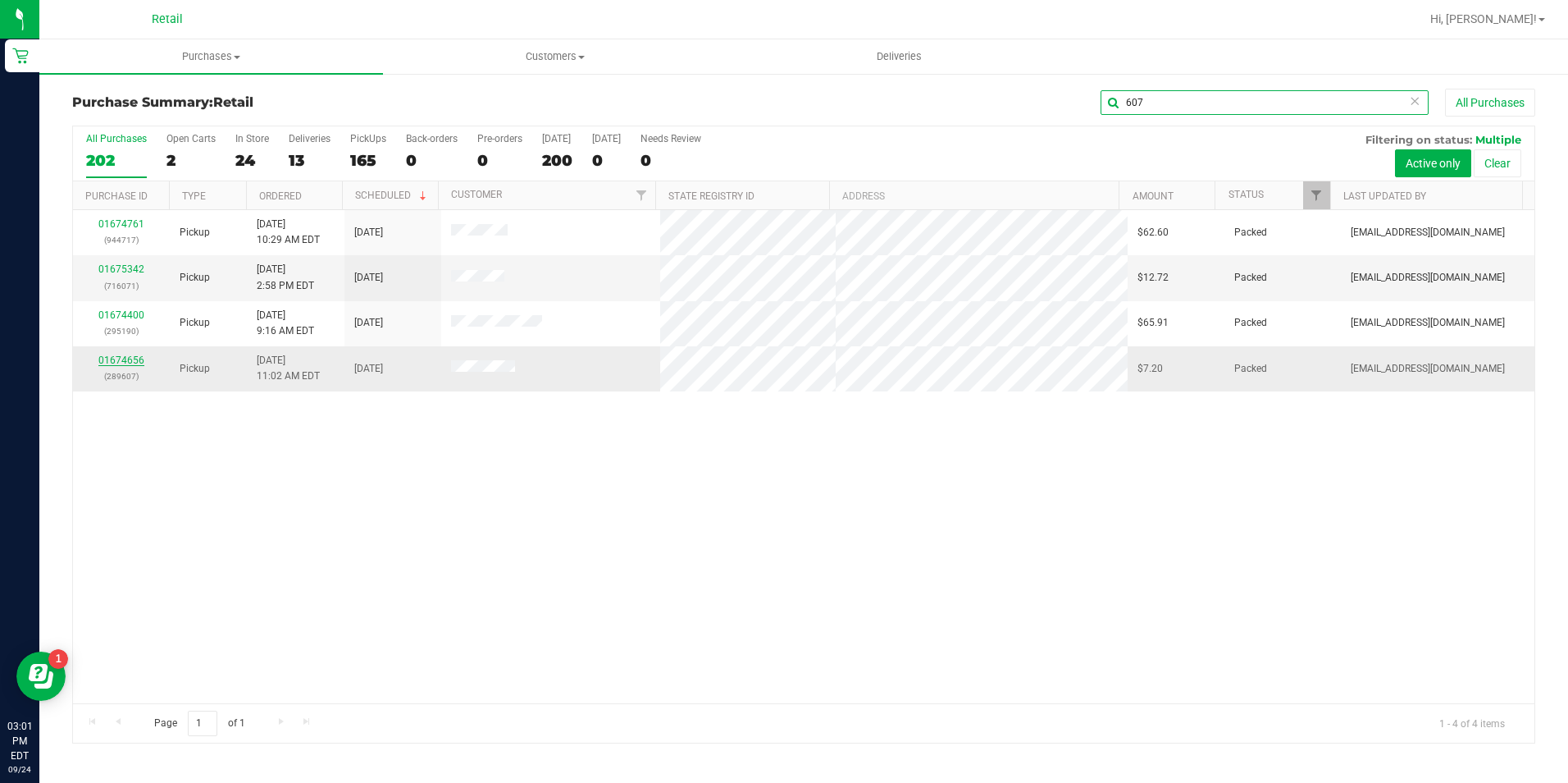
type input "607"
click at [122, 357] on link "01674656" at bounding box center [121, 360] width 46 height 12
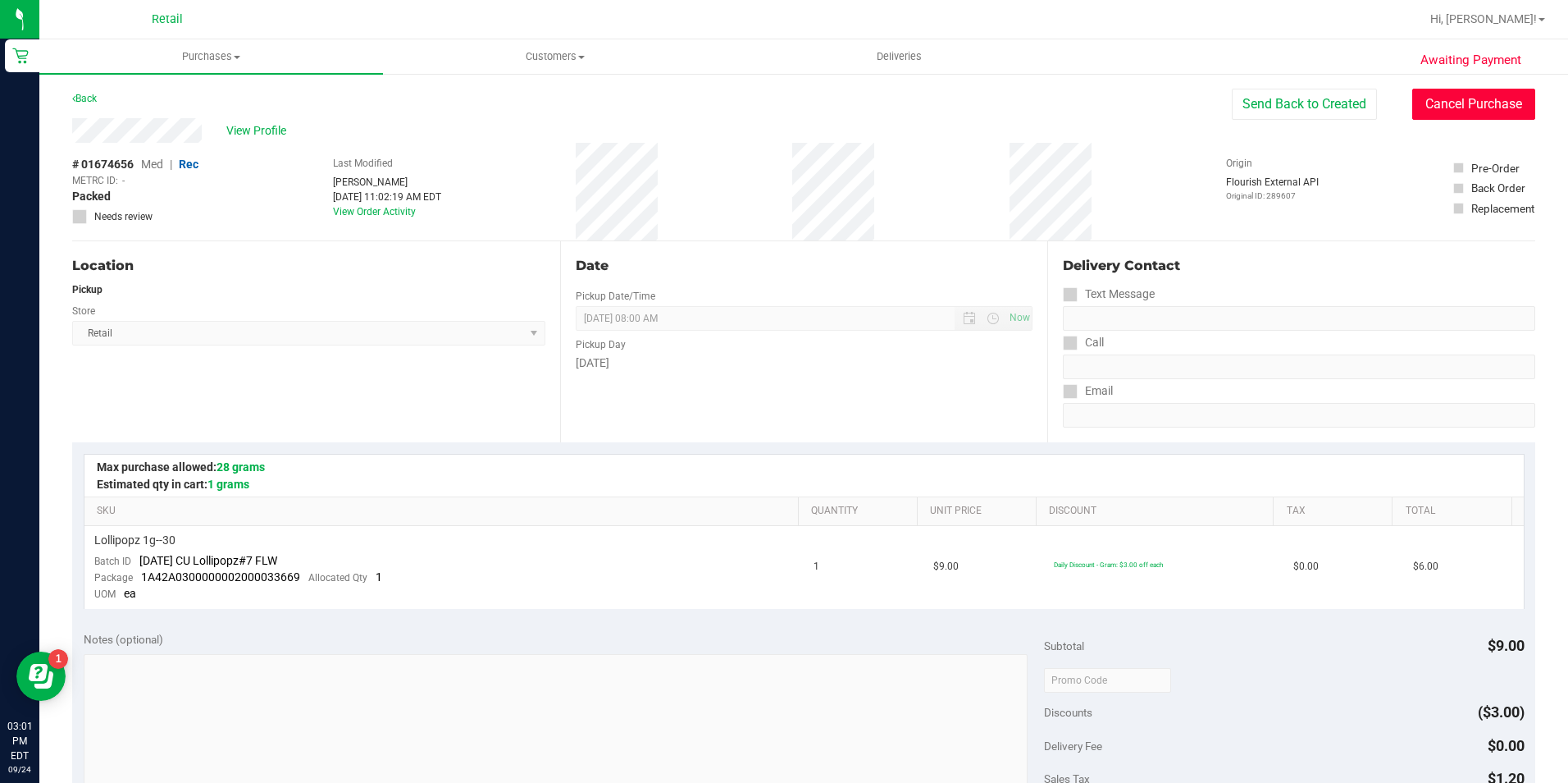
click at [1452, 103] on button "Cancel Purchase" at bounding box center [1473, 104] width 123 height 31
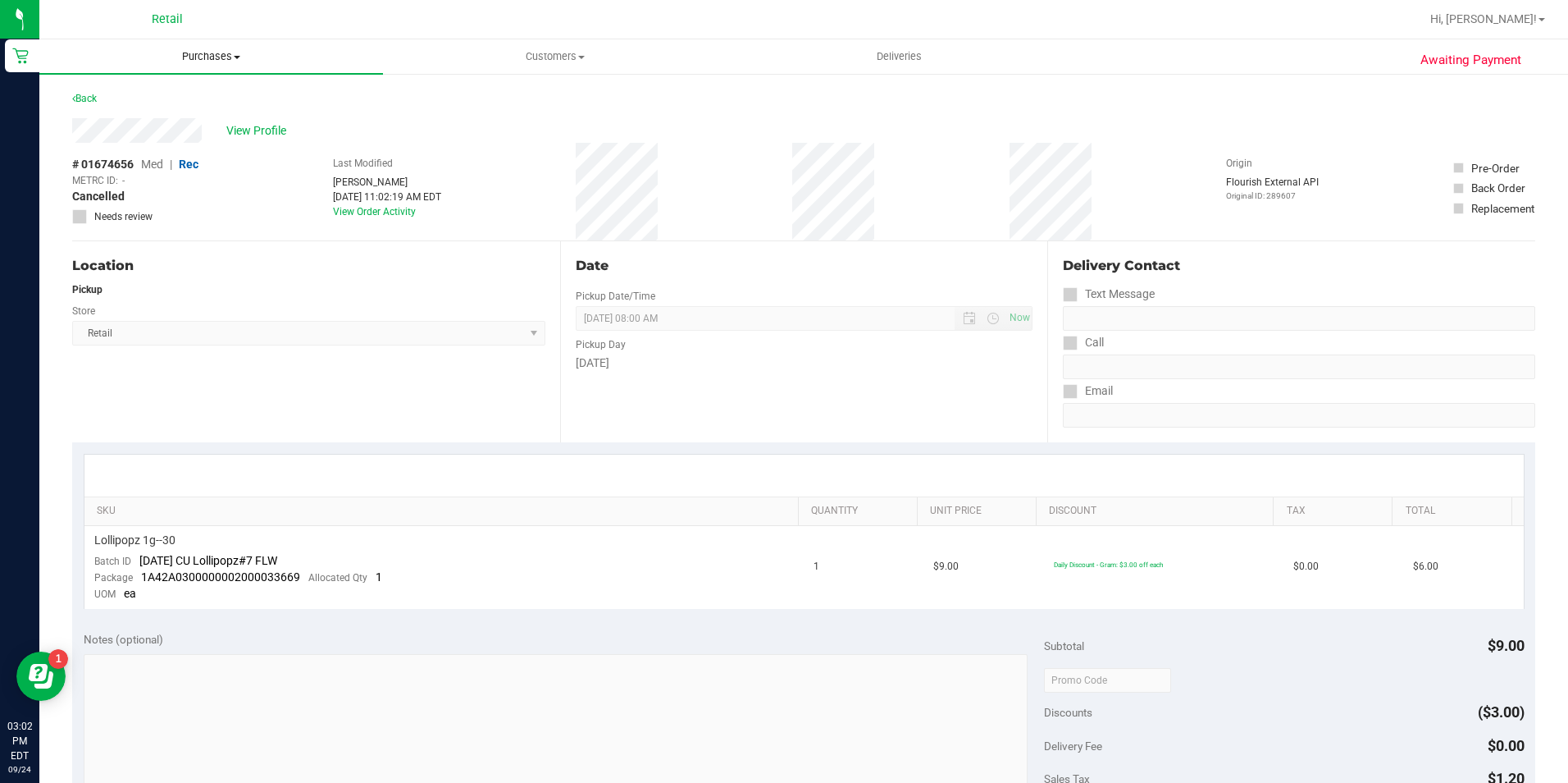
click at [192, 68] on uib-tab-heading "Purchases Summary of purchases Fulfillment All purchases" at bounding box center [211, 57] width 343 height 34
click at [187, 99] on span "Summary of purchases" at bounding box center [123, 99] width 168 height 14
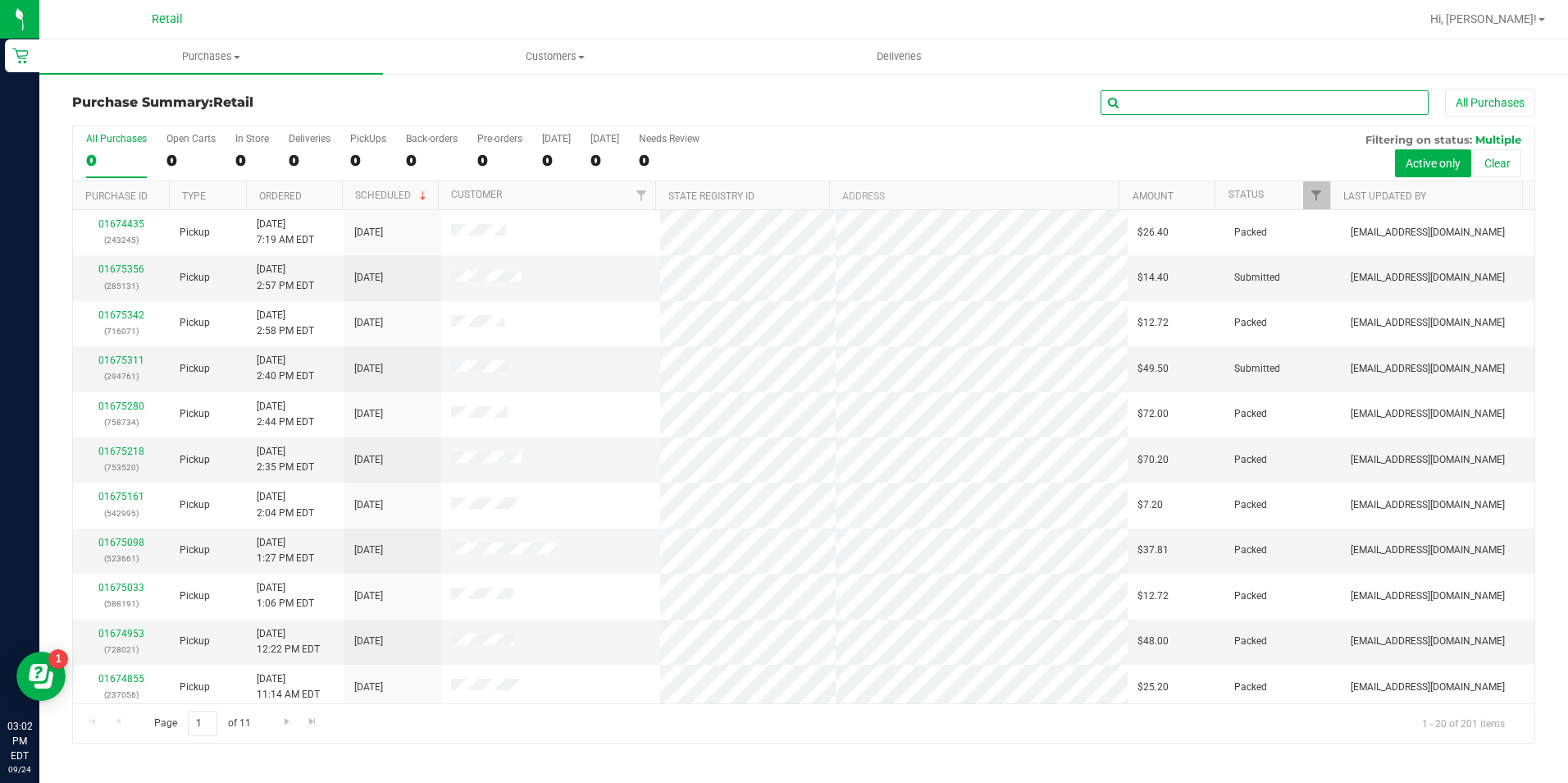
click at [1150, 108] on input "text" at bounding box center [1264, 102] width 328 height 24
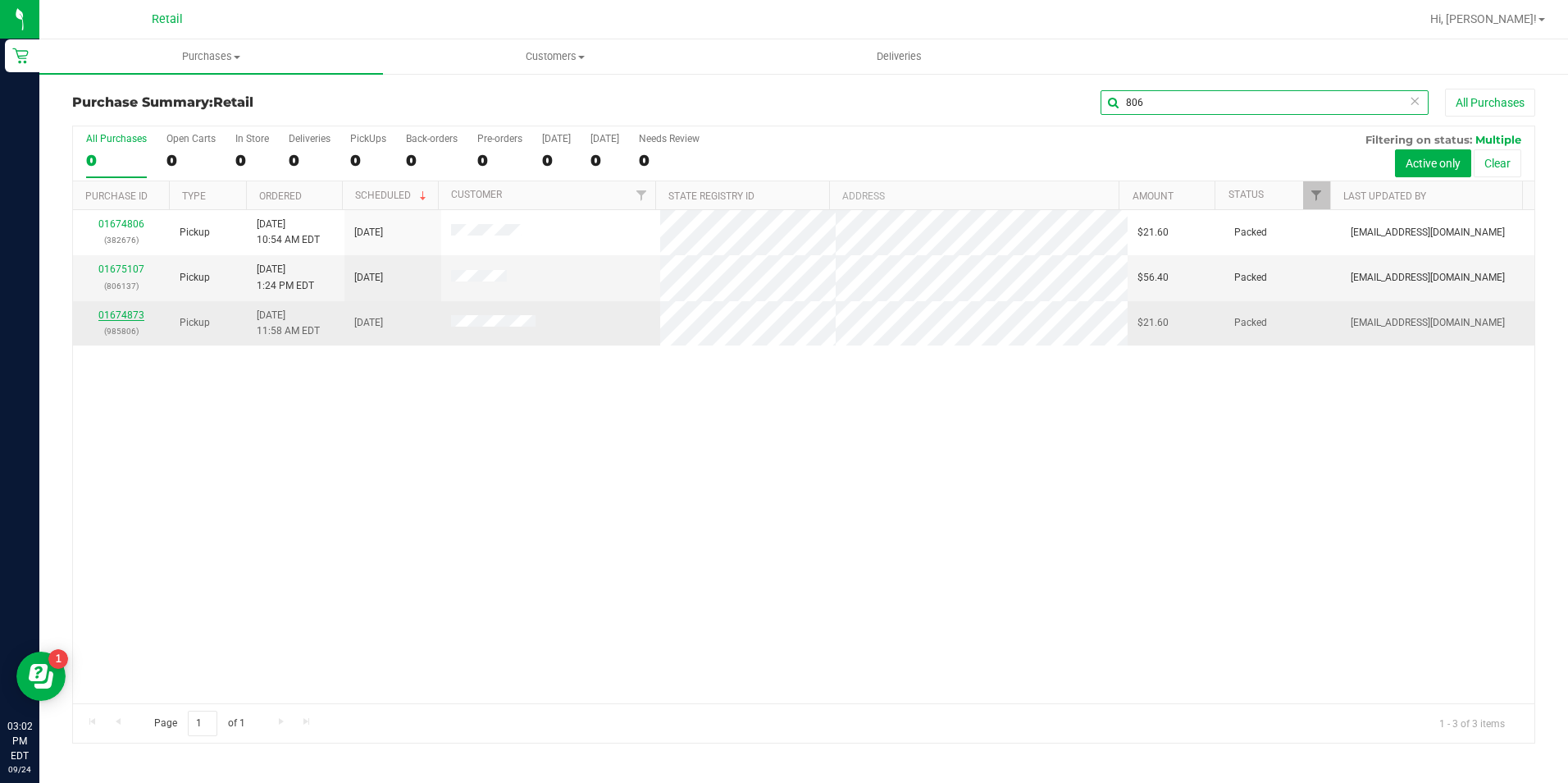
type input "806"
click at [132, 318] on link "01674873" at bounding box center [121, 315] width 46 height 12
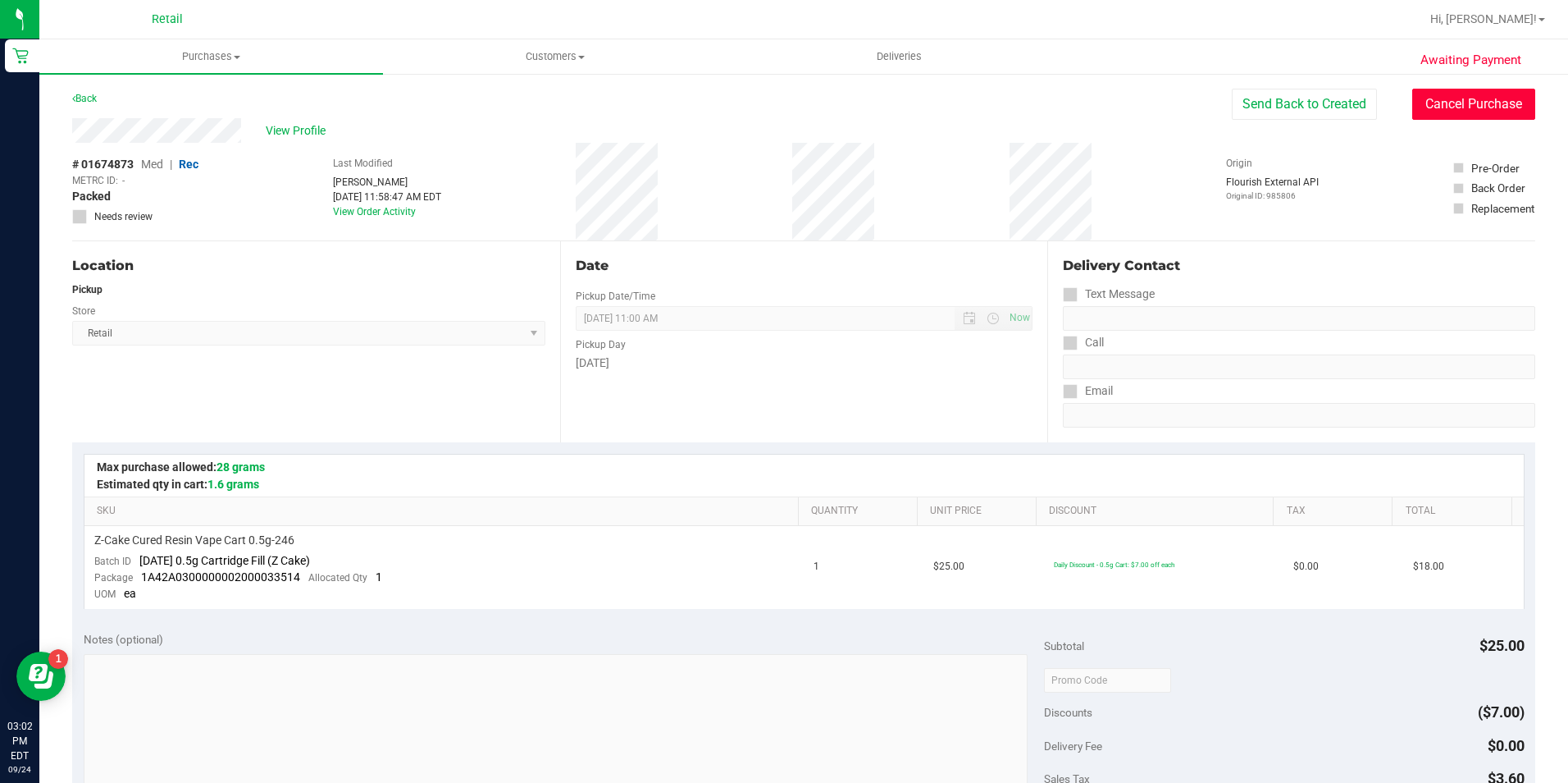
click at [1415, 97] on button "Cancel Purchase" at bounding box center [1473, 104] width 123 height 31
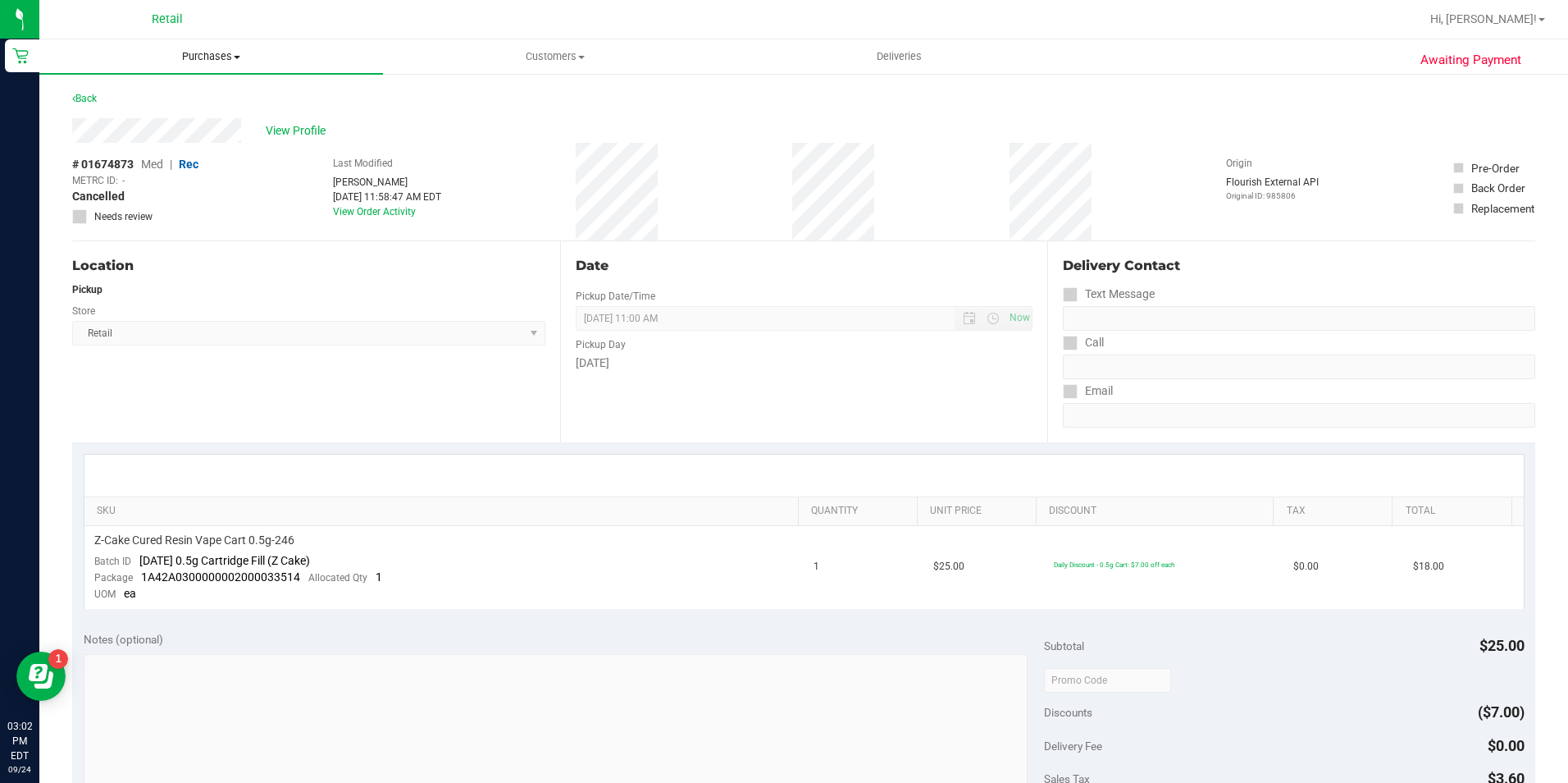
click at [234, 68] on uib-tab-heading "Purchases Summary of purchases Fulfillment All purchases" at bounding box center [211, 57] width 343 height 34
click at [140, 96] on span "Summary of purchases" at bounding box center [123, 99] width 168 height 14
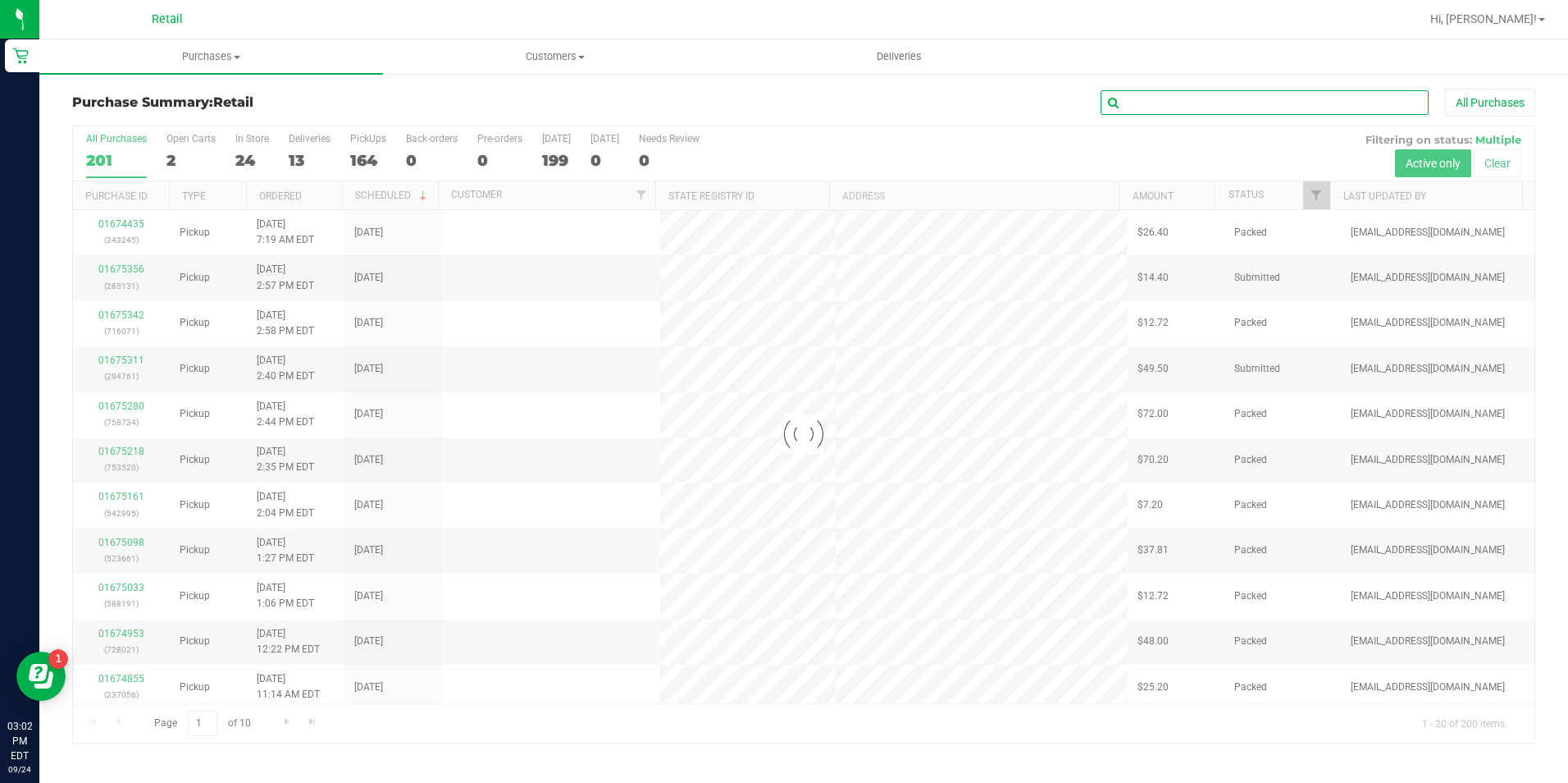
click at [1140, 108] on input "text" at bounding box center [1264, 102] width 328 height 24
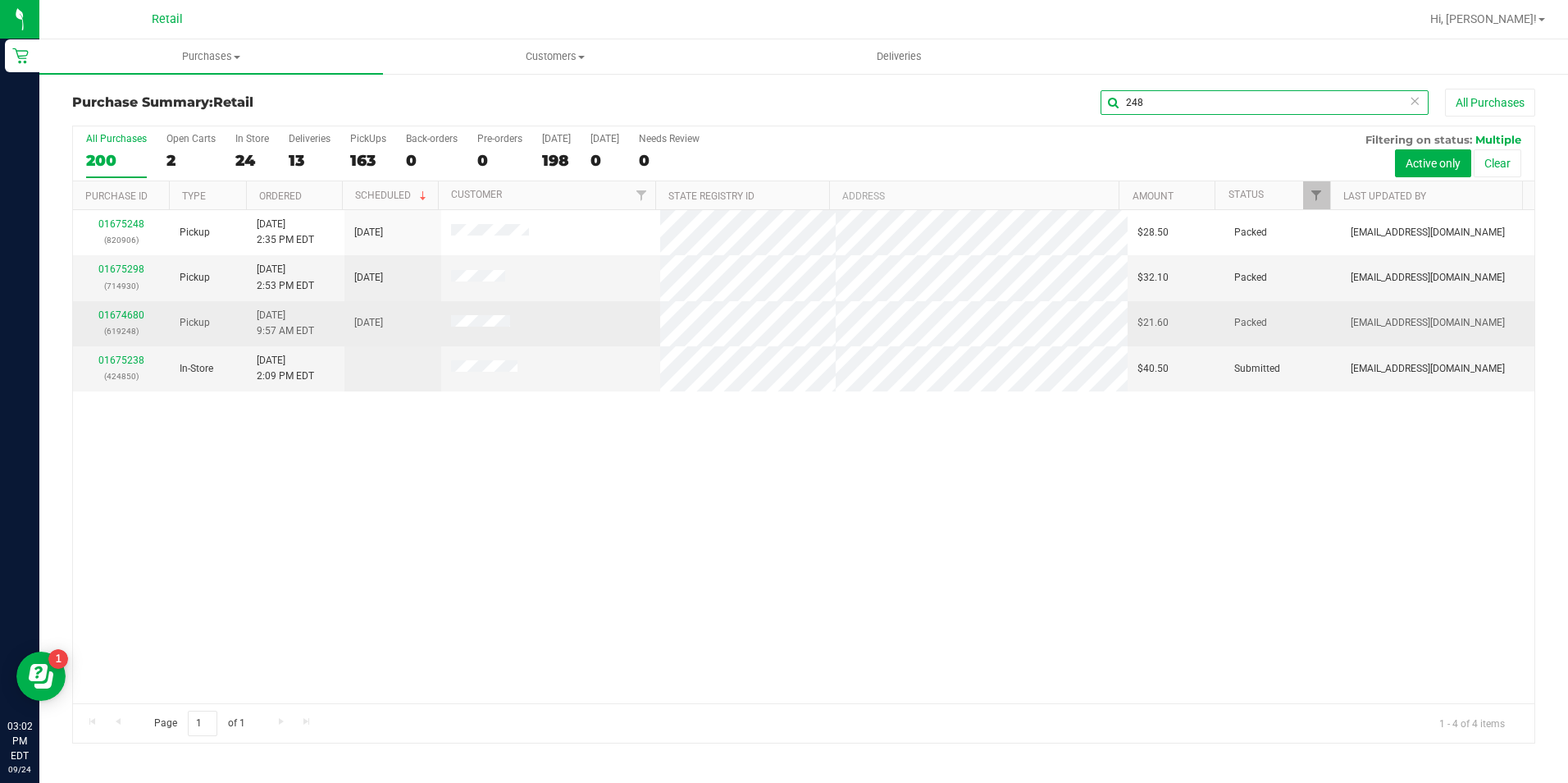
type input "248"
click at [116, 302] on td "01674680 (619248)" at bounding box center [121, 324] width 97 height 45
click at [110, 317] on link "01674680" at bounding box center [121, 315] width 46 height 12
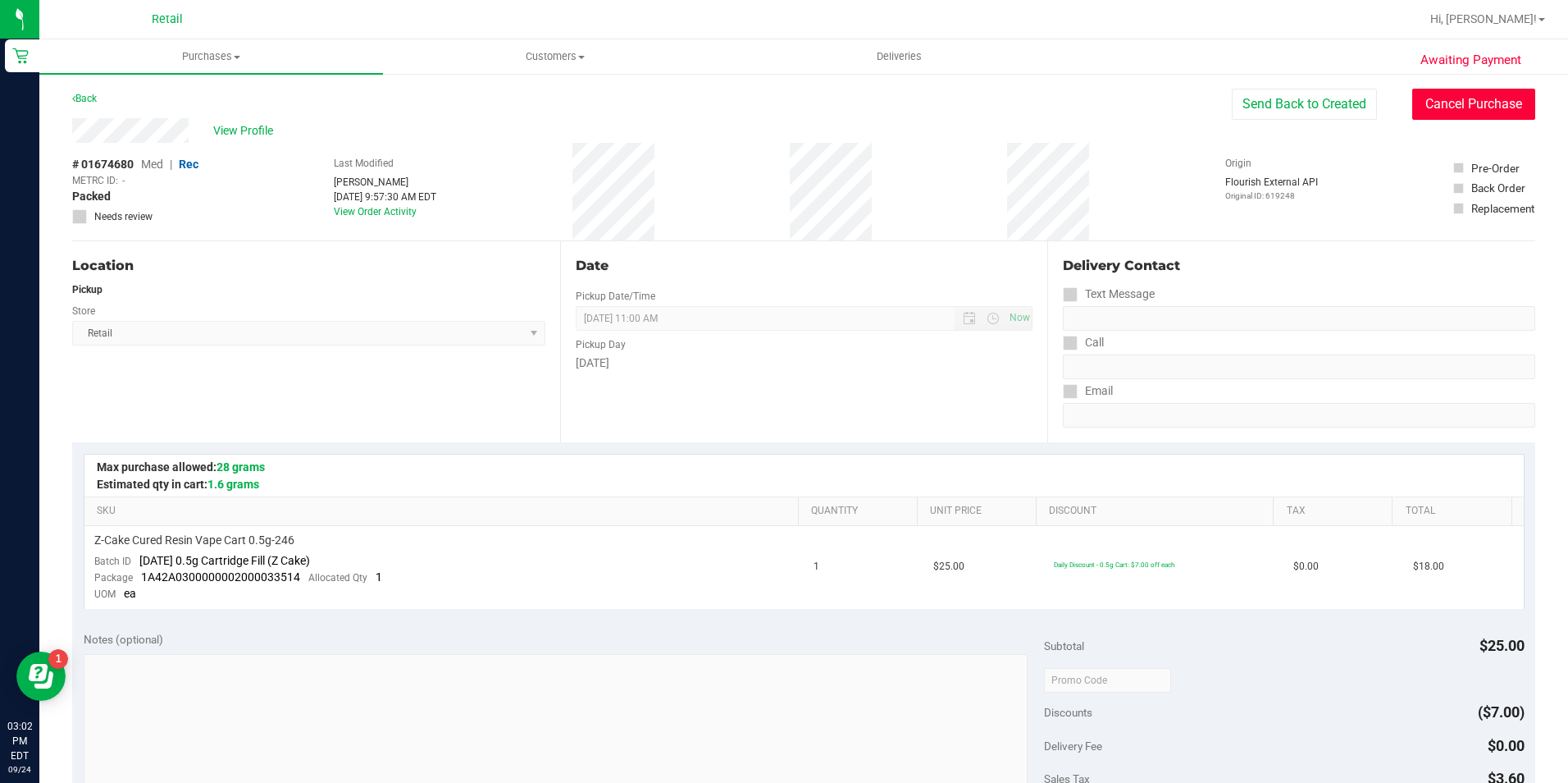
click at [1422, 100] on button "Cancel Purchase" at bounding box center [1473, 104] width 123 height 31
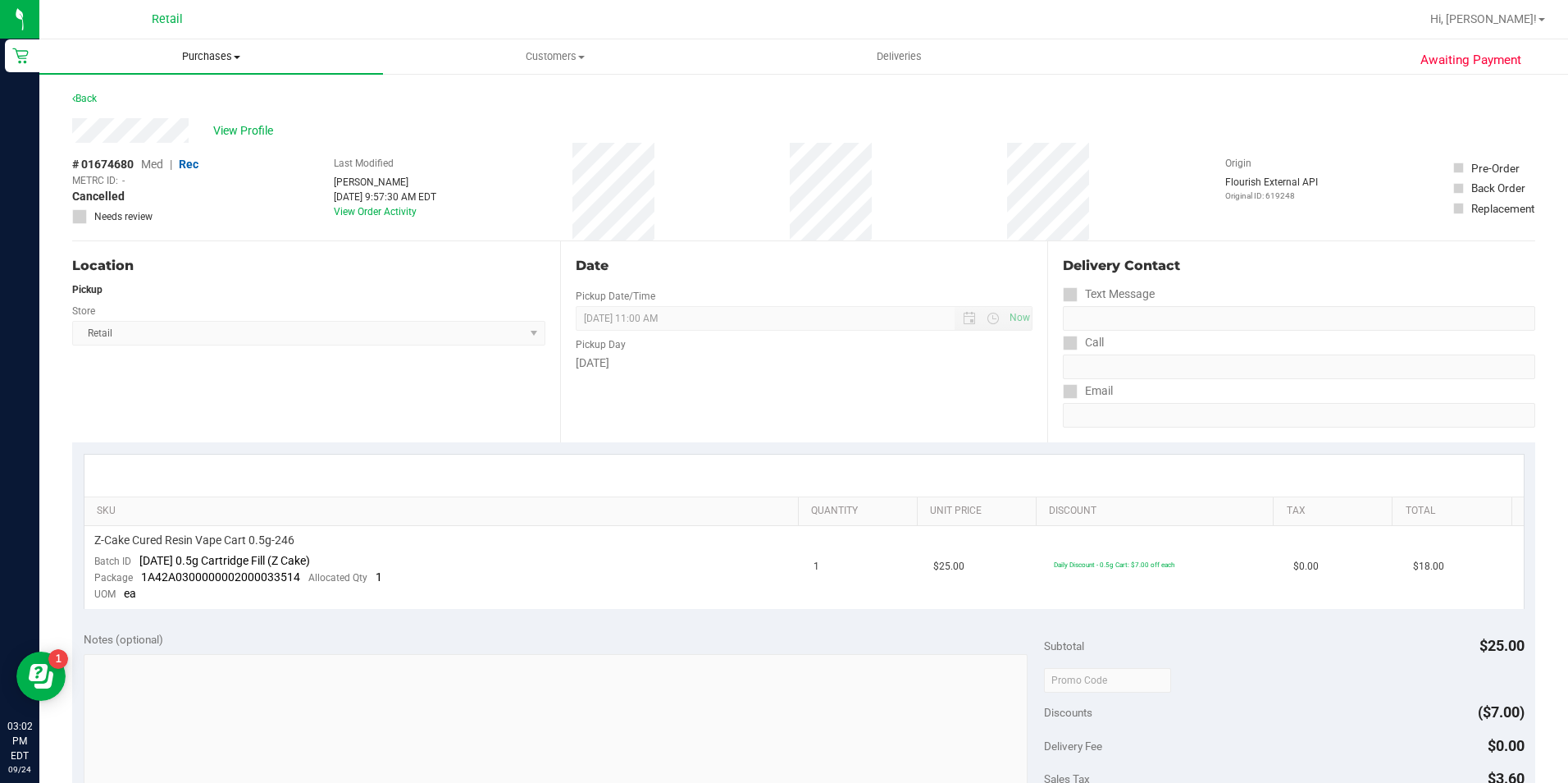
click at [192, 60] on span "Purchases" at bounding box center [211, 57] width 343 height 14
click at [137, 103] on span "Summary of purchases" at bounding box center [123, 99] width 168 height 14
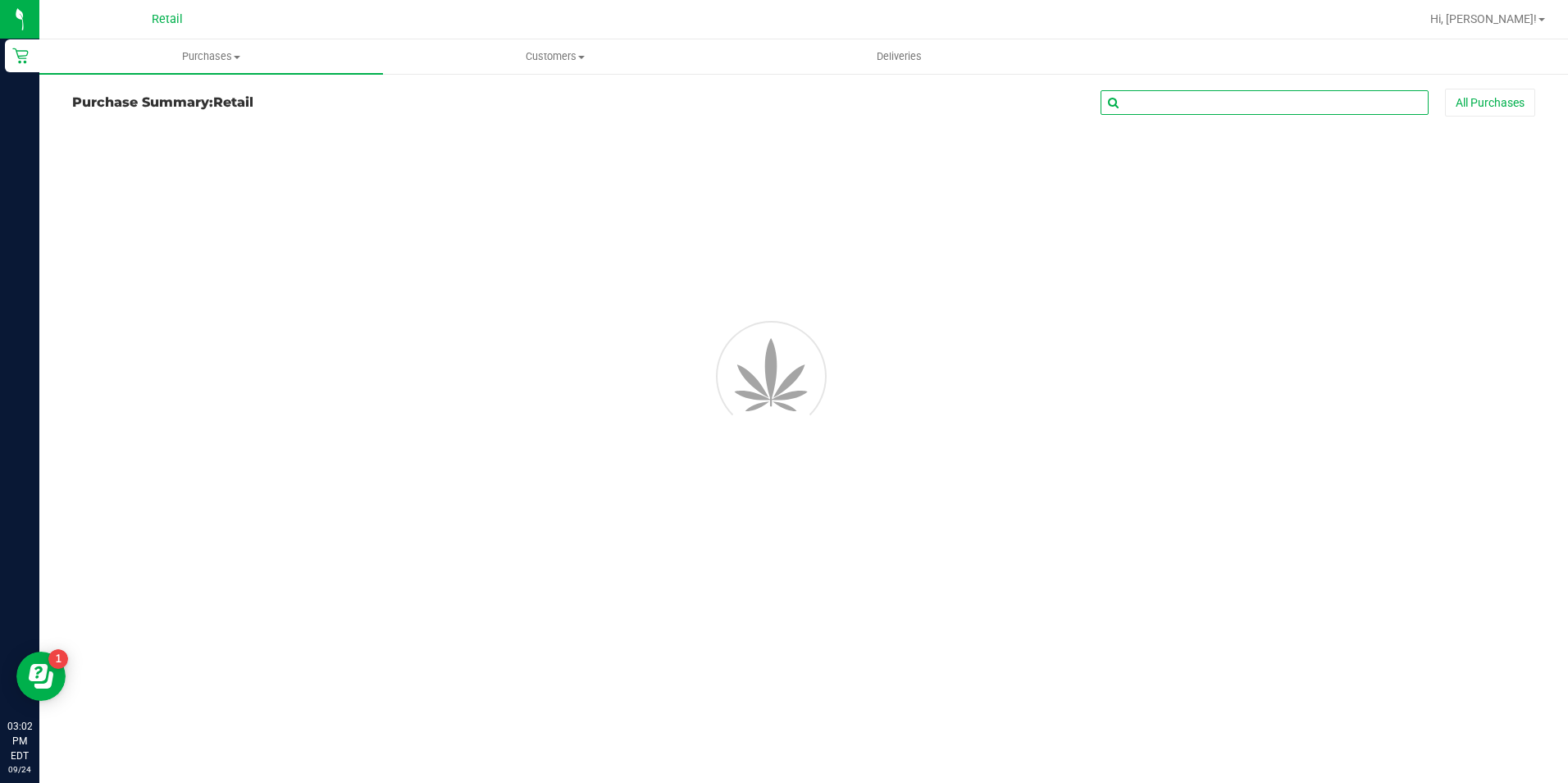
click at [1174, 97] on input "text" at bounding box center [1264, 102] width 328 height 24
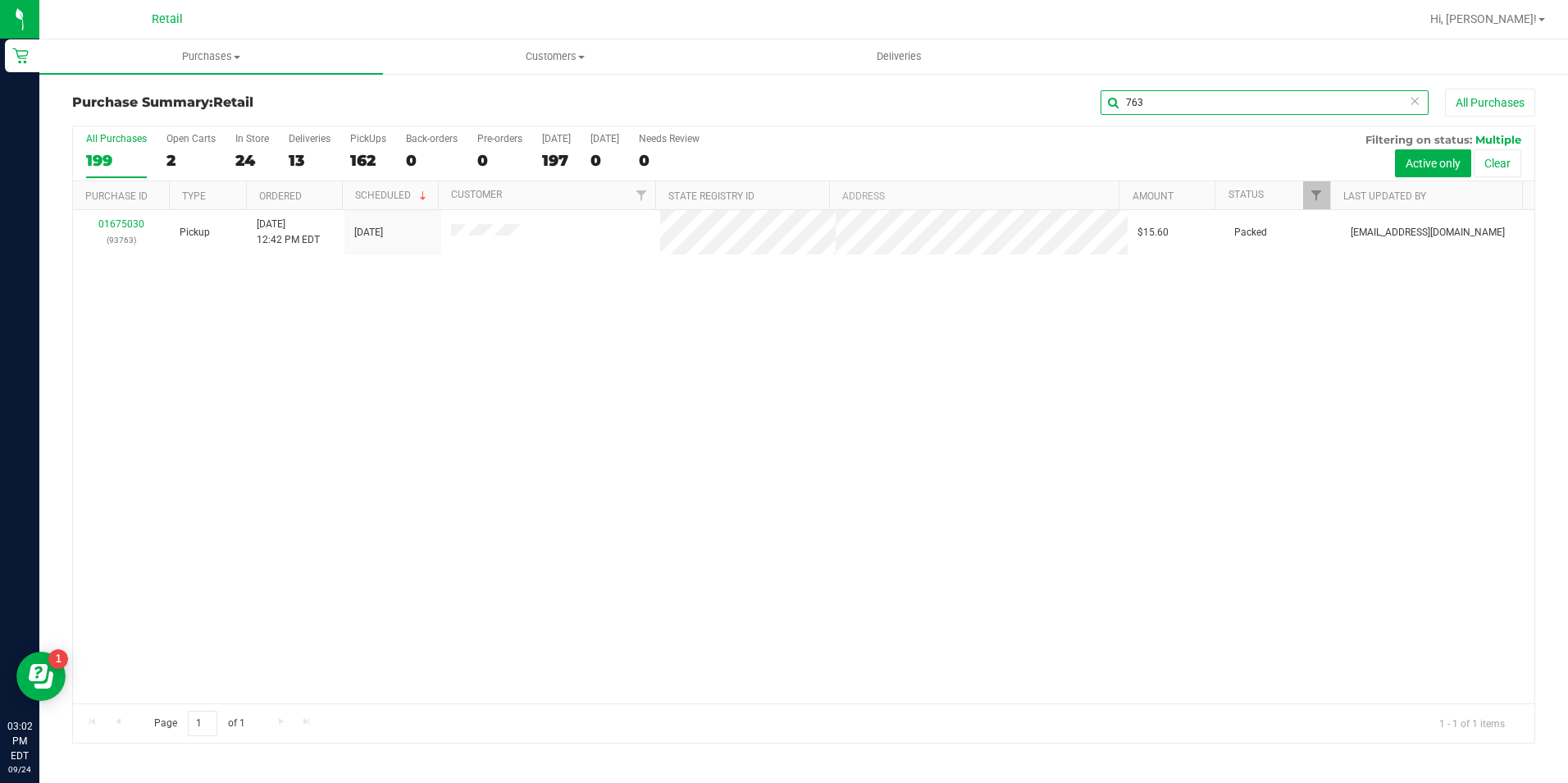
type input "763"
click at [121, 222] on link "01675030" at bounding box center [121, 223] width 46 height 12
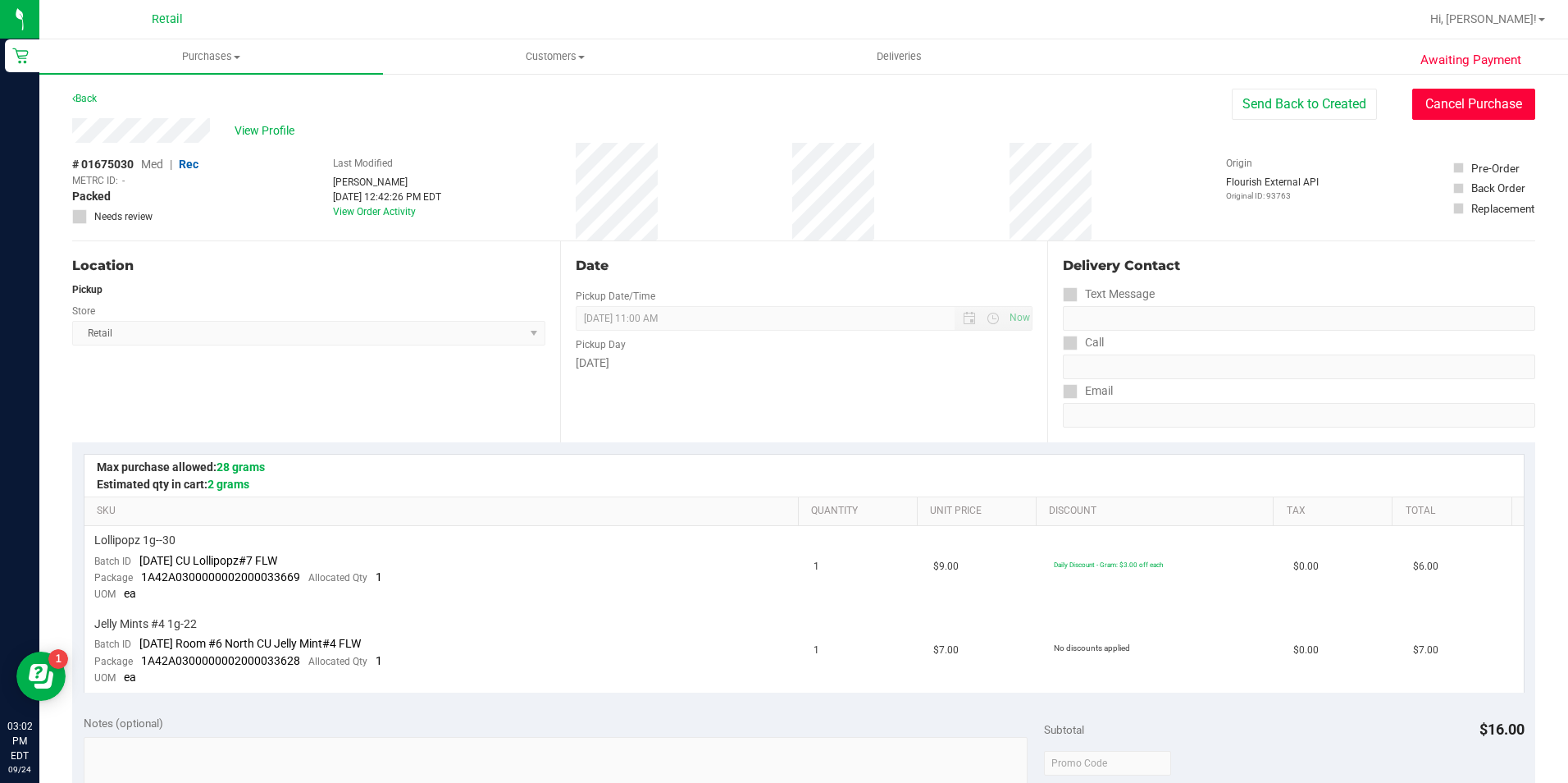
click at [1419, 97] on button "Cancel Purchase" at bounding box center [1473, 104] width 123 height 31
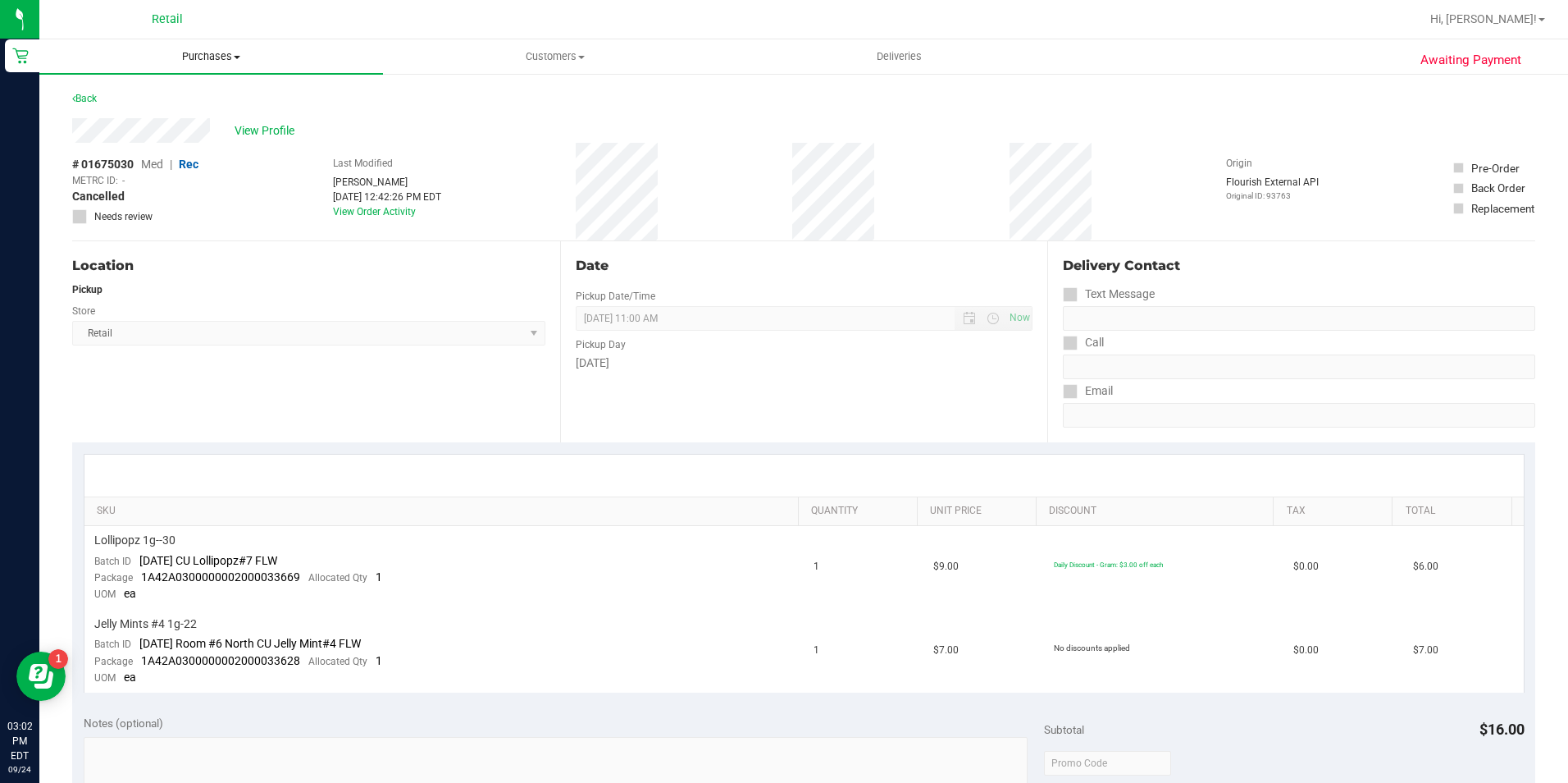
click at [194, 64] on uib-tab-heading "Purchases Summary of purchases Fulfillment All purchases" at bounding box center [211, 57] width 343 height 34
click at [154, 90] on li "Summary of purchases" at bounding box center [211, 100] width 343 height 20
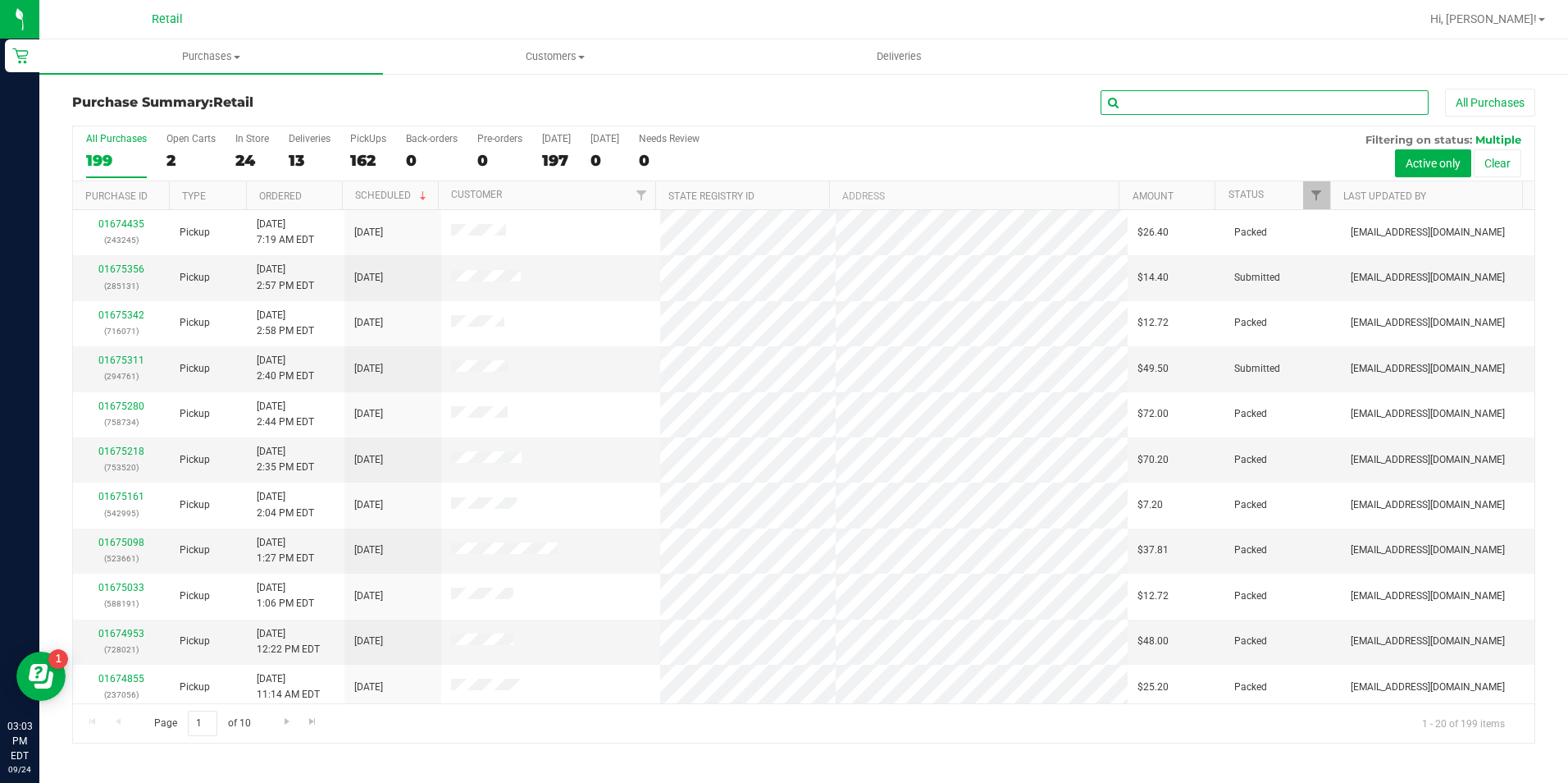
click at [1287, 91] on input "text" at bounding box center [1264, 102] width 328 height 24
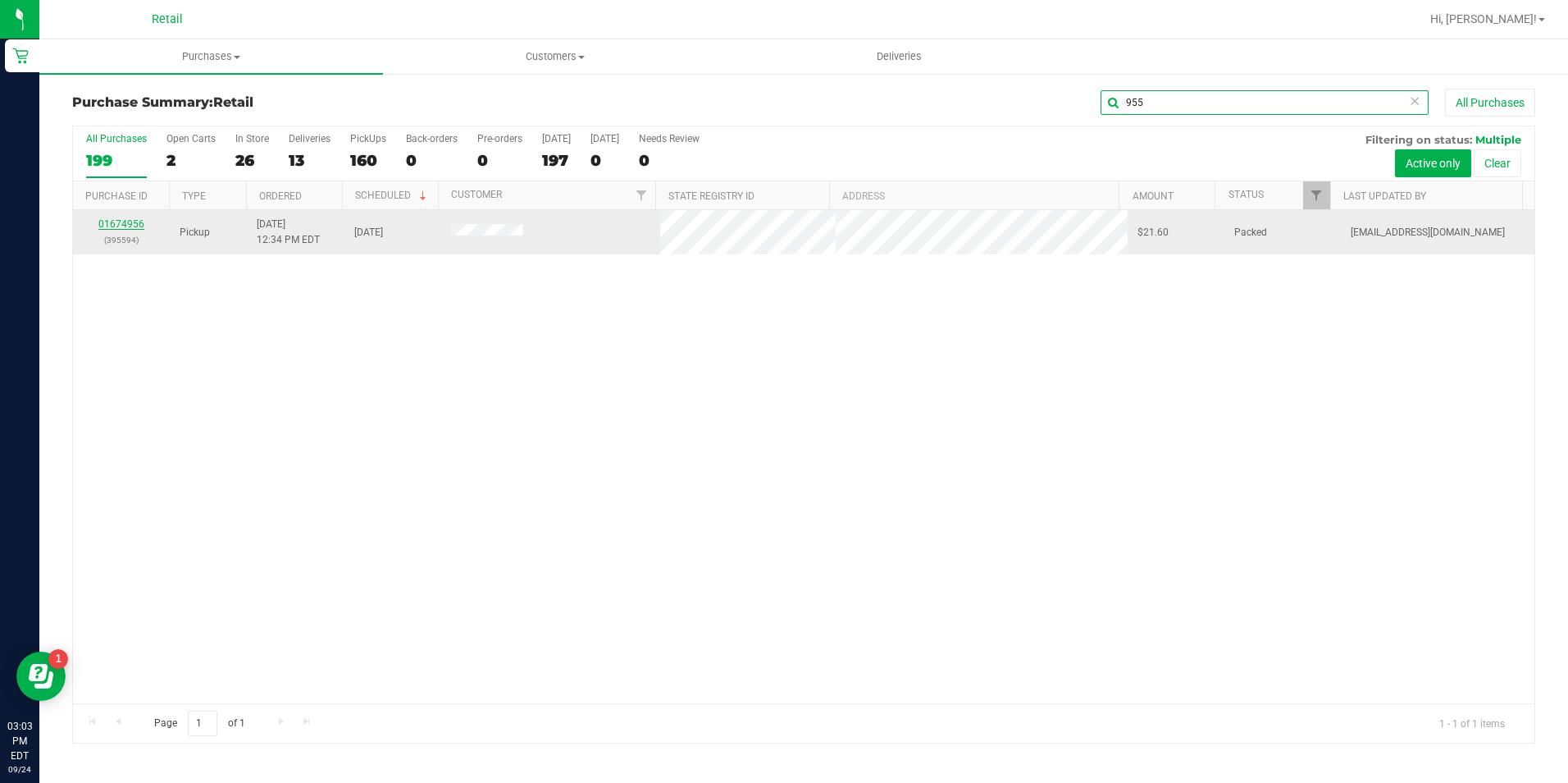
type input "955"
click at [135, 226] on link "01674956" at bounding box center [121, 223] width 46 height 12
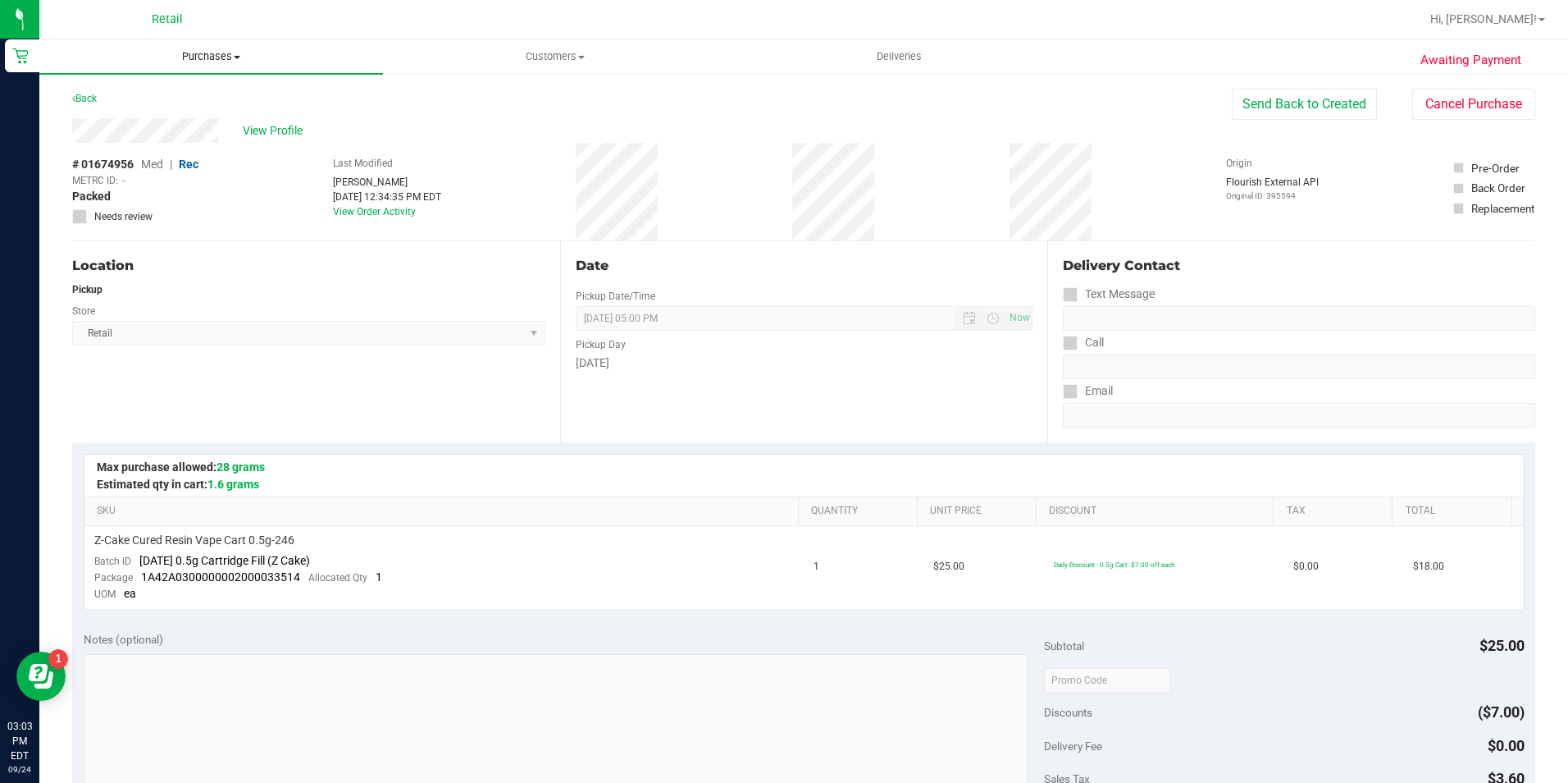
click at [199, 50] on span "Purchases" at bounding box center [211, 57] width 343 height 14
click at [197, 96] on span "Summary of purchases" at bounding box center [123, 99] width 168 height 14
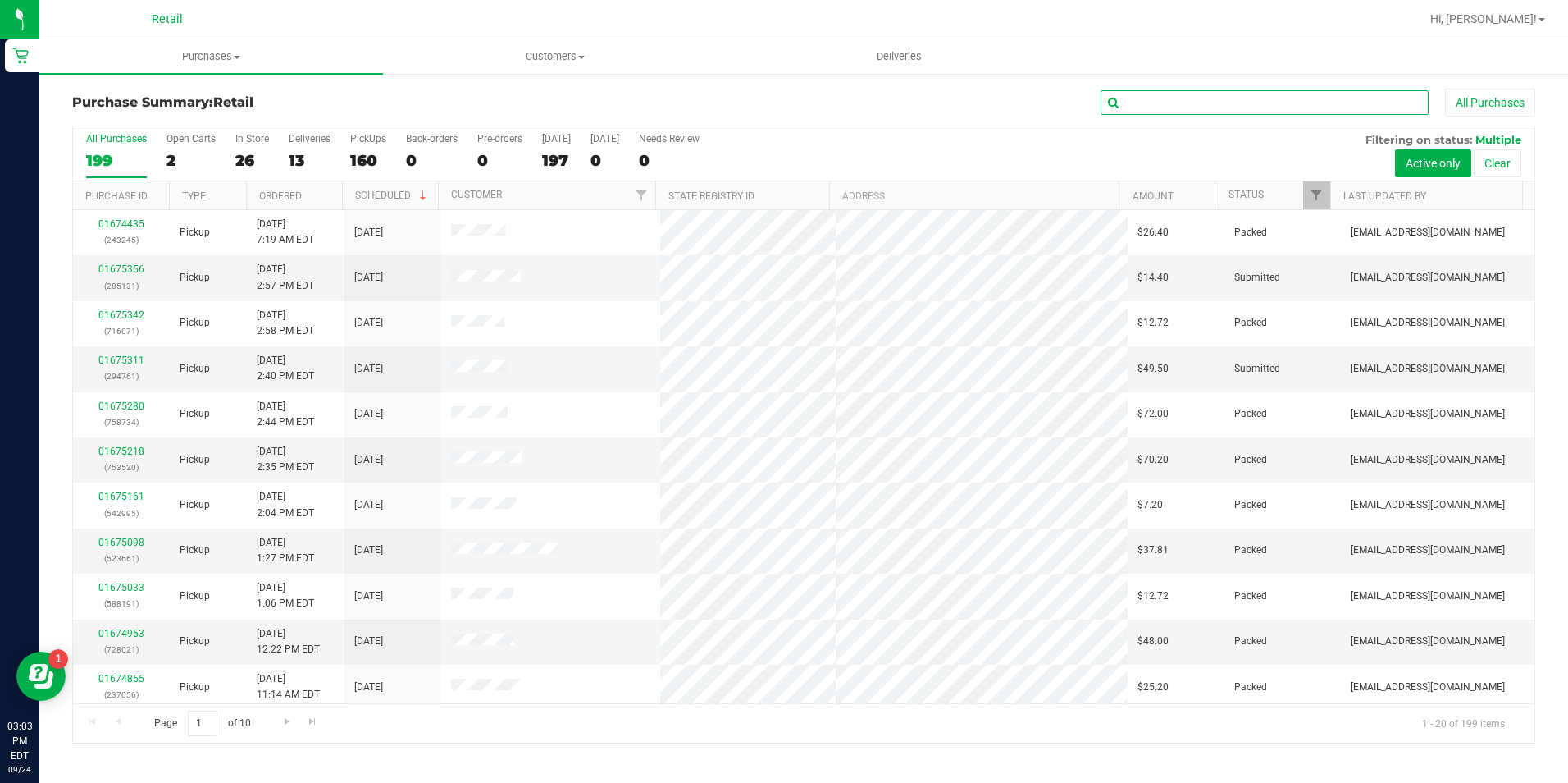
click at [1157, 100] on input "text" at bounding box center [1264, 102] width 328 height 24
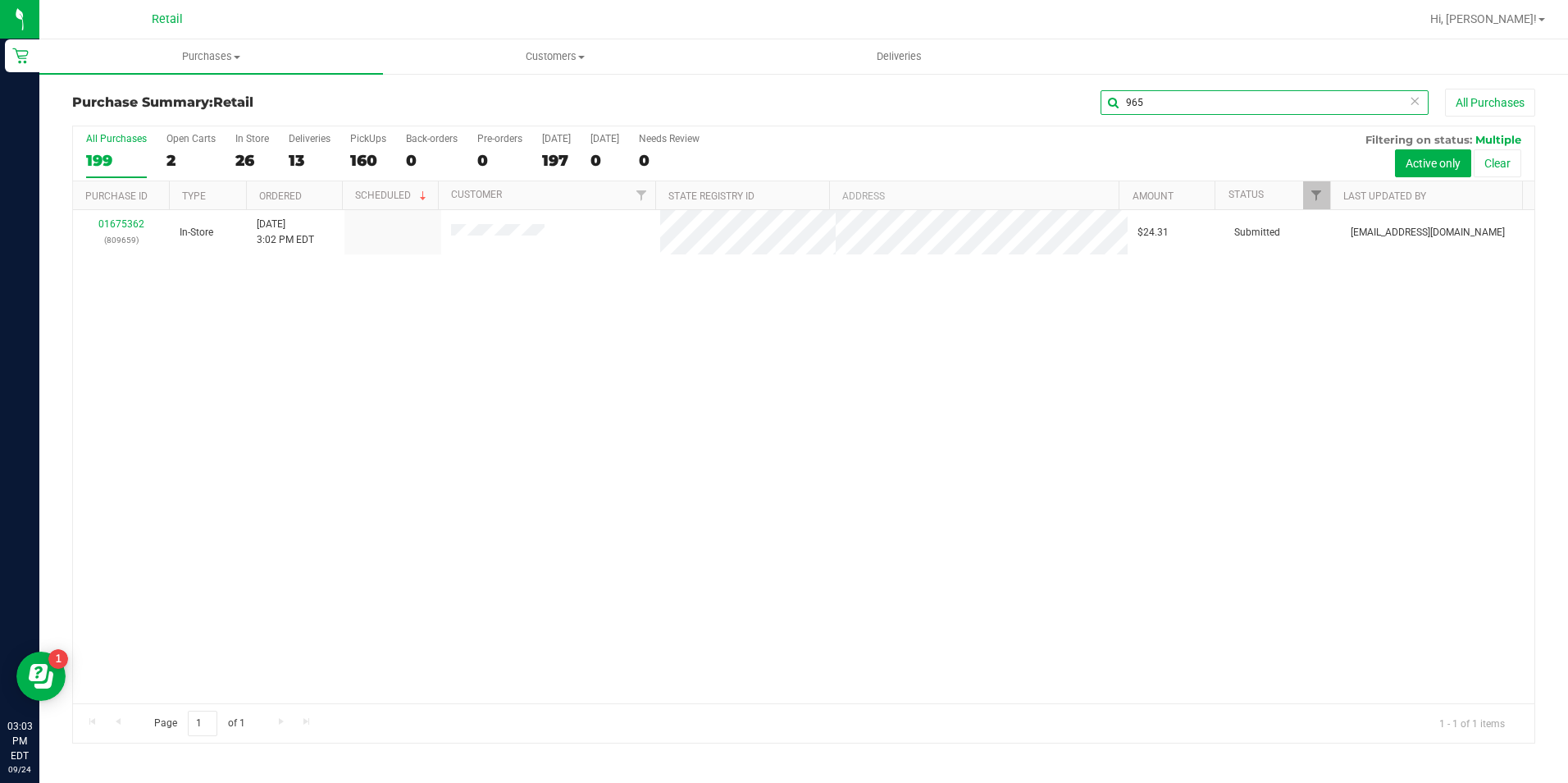
type input "965"
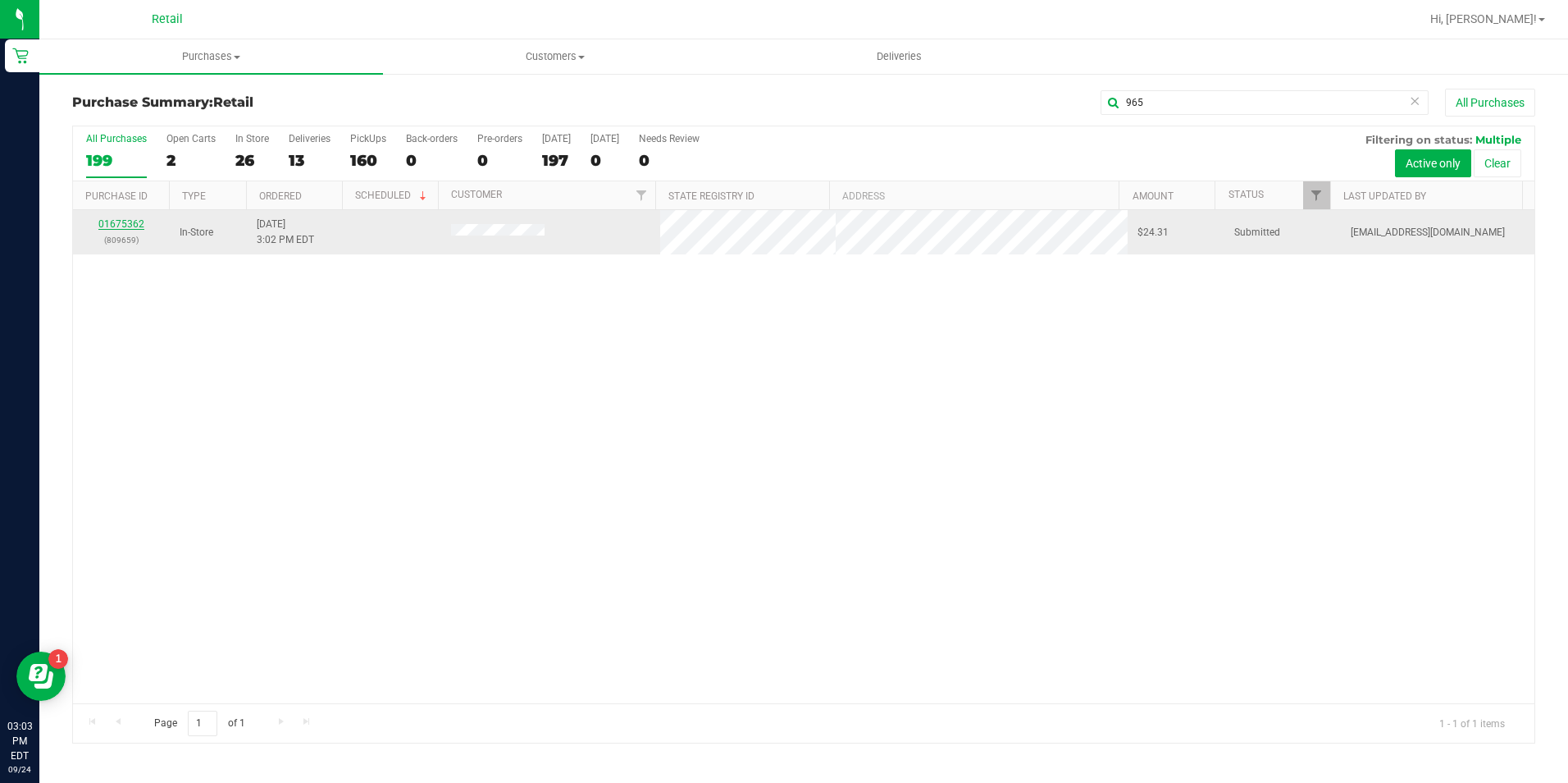
click at [117, 227] on link "01675362" at bounding box center [121, 223] width 46 height 12
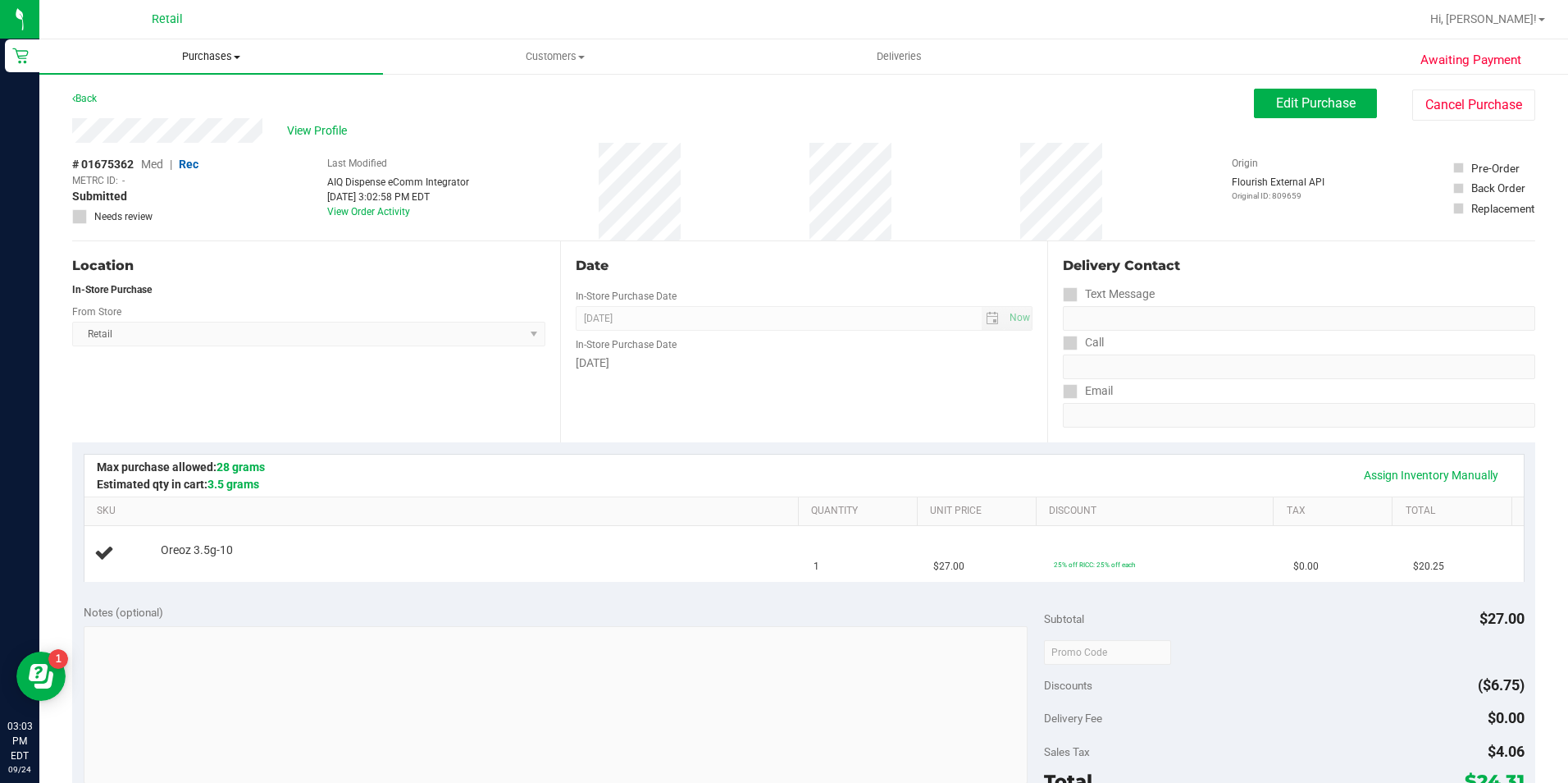
click at [223, 53] on span "Purchases" at bounding box center [211, 57] width 343 height 14
click at [176, 93] on span "Summary of purchases" at bounding box center [123, 99] width 168 height 14
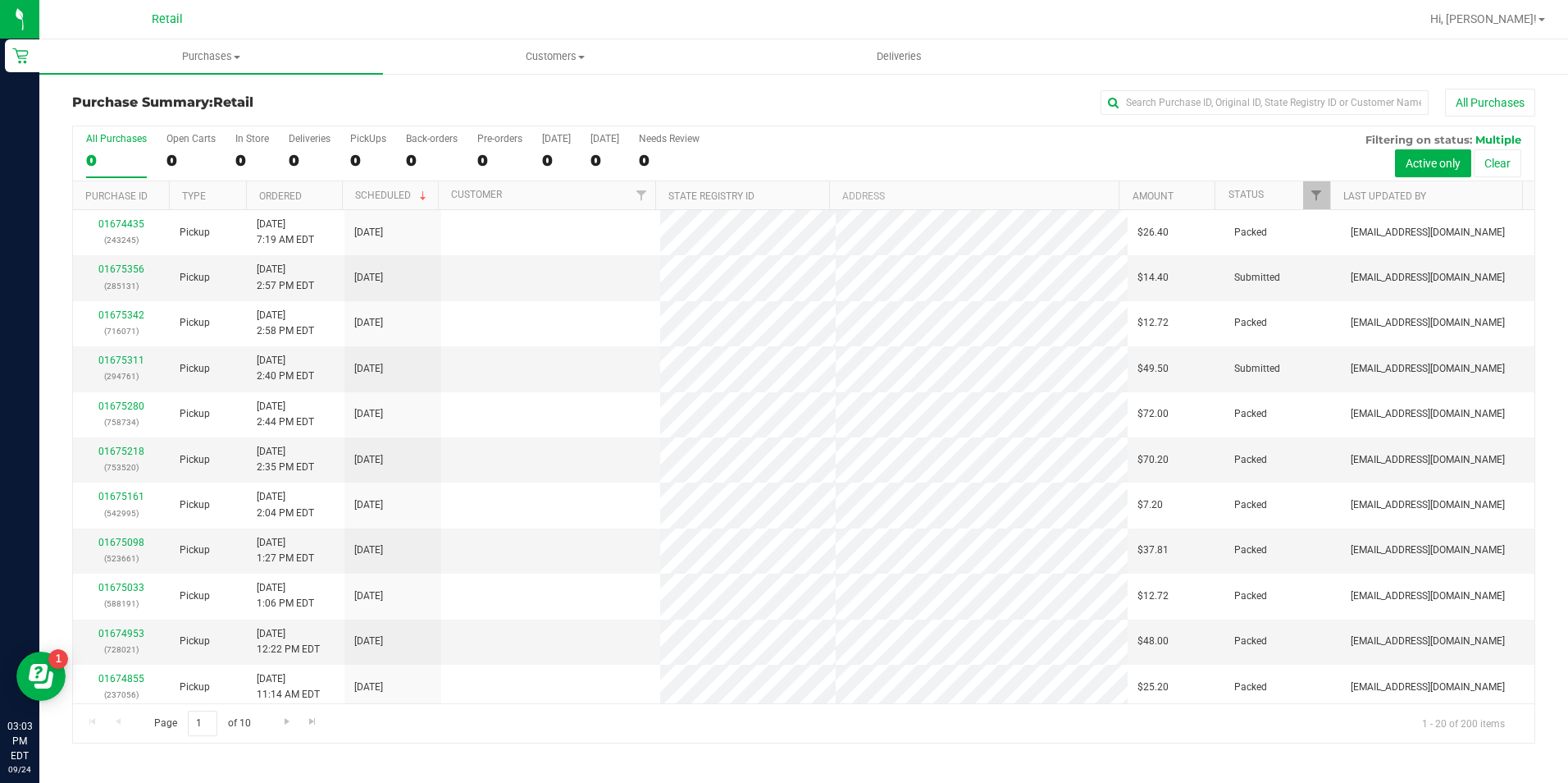
click at [1226, 88] on div "Purchase Summary: Retail All Purchases All Purchases 0 Open Carts 0 In Store 0 …" at bounding box center [803, 415] width 1529 height 687
click at [1214, 99] on input "text" at bounding box center [1264, 102] width 328 height 24
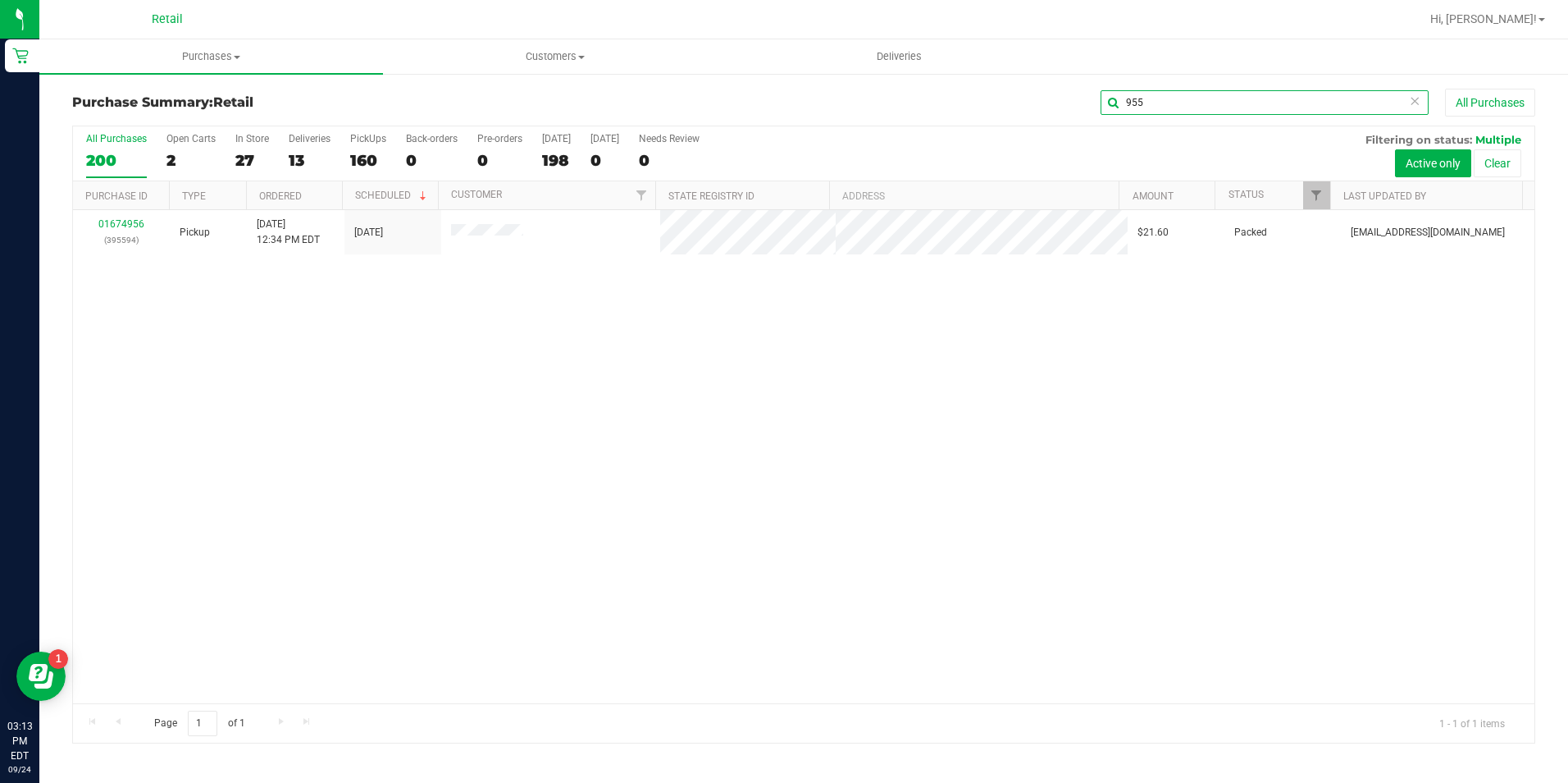
click at [1298, 100] on input "955" at bounding box center [1264, 102] width 328 height 24
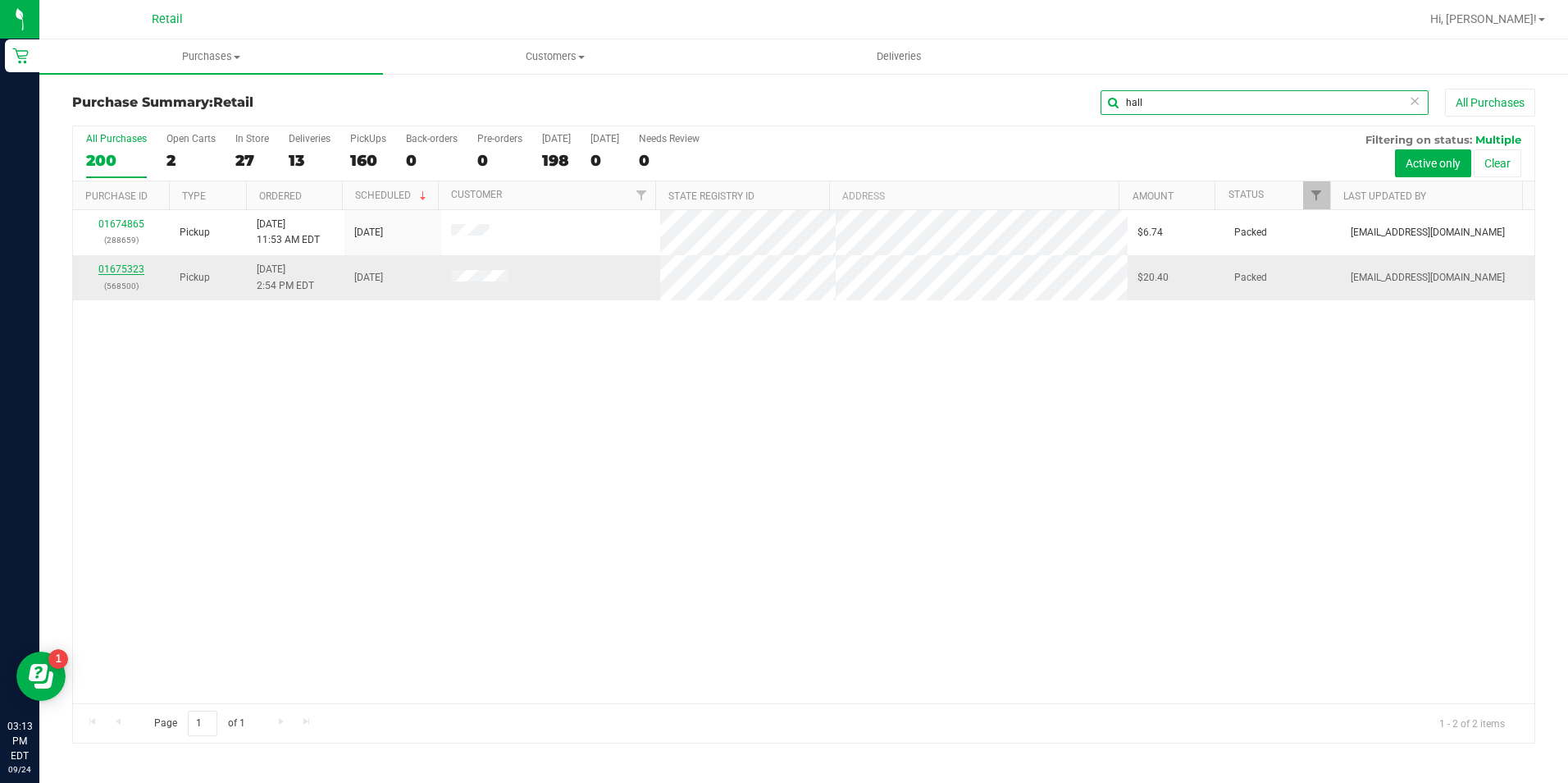
type input "hall"
click at [127, 270] on link "01675323" at bounding box center [121, 269] width 46 height 12
